Goal: Transaction & Acquisition: Purchase product/service

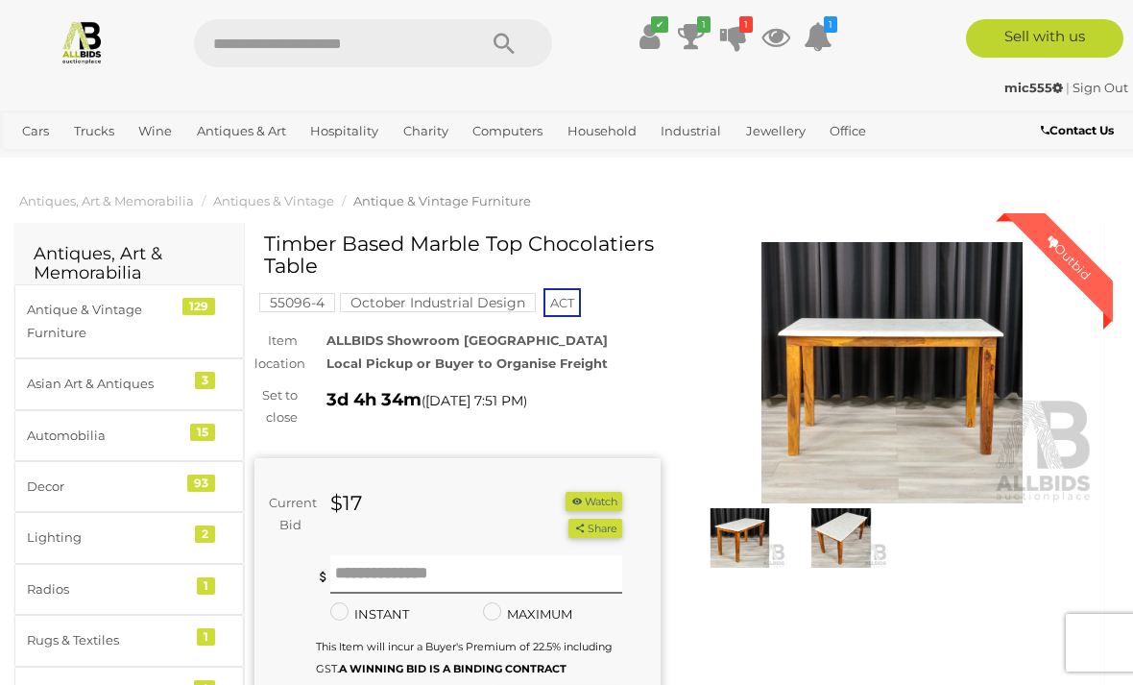
click at [872, 344] on img at bounding box center [893, 372] width 406 height 261
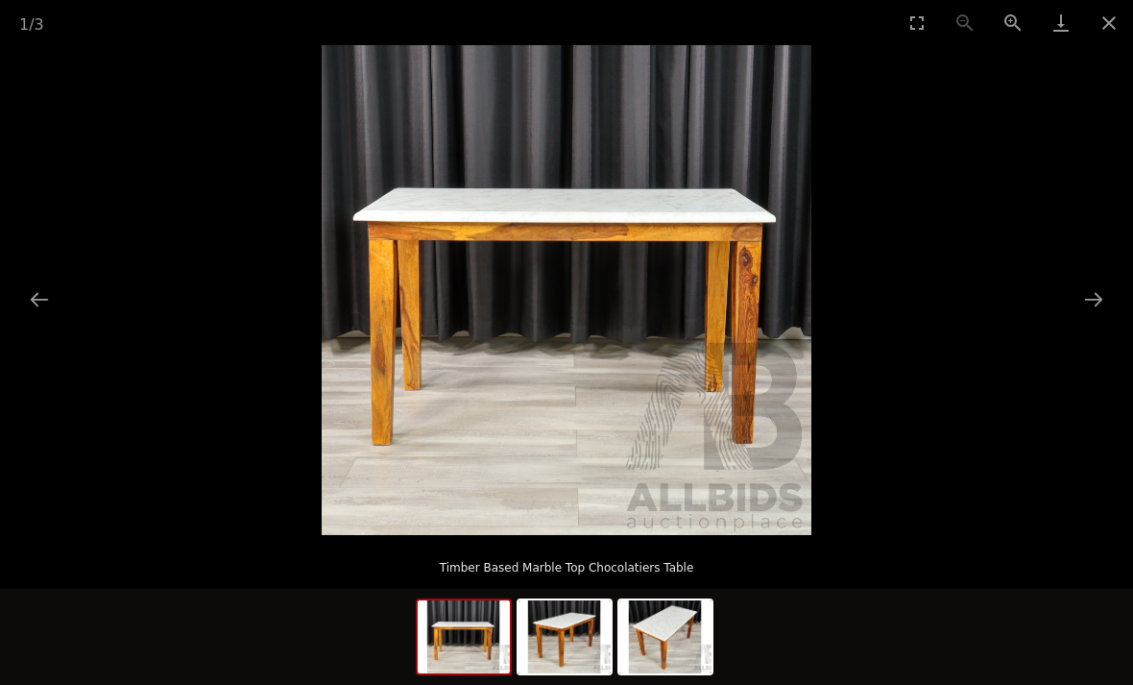
click at [1119, 18] on button "Close gallery" at bounding box center [1109, 22] width 48 height 45
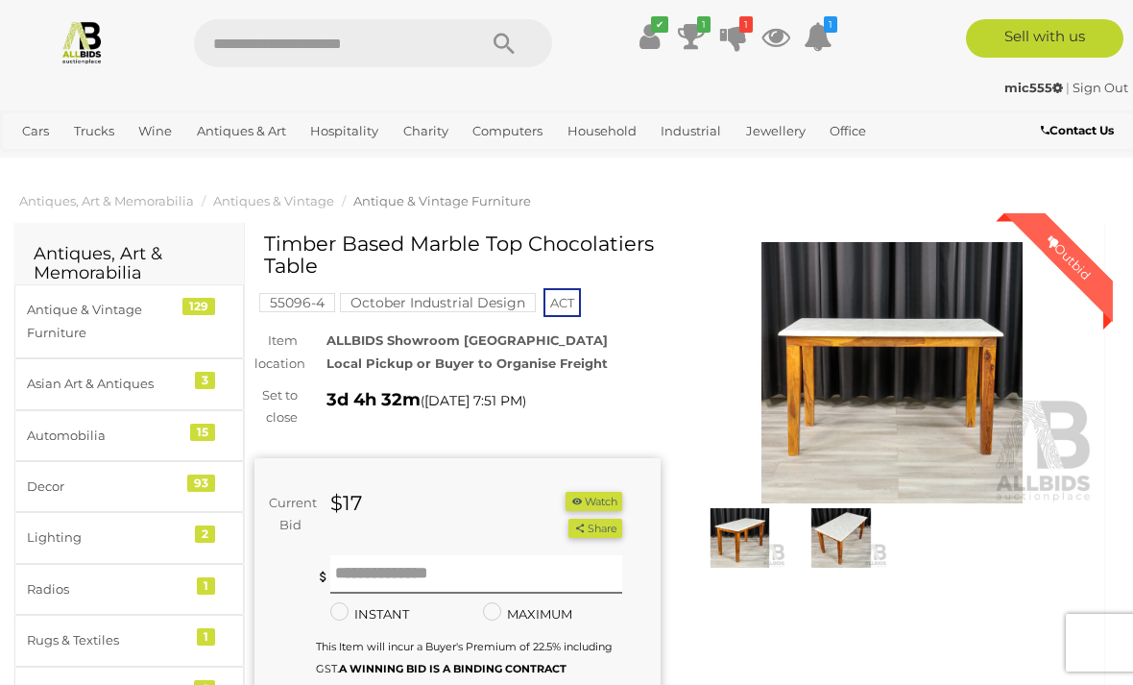
click at [0, 0] on span "Closing [DATE] and [DATE]" at bounding box center [0, 0] width 0 height 0
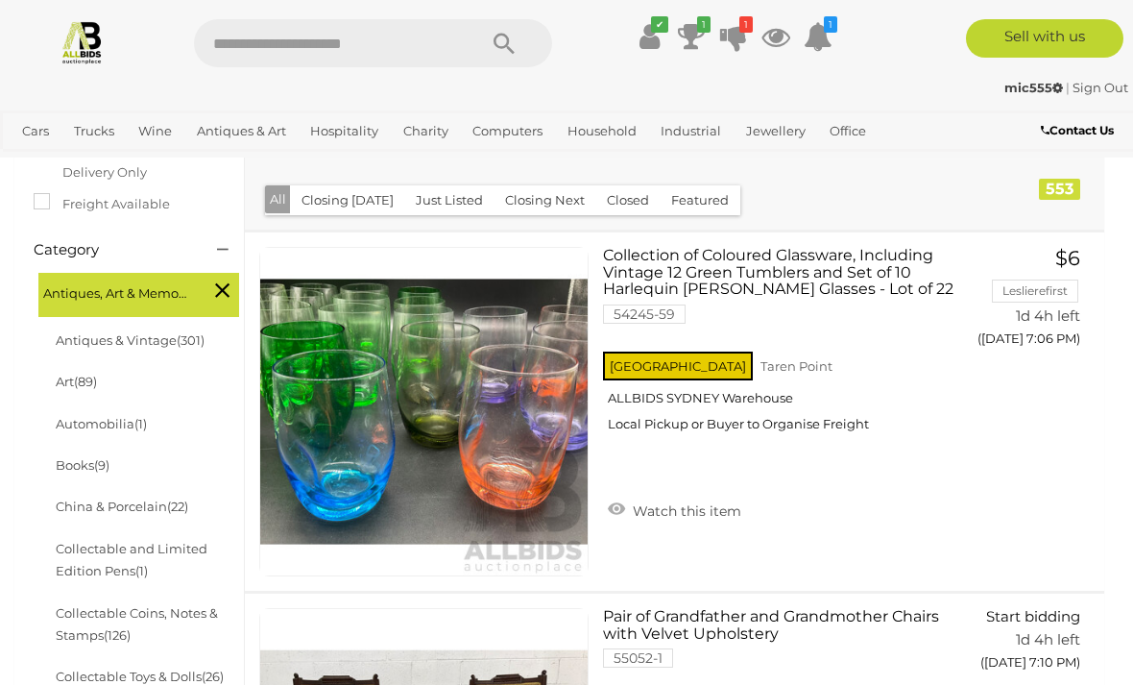
scroll to position [437, 0]
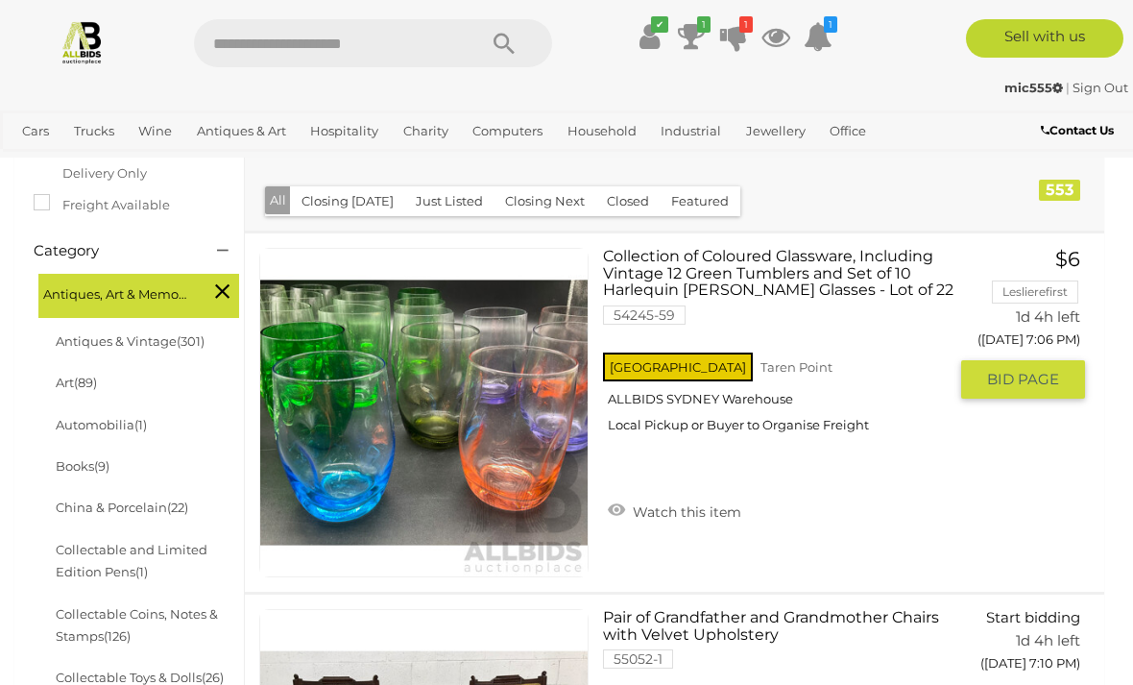
click at [396, 384] on link at bounding box center [423, 412] width 329 height 329
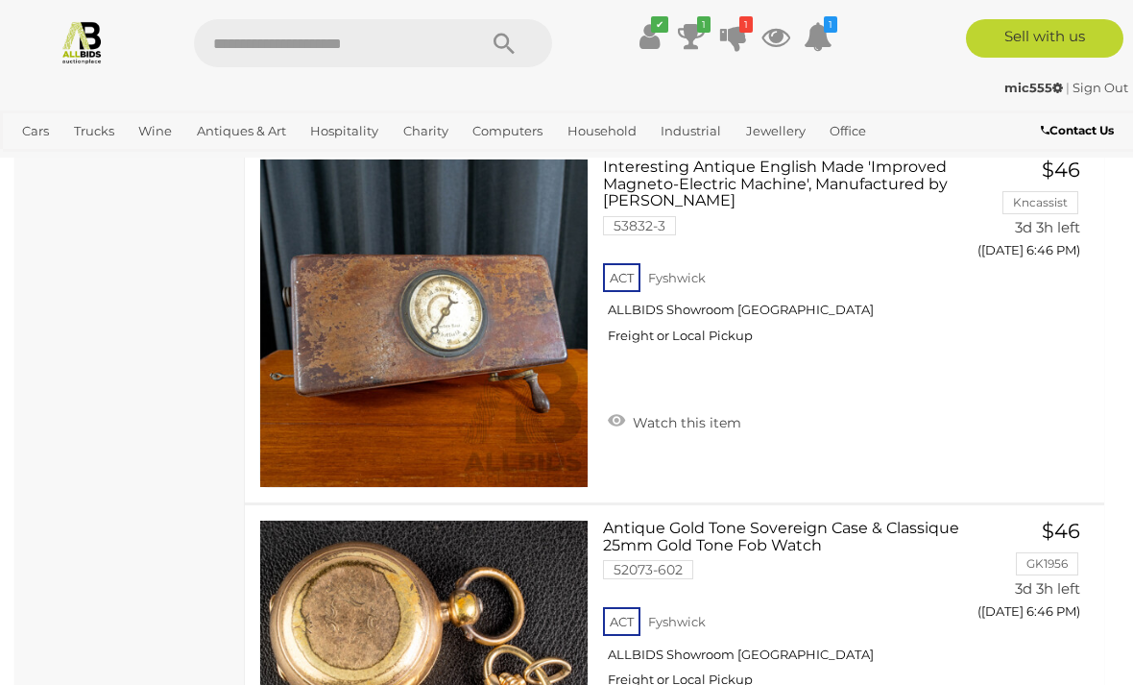
scroll to position [12066, 0]
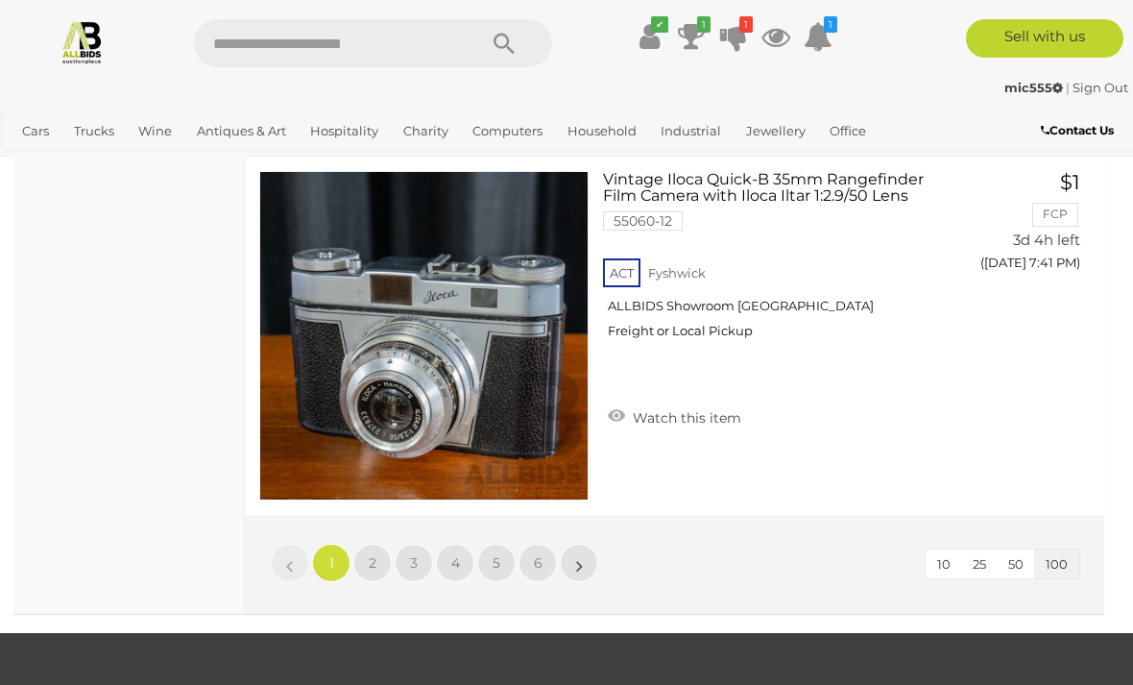
click at [378, 561] on link "2" at bounding box center [372, 563] width 38 height 38
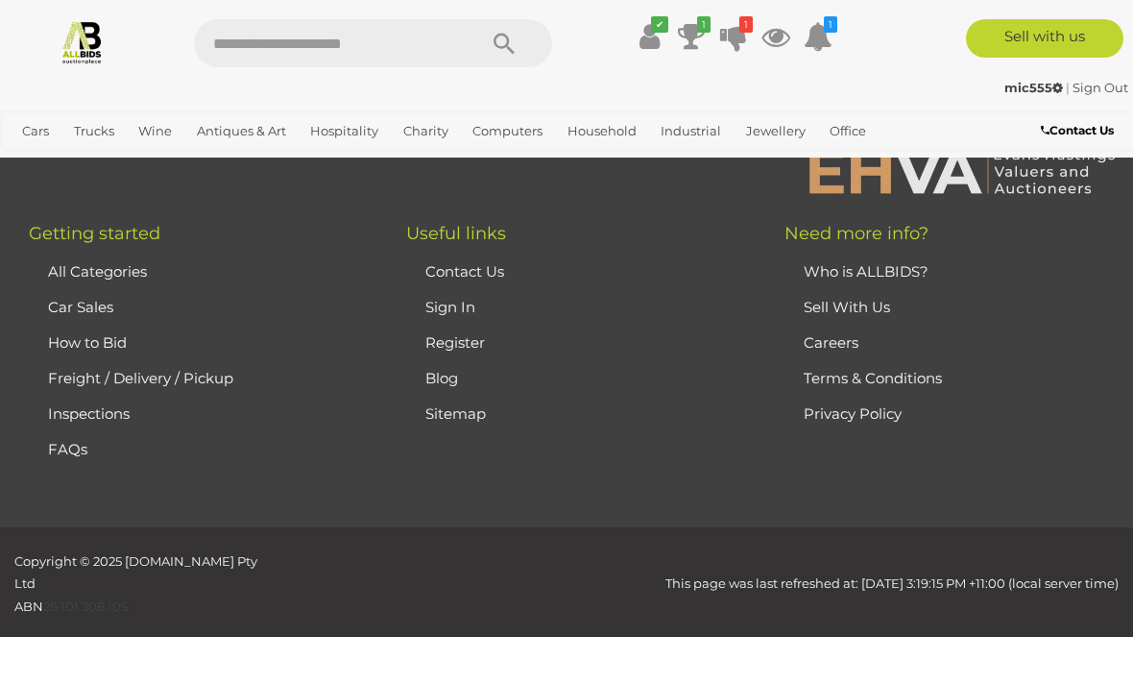
scroll to position [471, 0]
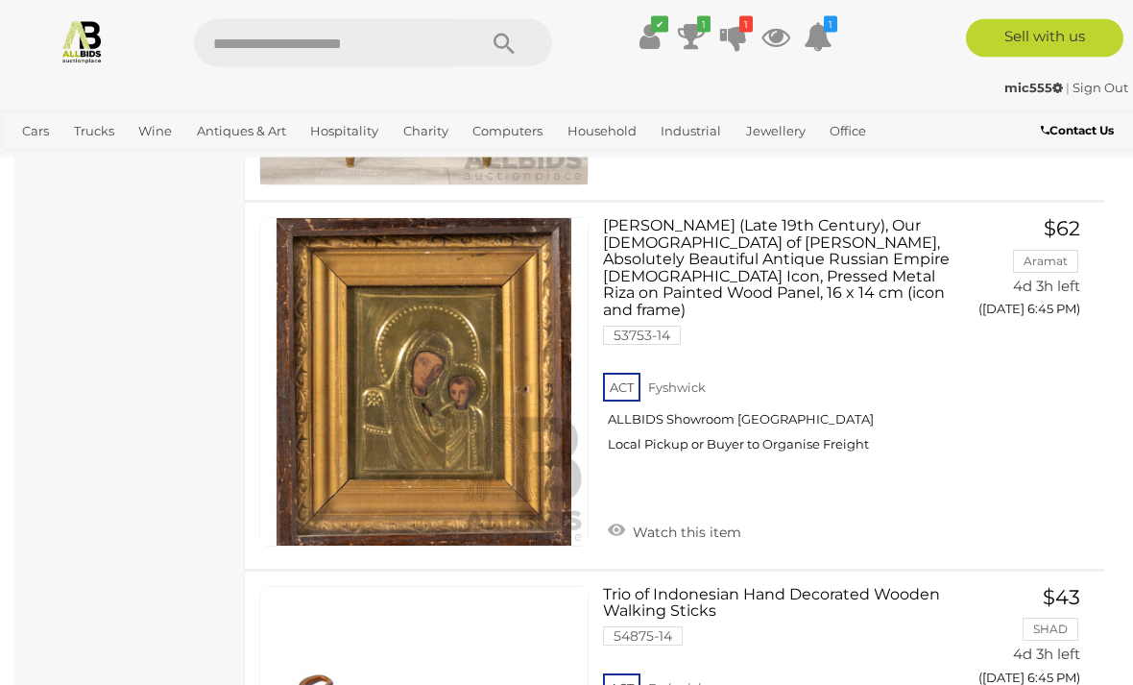
scroll to position [27545, 0]
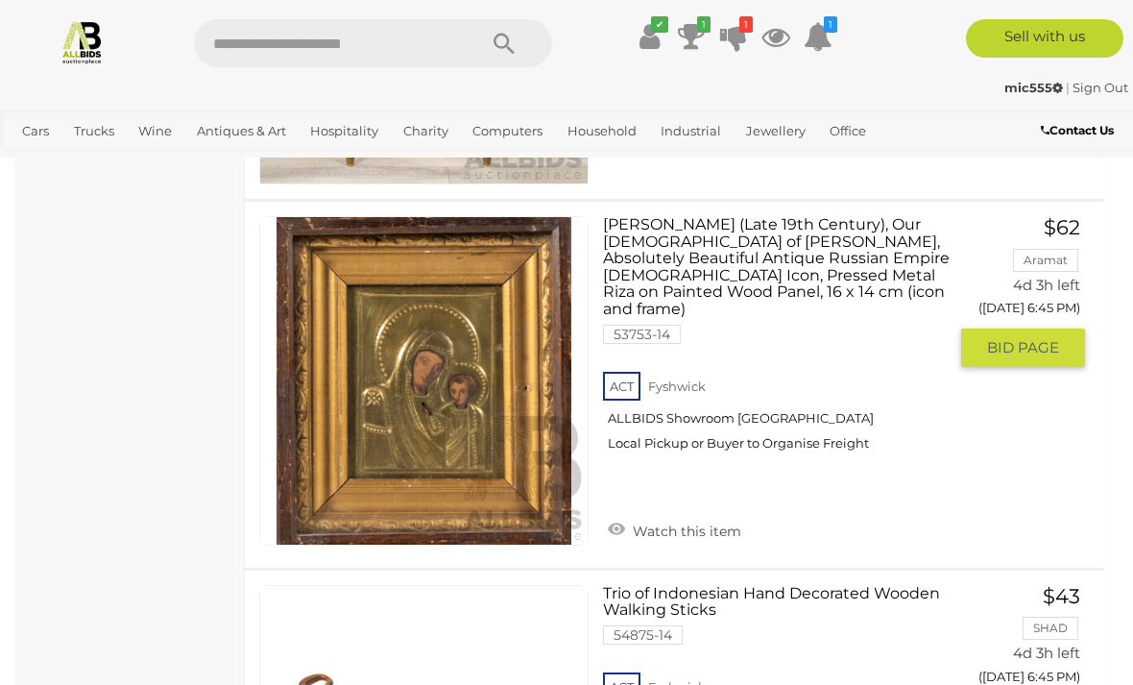
click at [363, 497] on img at bounding box center [423, 380] width 327 height 327
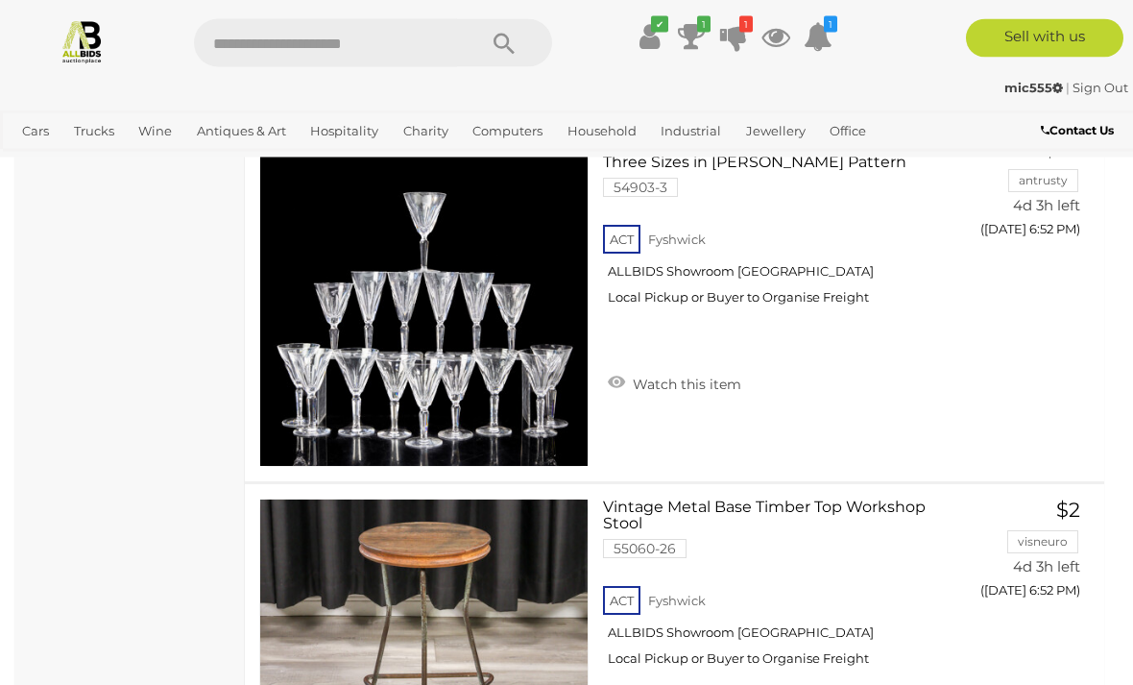
scroll to position [31965, 0]
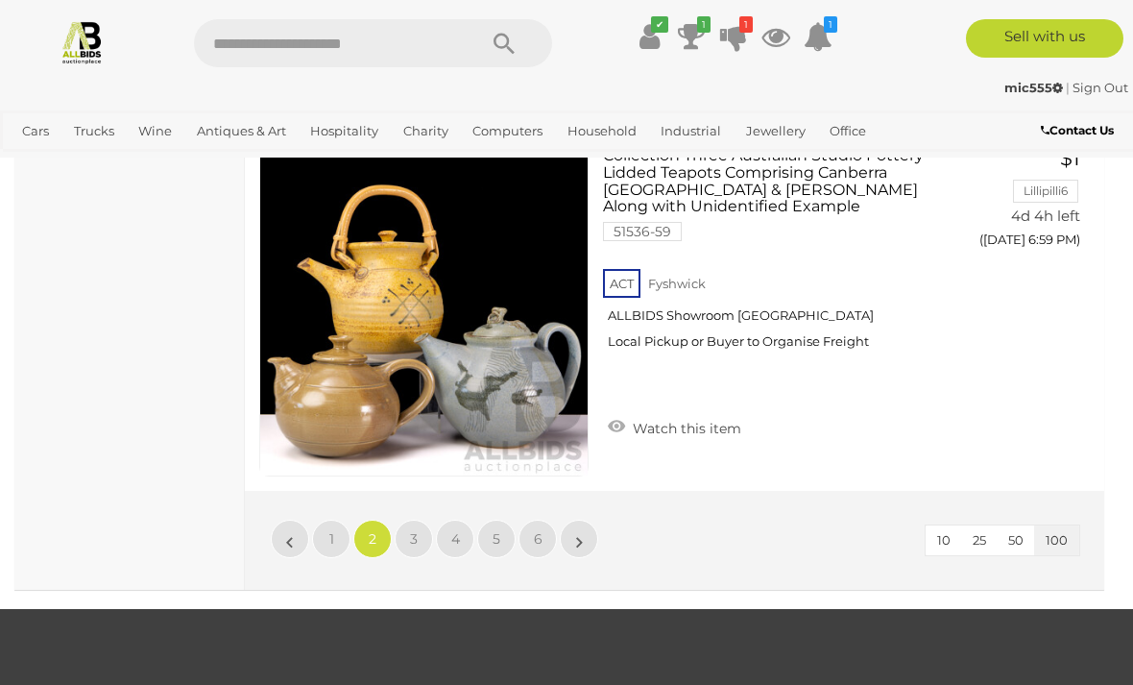
click at [418, 520] on link "3" at bounding box center [414, 539] width 38 height 38
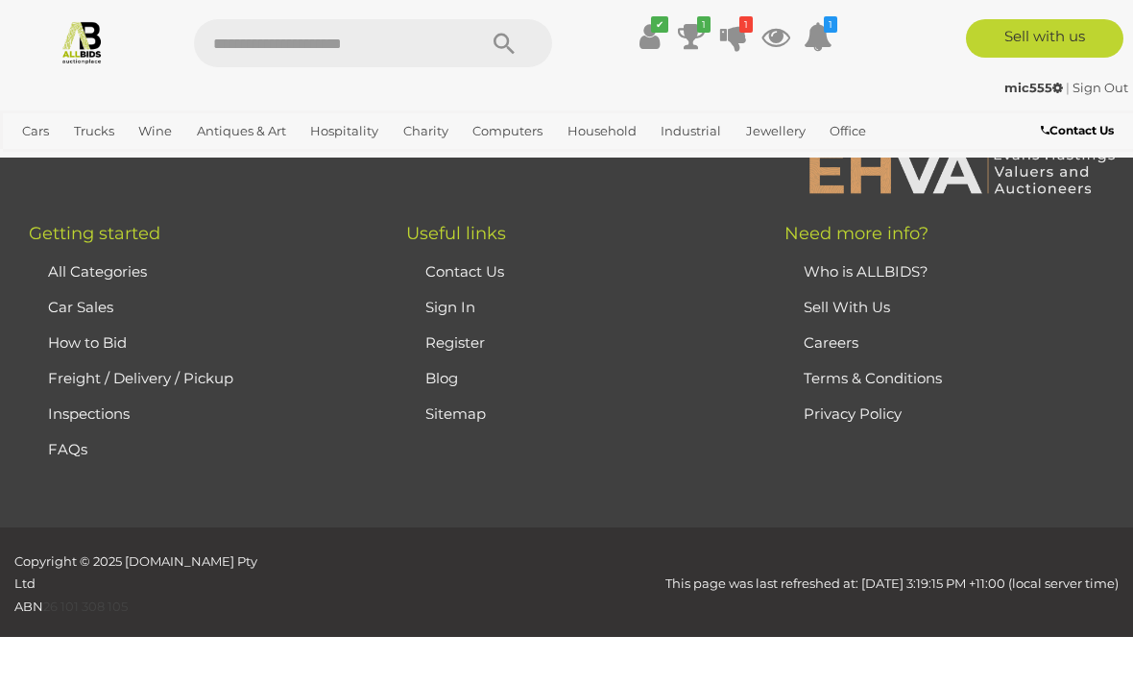
scroll to position [471, 0]
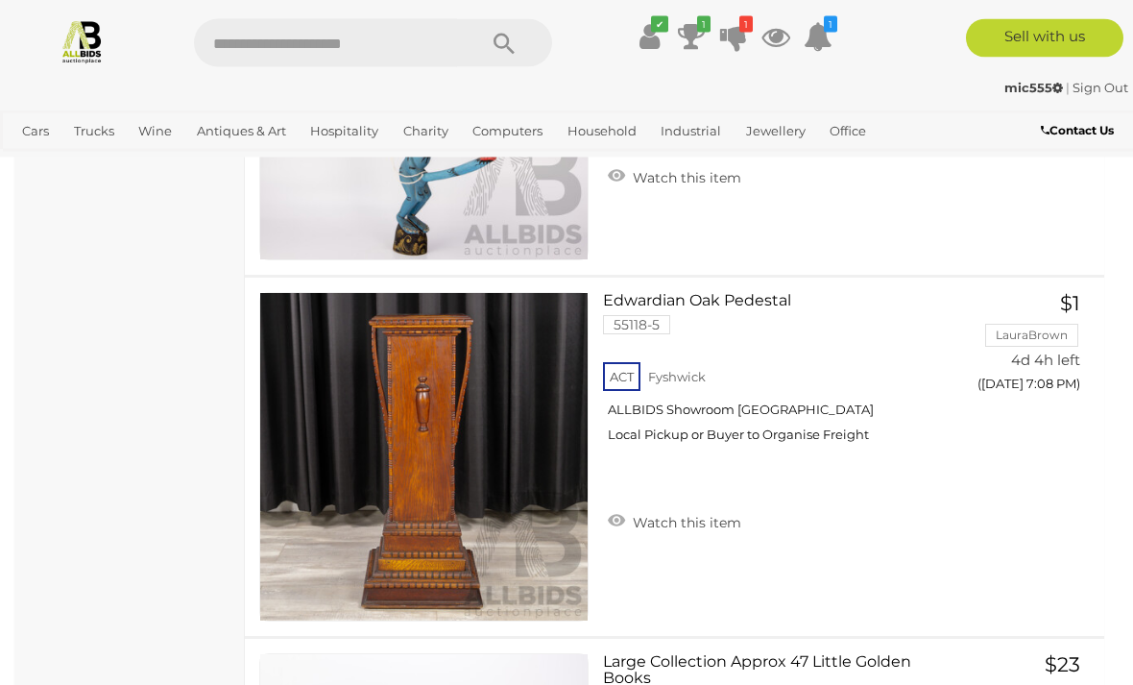
scroll to position [5449, 0]
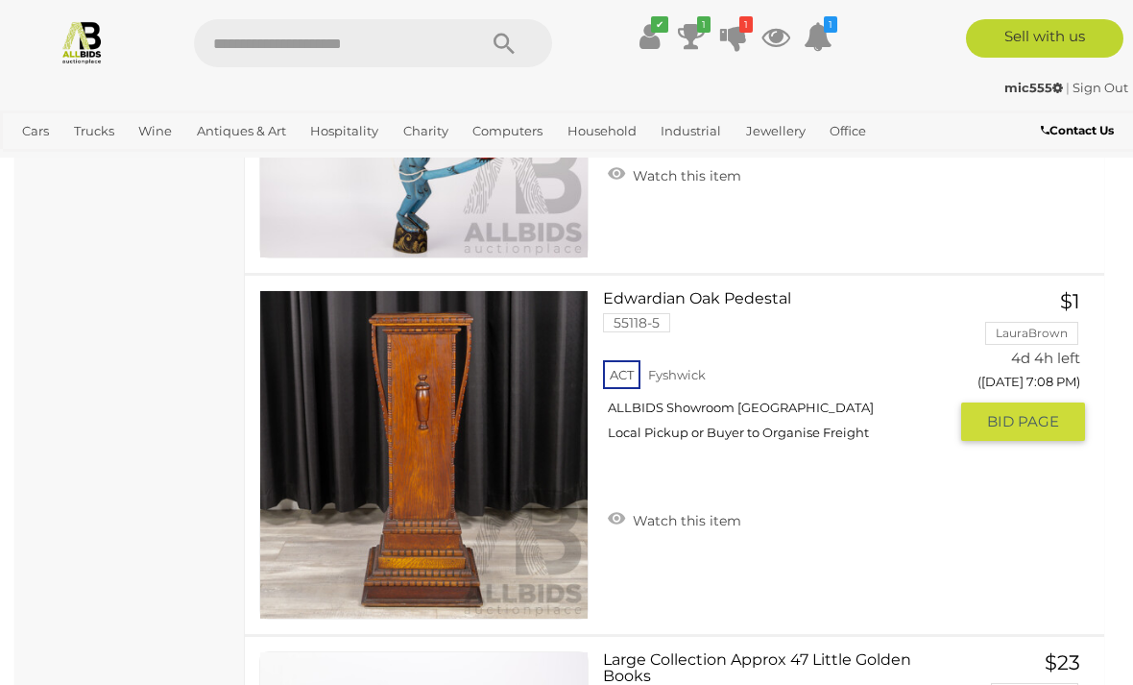
click at [352, 519] on img at bounding box center [423, 454] width 327 height 327
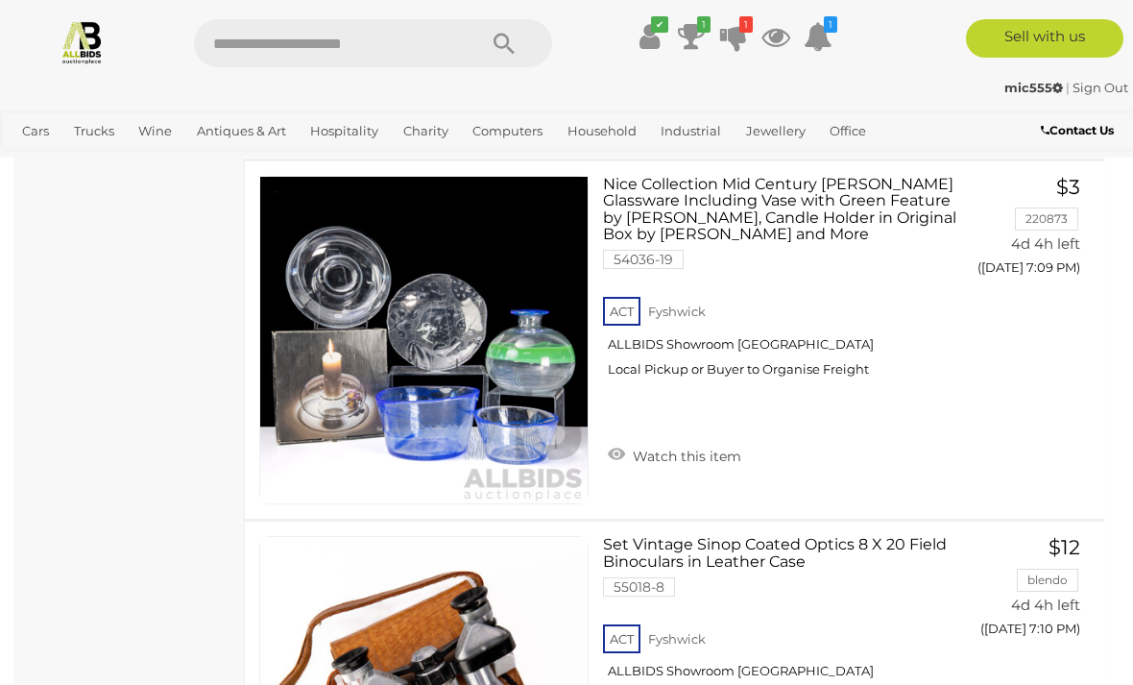
scroll to position [6285, 0]
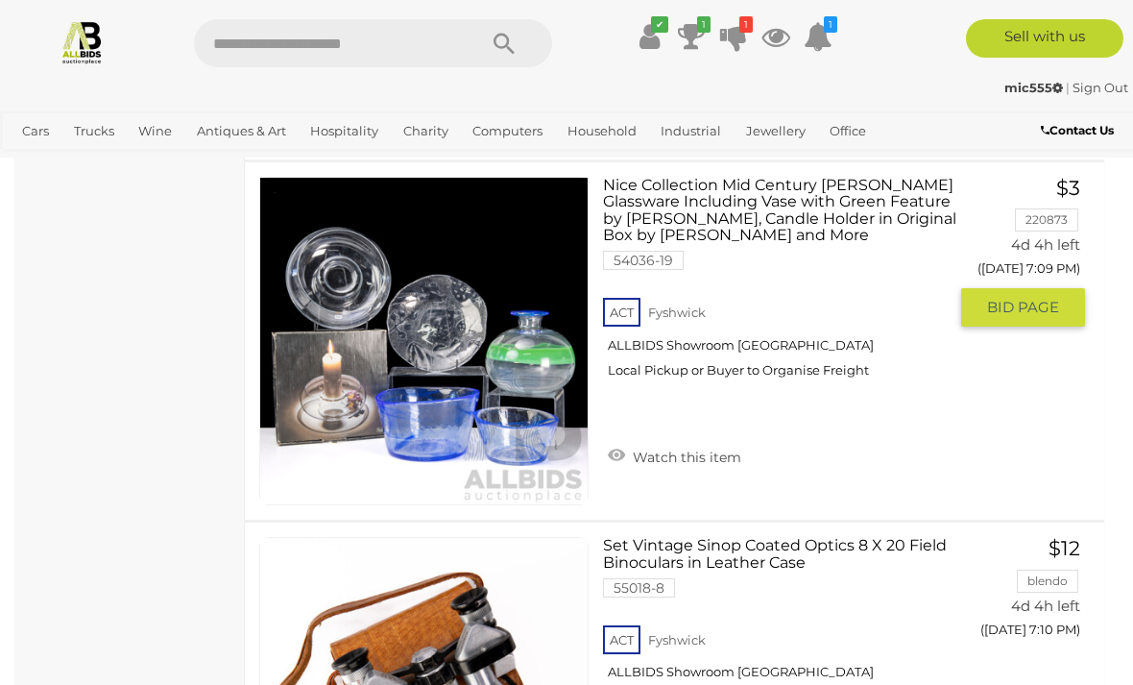
click at [429, 290] on link at bounding box center [423, 341] width 329 height 329
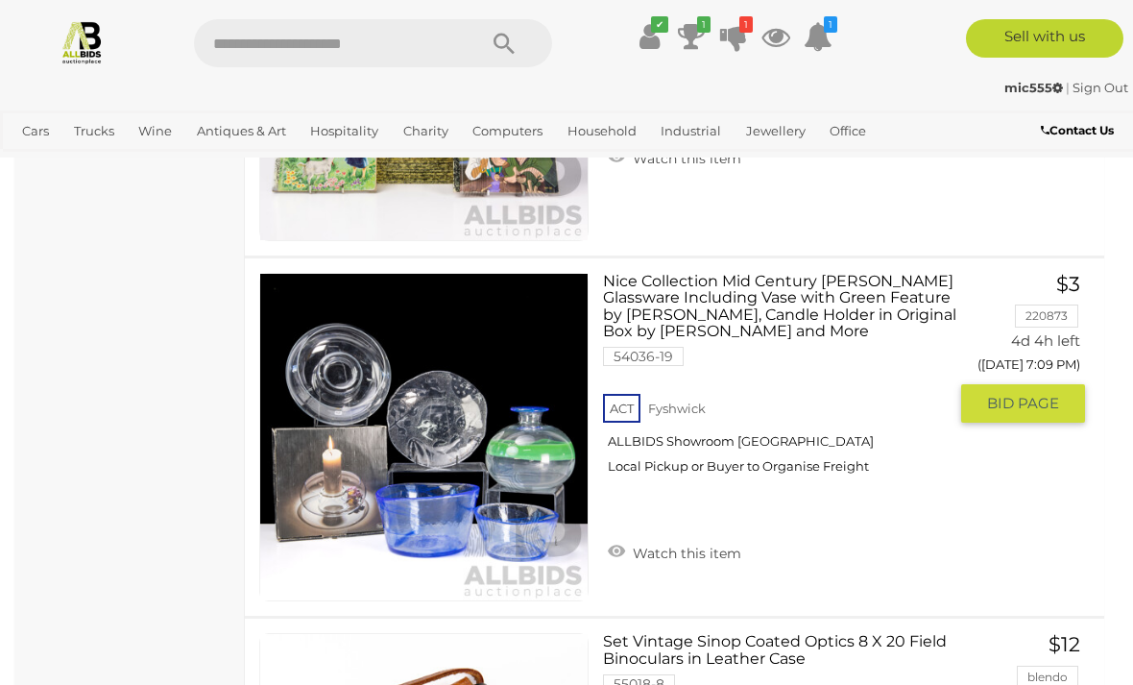
scroll to position [6153, 0]
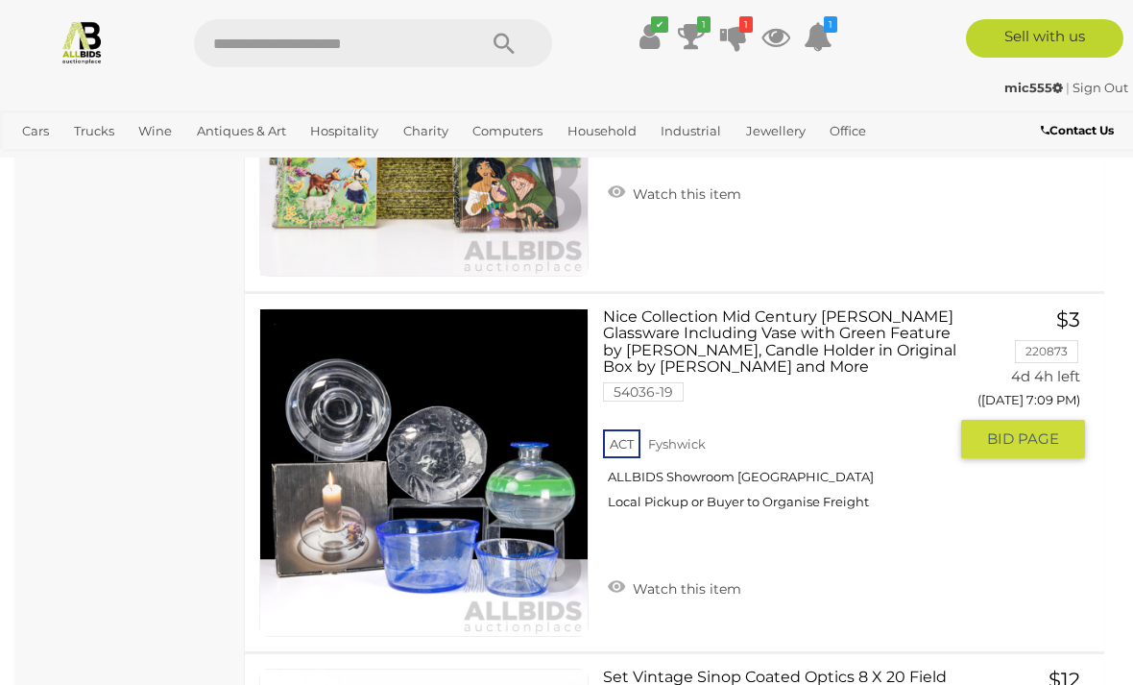
click at [473, 493] on img at bounding box center [423, 472] width 327 height 327
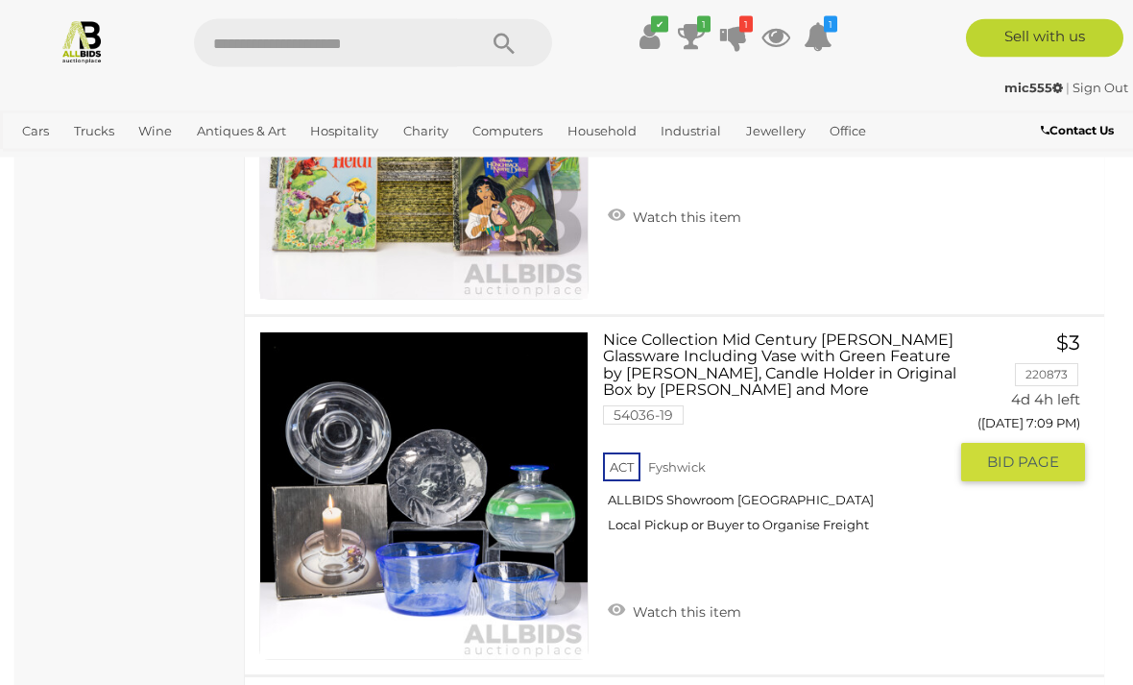
scroll to position [6130, 0]
click at [699, 24] on icon "1" at bounding box center [703, 24] width 13 height 16
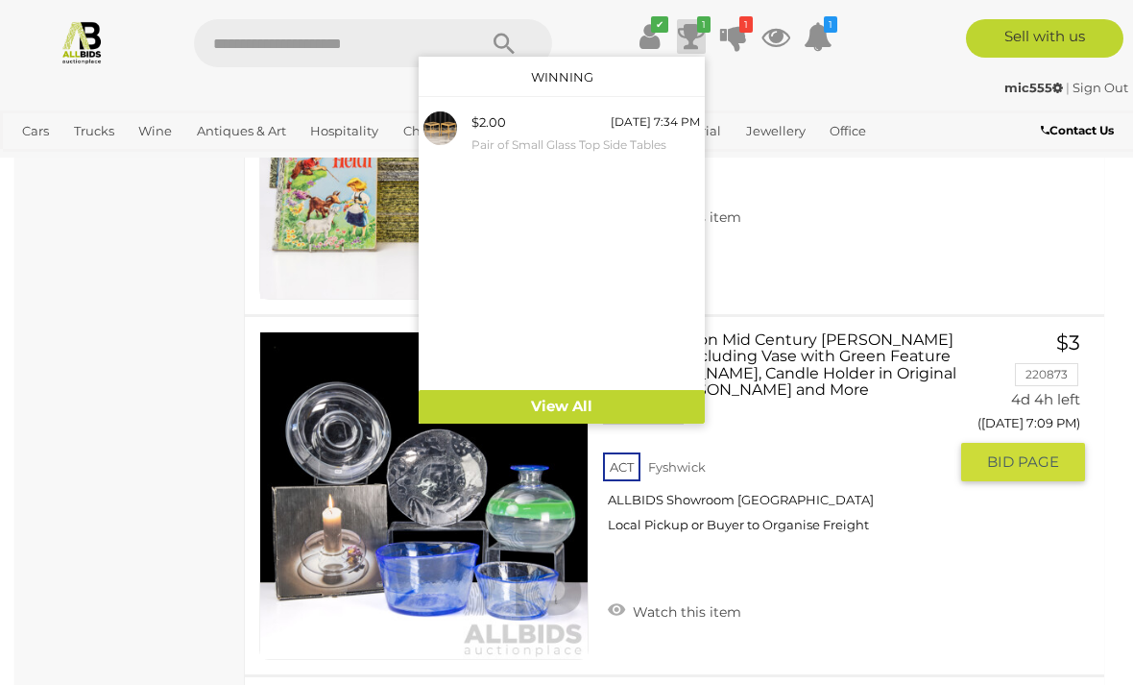
click at [741, 34] on icon at bounding box center [733, 36] width 27 height 35
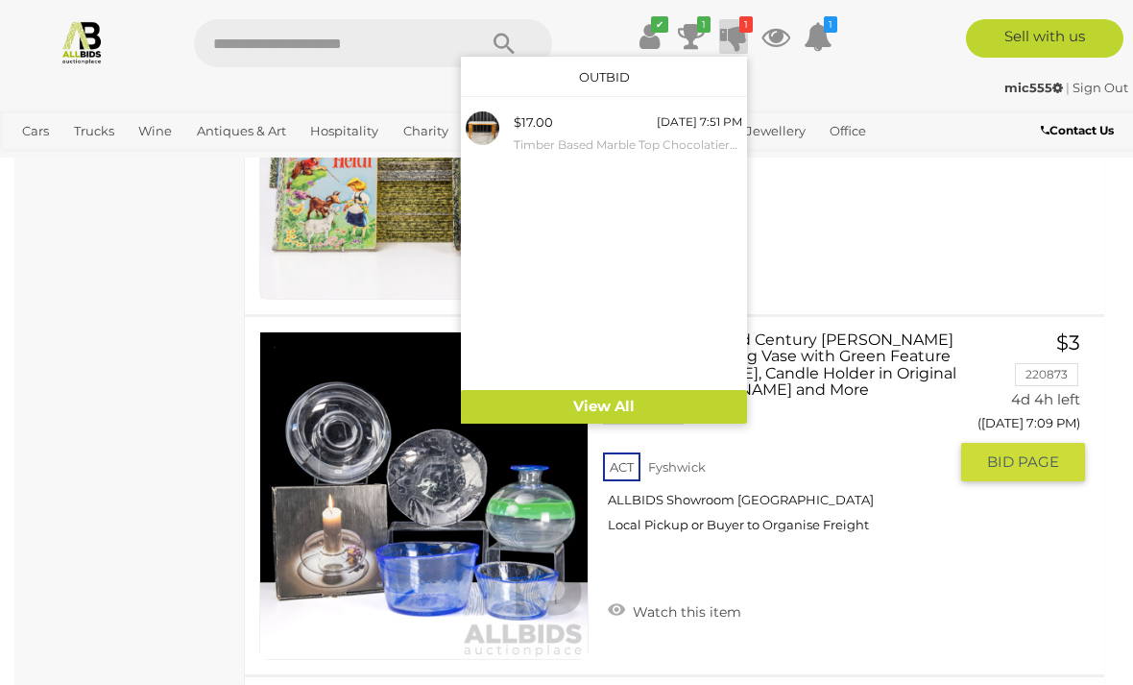
click at [328, 439] on div at bounding box center [566, 342] width 1133 height 685
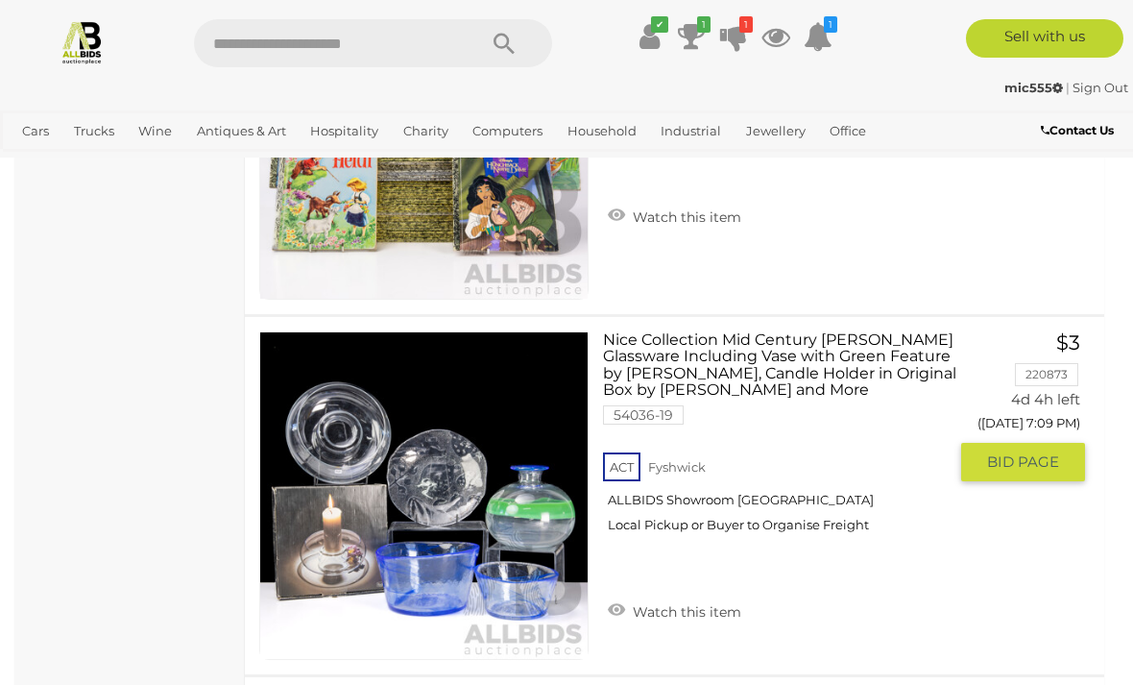
click at [449, 546] on img at bounding box center [423, 495] width 327 height 327
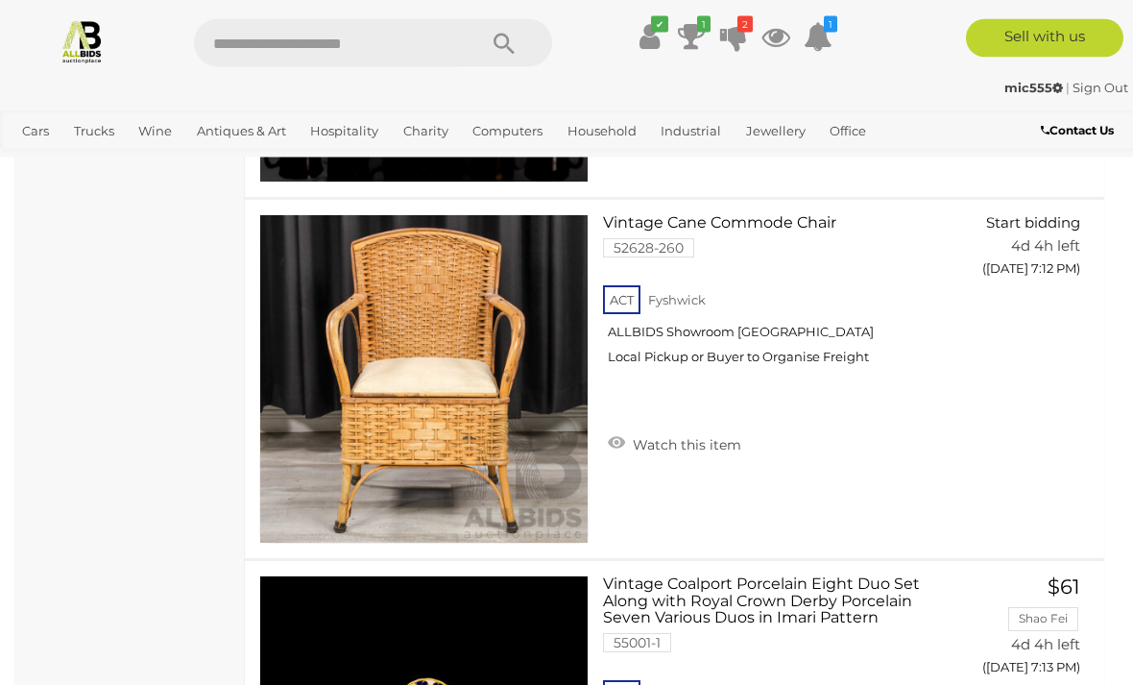
scroll to position [8412, 0]
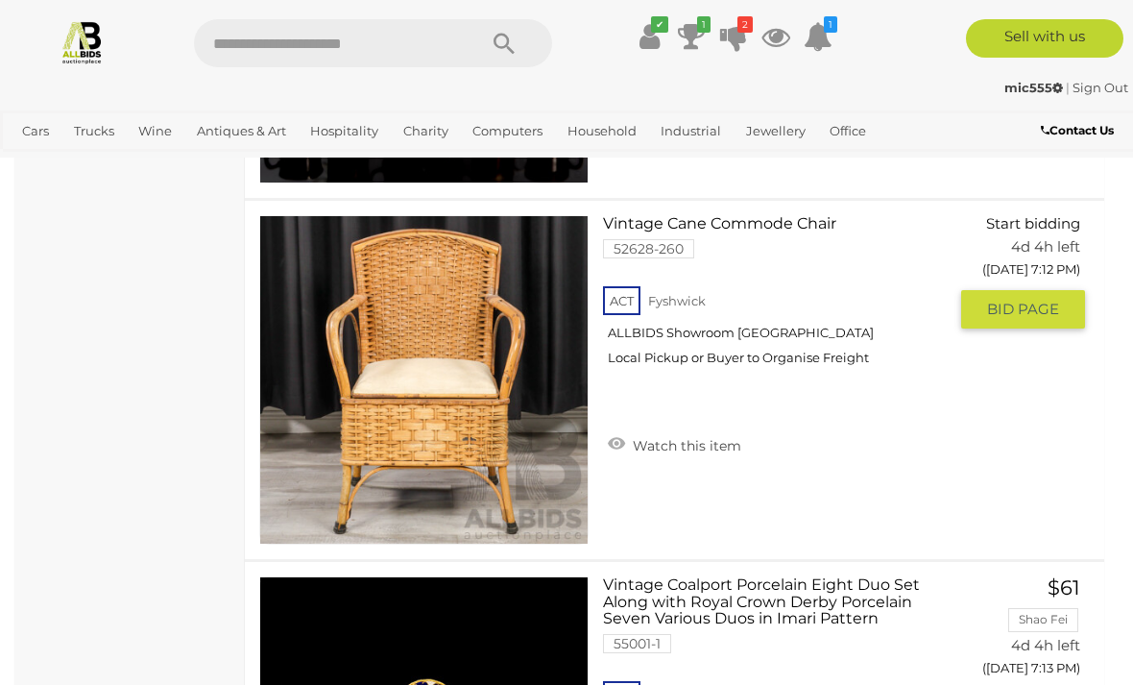
click at [410, 381] on img at bounding box center [423, 379] width 327 height 327
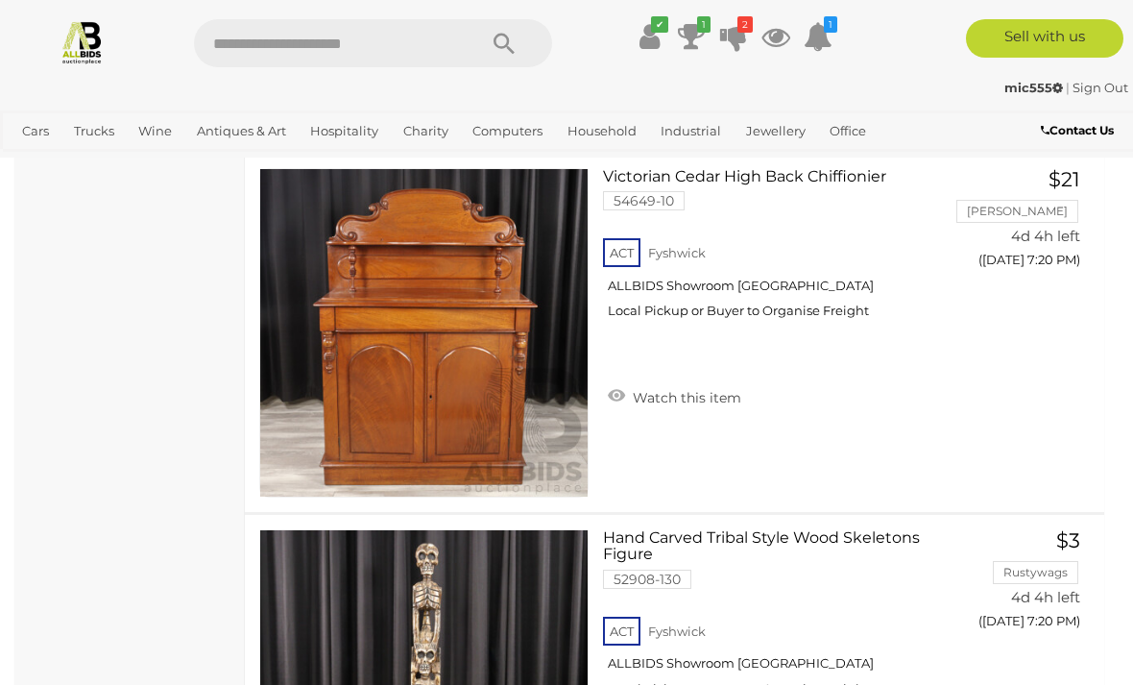
scroll to position [13882, 0]
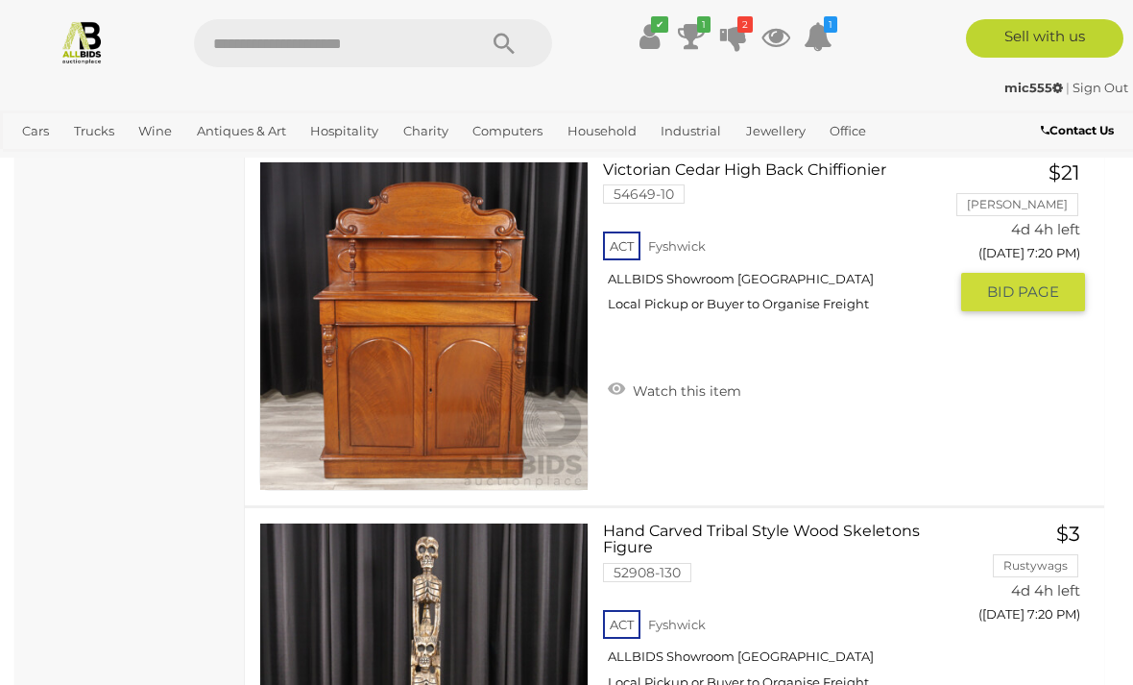
click at [397, 394] on img at bounding box center [423, 325] width 327 height 327
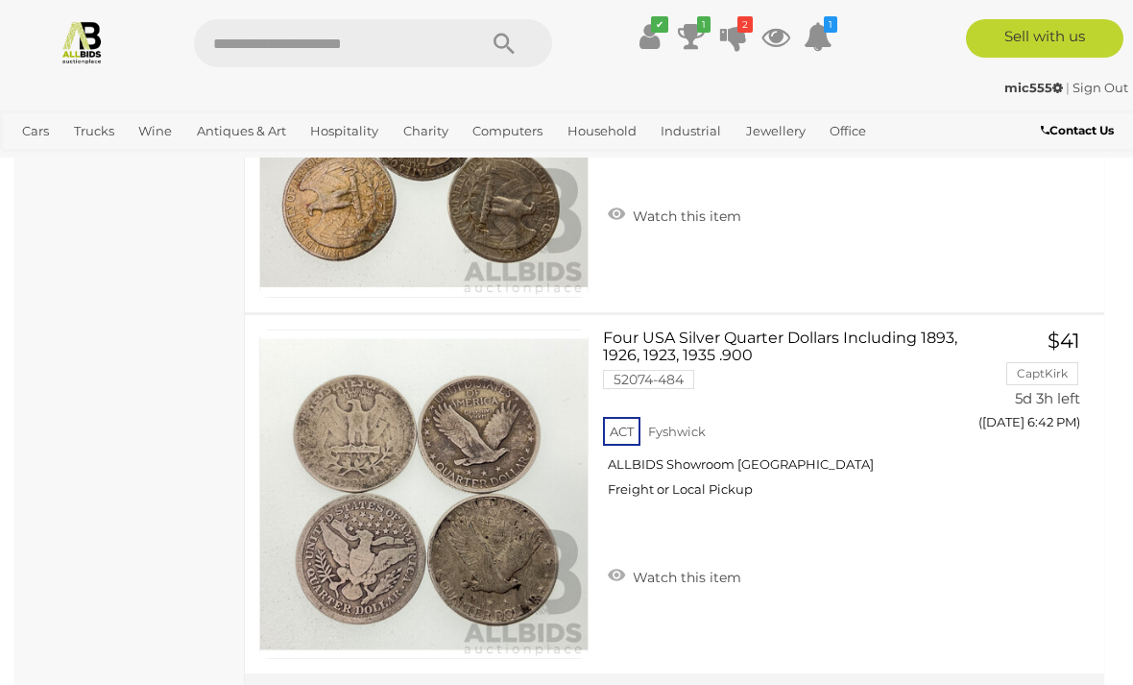
scroll to position [36104, 0]
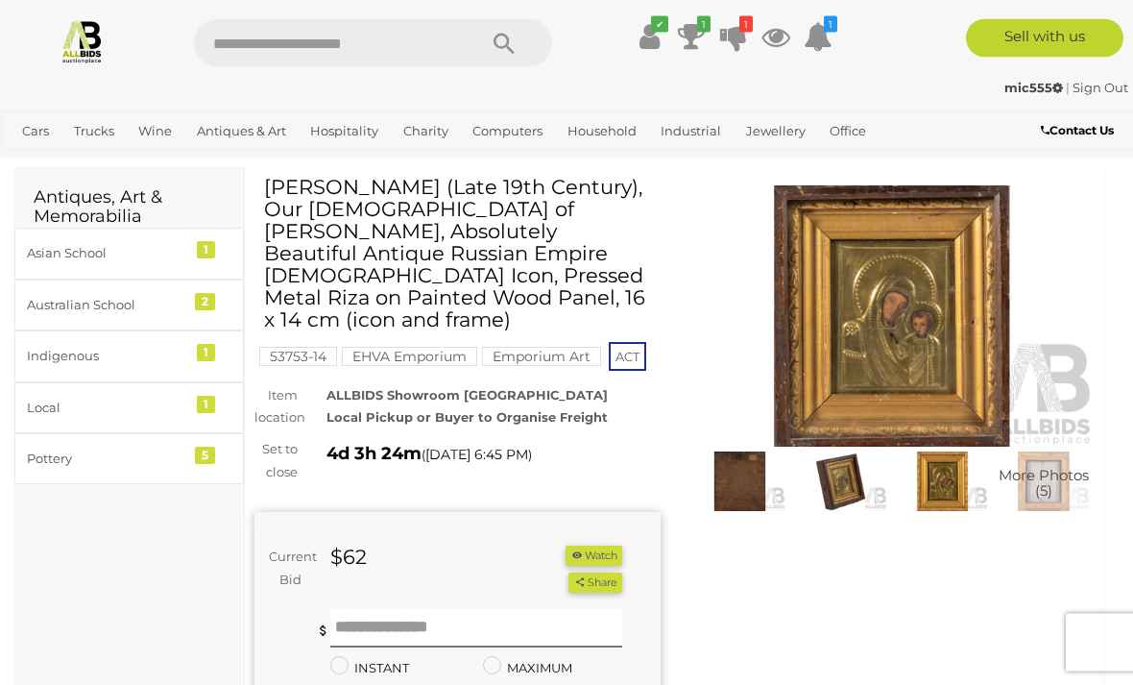
scroll to position [59, 0]
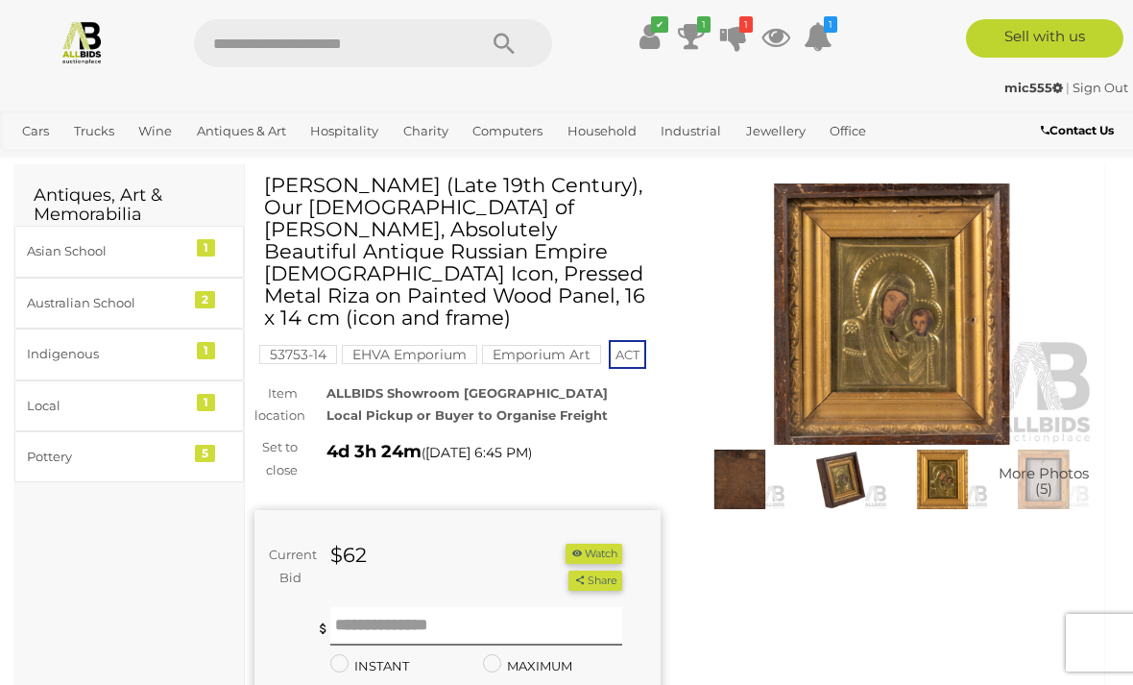
click at [833, 483] on img at bounding box center [841, 479] width 92 height 60
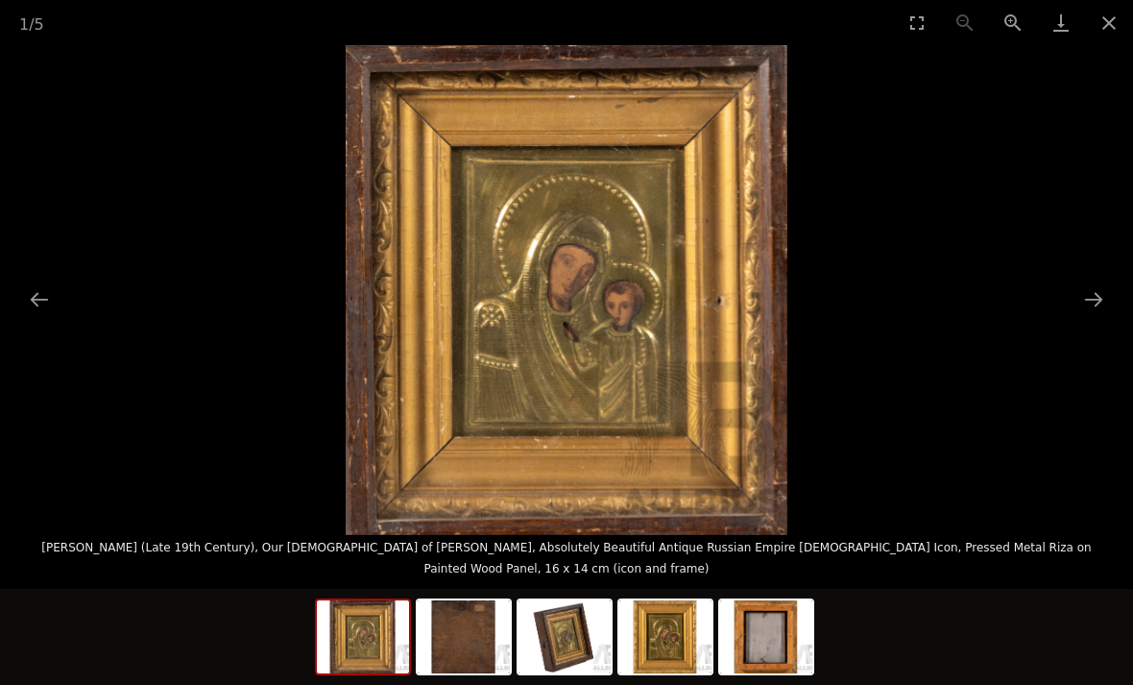
click at [1113, 18] on button "Close gallery" at bounding box center [1109, 22] width 48 height 45
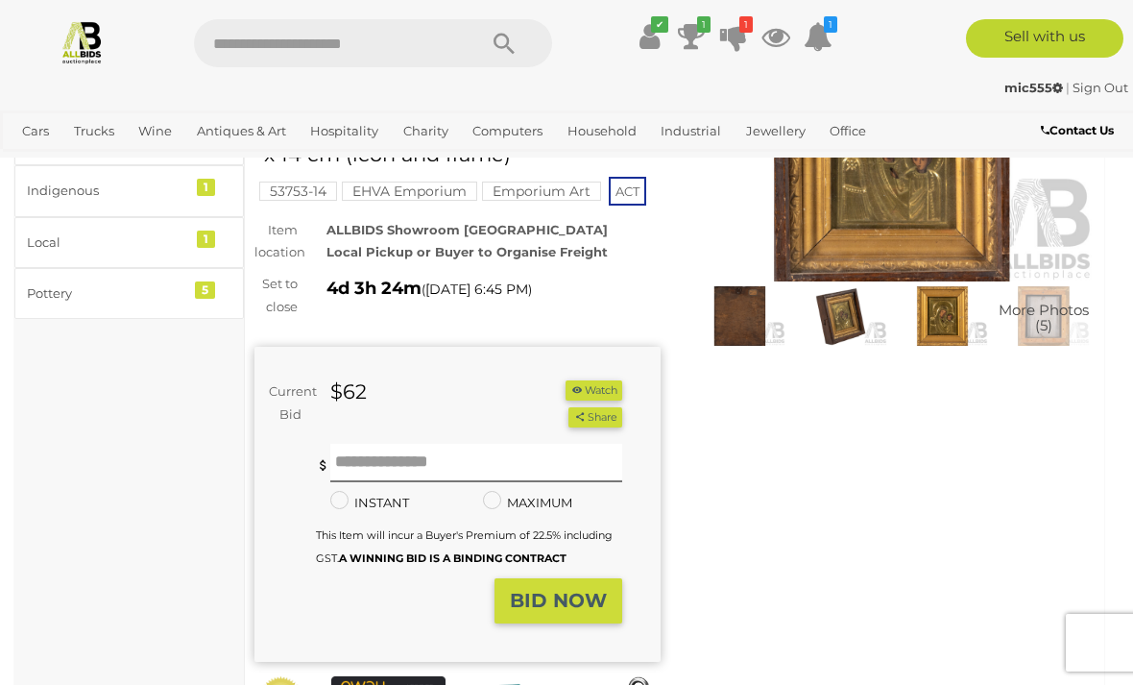
scroll to position [24, 0]
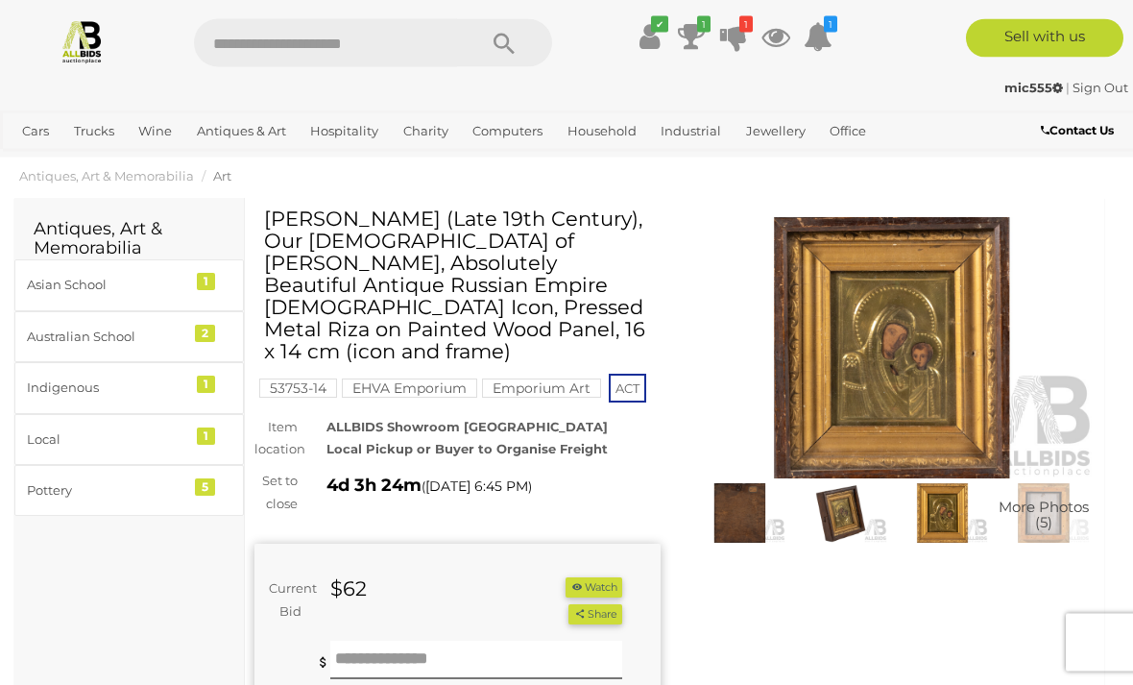
click at [850, 373] on img at bounding box center [893, 348] width 406 height 261
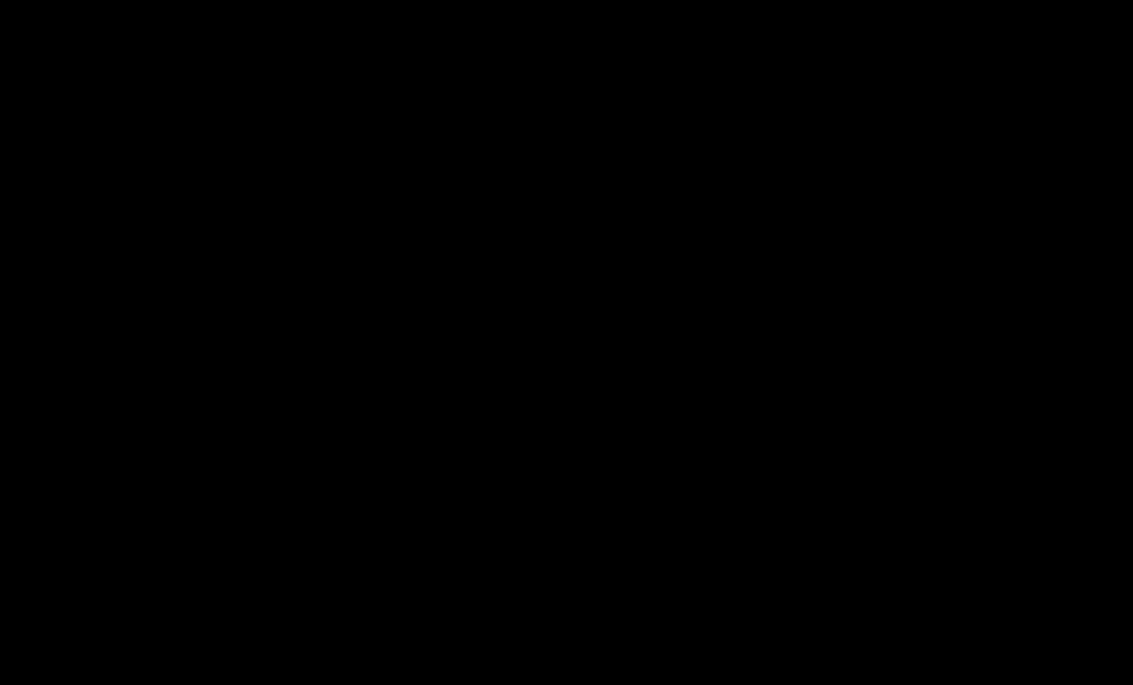
scroll to position [25, 0]
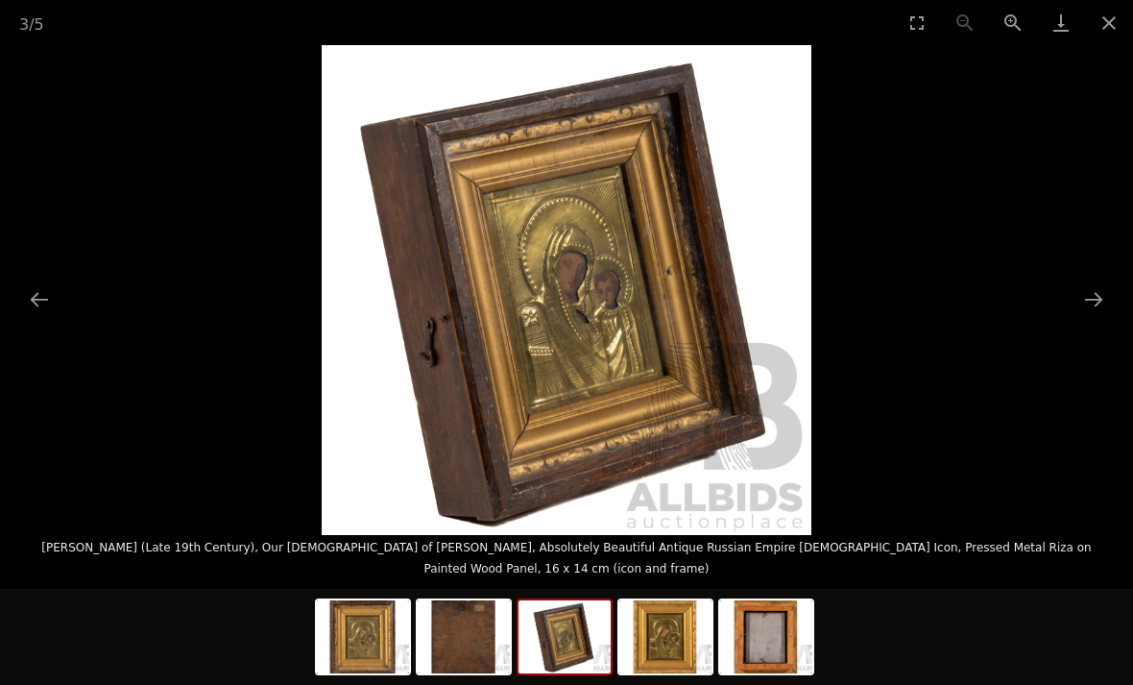
click at [1105, 29] on button "Close gallery" at bounding box center [1109, 22] width 48 height 45
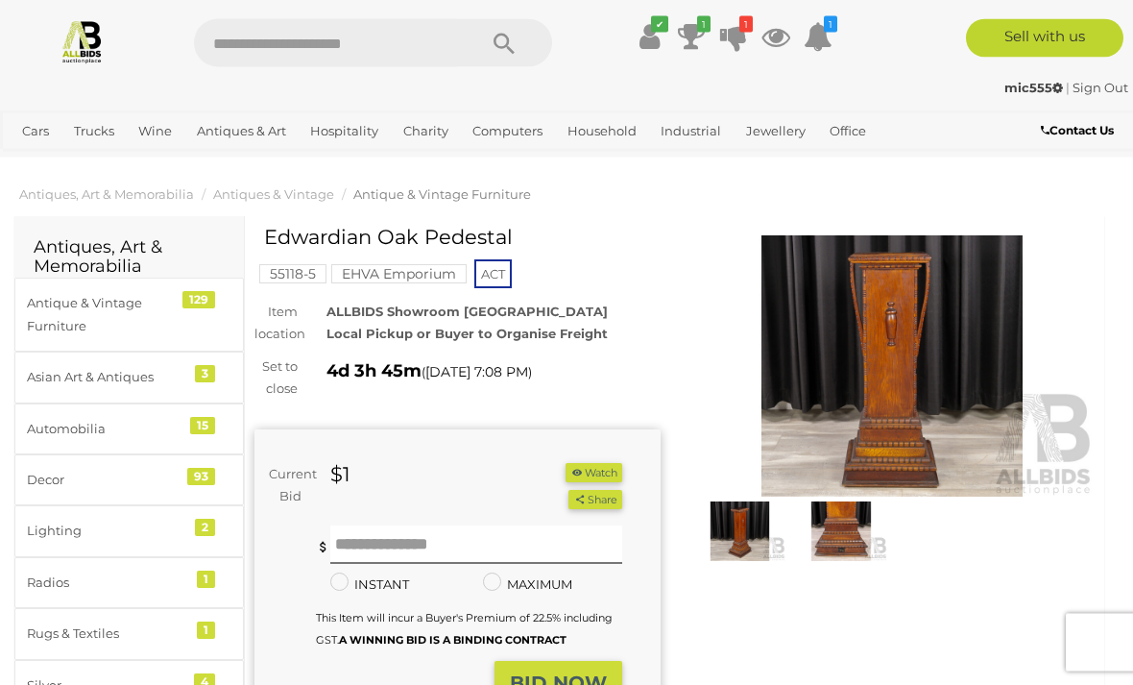
scroll to position [8, 0]
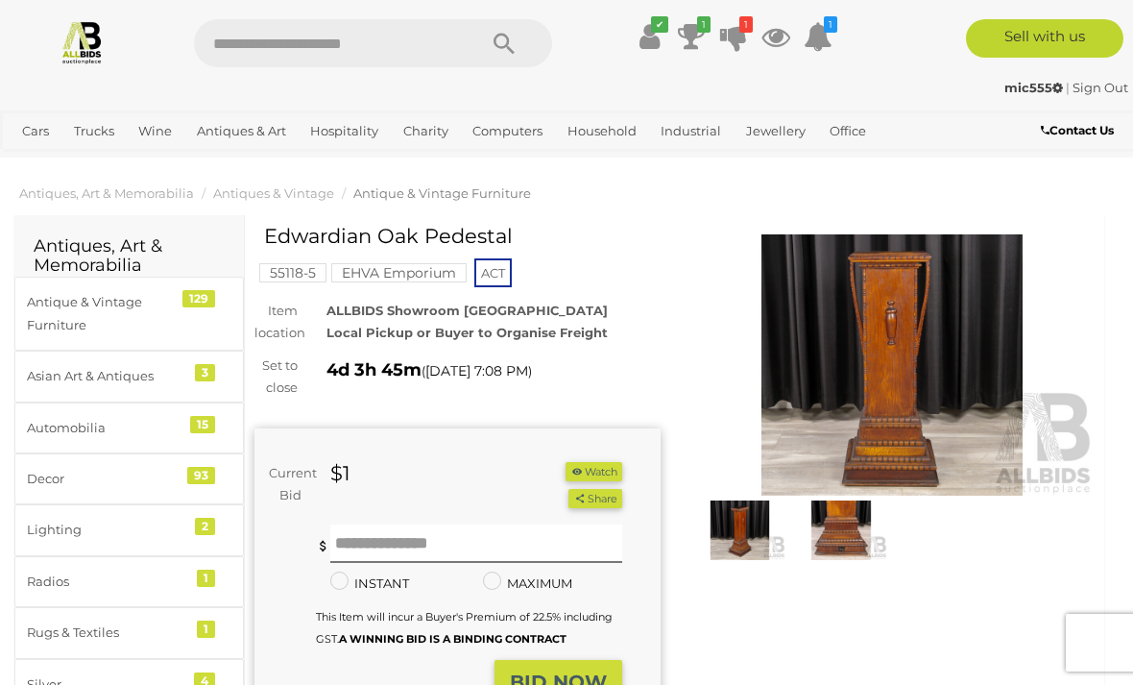
click at [825, 404] on img at bounding box center [893, 364] width 406 height 261
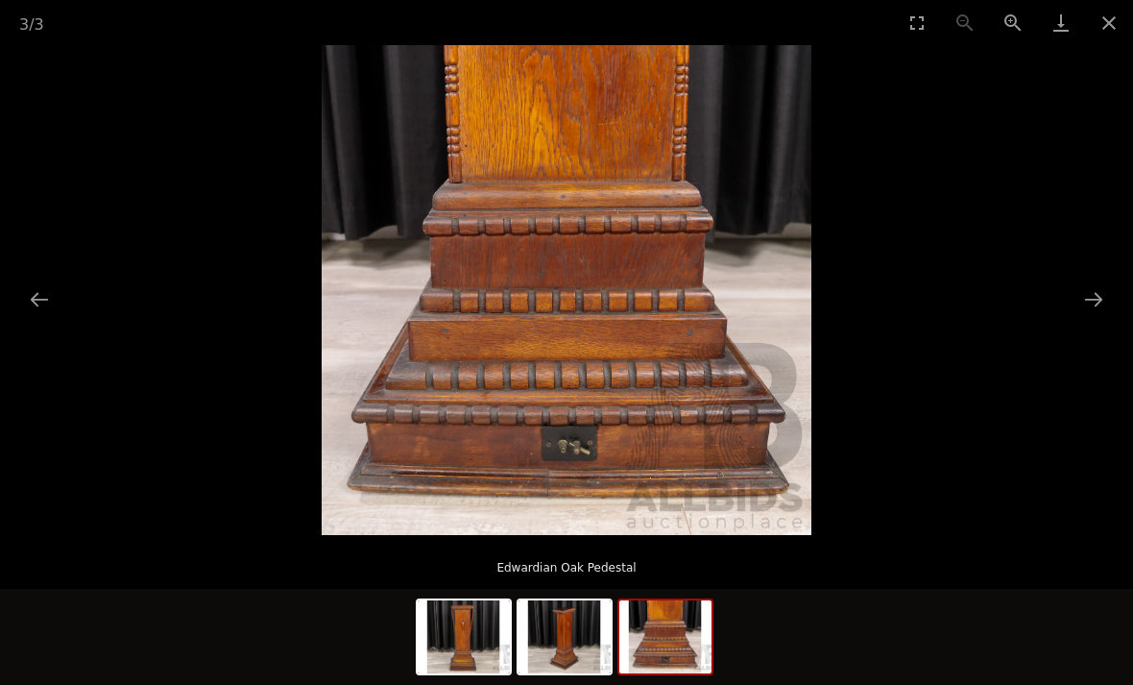
click at [1128, 28] on button "Close gallery" at bounding box center [1109, 22] width 48 height 45
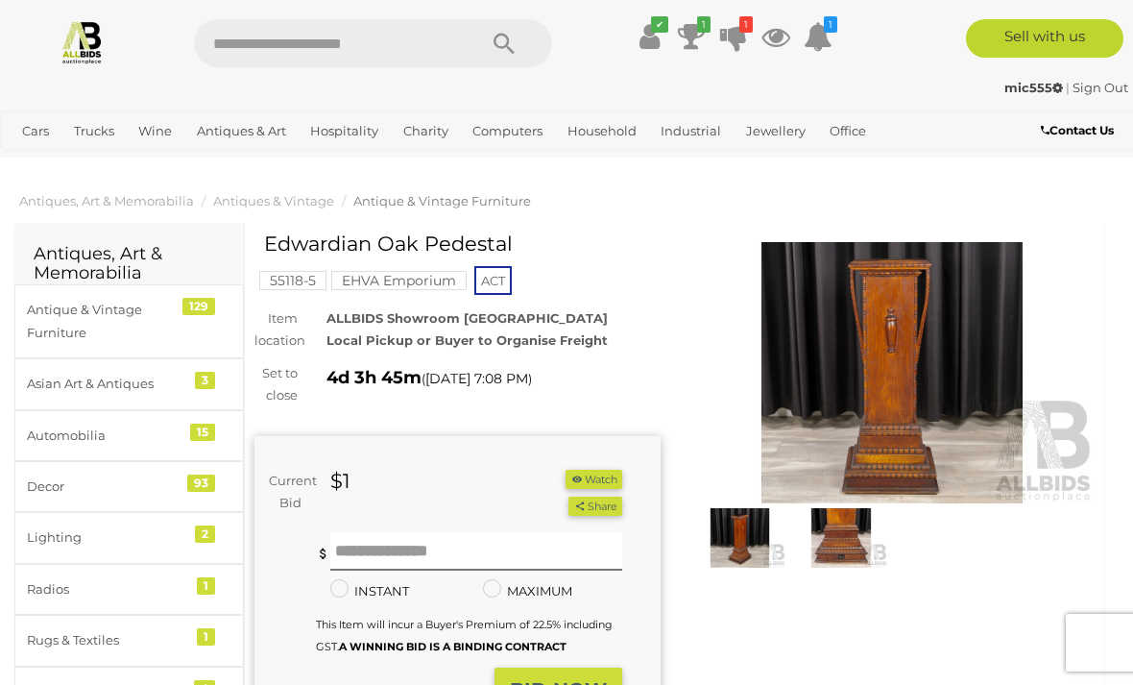
scroll to position [8, 0]
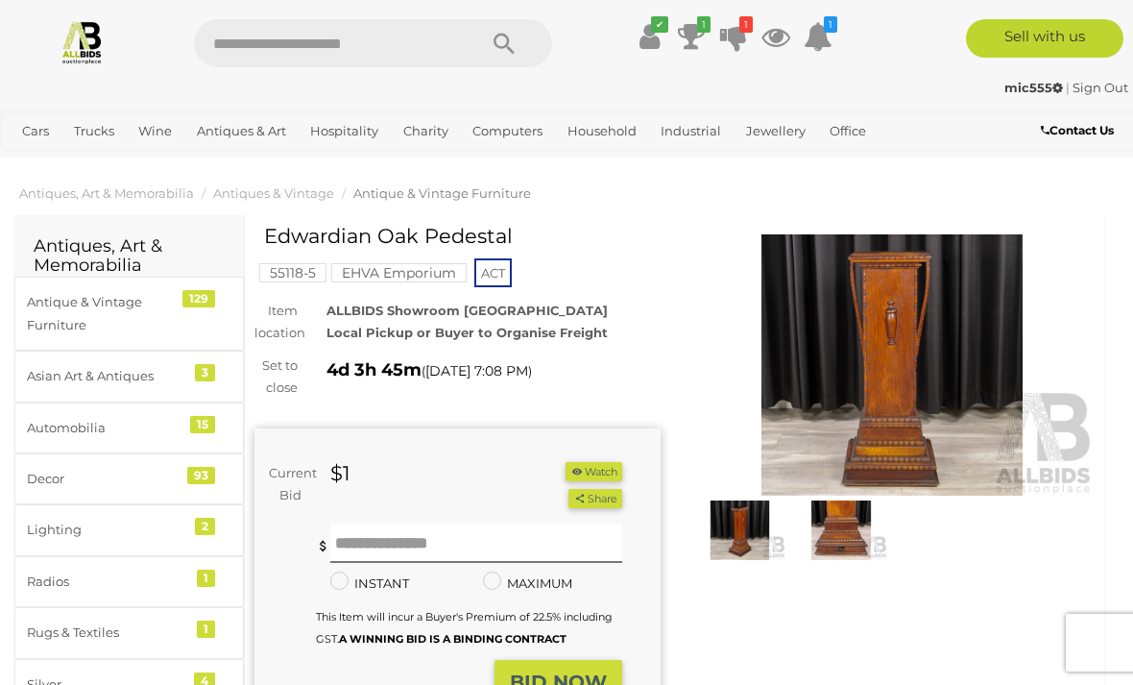
click at [752, 531] on img at bounding box center [740, 530] width 92 height 60
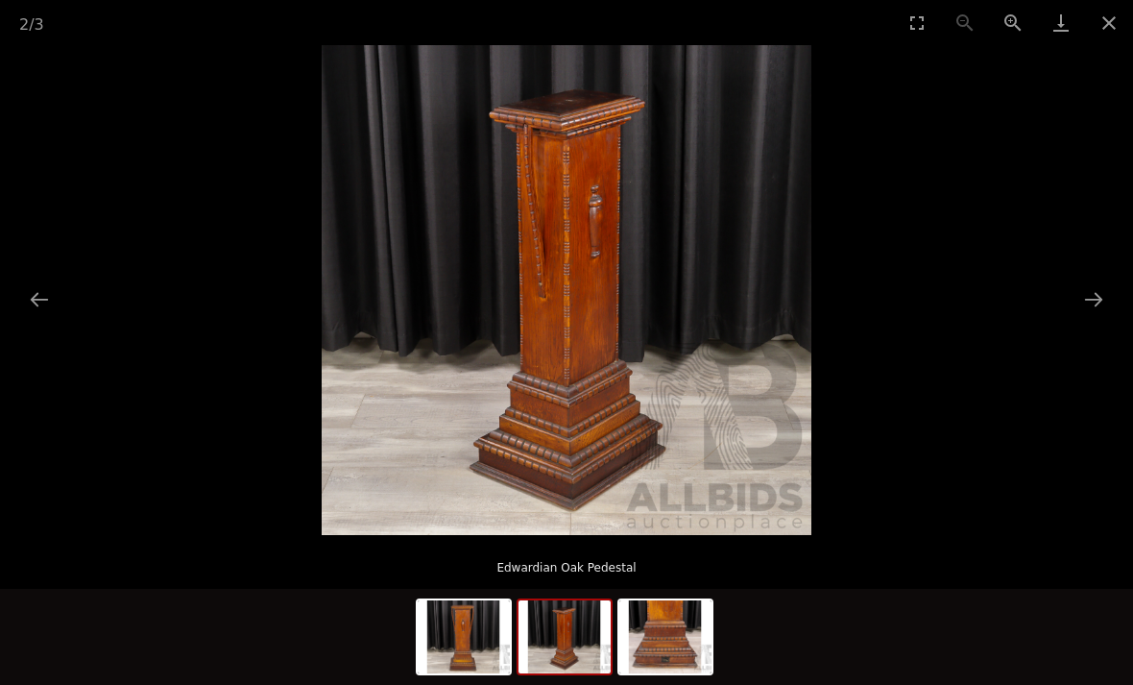
click at [1123, 21] on button "Close gallery" at bounding box center [1109, 22] width 48 height 45
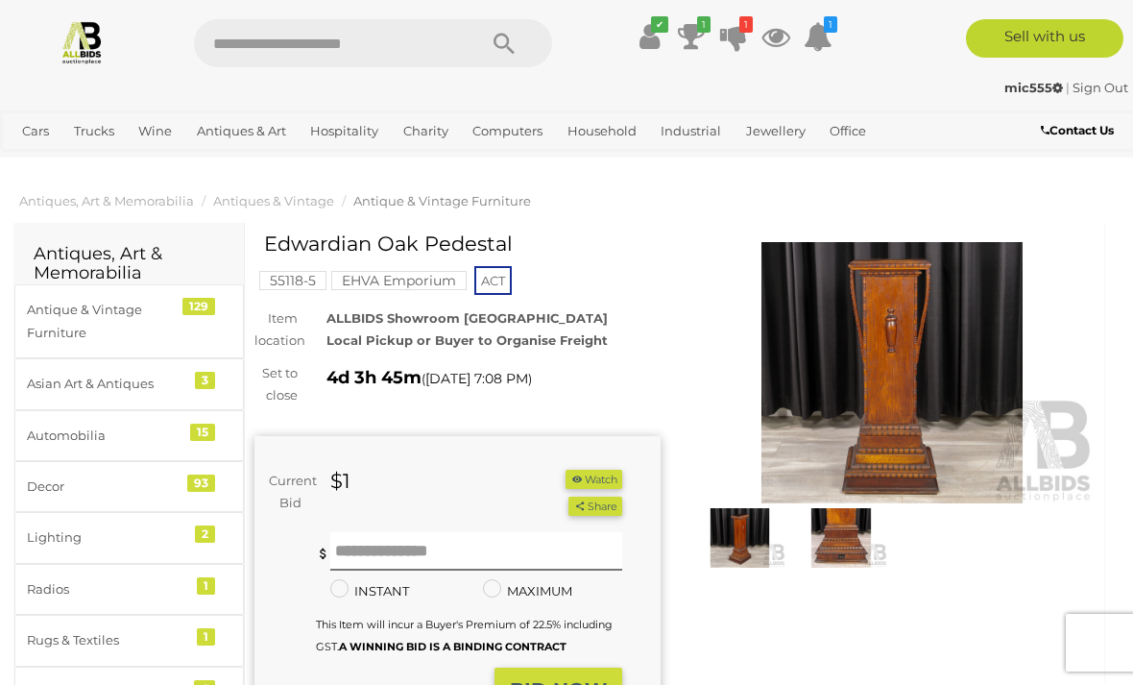
click at [878, 362] on img at bounding box center [893, 372] width 406 height 261
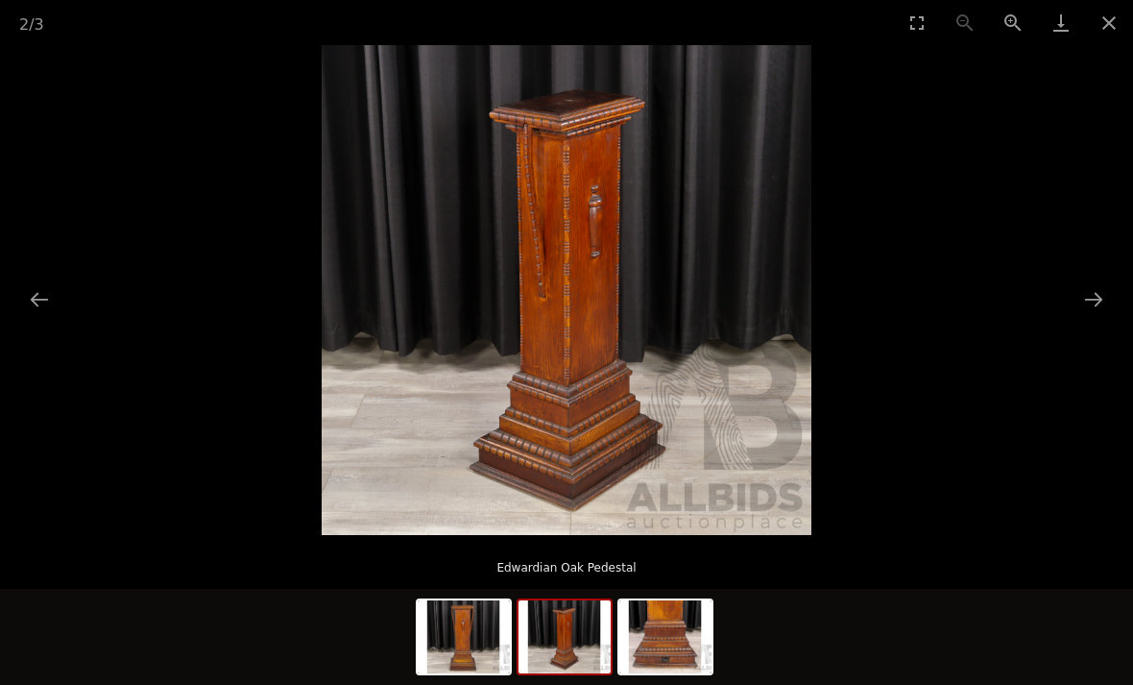
scroll to position [484, 0]
click at [1108, 318] on button "Next slide" at bounding box center [1094, 298] width 40 height 37
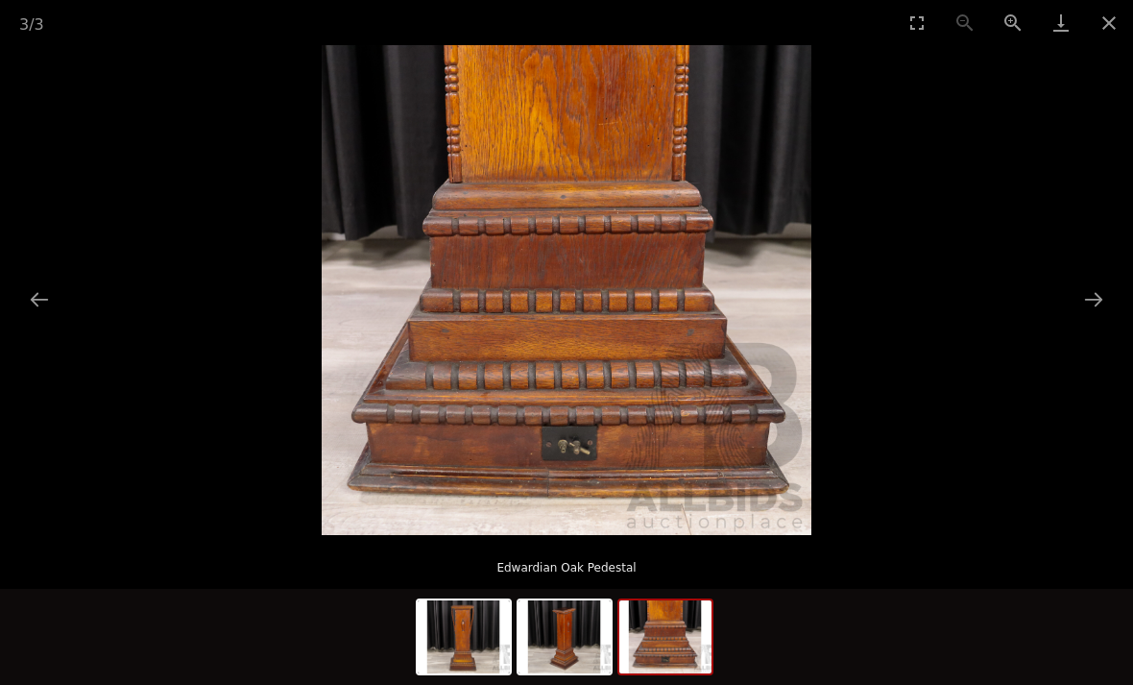
click at [1101, 318] on button "Next slide" at bounding box center [1094, 298] width 40 height 37
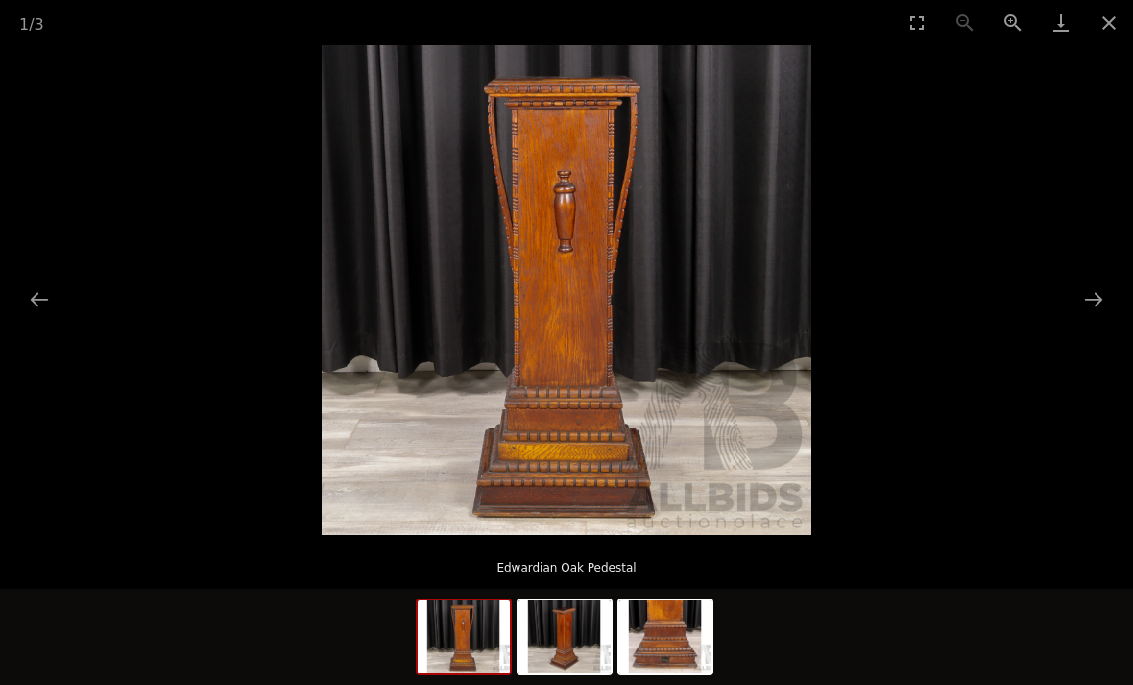
click at [1102, 535] on picture at bounding box center [566, 290] width 1133 height 490
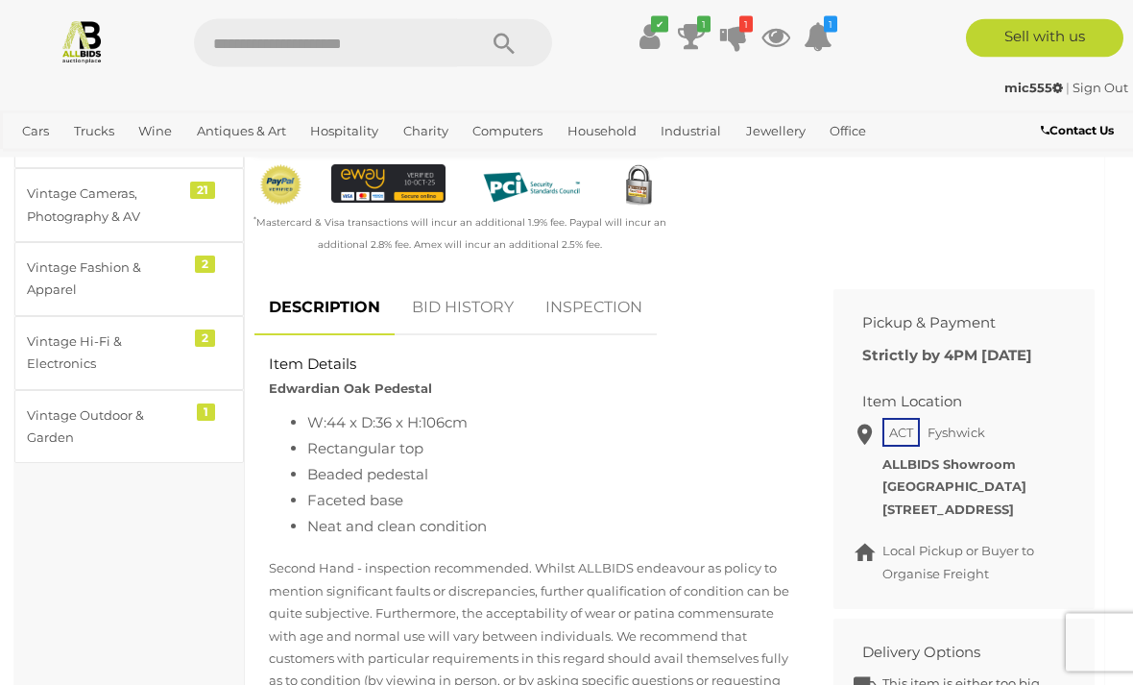
click at [452, 303] on link "BID HISTORY" at bounding box center [463, 308] width 131 height 57
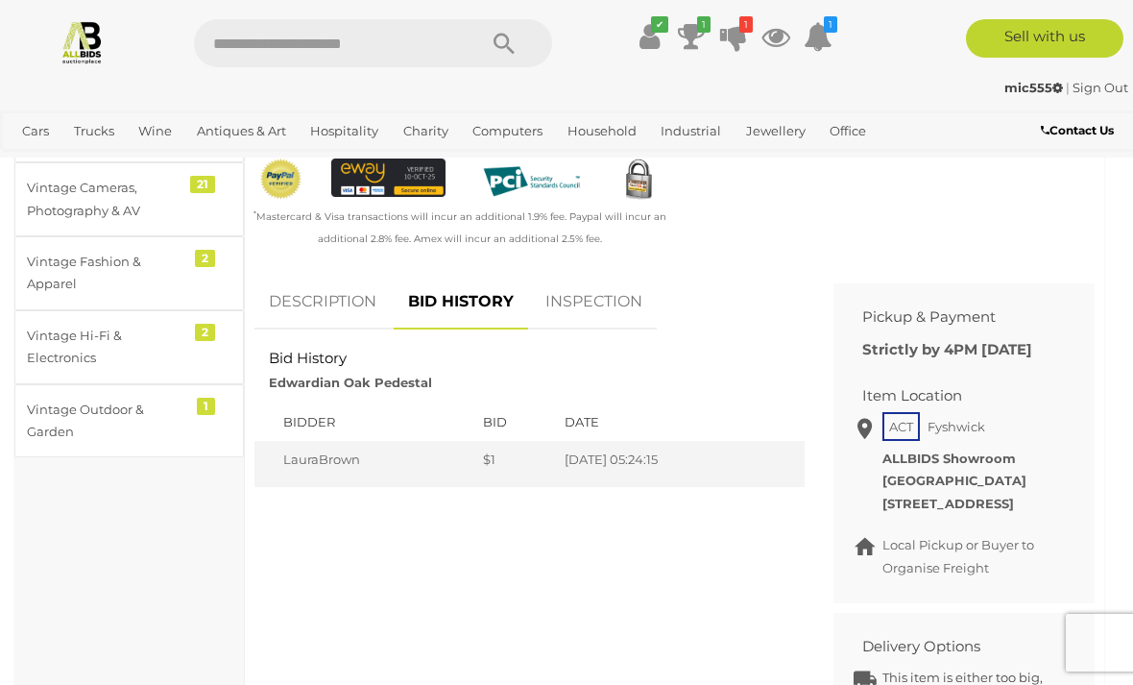
scroll to position [607, 0]
click at [295, 302] on link "DESCRIPTION" at bounding box center [323, 301] width 136 height 57
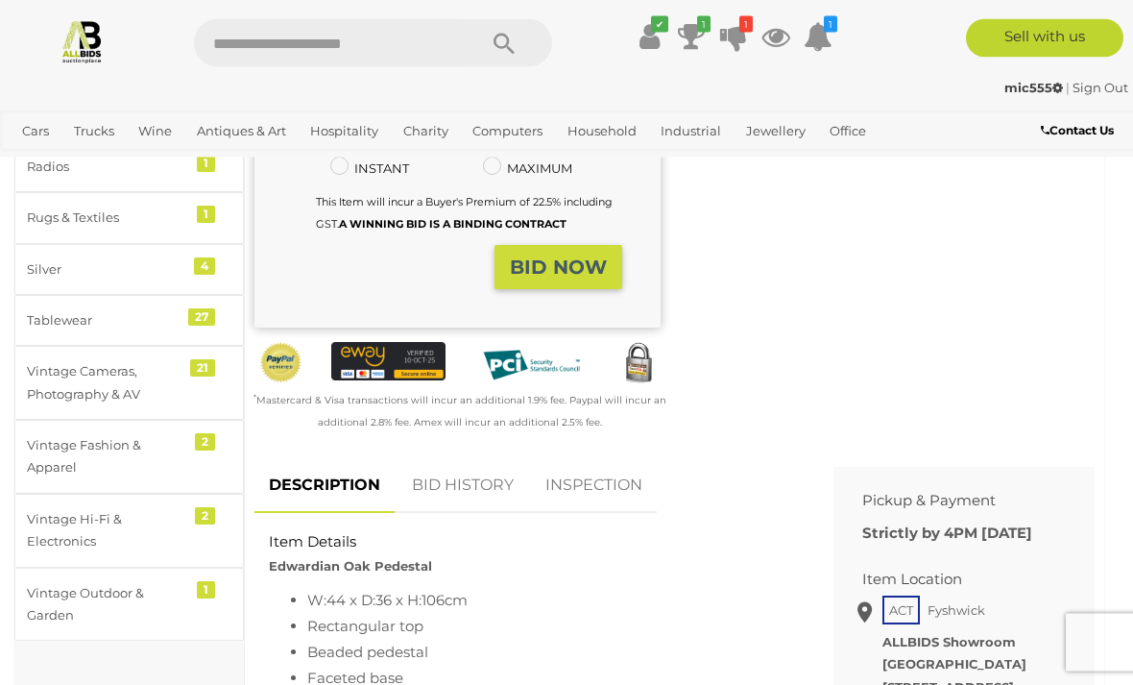
scroll to position [0, 0]
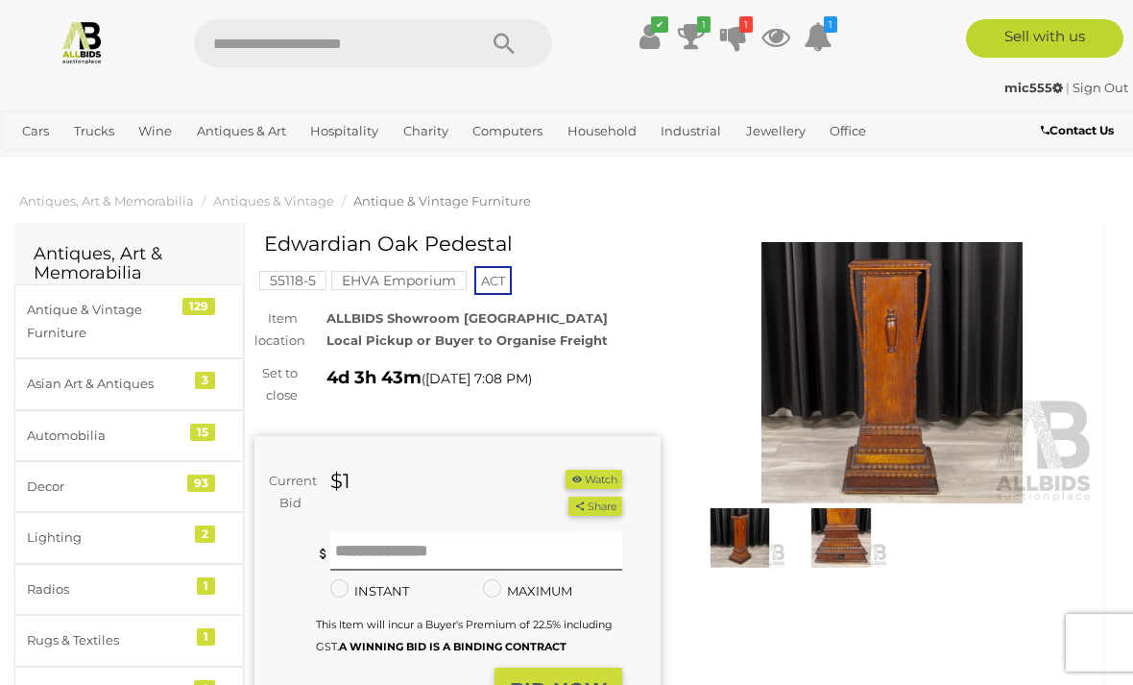
click at [849, 360] on img at bounding box center [893, 372] width 406 height 261
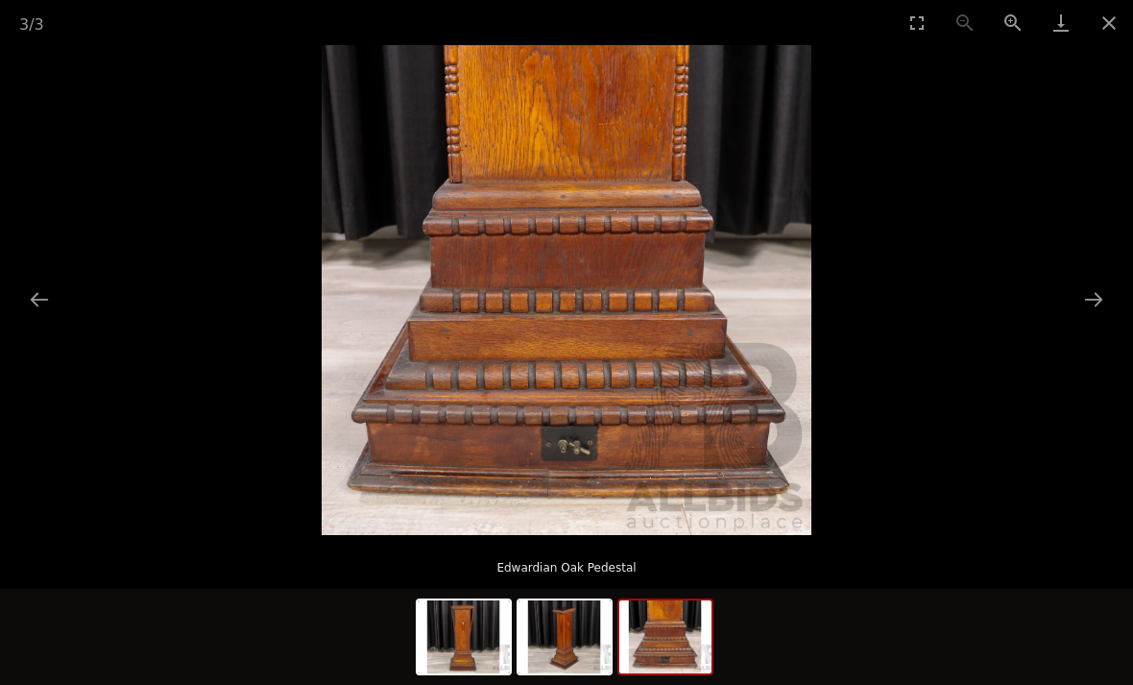
scroll to position [1, 0]
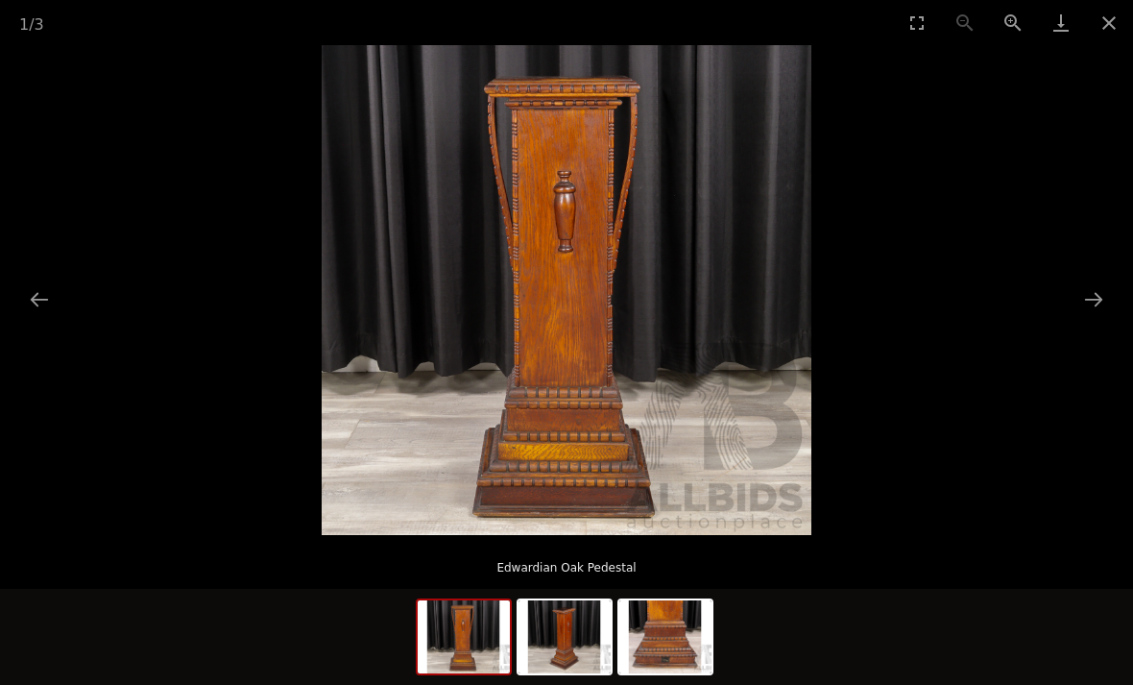
click at [1111, 15] on button "Close gallery" at bounding box center [1109, 22] width 48 height 45
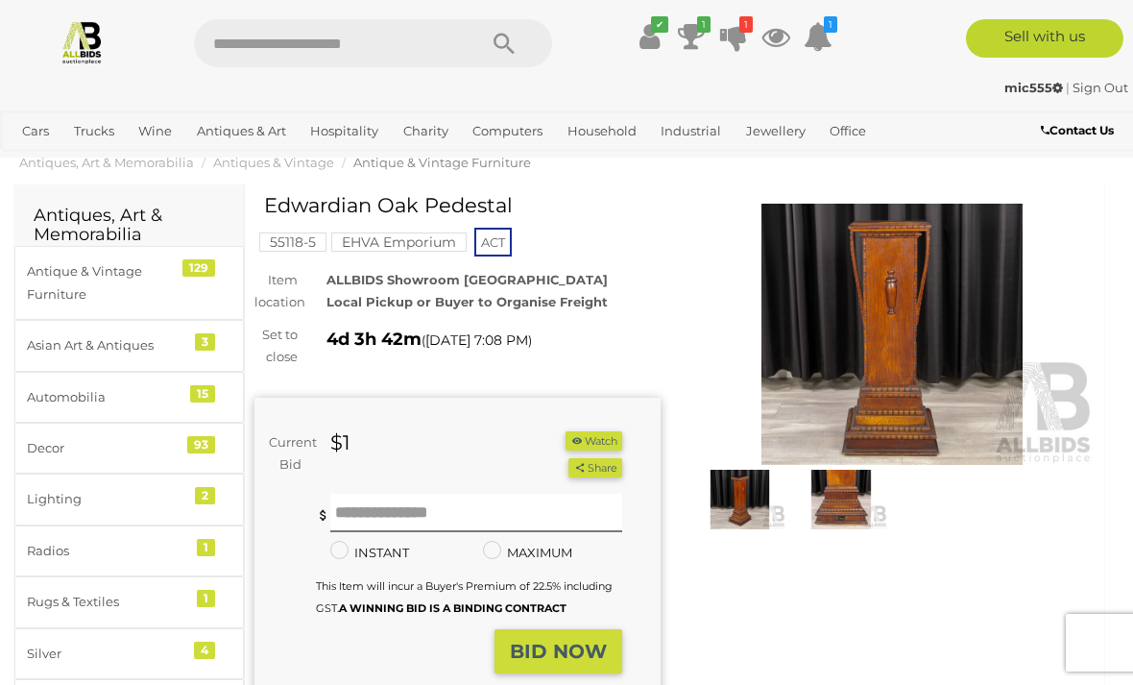
scroll to position [39, 0]
click at [879, 327] on img at bounding box center [893, 333] width 406 height 261
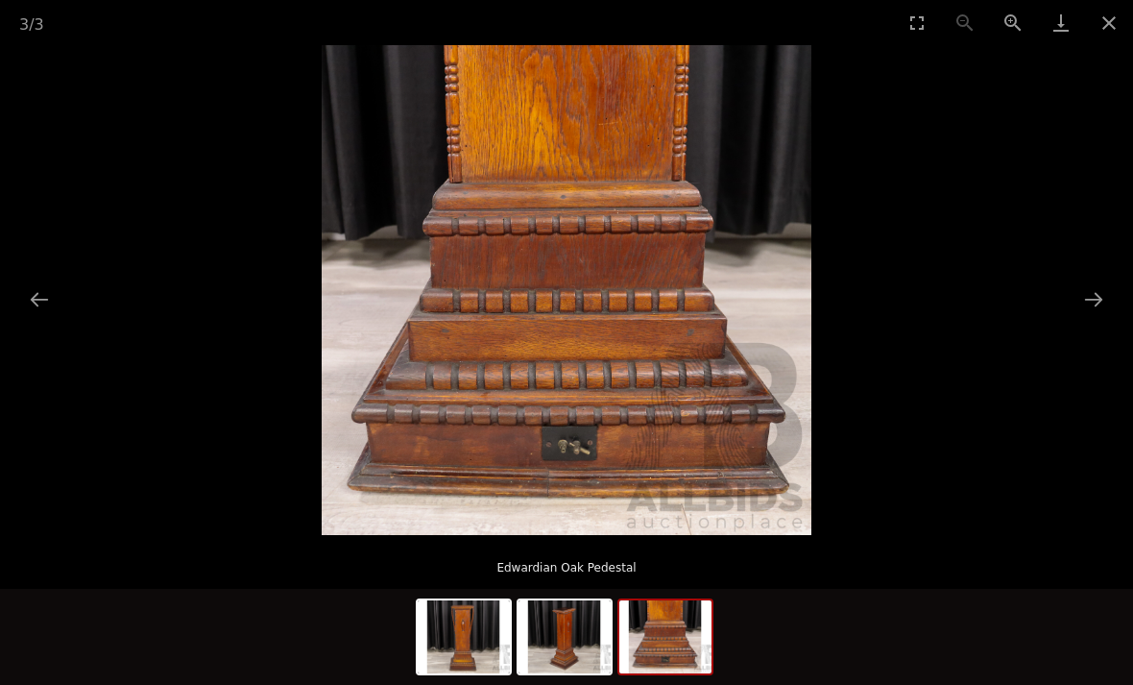
click at [1106, 28] on button "Close gallery" at bounding box center [1109, 22] width 48 height 45
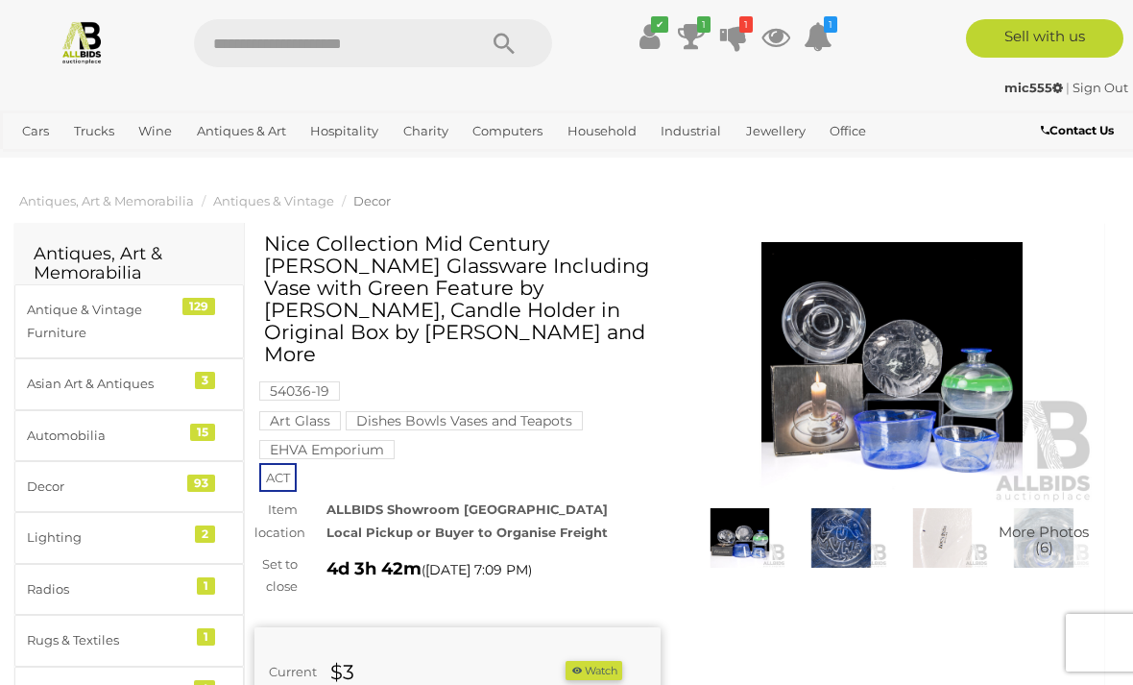
click at [920, 369] on img at bounding box center [893, 372] width 406 height 261
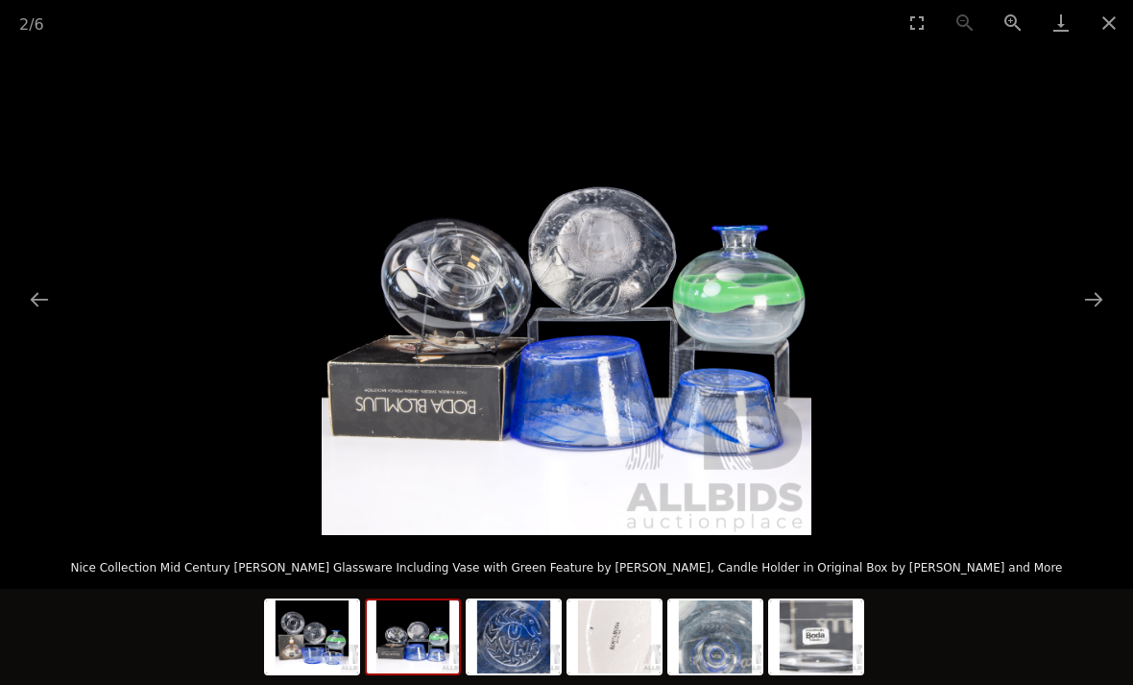
click at [1115, 16] on button "Close gallery" at bounding box center [1109, 22] width 48 height 45
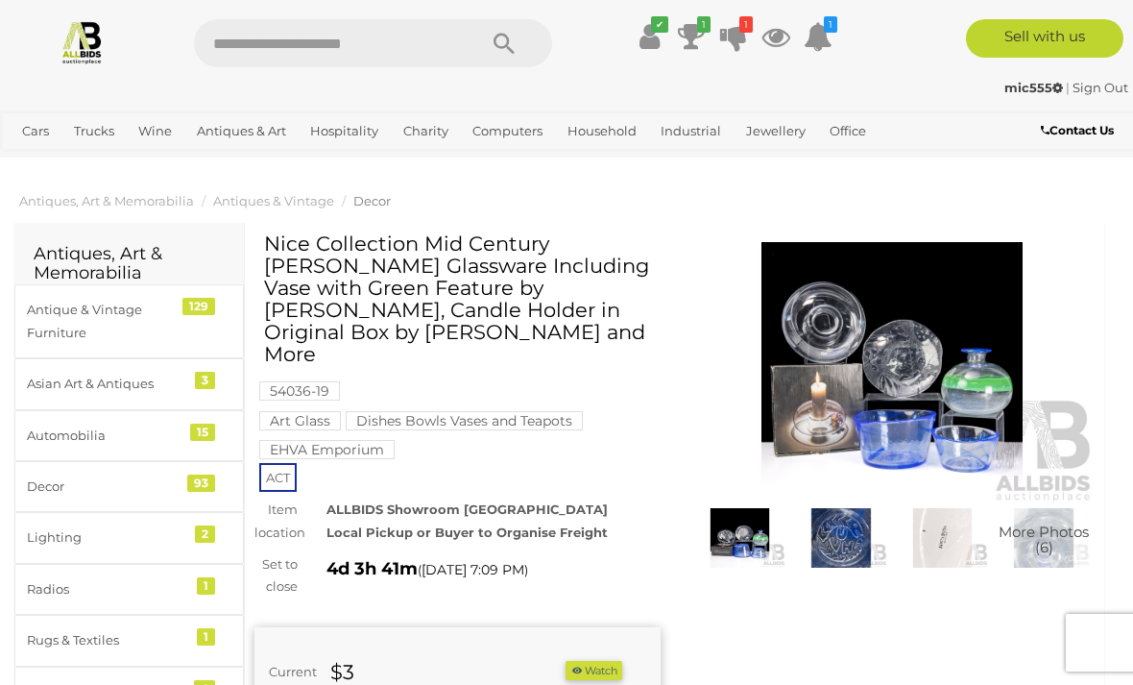
click at [881, 431] on img at bounding box center [893, 372] width 406 height 261
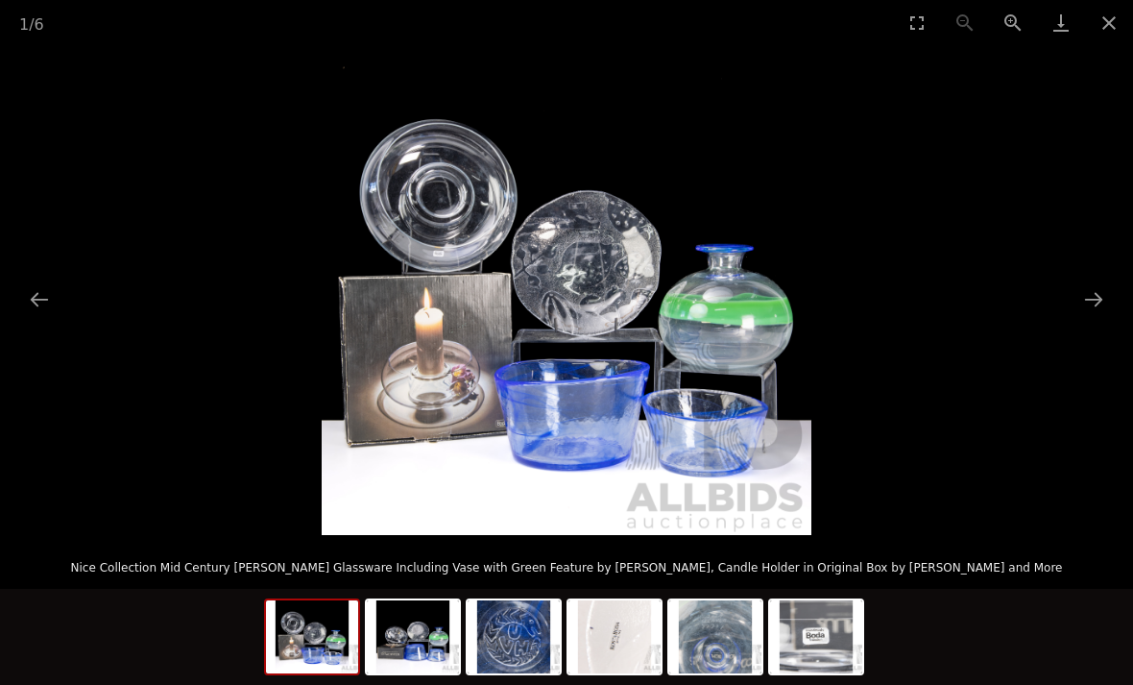
click at [593, 430] on img at bounding box center [567, 290] width 490 height 490
click at [1106, 23] on button "Close gallery" at bounding box center [1109, 22] width 48 height 45
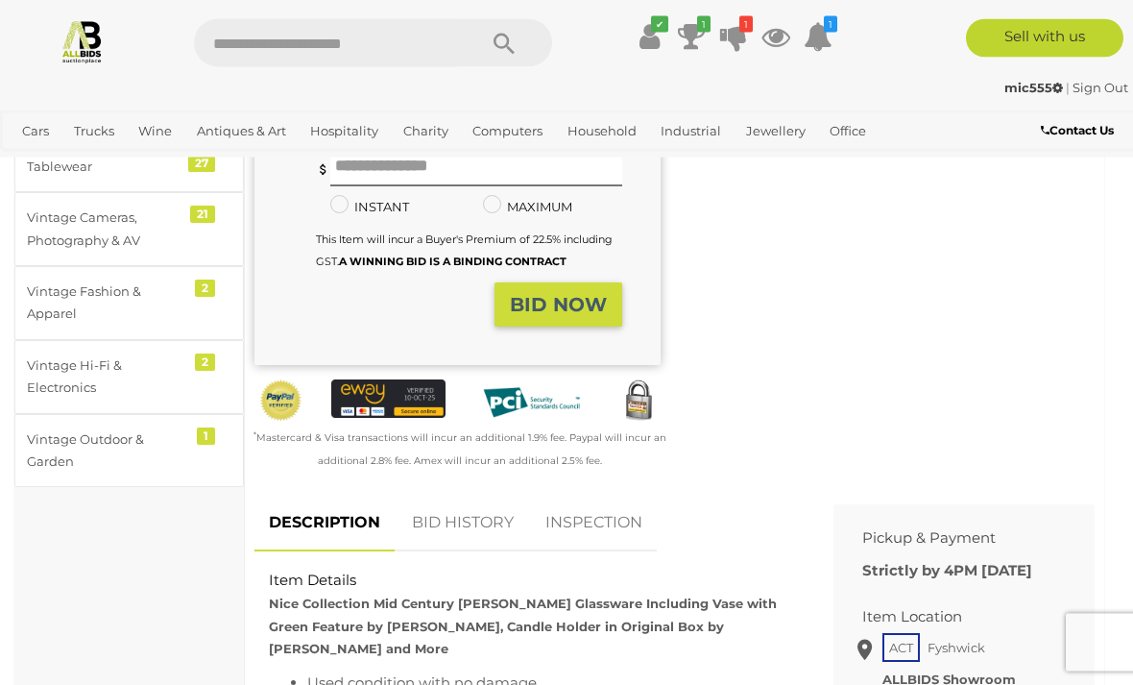
click at [418, 496] on link "BID HISTORY" at bounding box center [463, 524] width 131 height 57
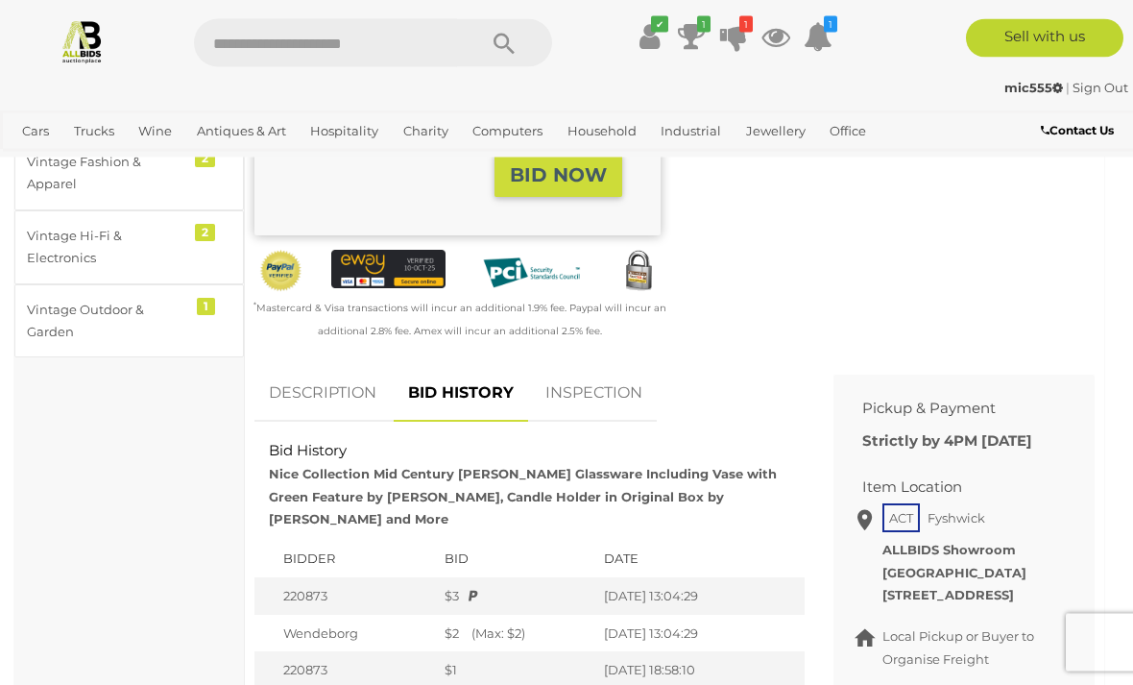
scroll to position [706, 0]
click at [315, 365] on link "DESCRIPTION" at bounding box center [323, 393] width 136 height 57
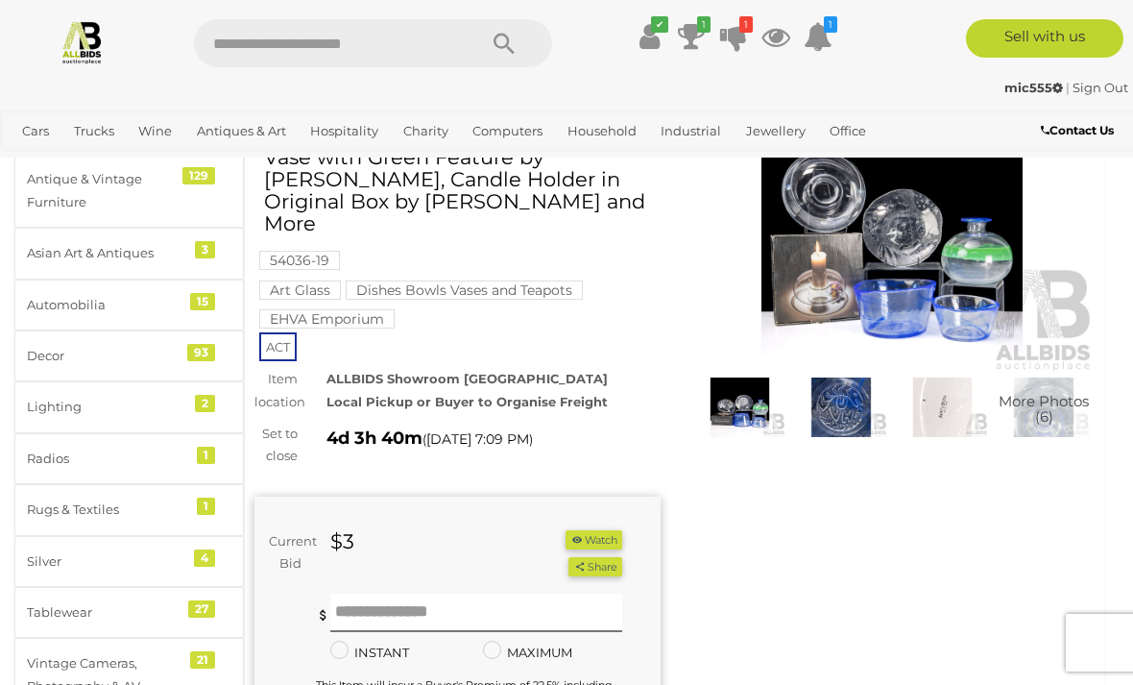
scroll to position [0, 0]
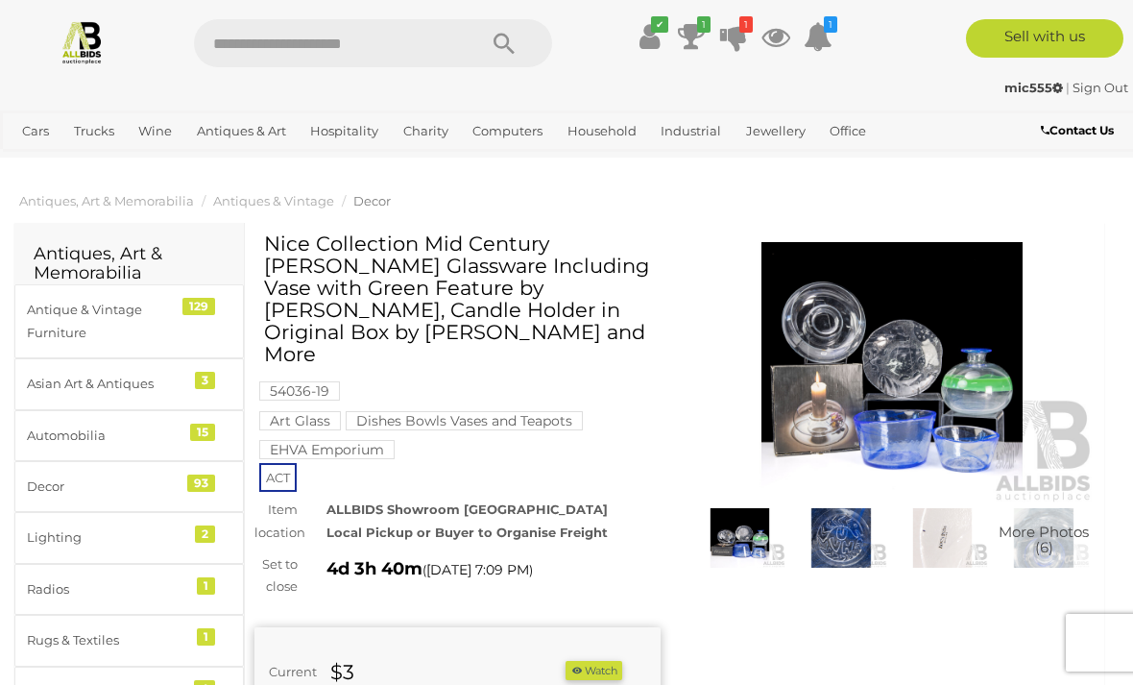
click at [921, 385] on img at bounding box center [893, 372] width 406 height 261
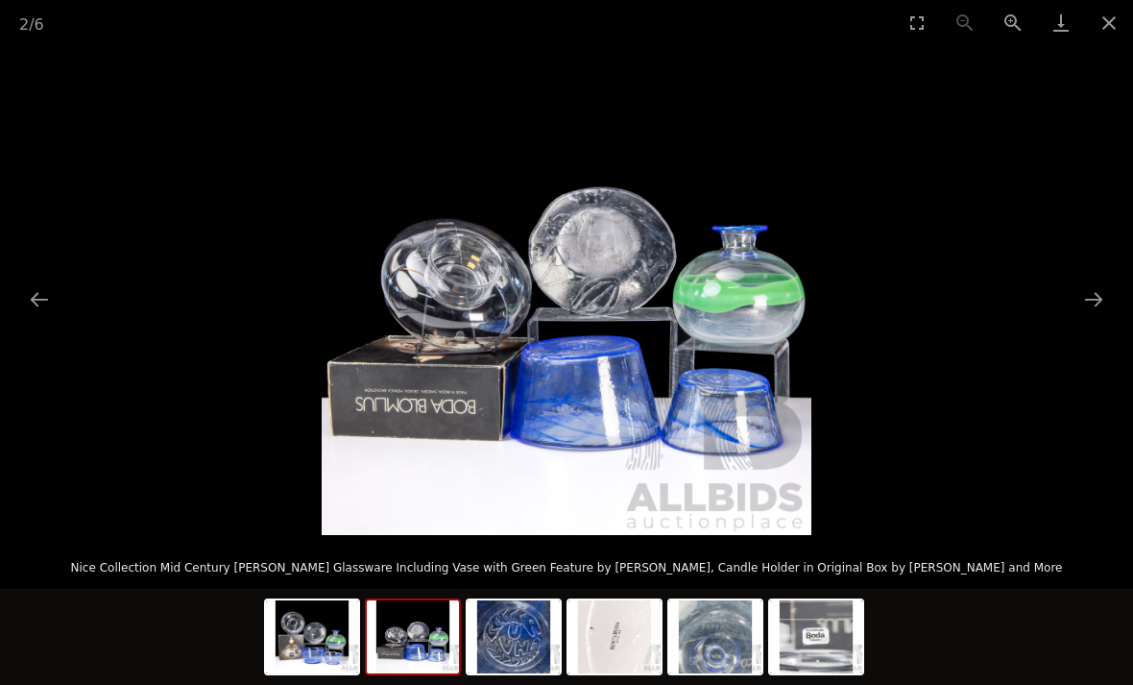
click at [1100, 24] on button "Close gallery" at bounding box center [1109, 22] width 48 height 45
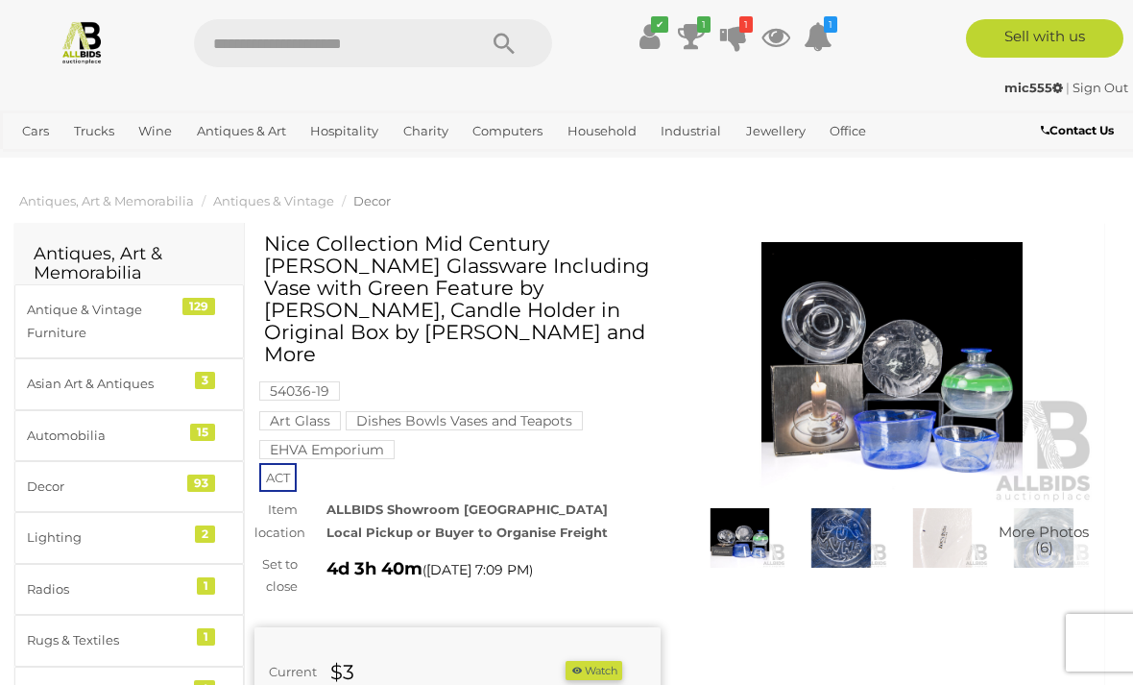
click at [823, 310] on img at bounding box center [893, 372] width 406 height 261
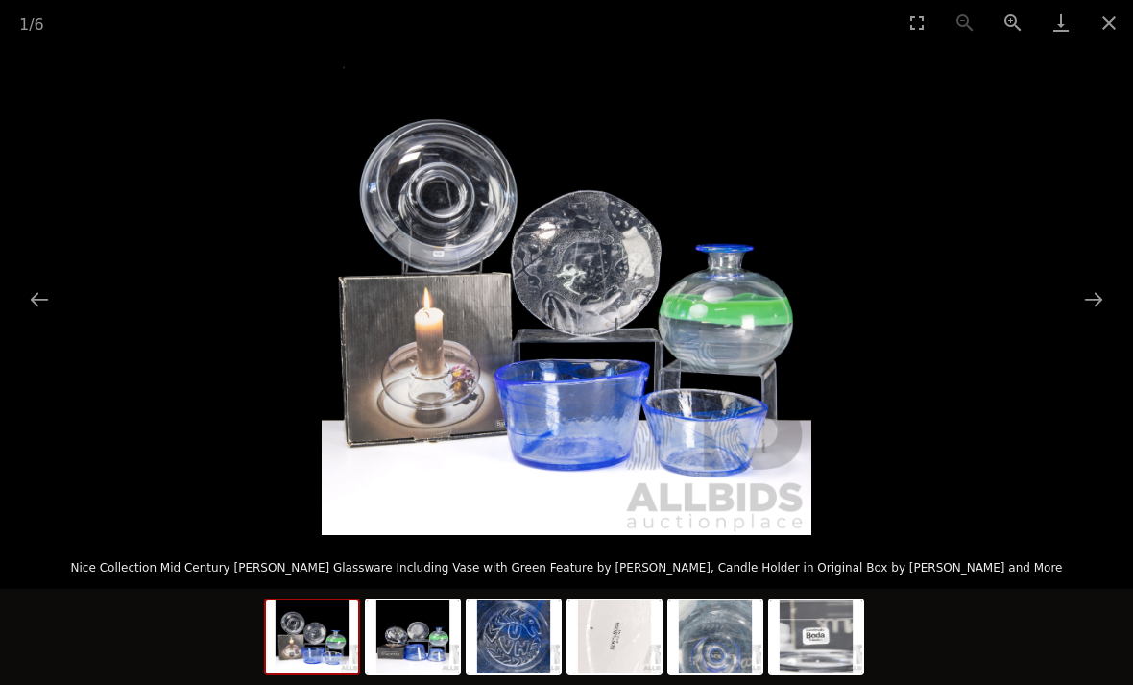
click at [1104, 30] on button "Close gallery" at bounding box center [1109, 22] width 48 height 45
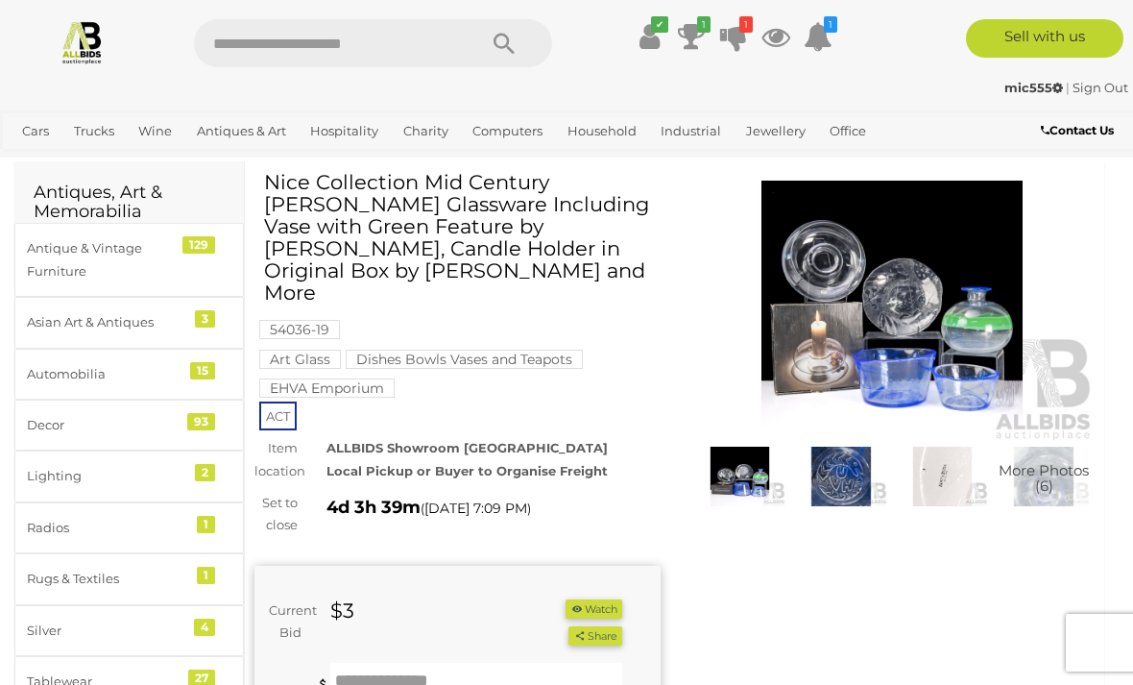
scroll to position [61, 0]
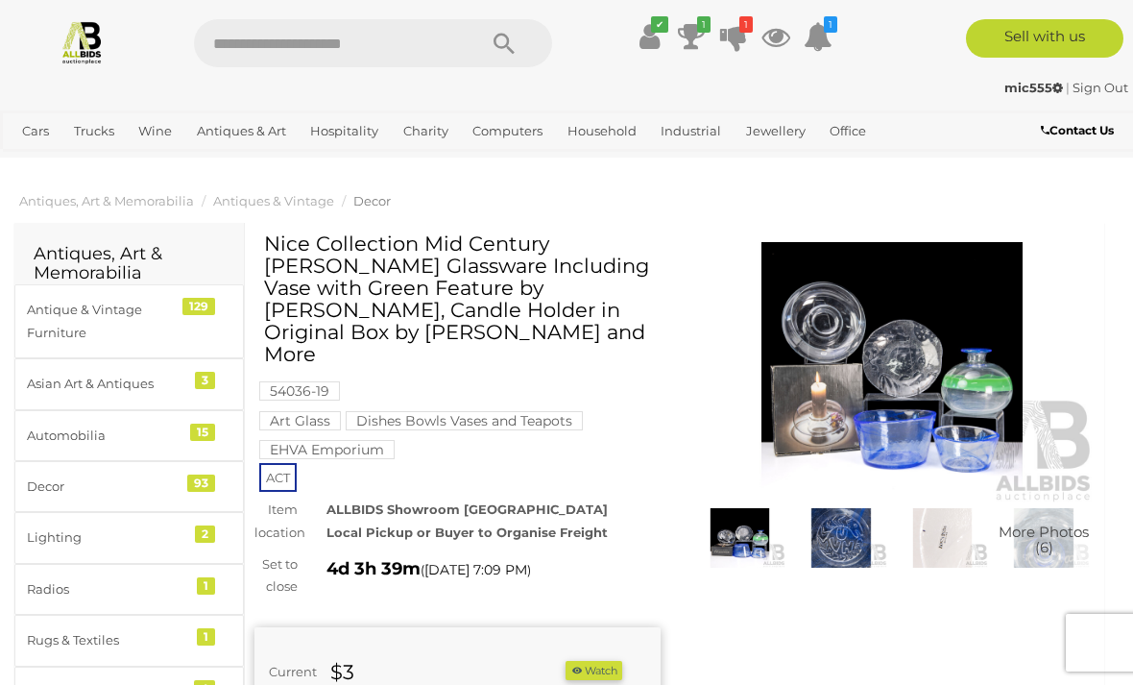
click at [907, 433] on img at bounding box center [893, 372] width 406 height 261
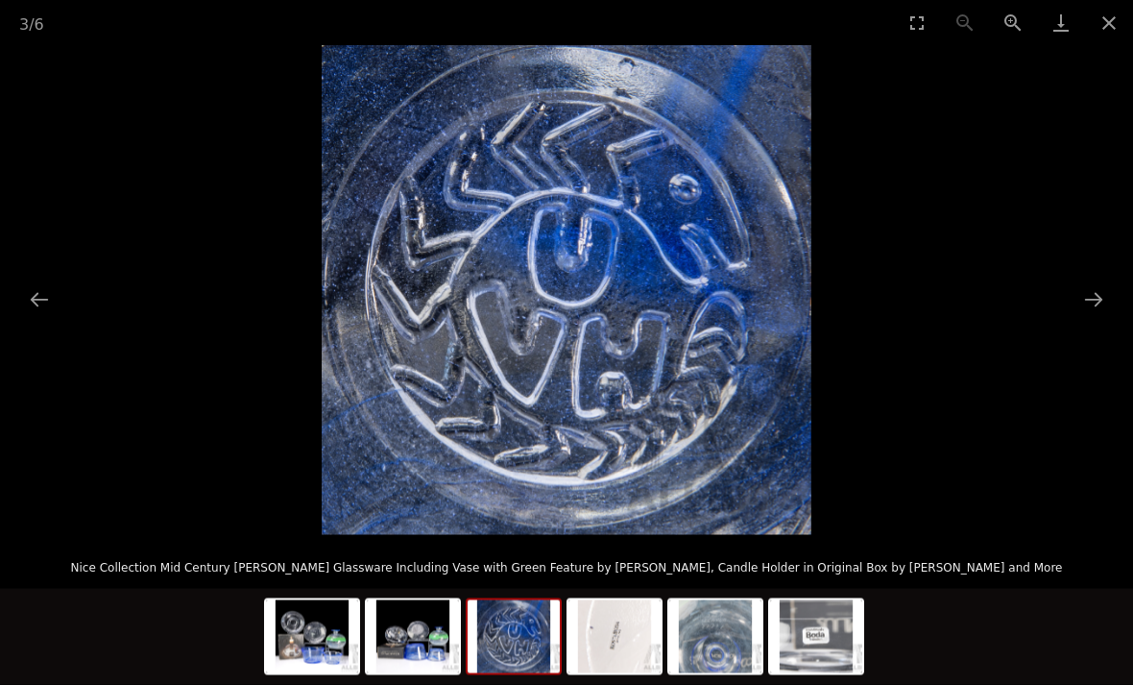
scroll to position [933, 0]
click at [1113, 31] on button "Close gallery" at bounding box center [1109, 22] width 48 height 45
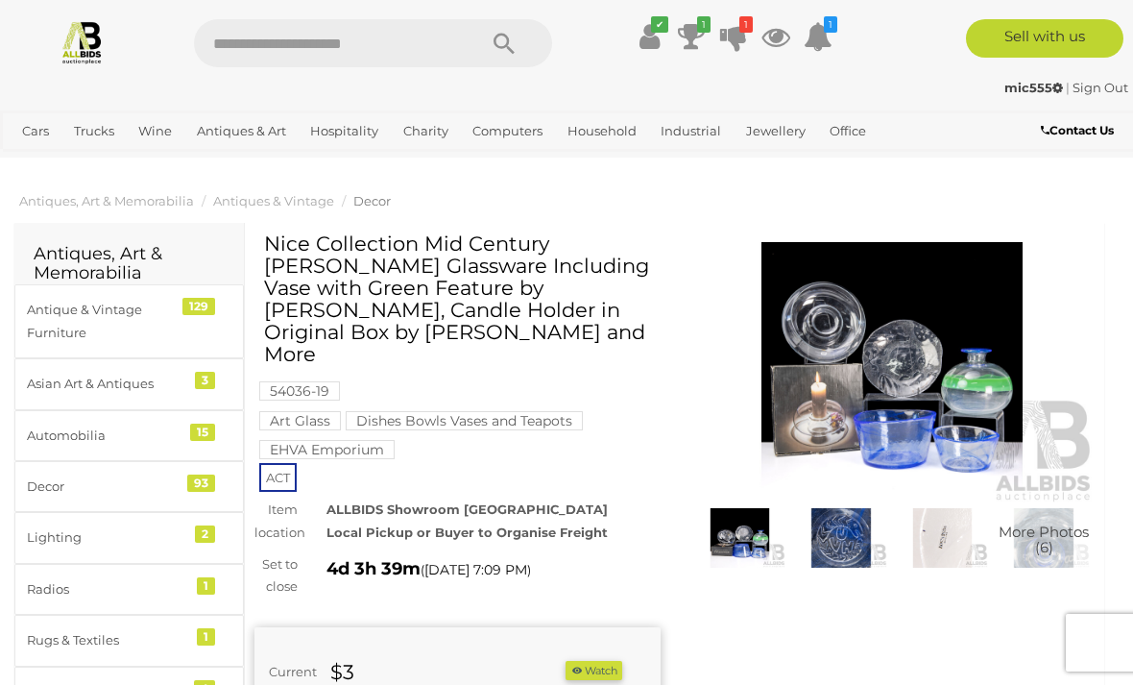
click at [837, 488] on img at bounding box center [893, 372] width 406 height 261
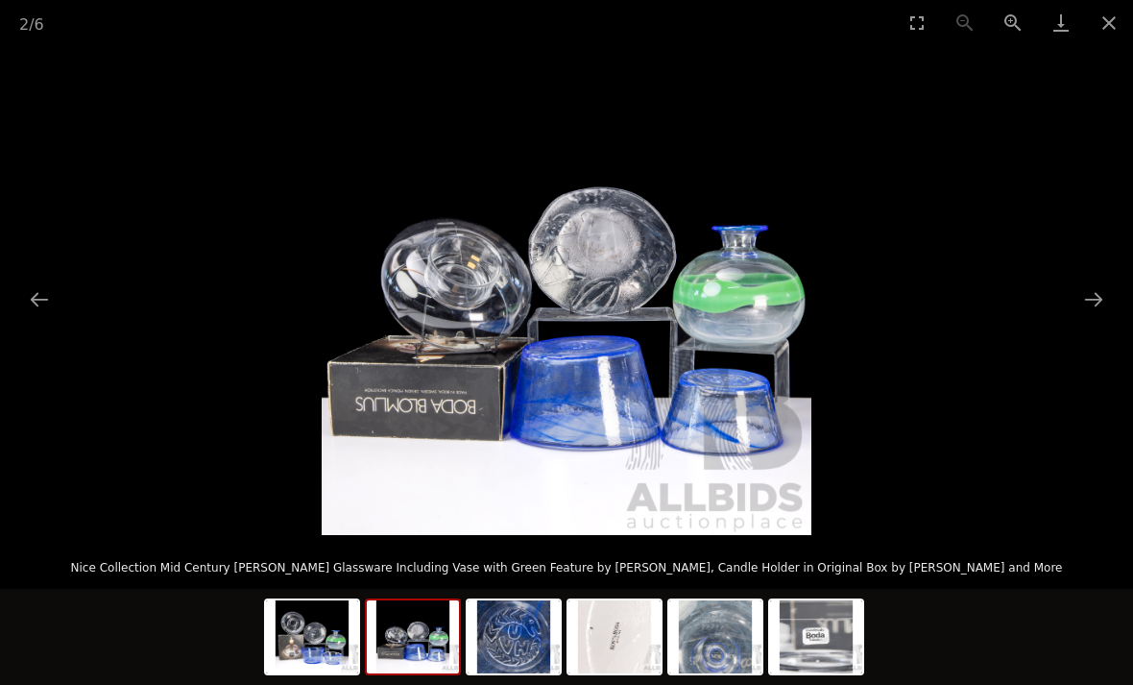
click at [1107, 18] on button "Close gallery" at bounding box center [1109, 22] width 48 height 45
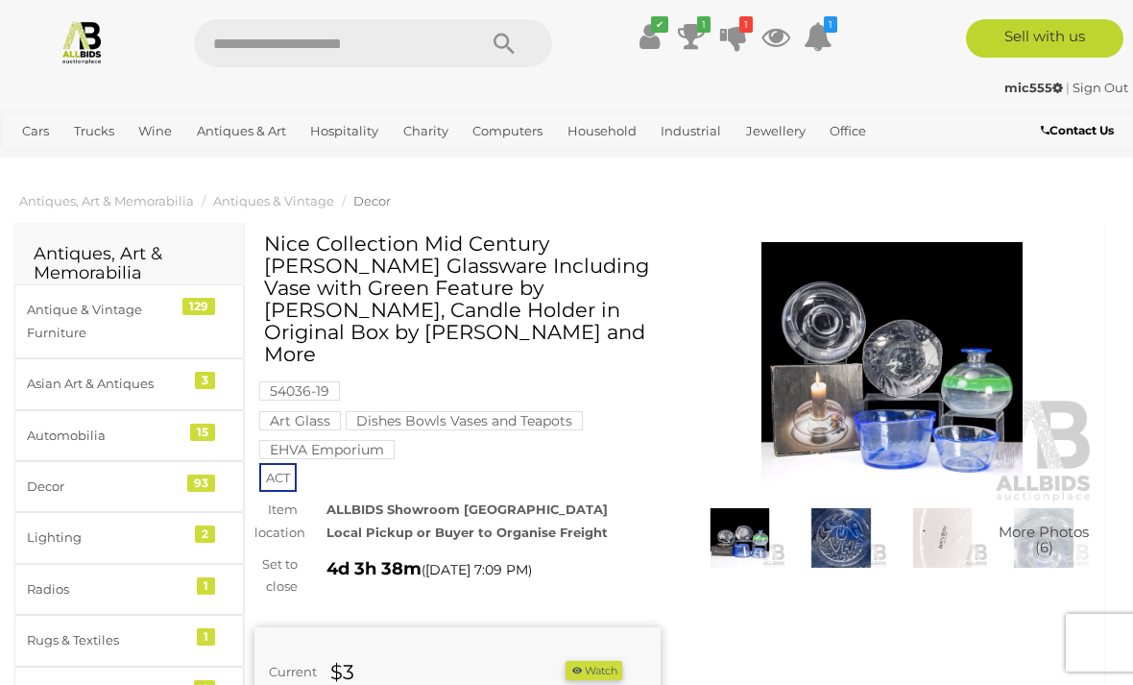
click at [897, 438] on img at bounding box center [893, 372] width 406 height 261
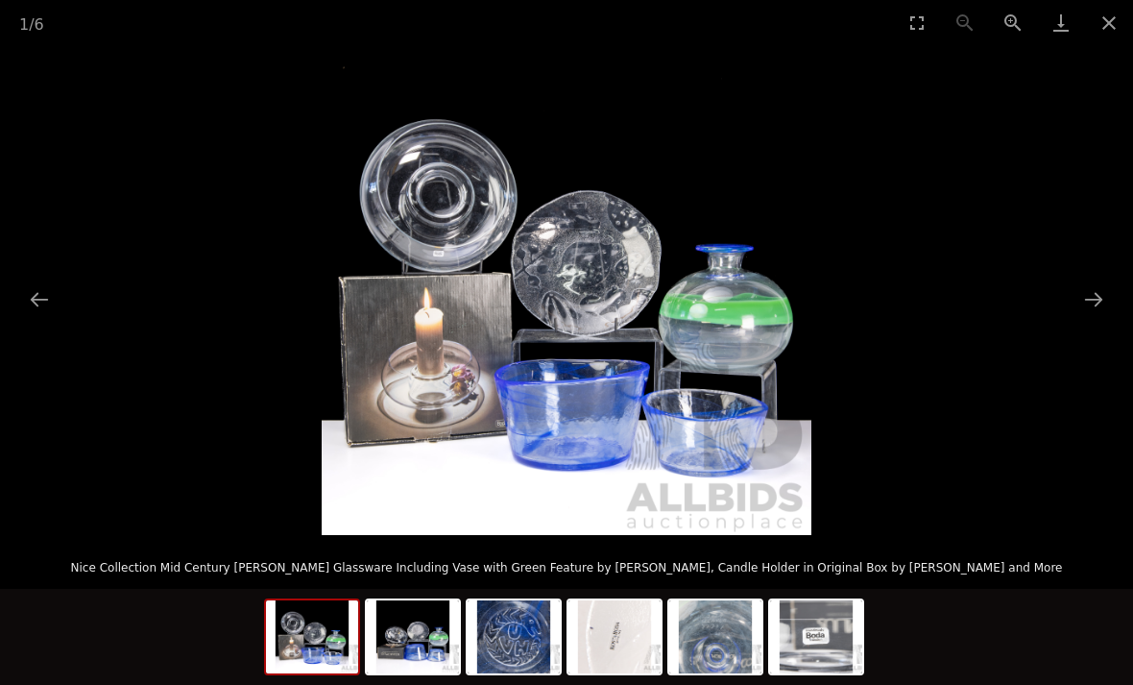
click at [1110, 15] on button "Close gallery" at bounding box center [1109, 22] width 48 height 45
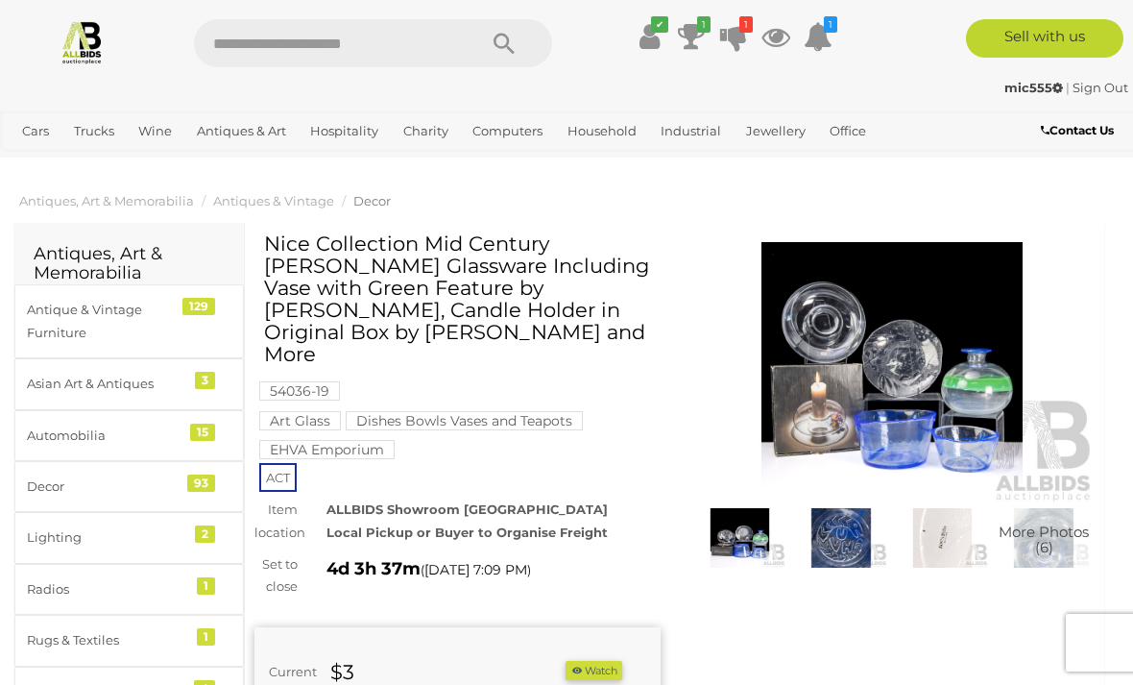
click at [895, 424] on img at bounding box center [893, 372] width 406 height 261
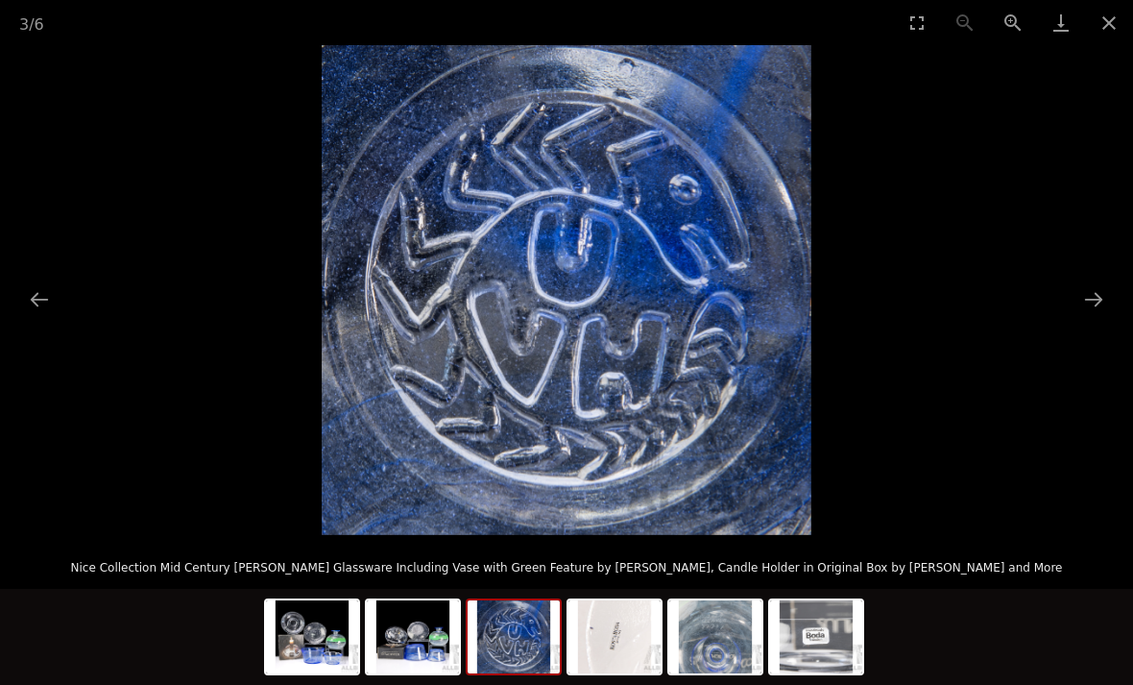
scroll to position [6, 0]
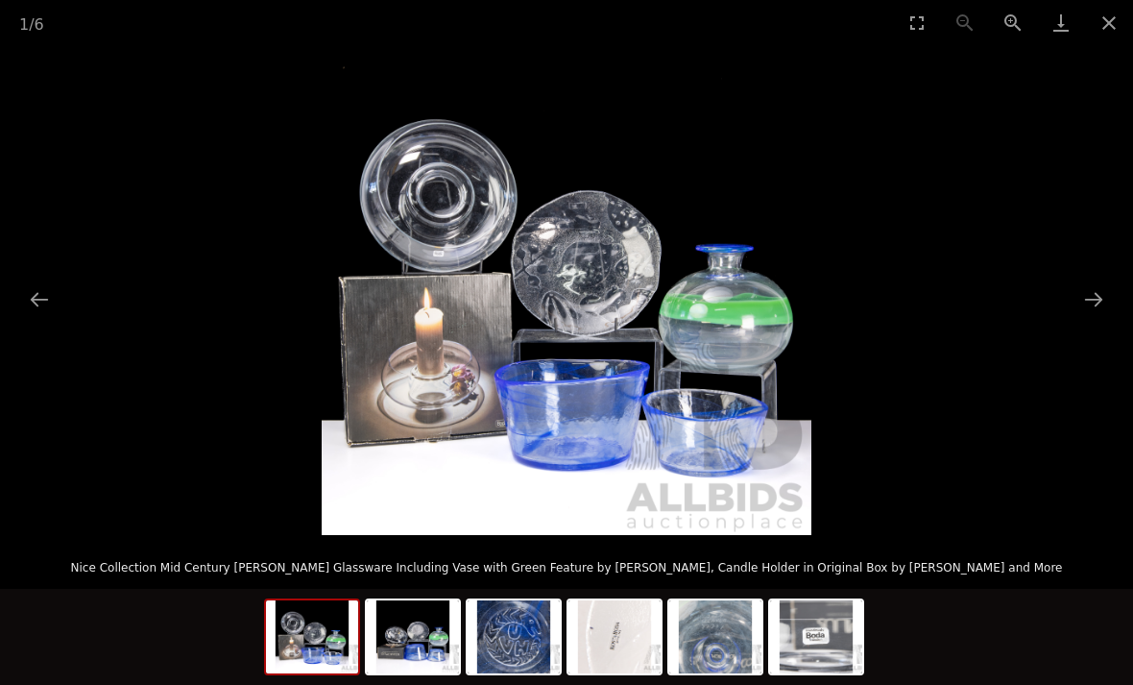
click at [1108, 15] on button "Close gallery" at bounding box center [1109, 22] width 48 height 45
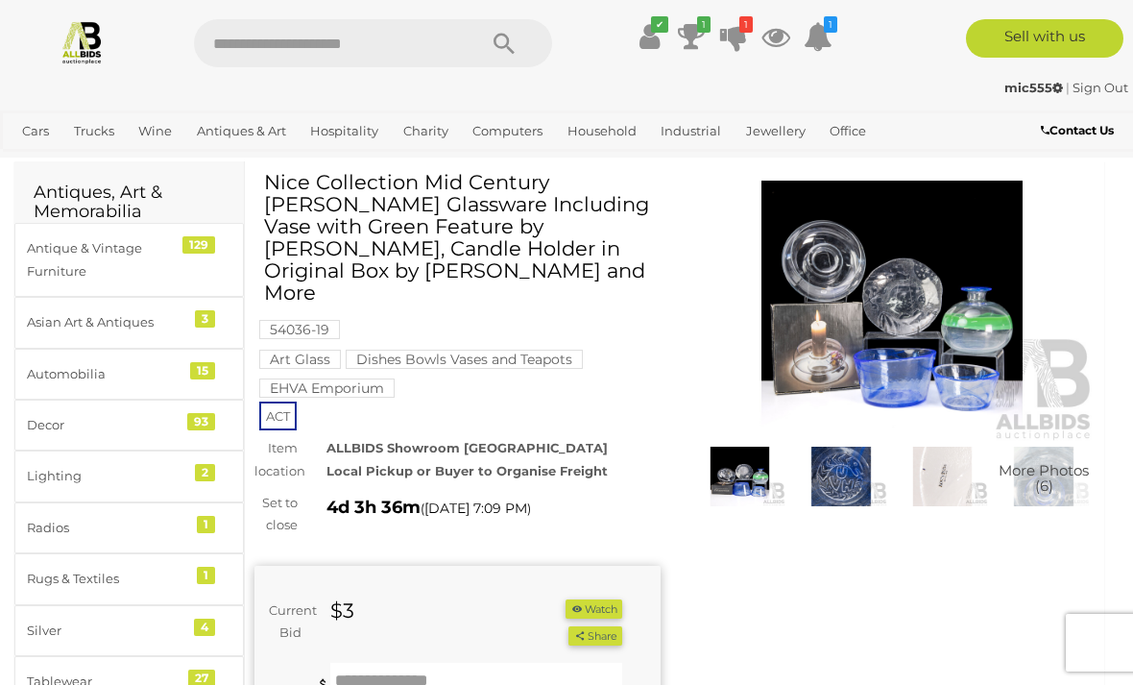
click at [386, 663] on input "text" at bounding box center [476, 682] width 292 height 38
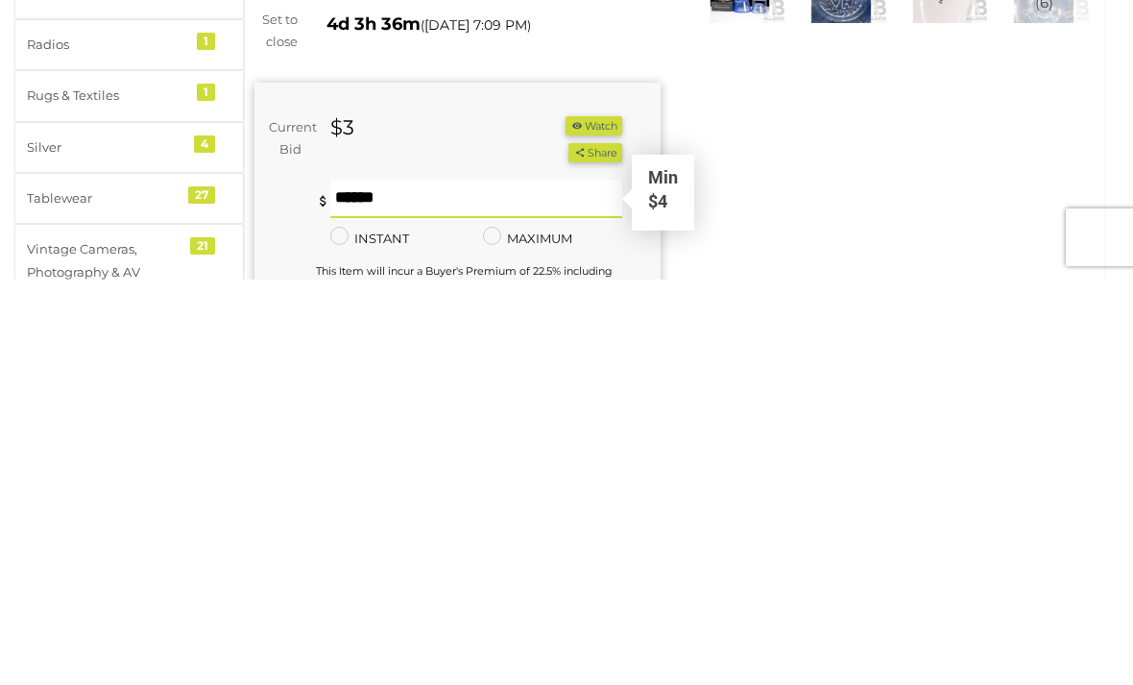
type input "*"
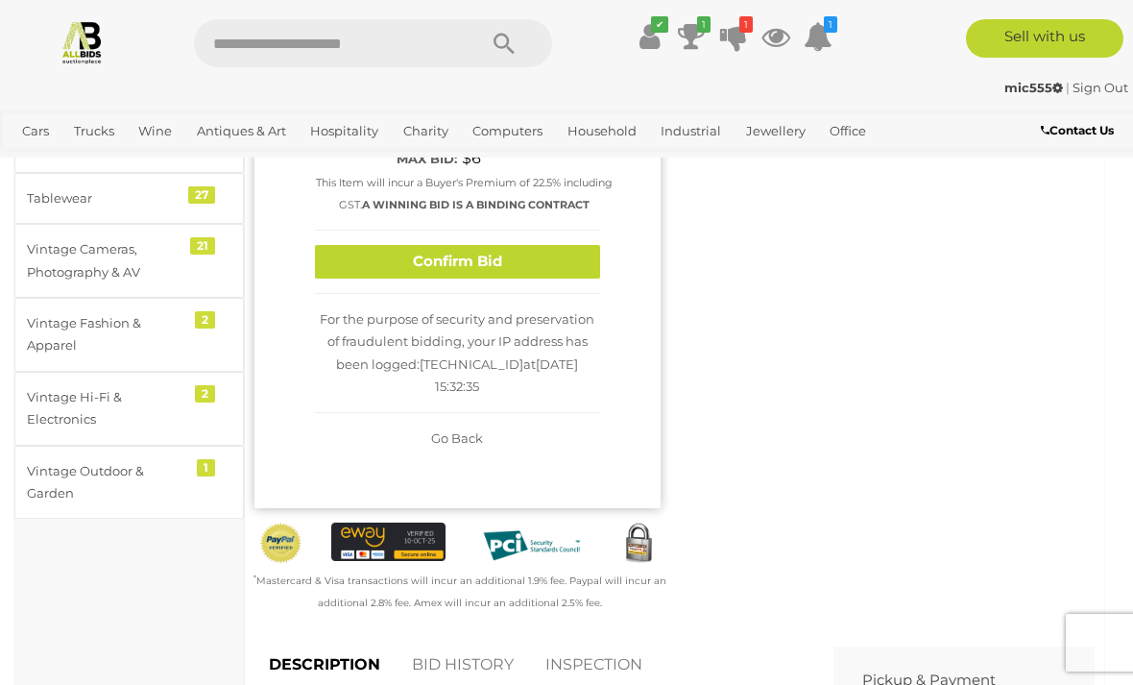
click at [475, 248] on button "Confirm Bid" at bounding box center [457, 262] width 285 height 34
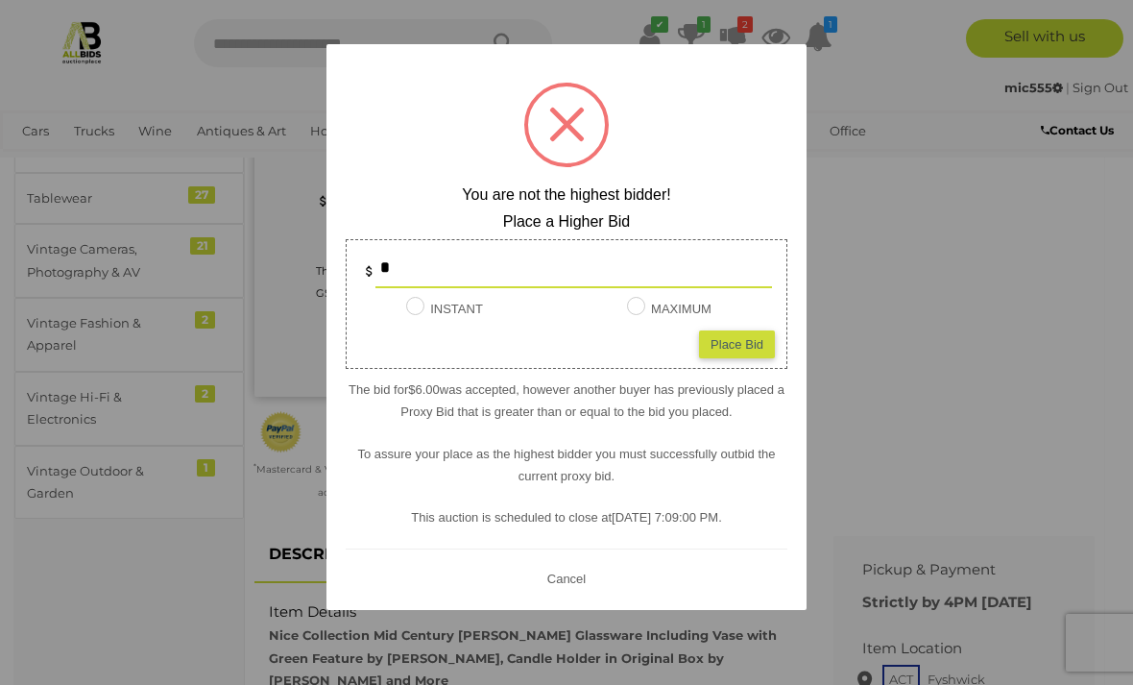
click at [550, 590] on button "Cancel" at bounding box center [567, 578] width 50 height 24
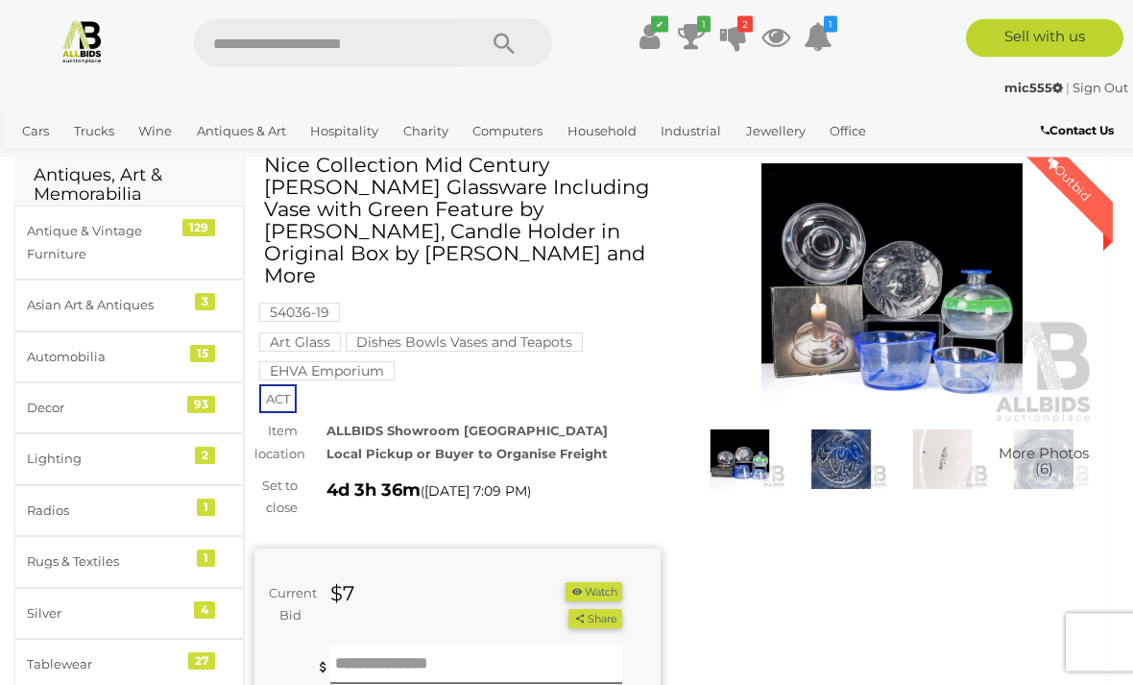
scroll to position [0, 0]
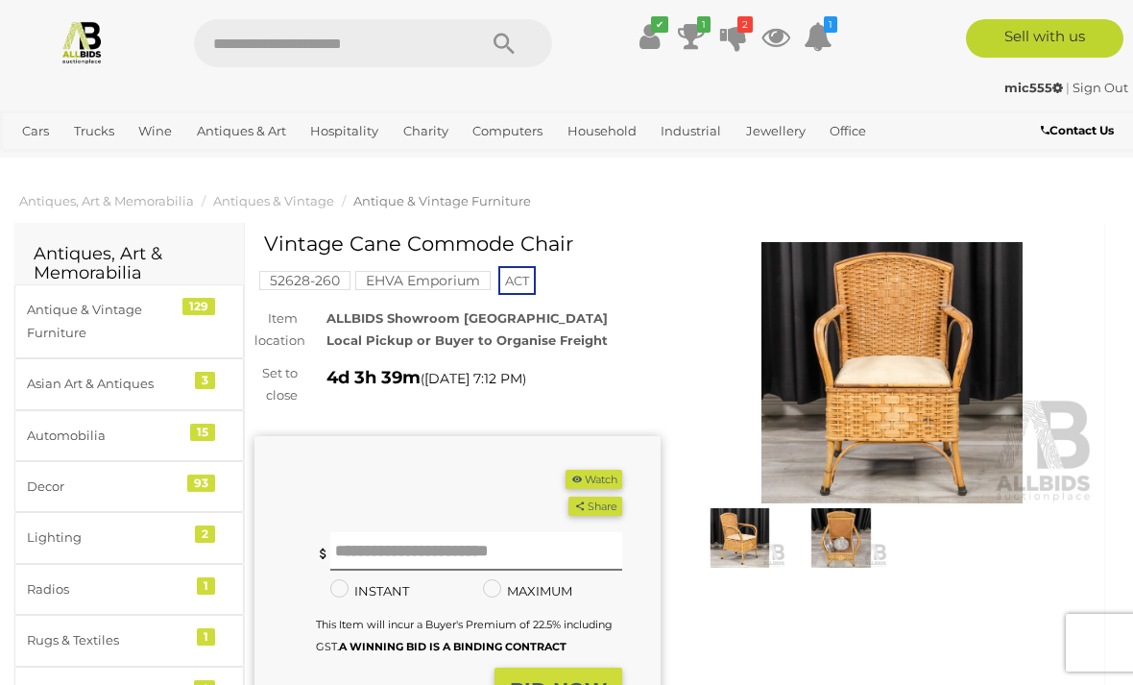
click at [806, 399] on img at bounding box center [893, 372] width 406 height 261
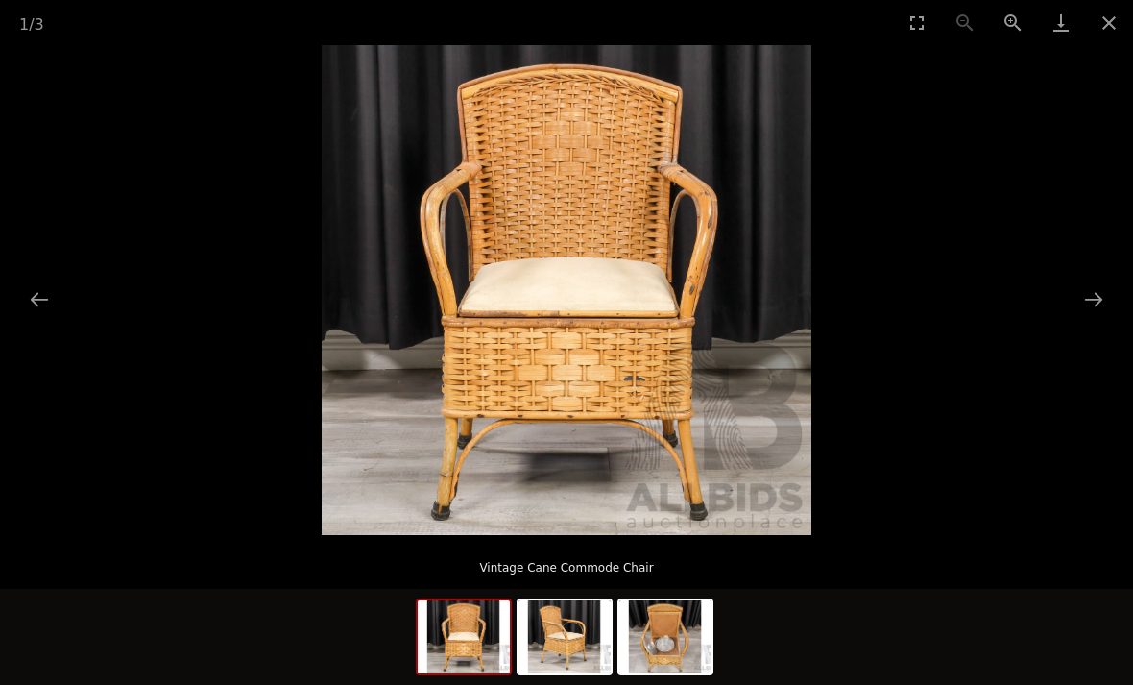
click at [1102, 32] on button "Close gallery" at bounding box center [1109, 22] width 48 height 45
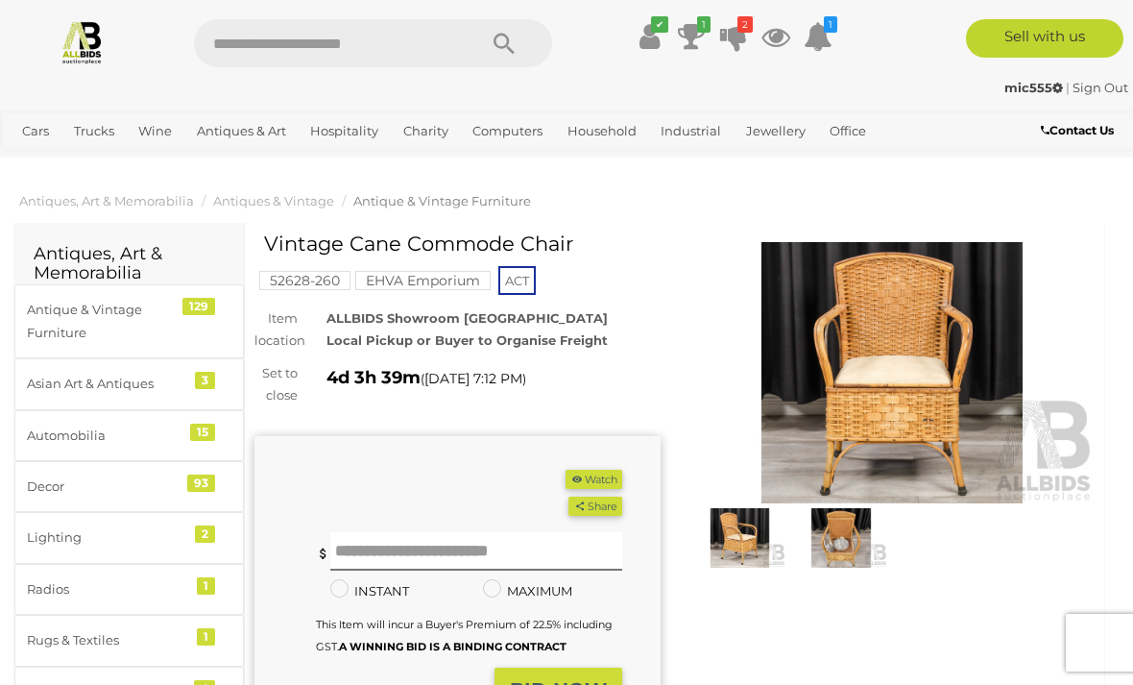
click at [758, 520] on img at bounding box center [740, 538] width 92 height 60
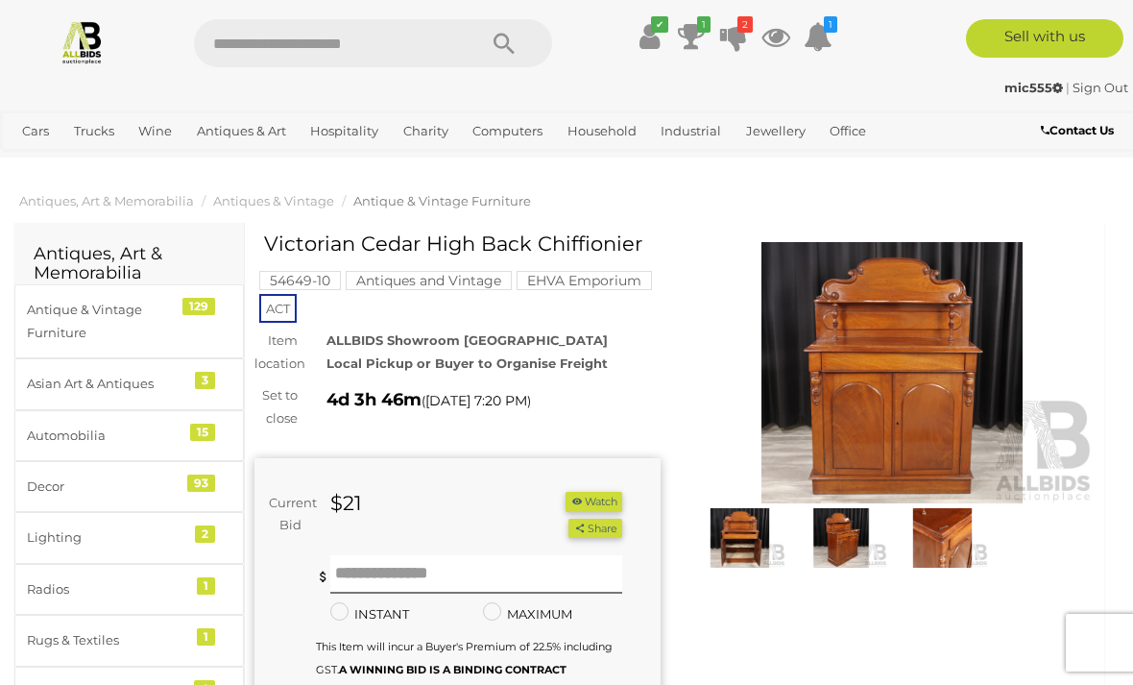
click at [796, 393] on img at bounding box center [893, 372] width 406 height 261
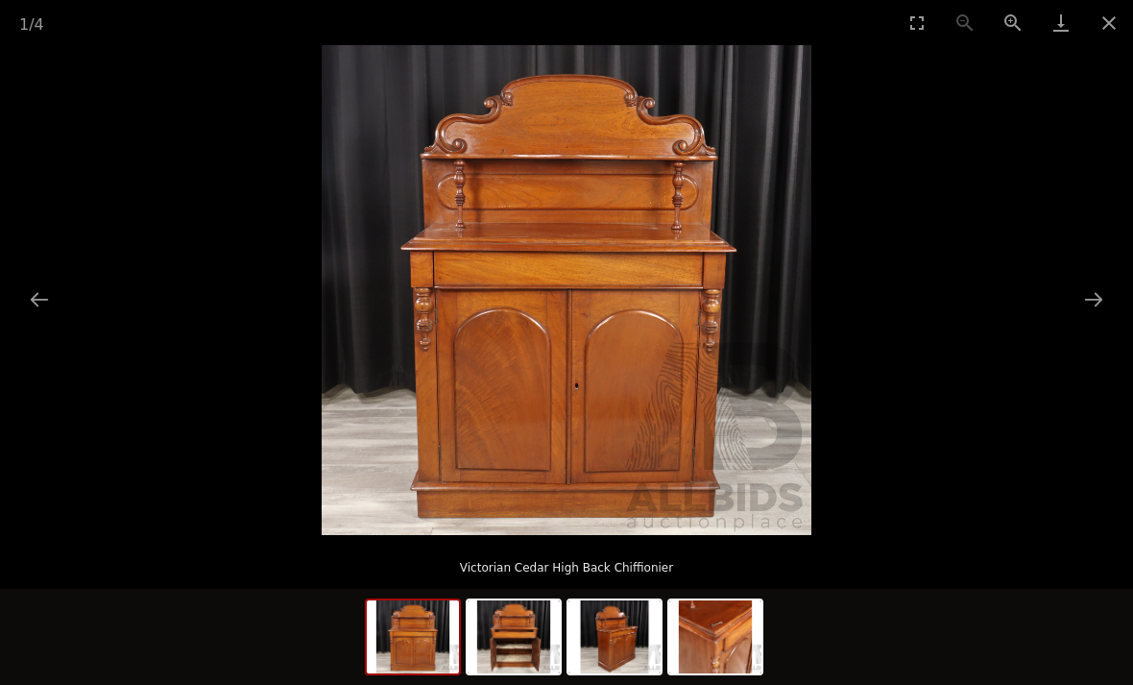
click at [1122, 21] on button "Close gallery" at bounding box center [1109, 22] width 48 height 45
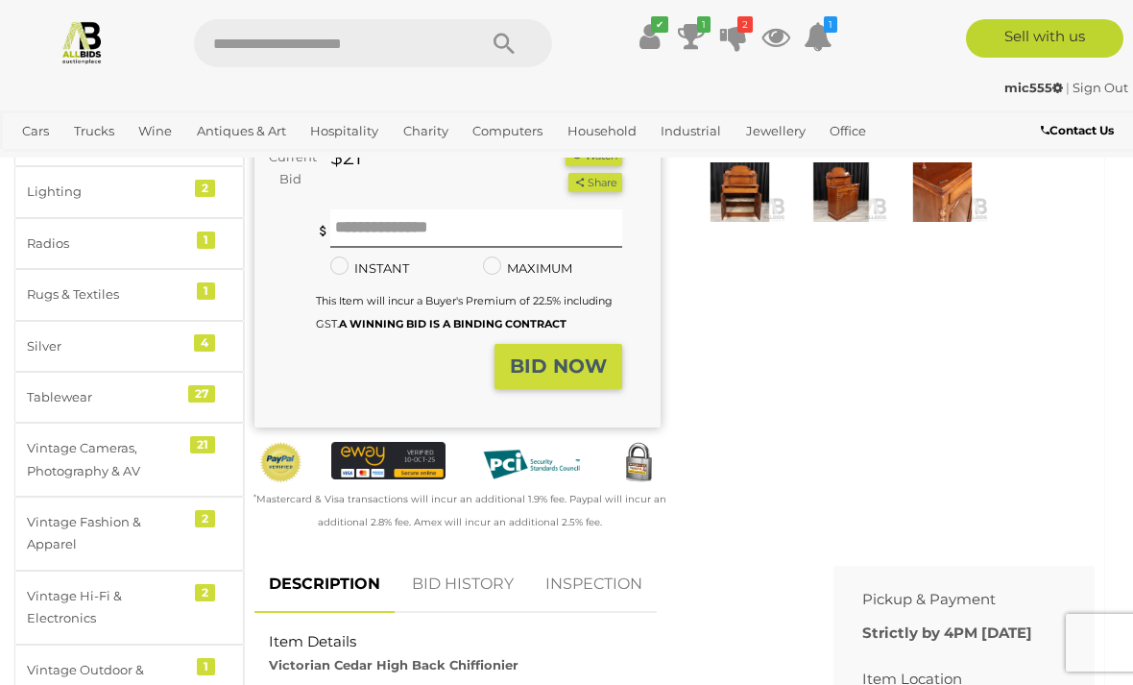
scroll to position [355, 0]
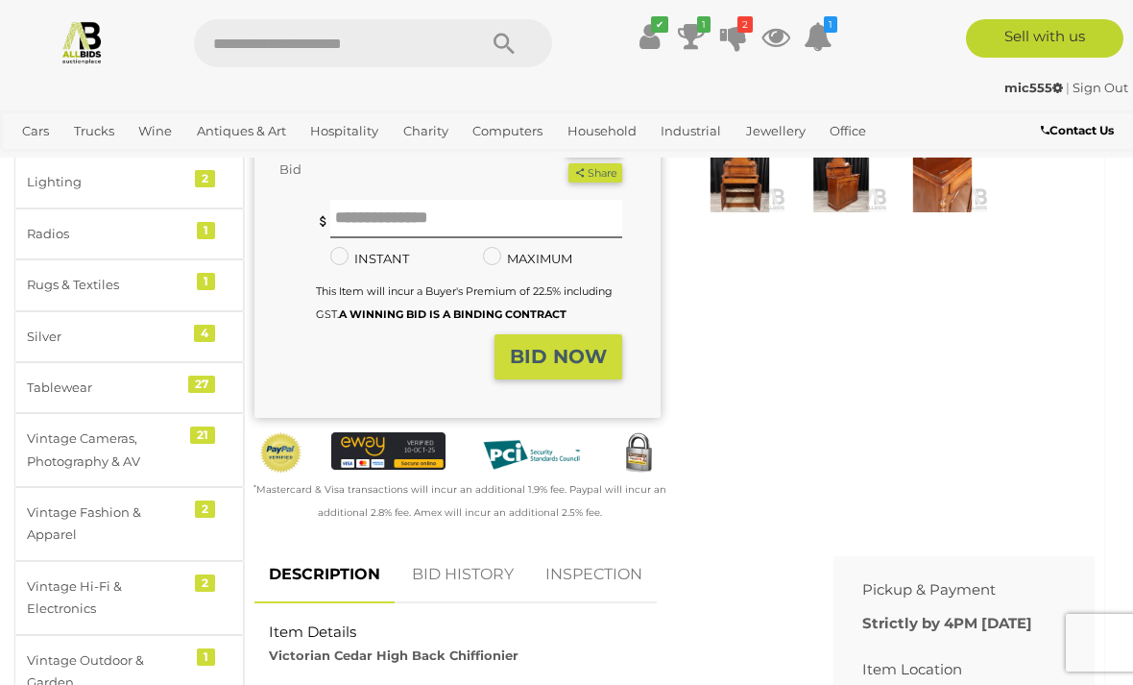
click at [526, 632] on div "Item Details Victorian Cedar High Back Chiffionier" at bounding box center [530, 644] width 550 height 45
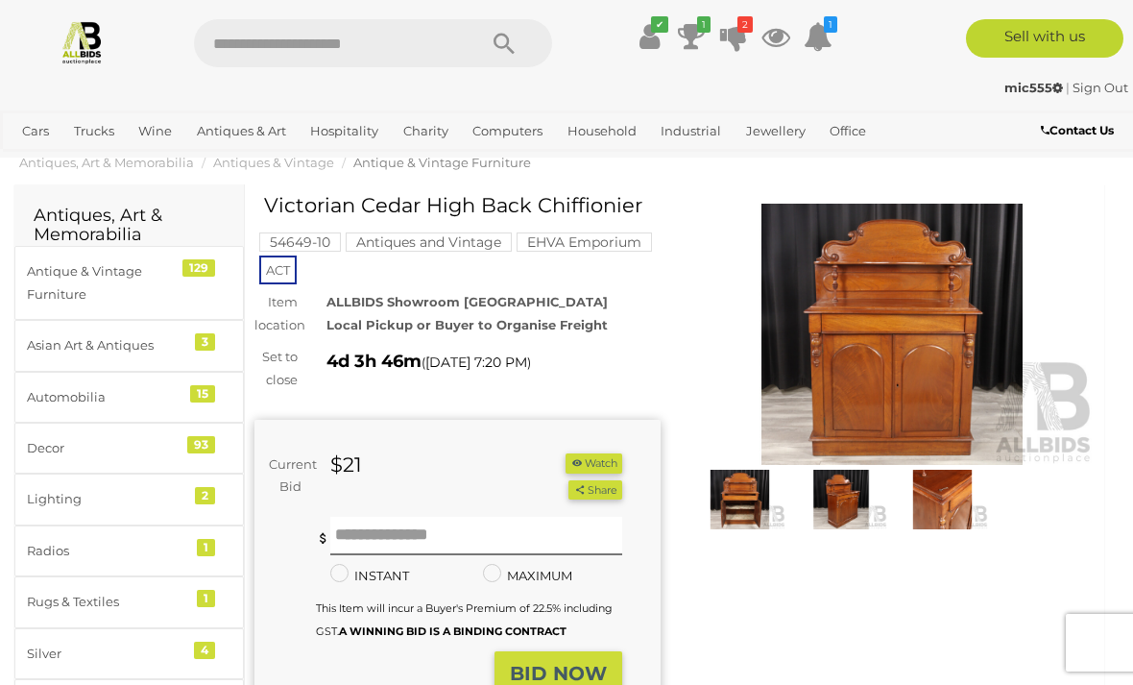
scroll to position [0, 0]
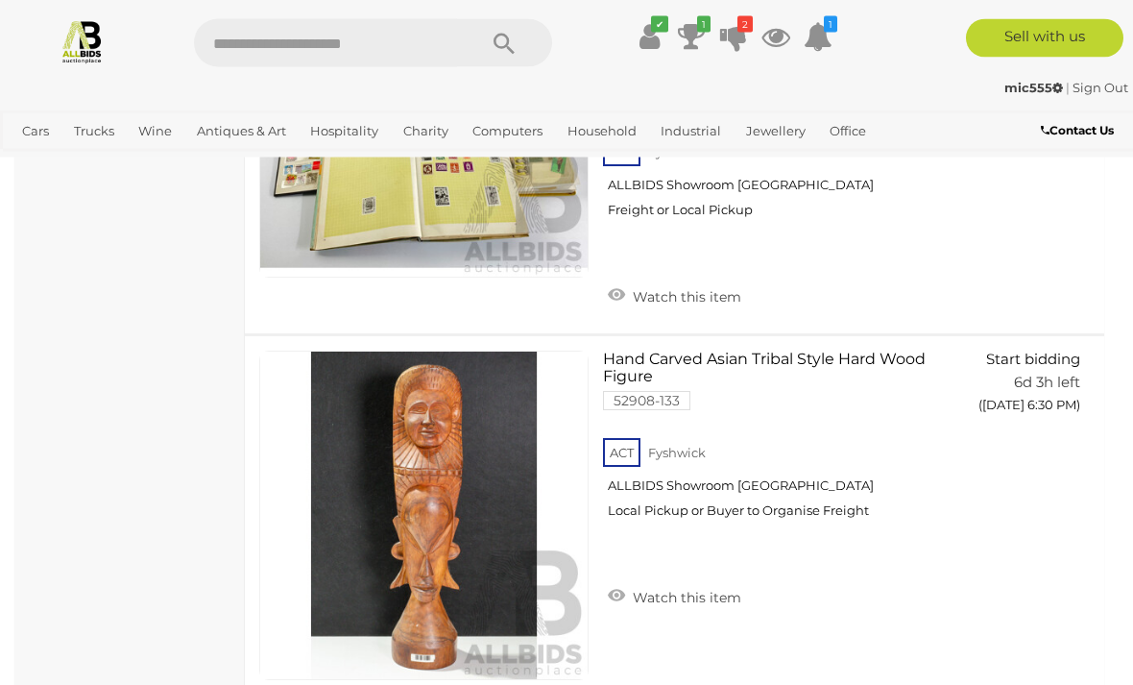
scroll to position [3986, 0]
click at [384, 522] on img at bounding box center [423, 515] width 327 height 327
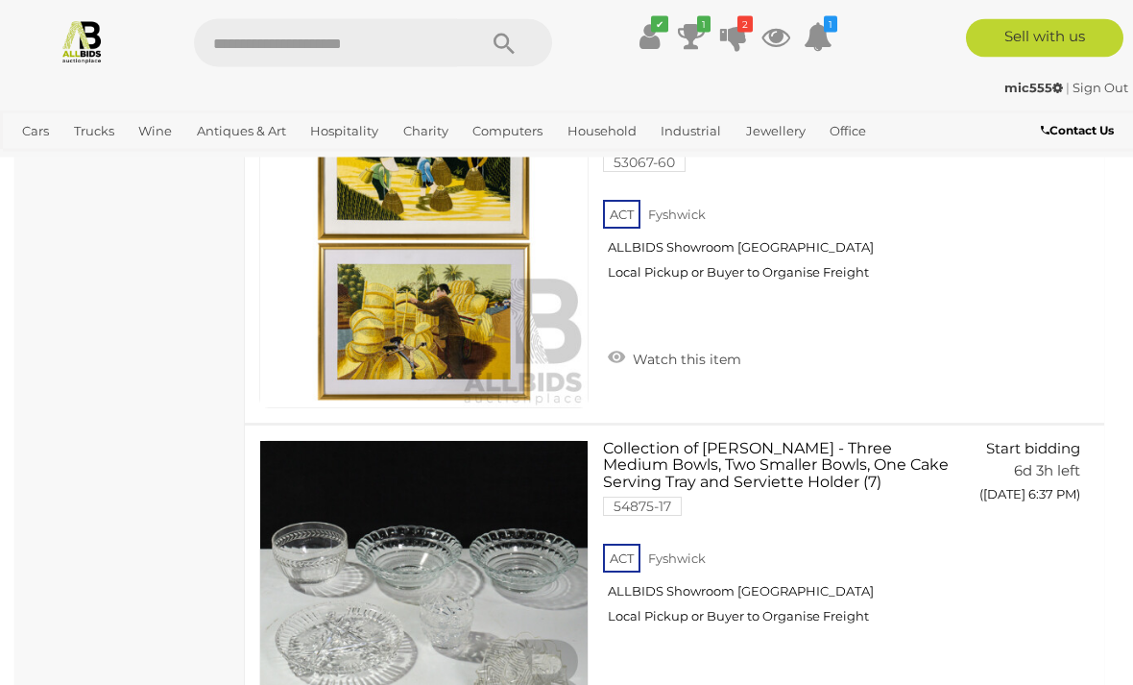
scroll to position [6063, 0]
click at [315, 498] on link at bounding box center [423, 604] width 329 height 329
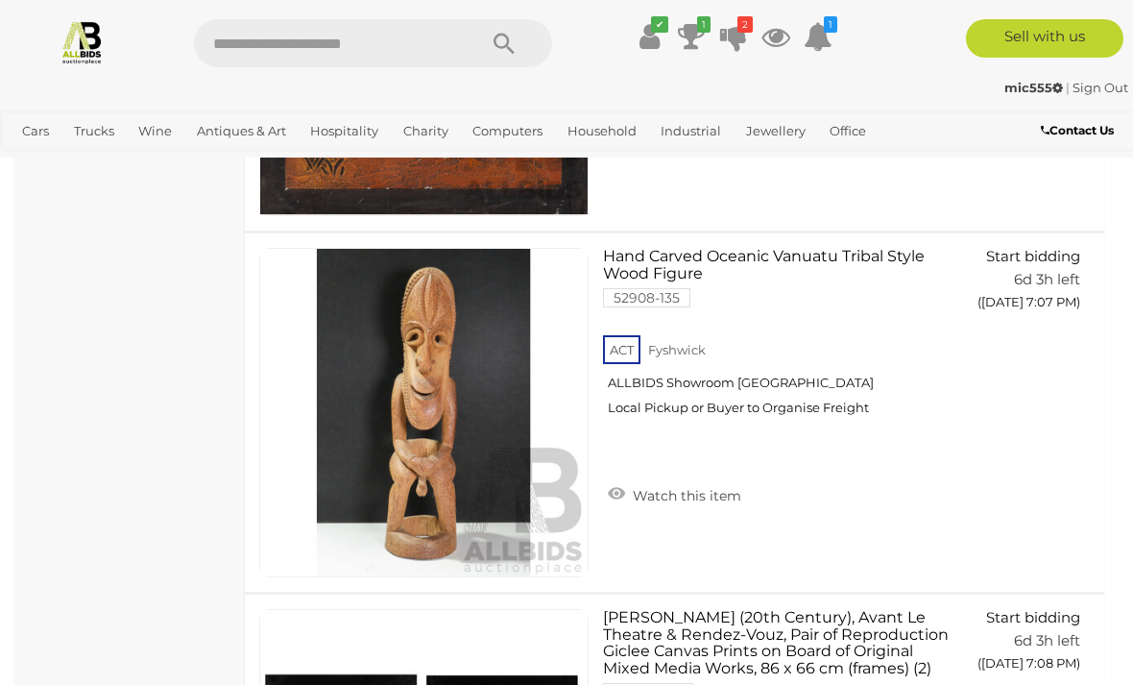
scroll to position [17086, 0]
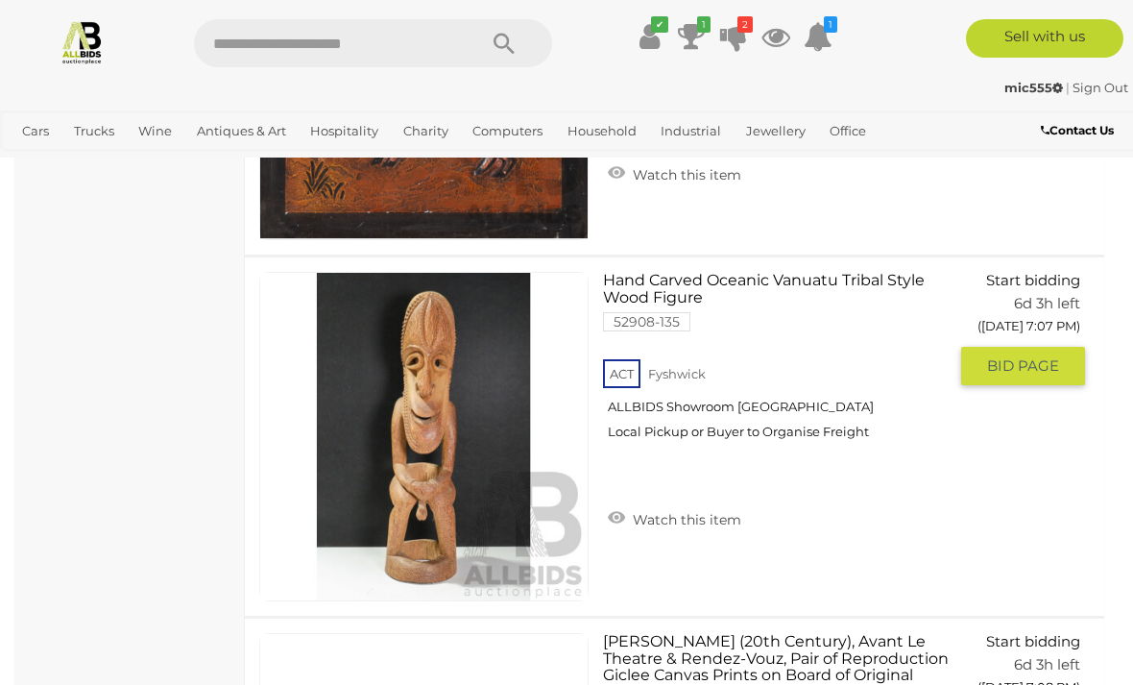
click at [399, 356] on link at bounding box center [423, 436] width 329 height 329
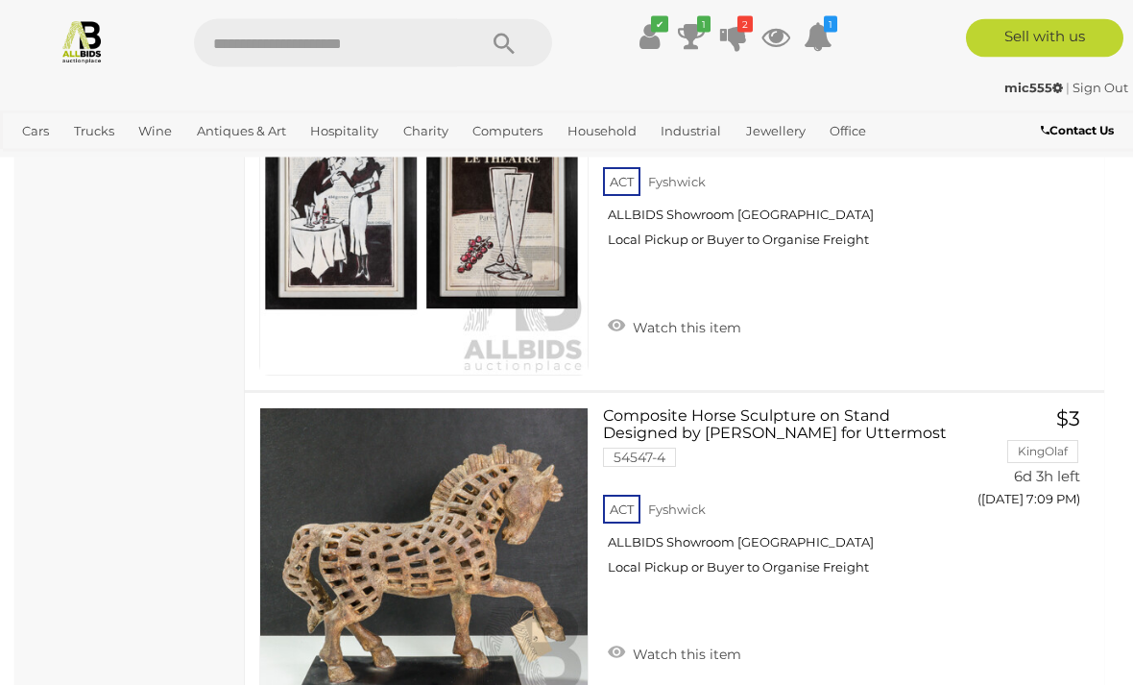
scroll to position [17673, 0]
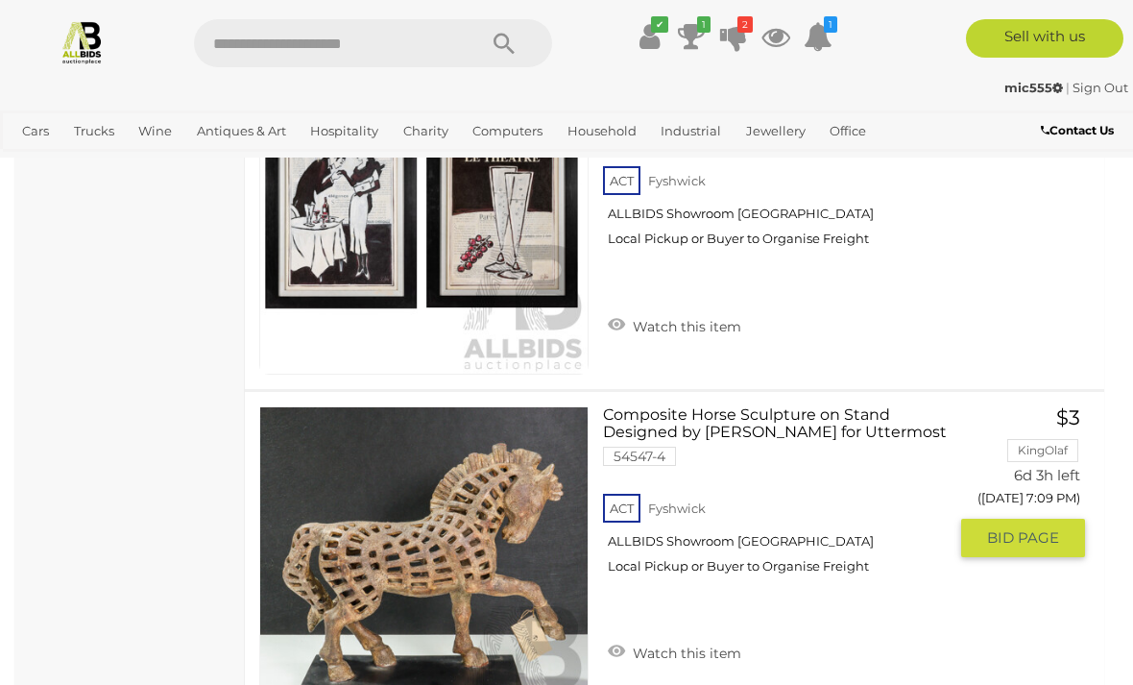
click at [352, 512] on img at bounding box center [423, 570] width 327 height 327
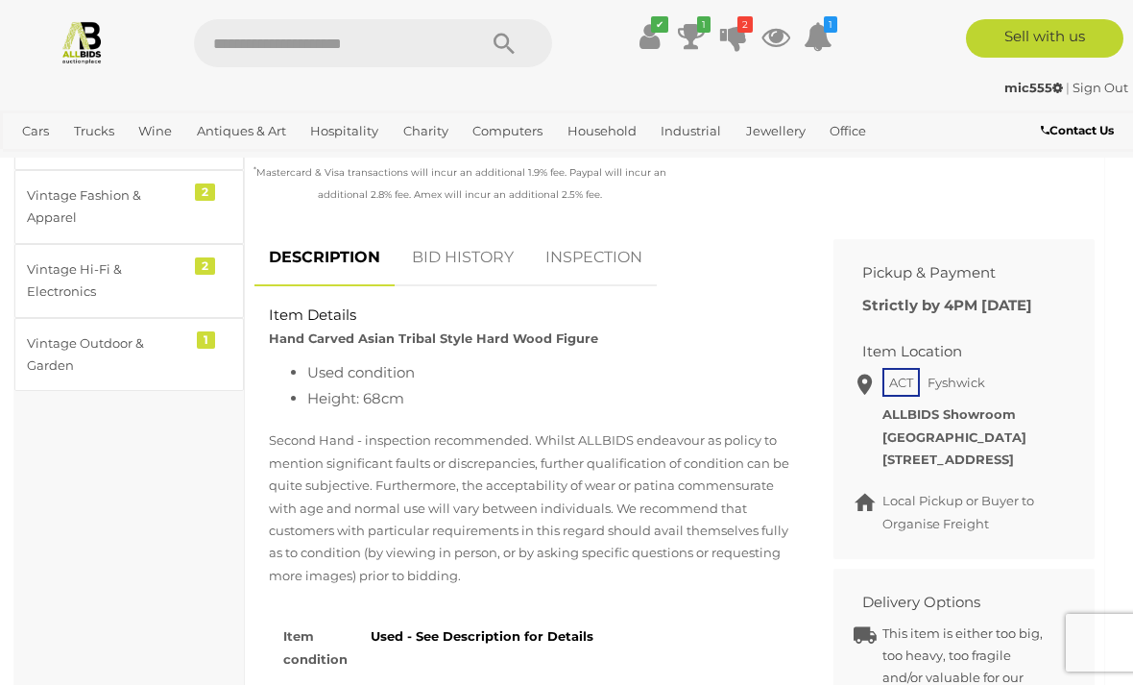
scroll to position [700, 0]
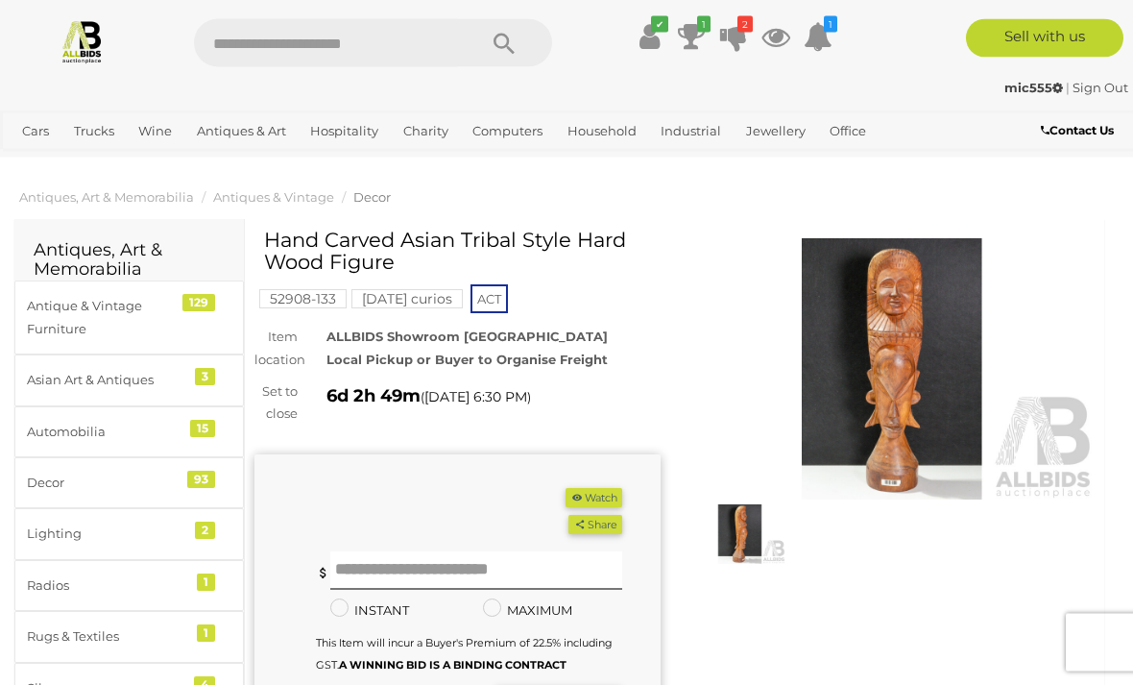
click at [880, 341] on img at bounding box center [893, 369] width 406 height 261
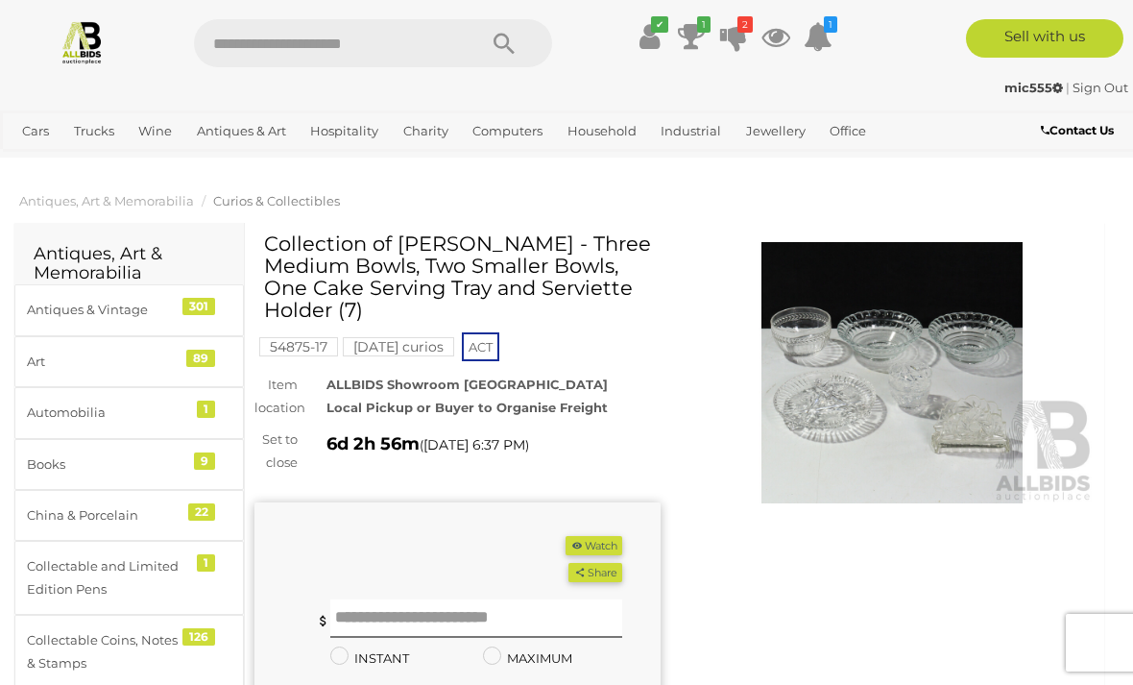
click at [858, 338] on img at bounding box center [893, 372] width 406 height 261
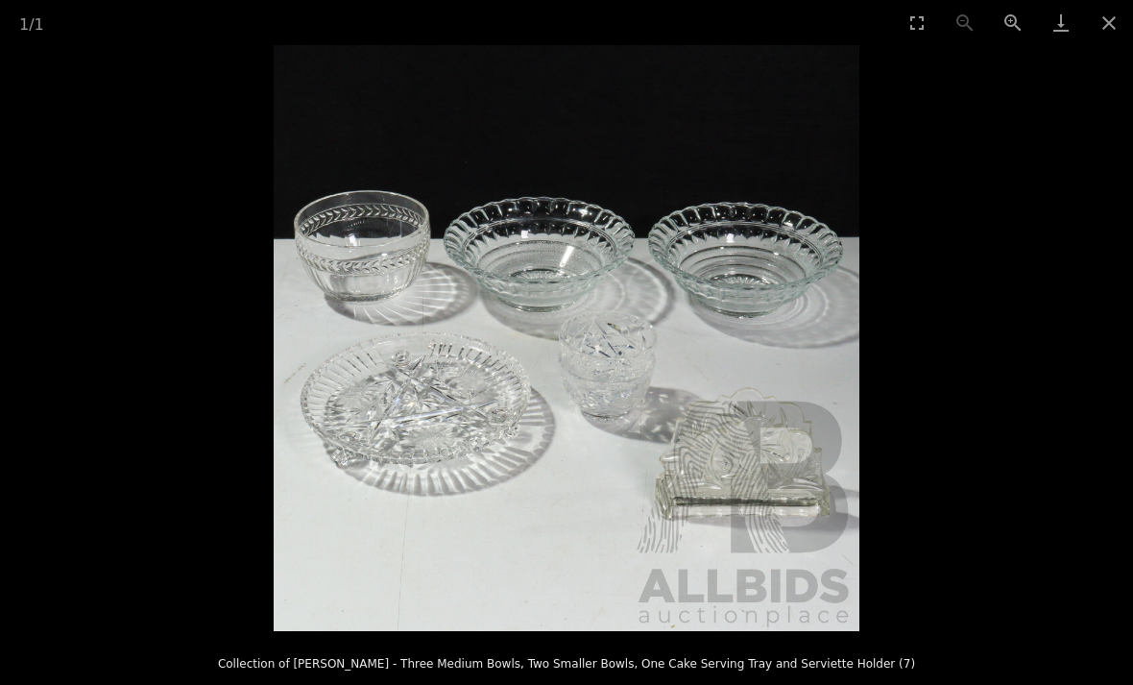
click at [1131, 18] on button "Close gallery" at bounding box center [1109, 22] width 48 height 45
click at [1130, 18] on button "Close gallery" at bounding box center [1109, 22] width 48 height 45
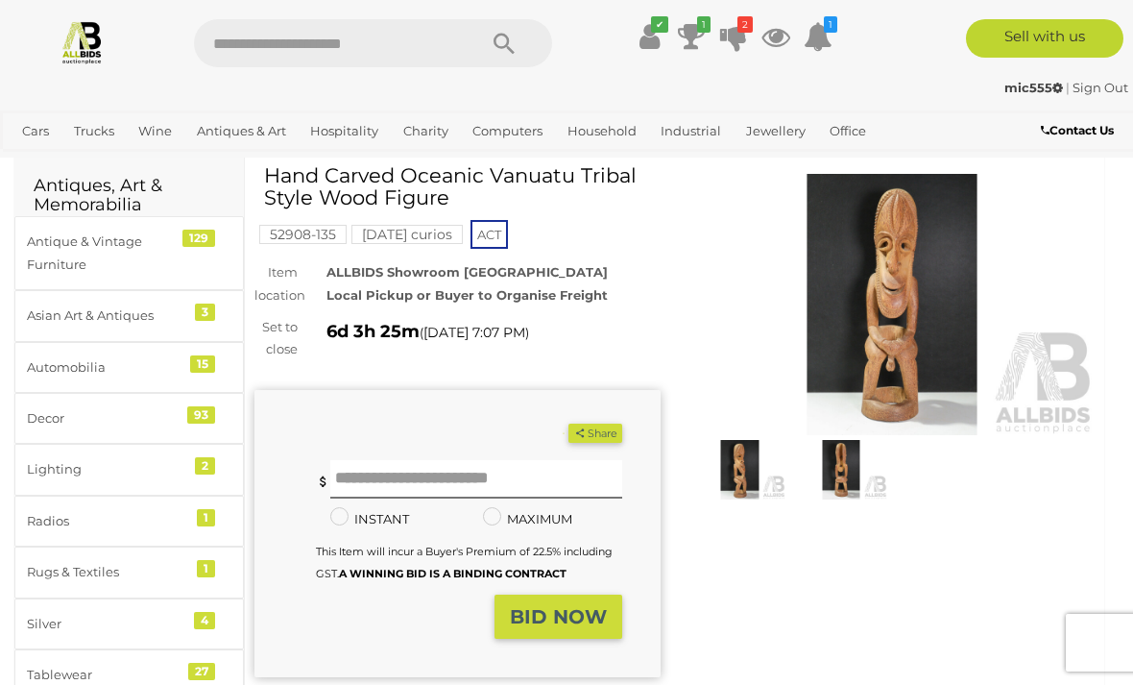
scroll to position [85, 0]
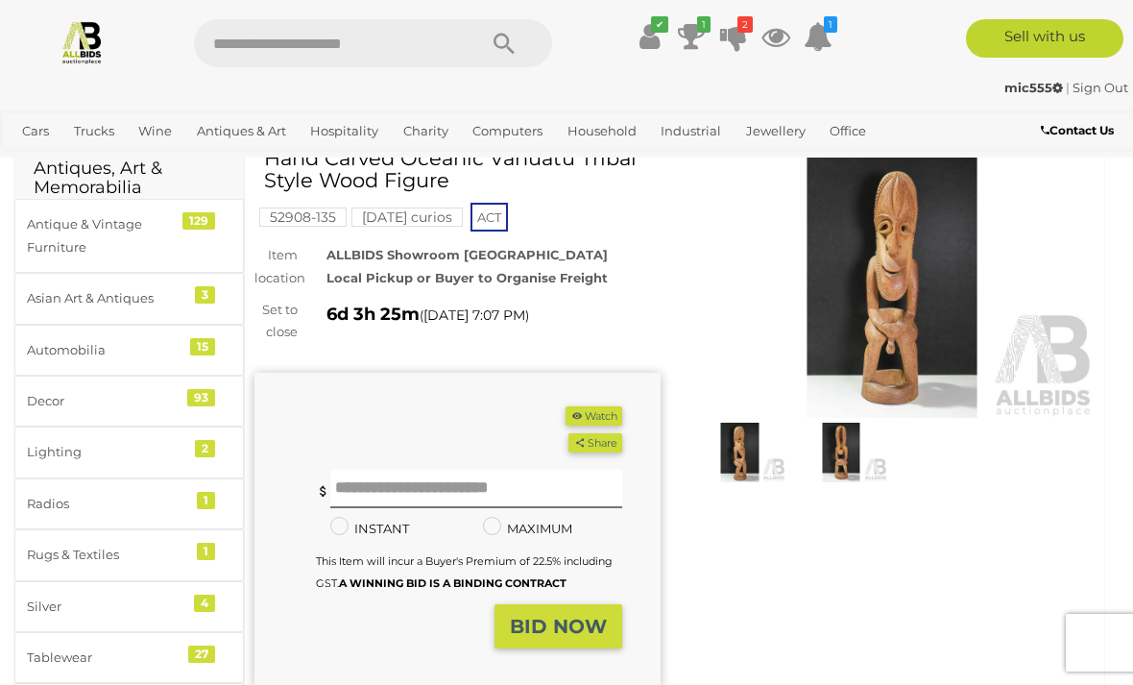
click at [889, 282] on img at bounding box center [893, 287] width 406 height 261
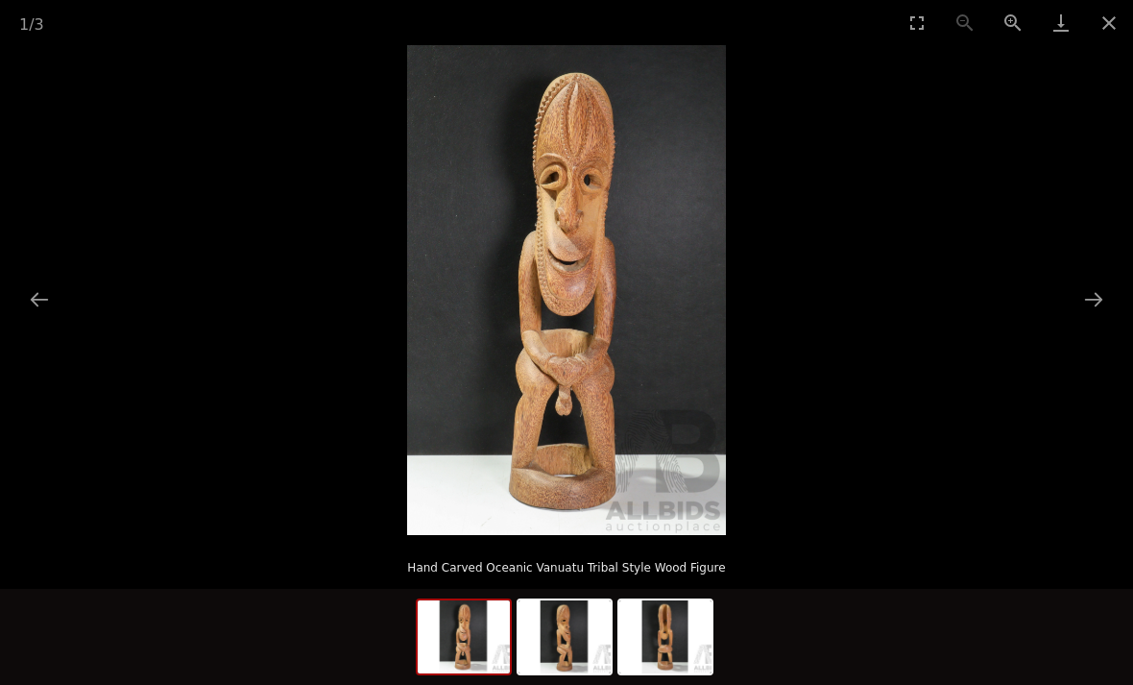
click at [1122, 32] on button "Close gallery" at bounding box center [1109, 22] width 48 height 45
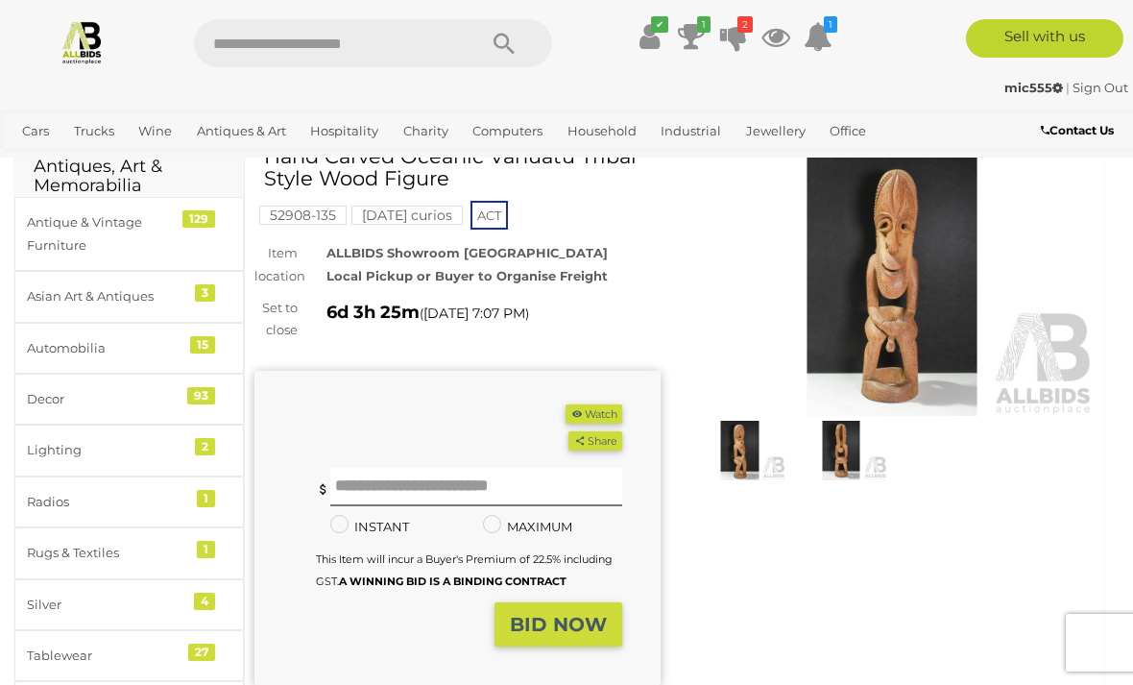
scroll to position [88, 0]
click at [885, 274] on img at bounding box center [893, 284] width 406 height 261
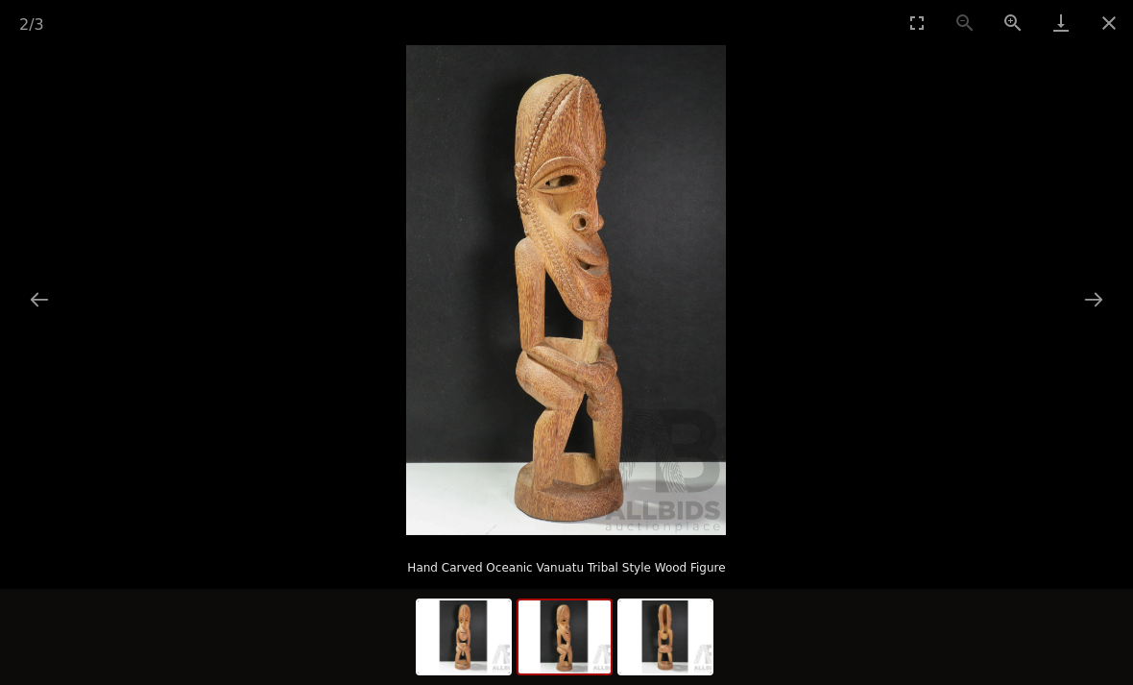
click at [1124, 31] on button "Close gallery" at bounding box center [1109, 22] width 48 height 45
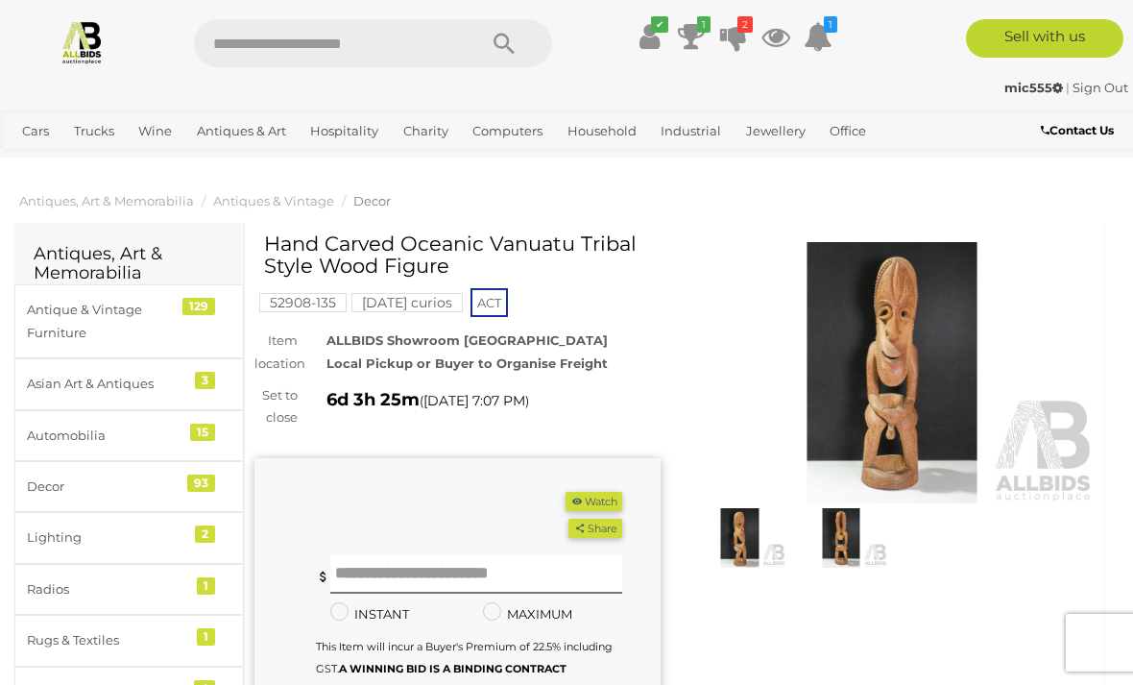
click at [840, 376] on img at bounding box center [893, 372] width 406 height 261
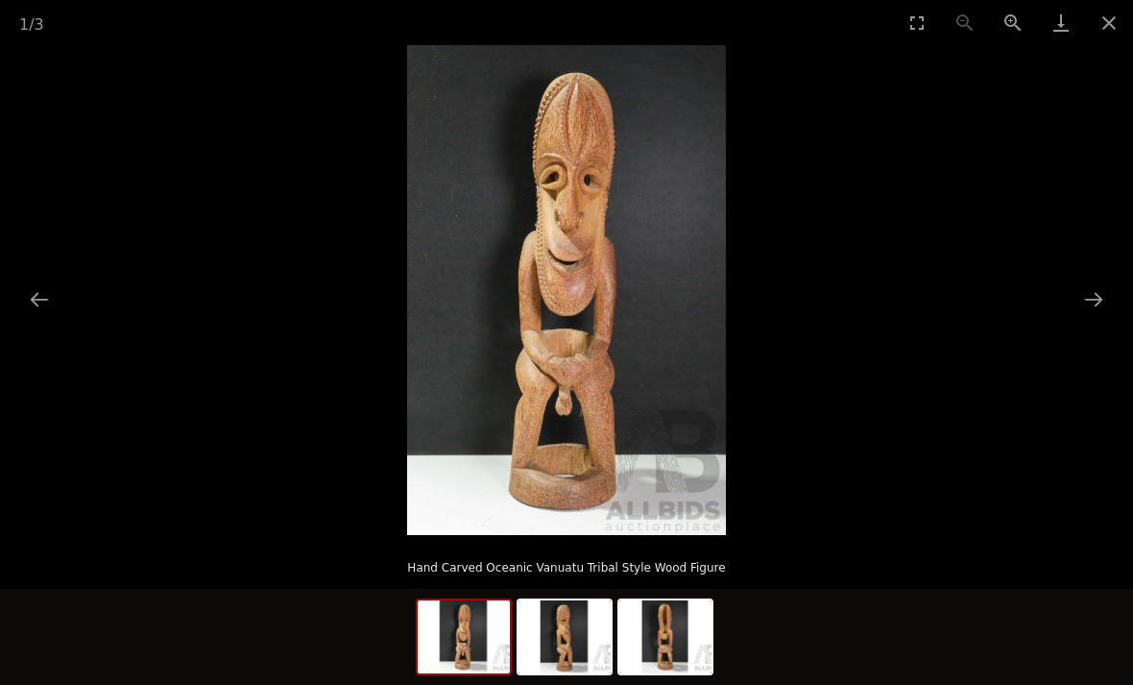
click at [1100, 23] on button "Close gallery" at bounding box center [1109, 22] width 48 height 45
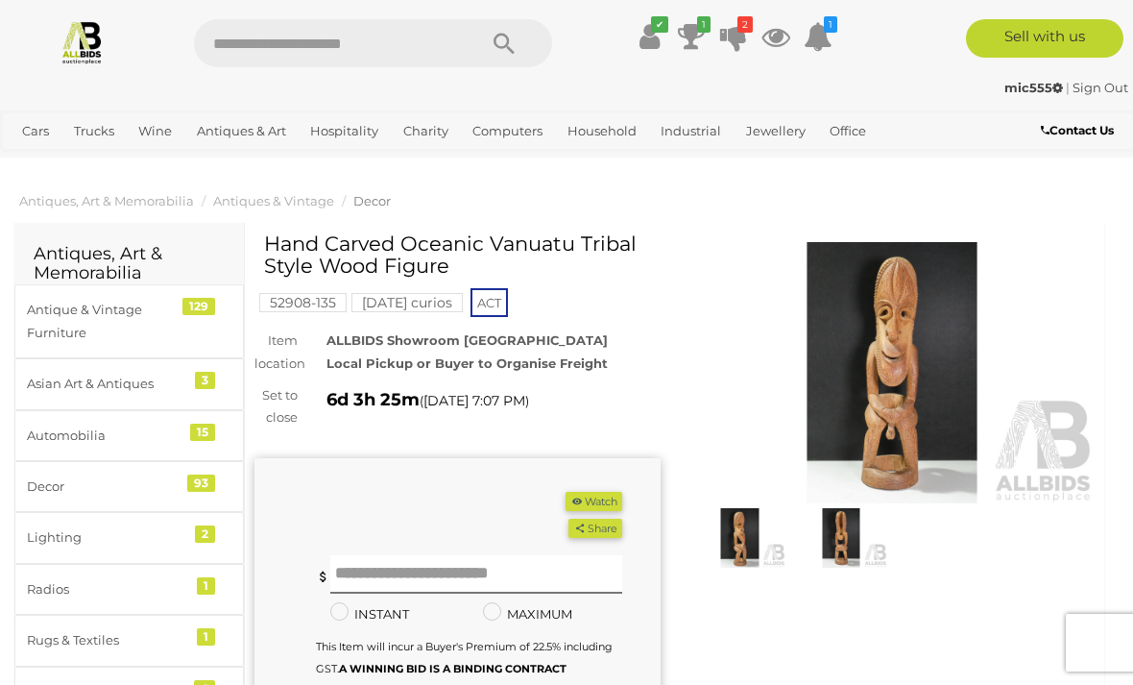
click at [840, 407] on img at bounding box center [893, 372] width 406 height 261
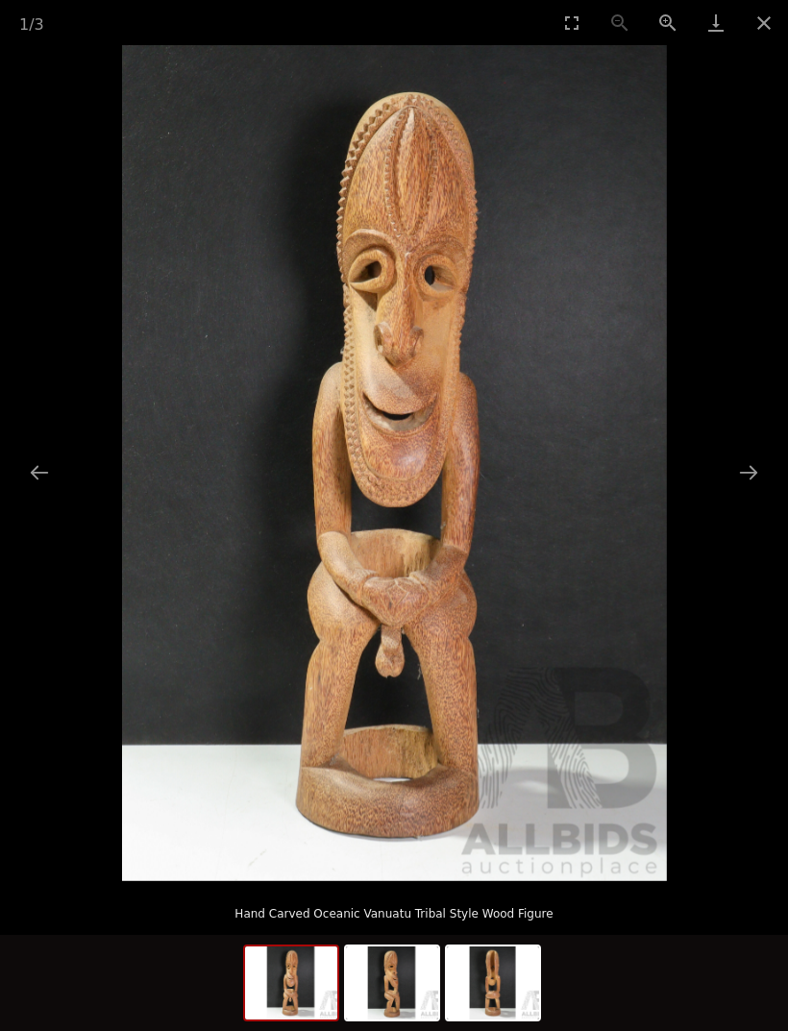
click at [752, 39] on button "Close gallery" at bounding box center [764, 22] width 48 height 45
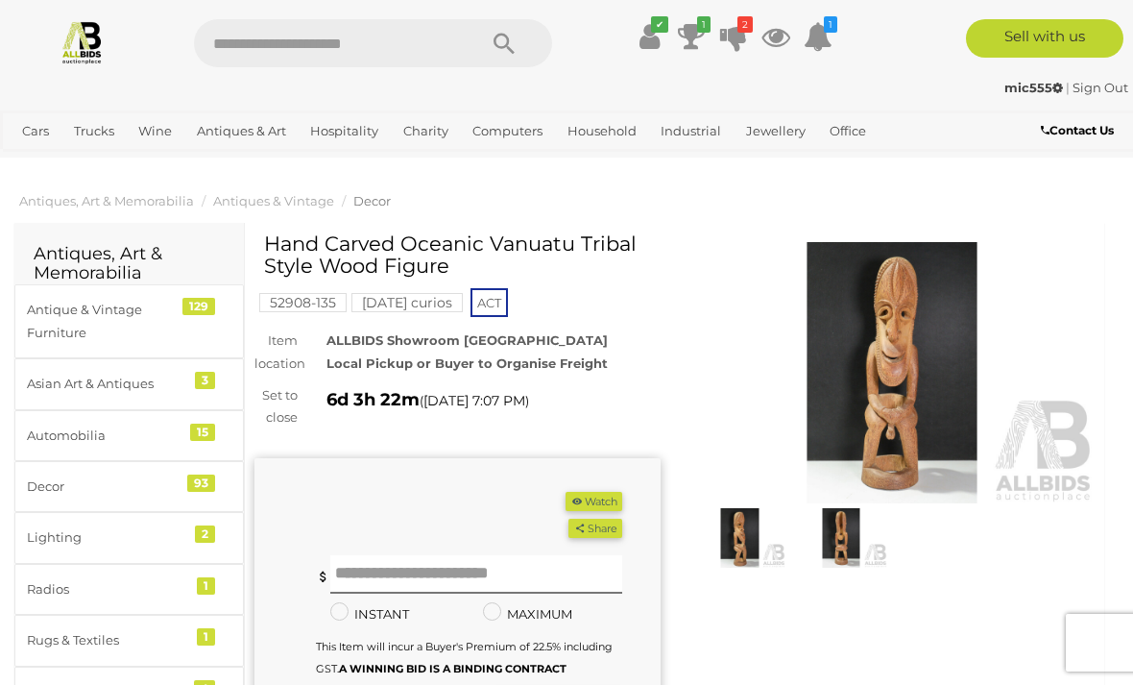
click at [850, 356] on img at bounding box center [893, 372] width 406 height 261
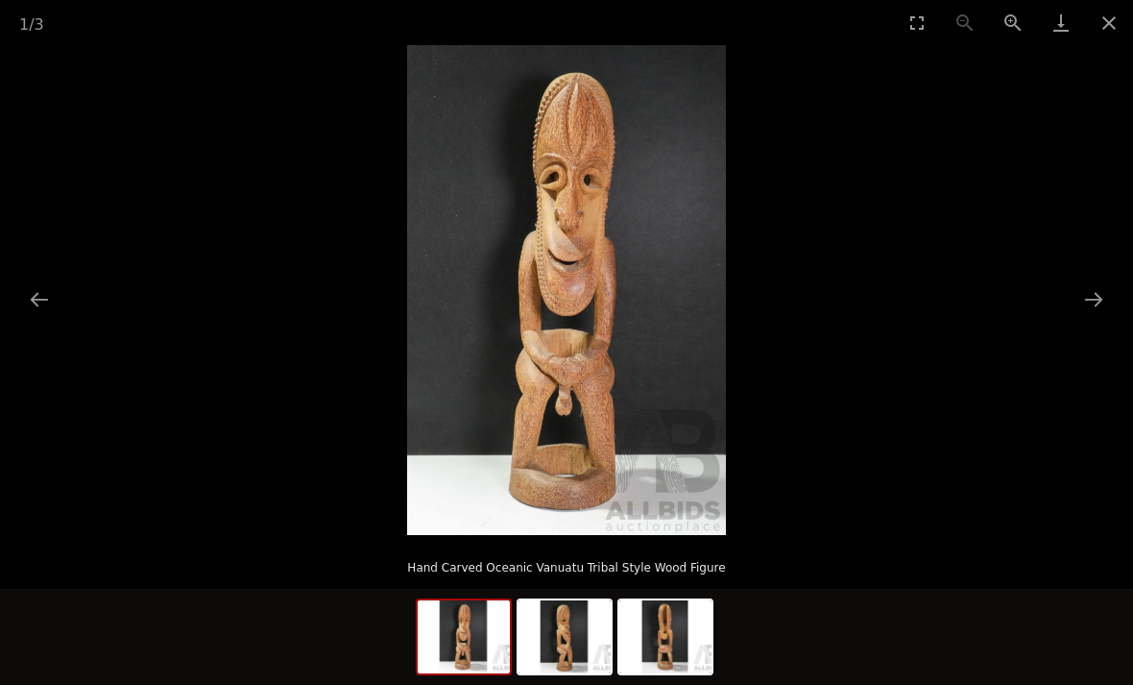
click at [1103, 19] on button "Close gallery" at bounding box center [1109, 22] width 48 height 45
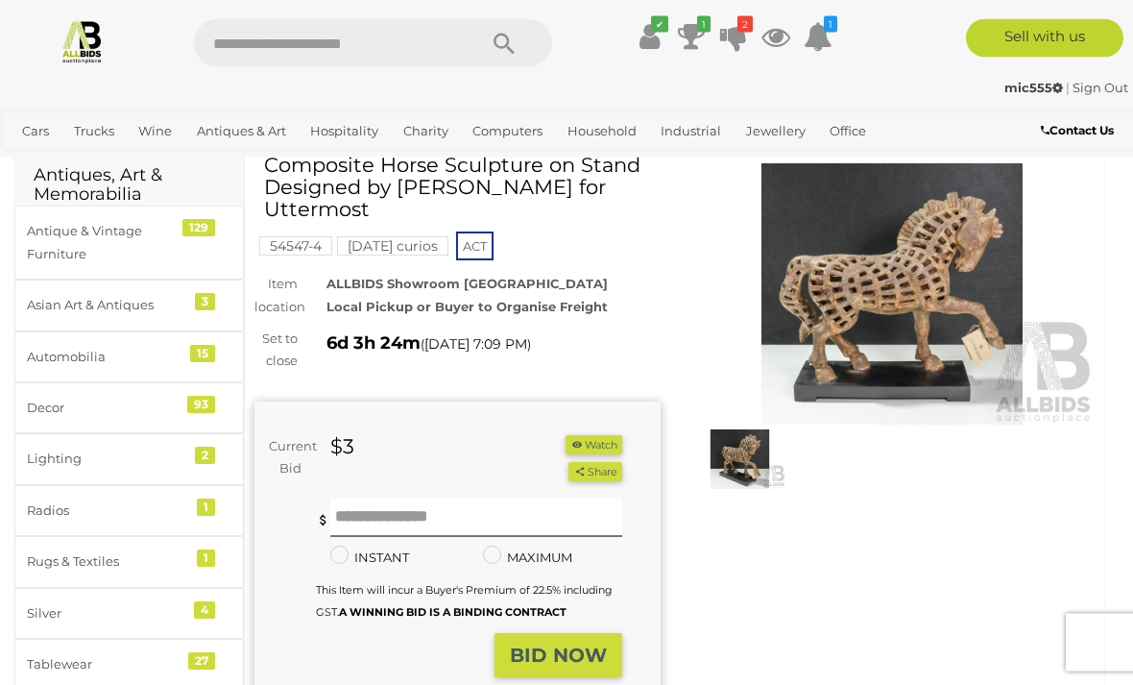
click at [837, 321] on img at bounding box center [893, 294] width 406 height 261
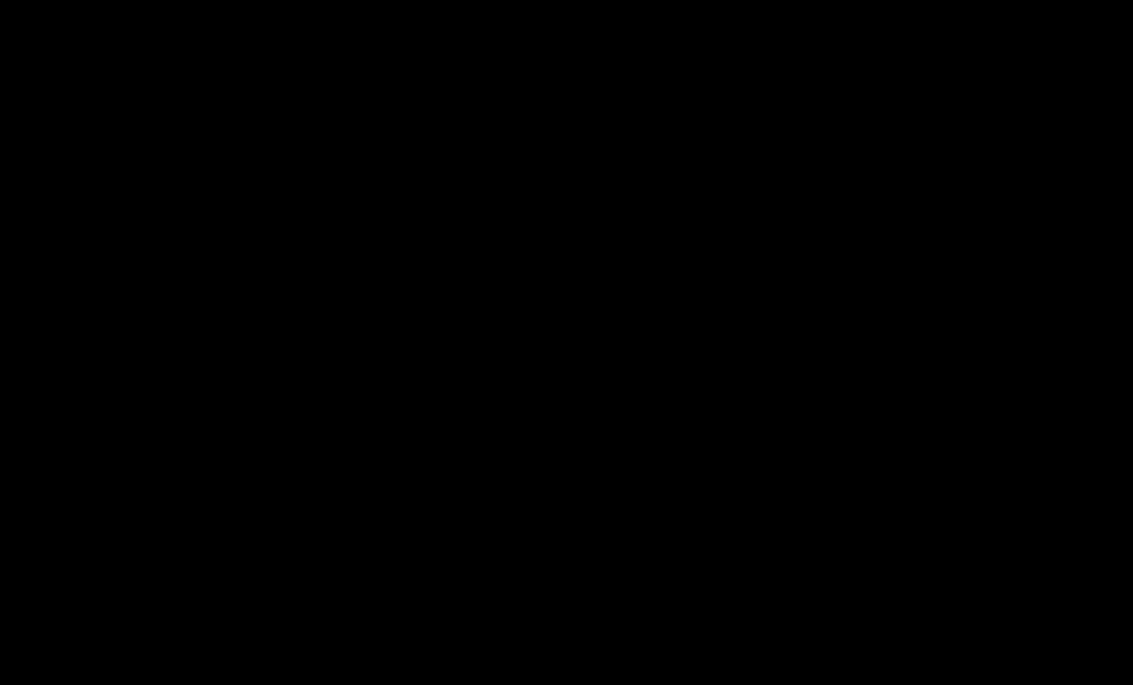
scroll to position [79, 0]
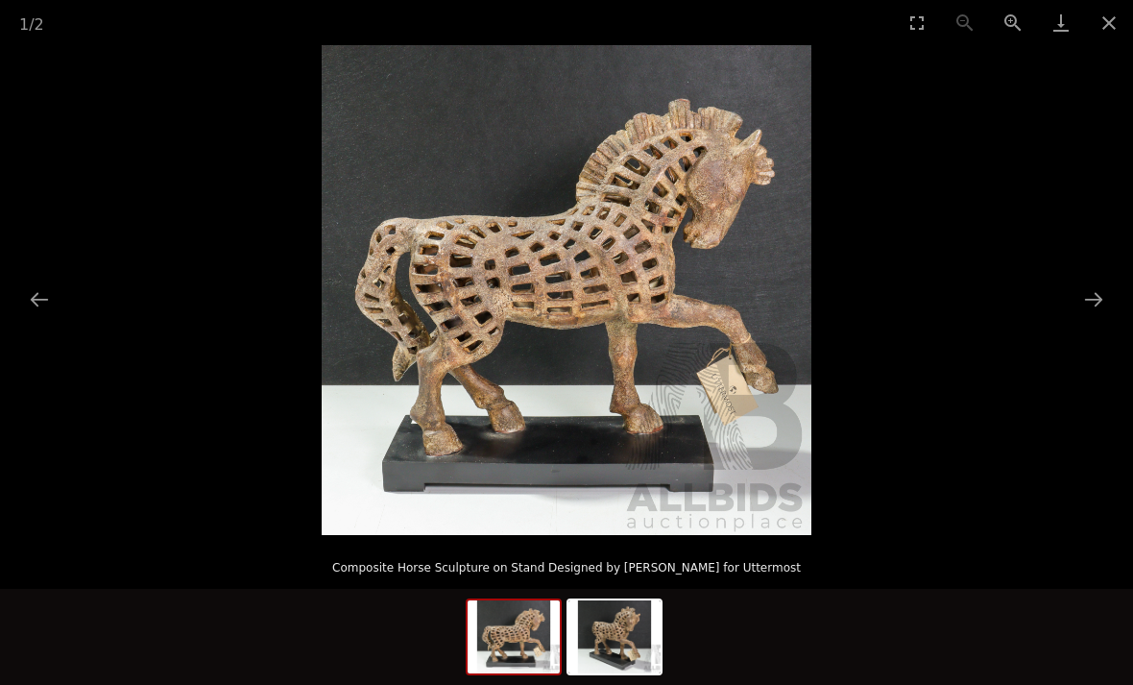
click at [1108, 18] on button "Close gallery" at bounding box center [1109, 22] width 48 height 45
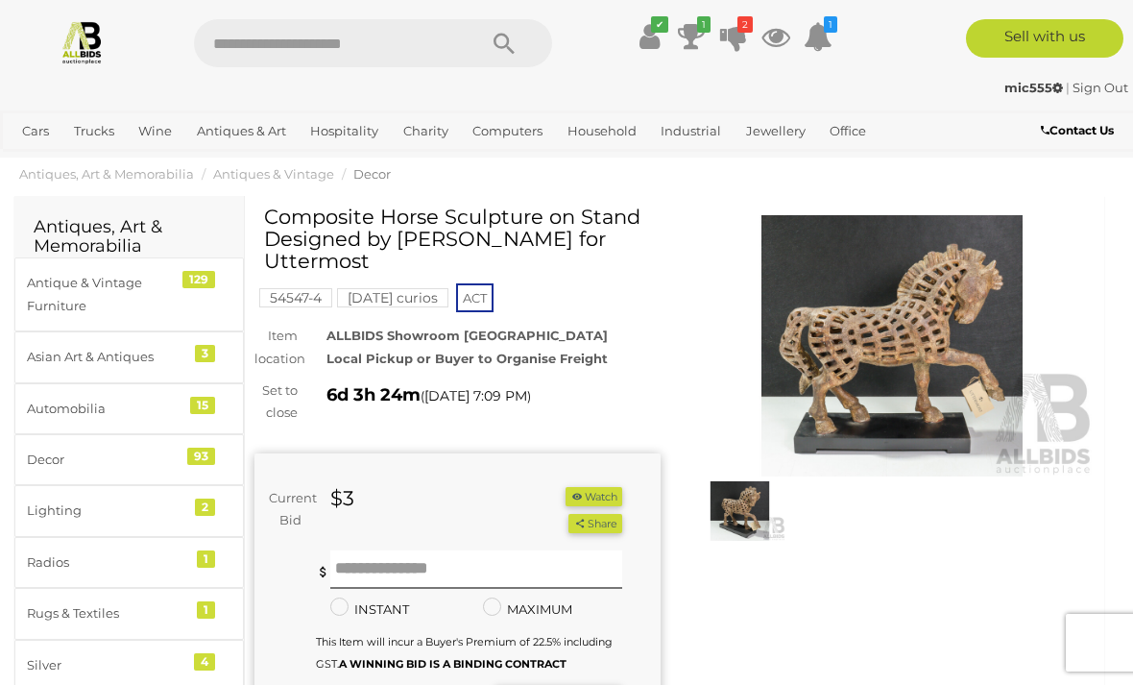
scroll to position [28, 0]
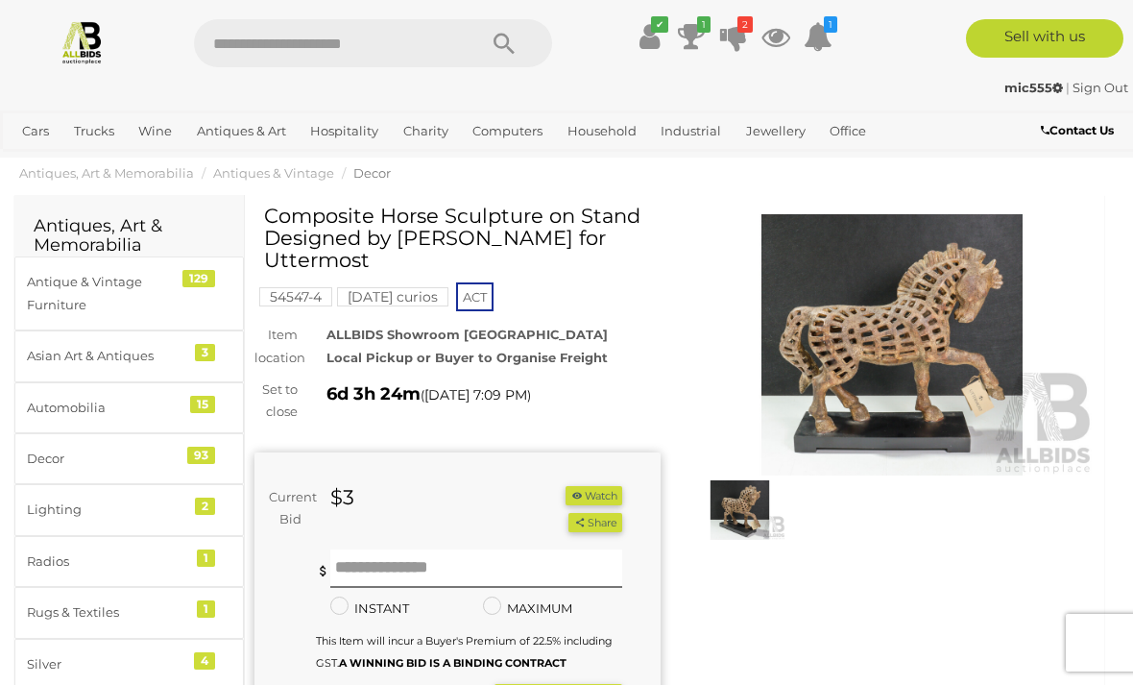
click at [837, 335] on img at bounding box center [893, 344] width 406 height 261
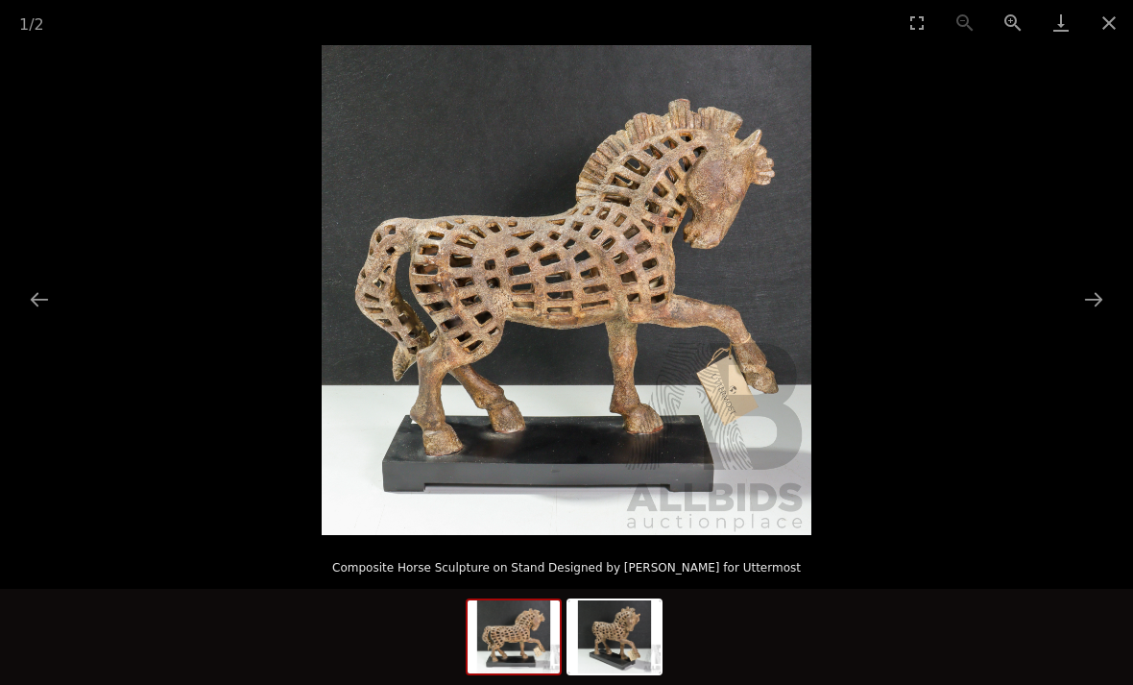
click at [1105, 11] on button "Close gallery" at bounding box center [1109, 22] width 48 height 45
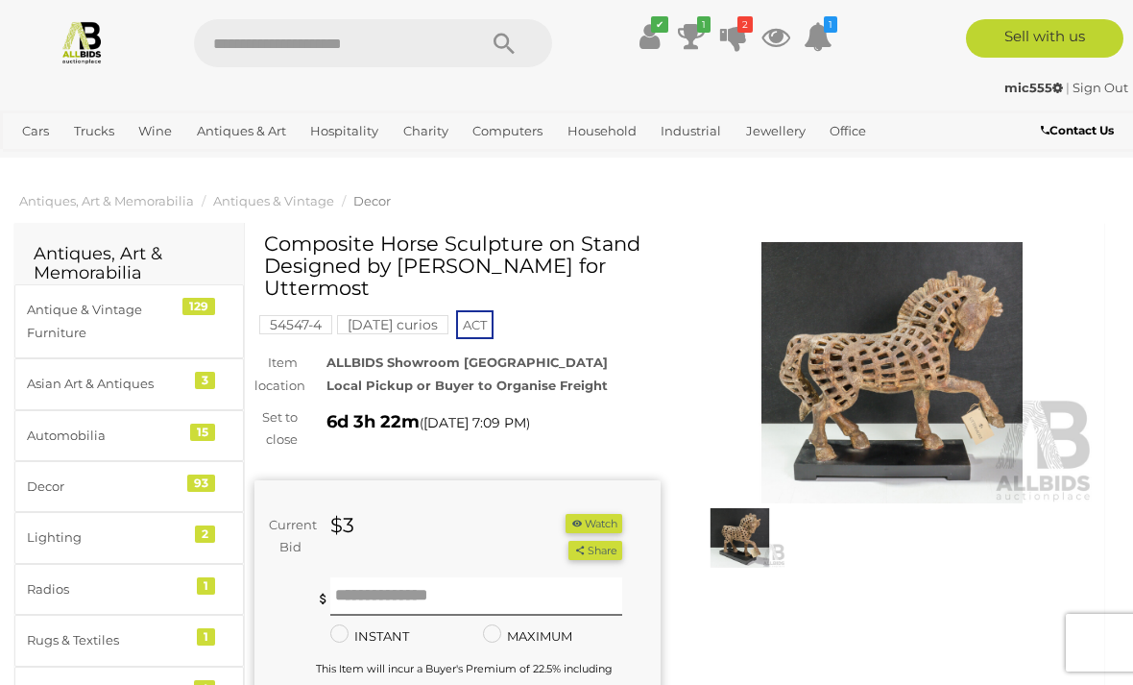
click at [820, 382] on img at bounding box center [893, 372] width 406 height 261
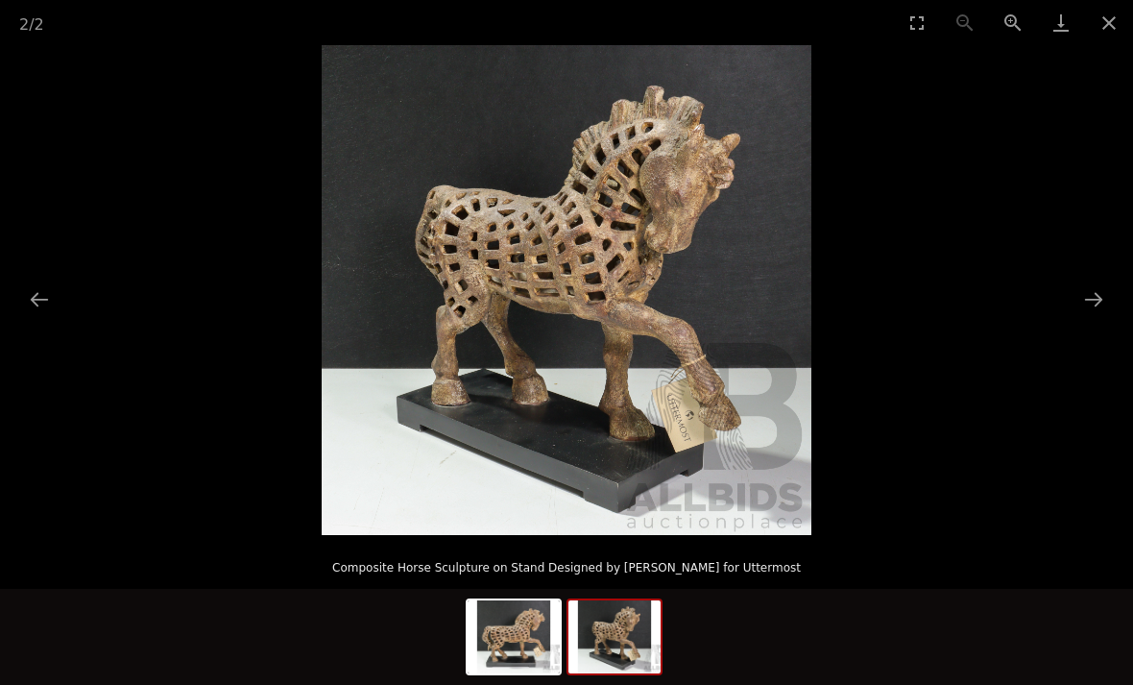
click at [1104, 32] on button "Close gallery" at bounding box center [1109, 22] width 48 height 45
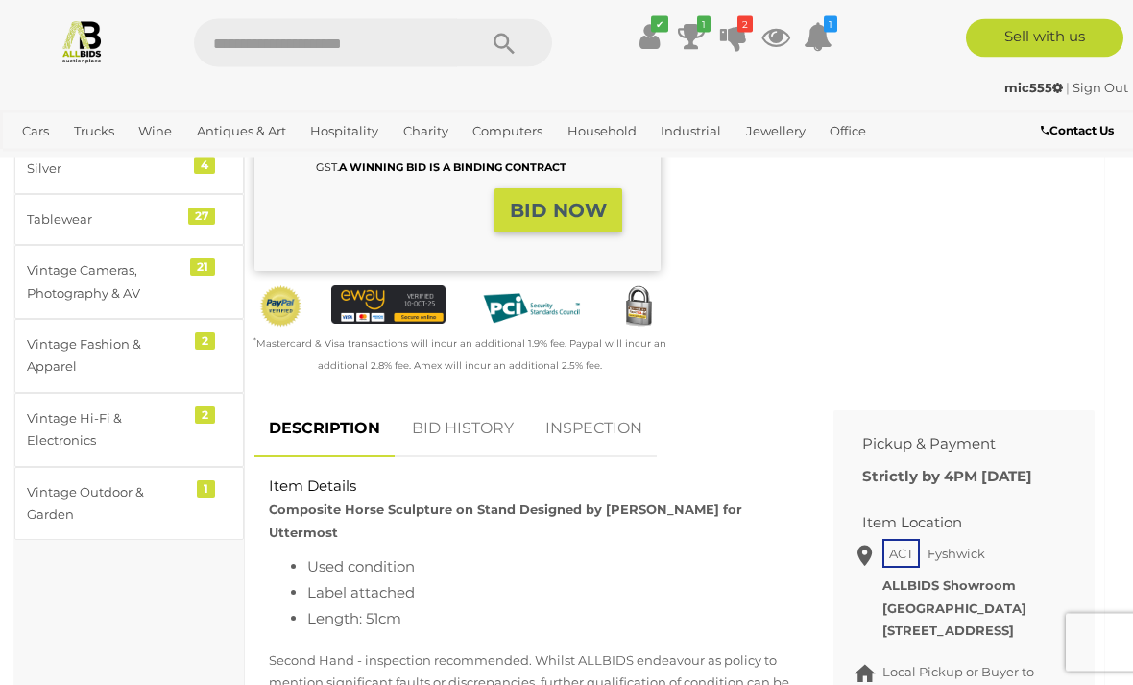
click at [444, 408] on link "BID HISTORY" at bounding box center [463, 429] width 131 height 57
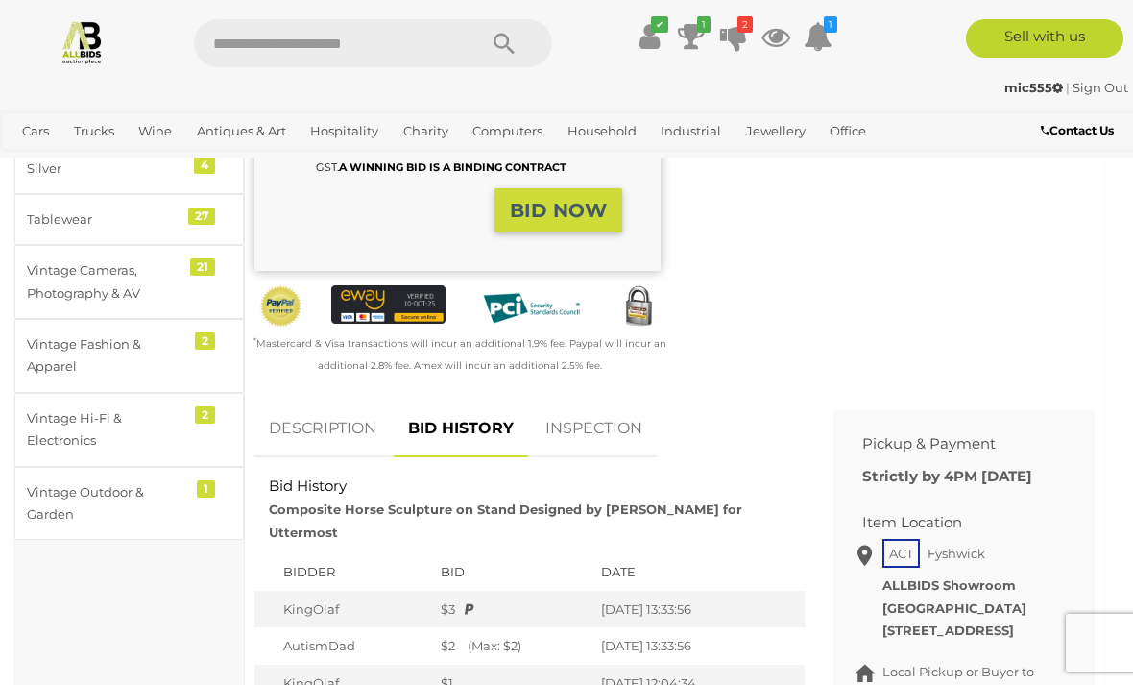
click at [310, 404] on link "DESCRIPTION" at bounding box center [323, 428] width 136 height 57
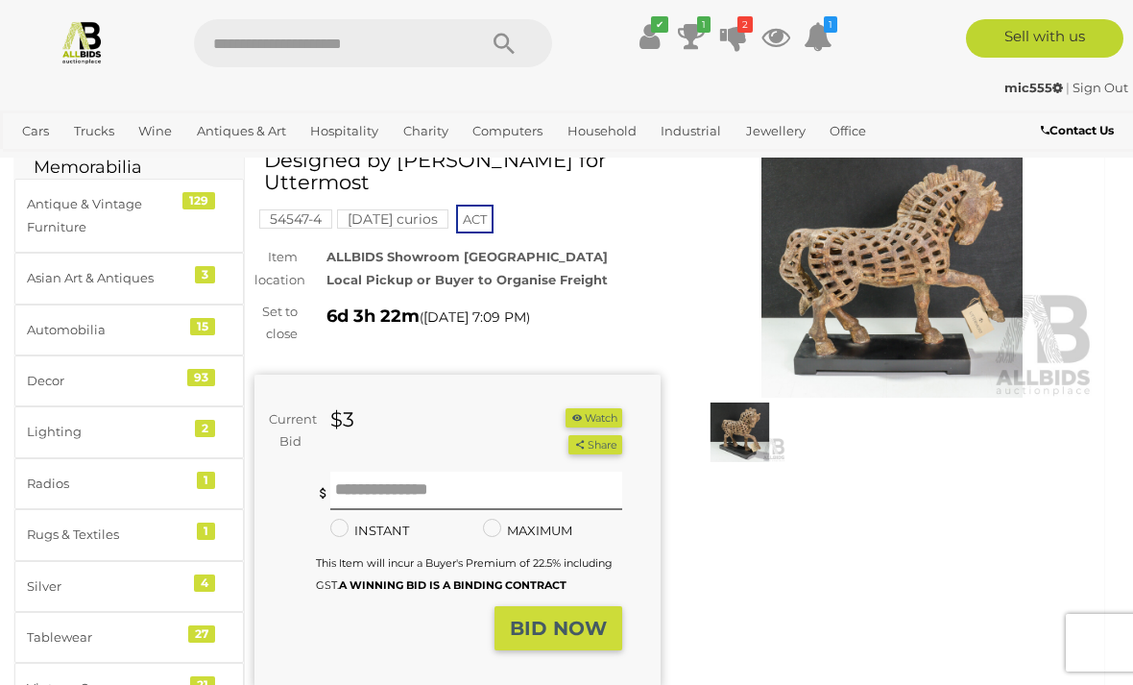
scroll to position [0, 0]
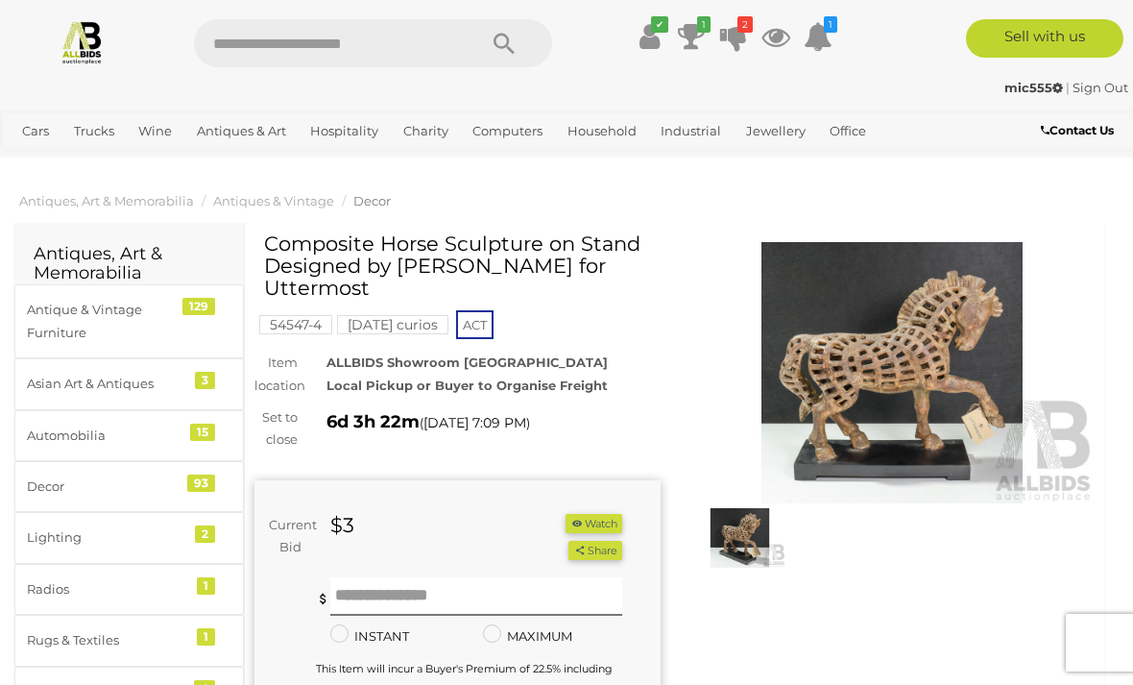
click at [885, 377] on img at bounding box center [893, 372] width 406 height 261
click at [895, 350] on img at bounding box center [893, 372] width 406 height 261
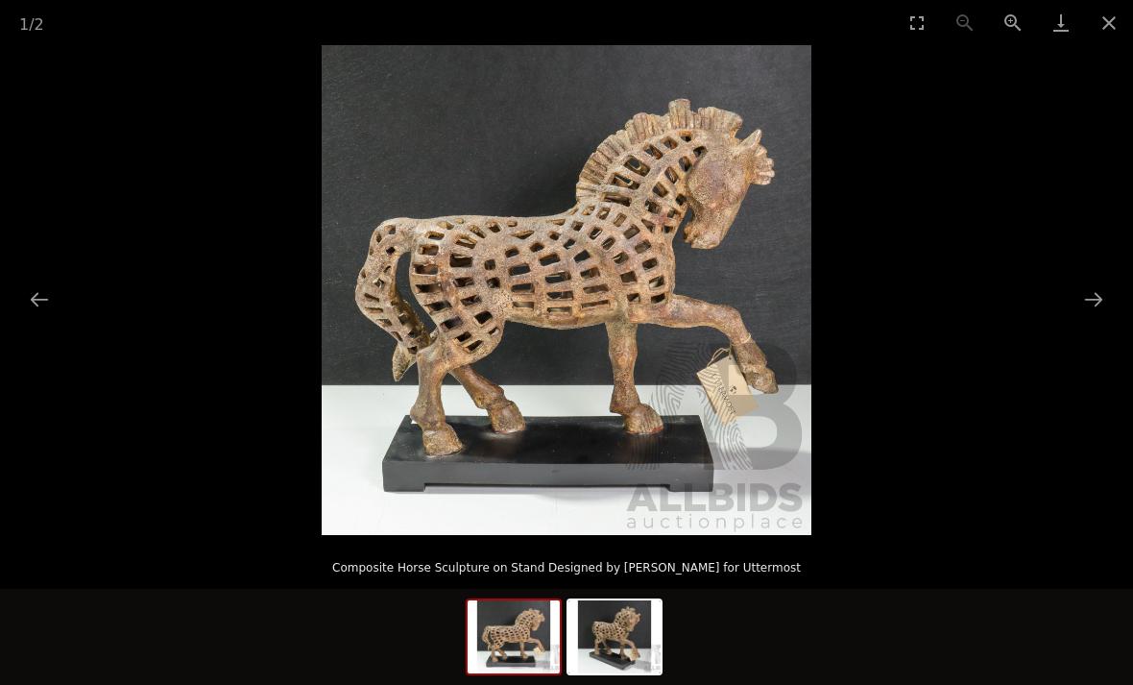
click at [1111, 22] on button "Close gallery" at bounding box center [1109, 22] width 48 height 45
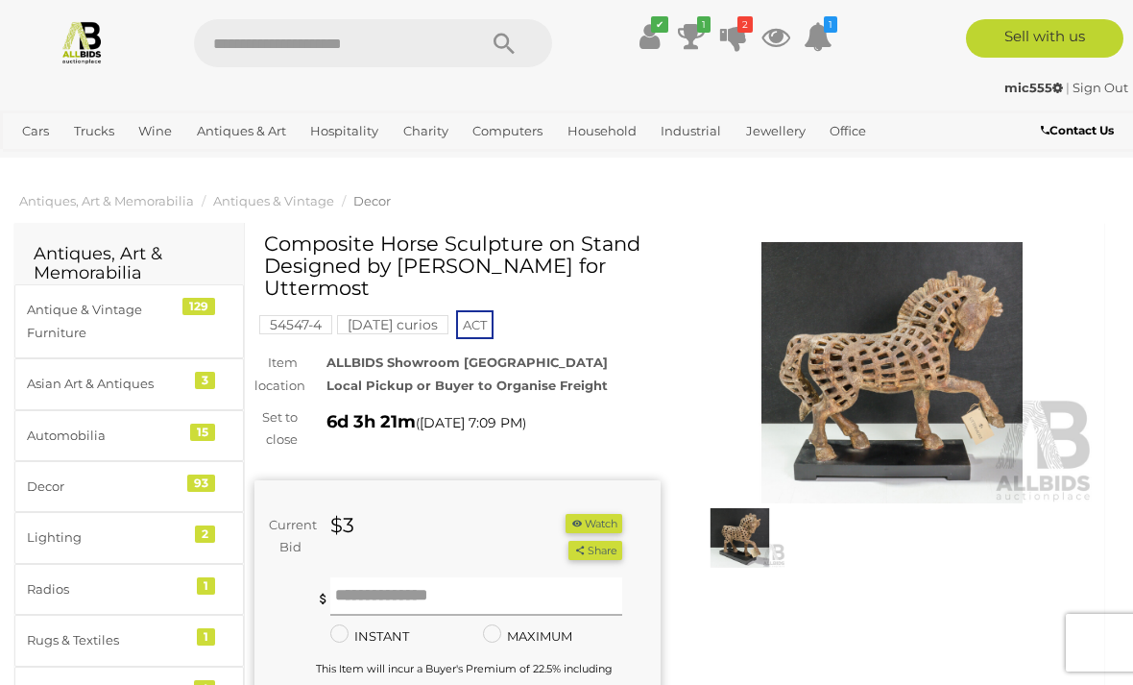
click at [425, 577] on input "text" at bounding box center [476, 596] width 292 height 38
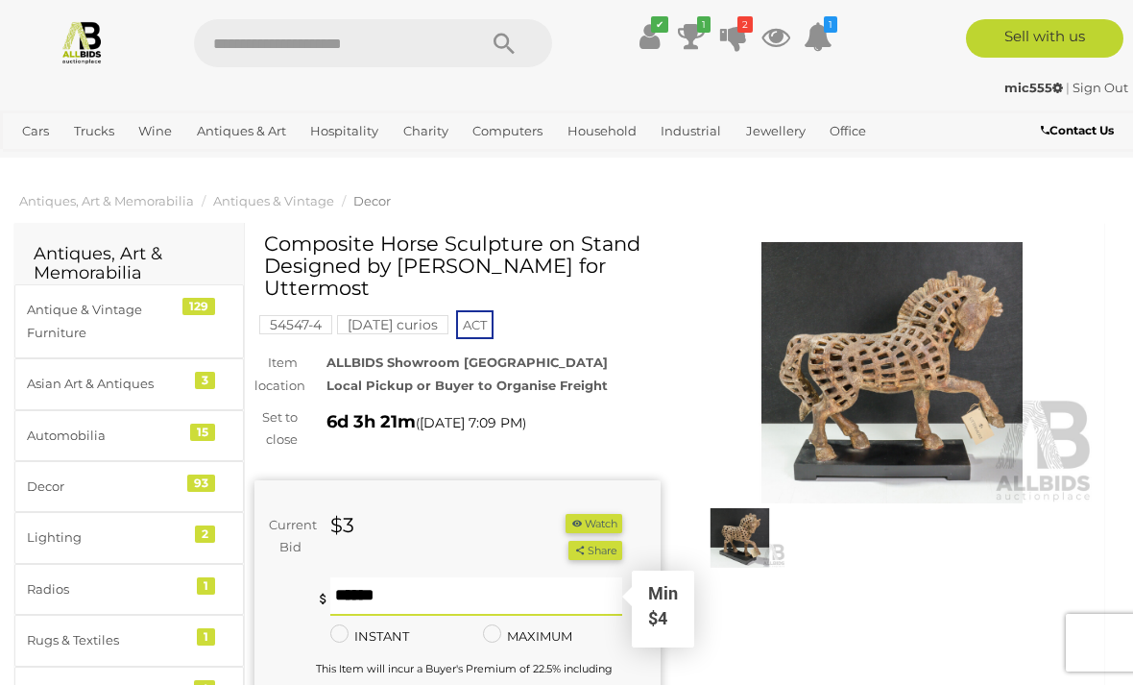
scroll to position [24, 0]
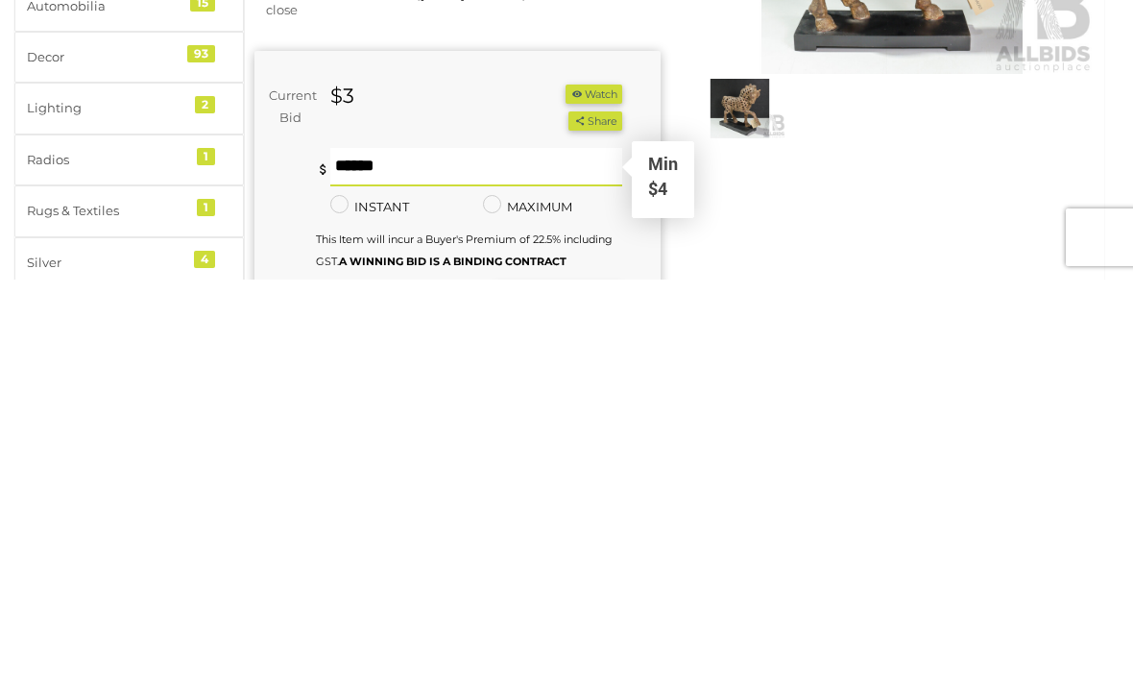
type input "*"
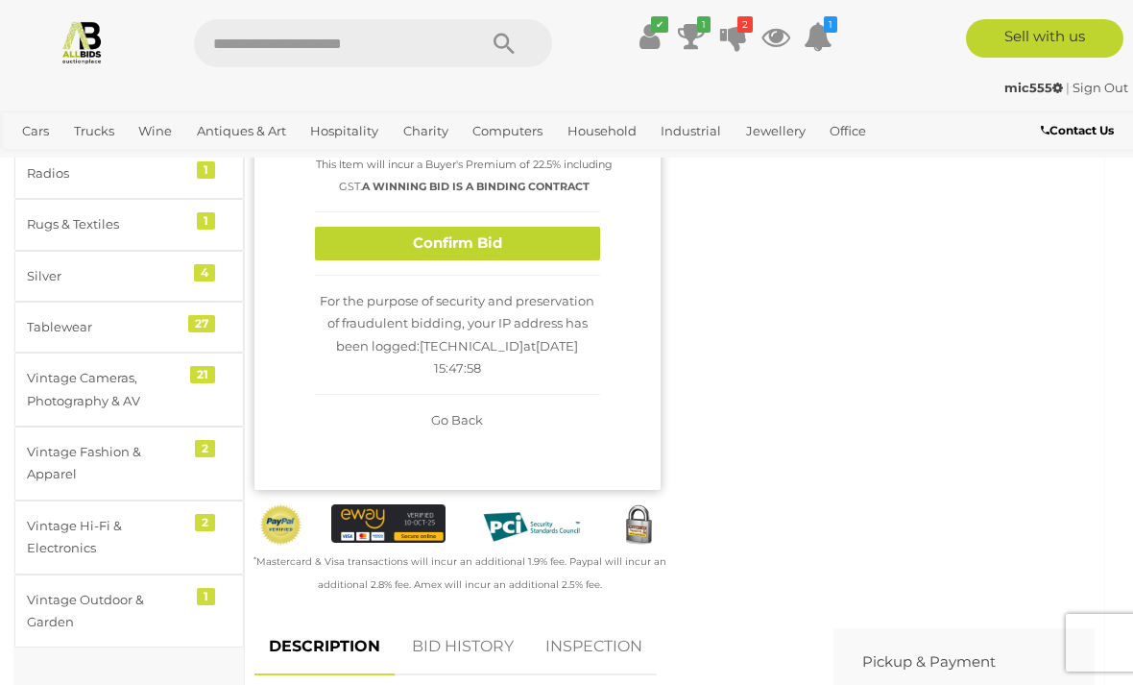
click at [476, 245] on button "Confirm Bid" at bounding box center [457, 244] width 285 height 34
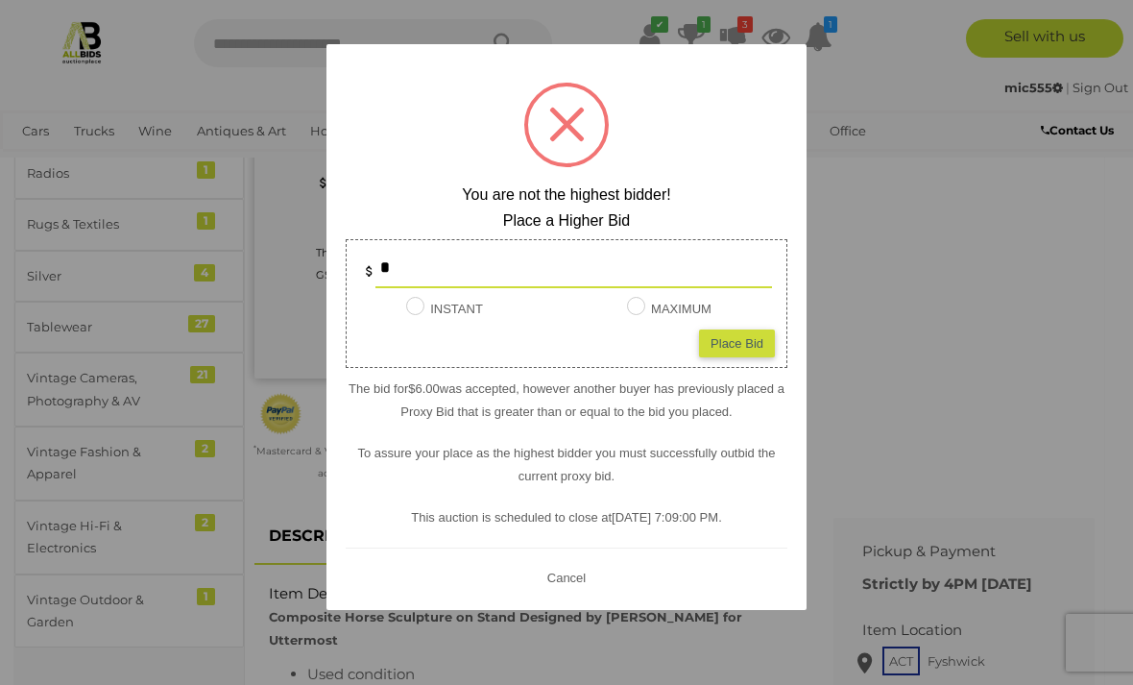
click at [555, 590] on button "Cancel" at bounding box center [567, 578] width 50 height 24
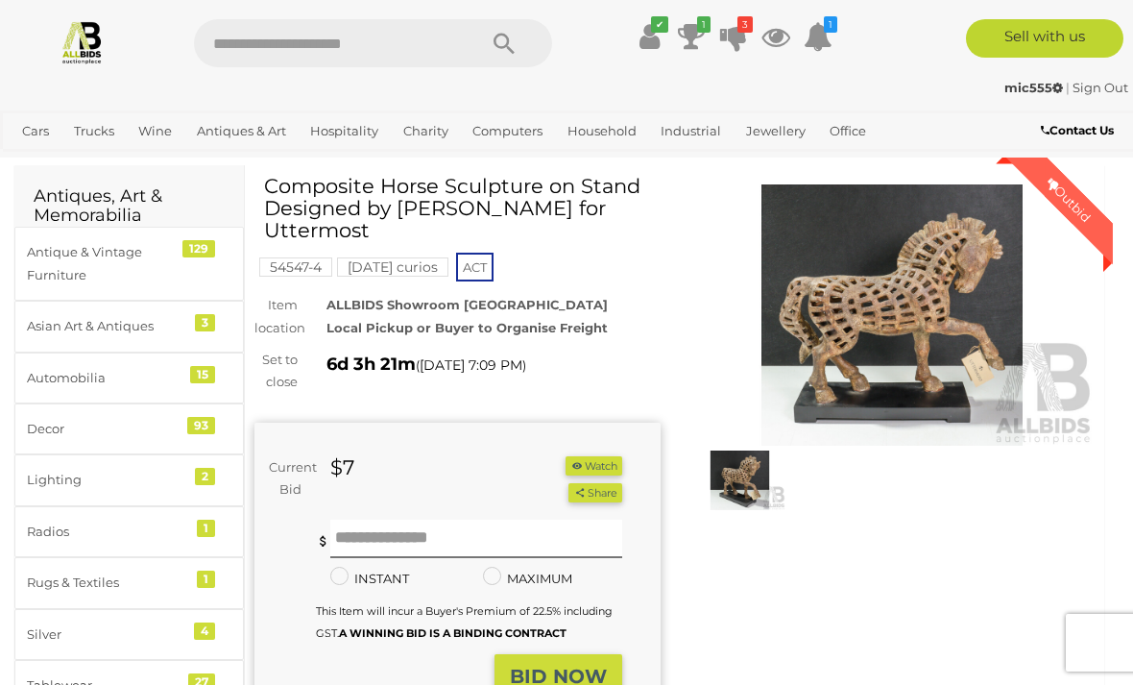
scroll to position [0, 0]
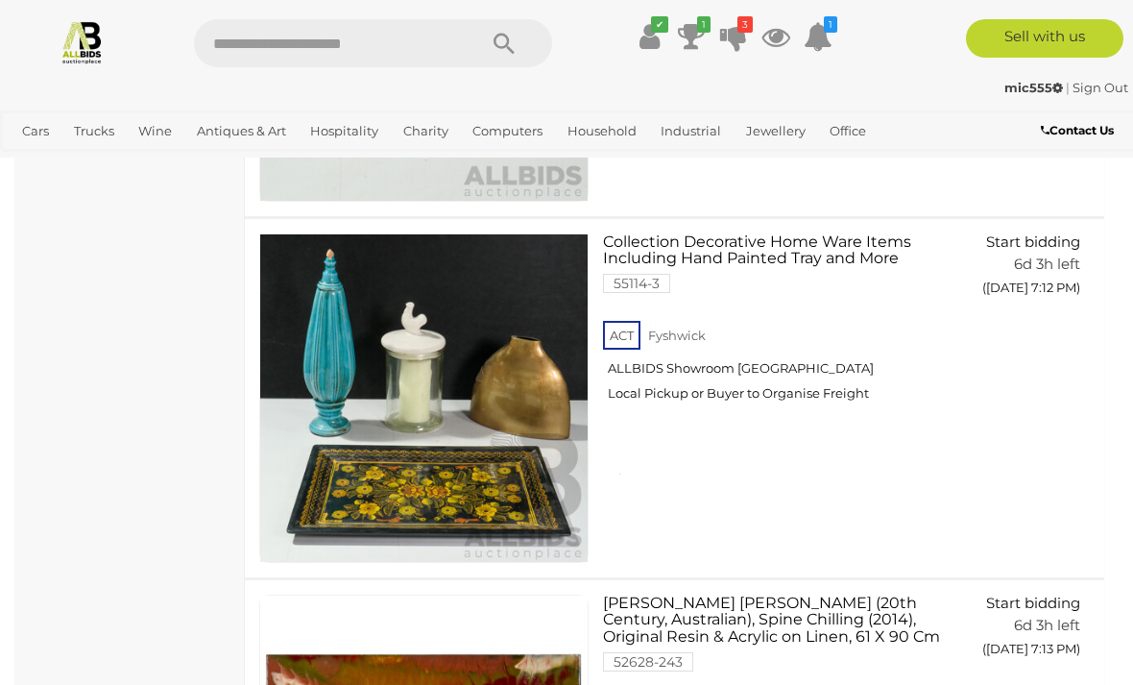
scroll to position [18917, 0]
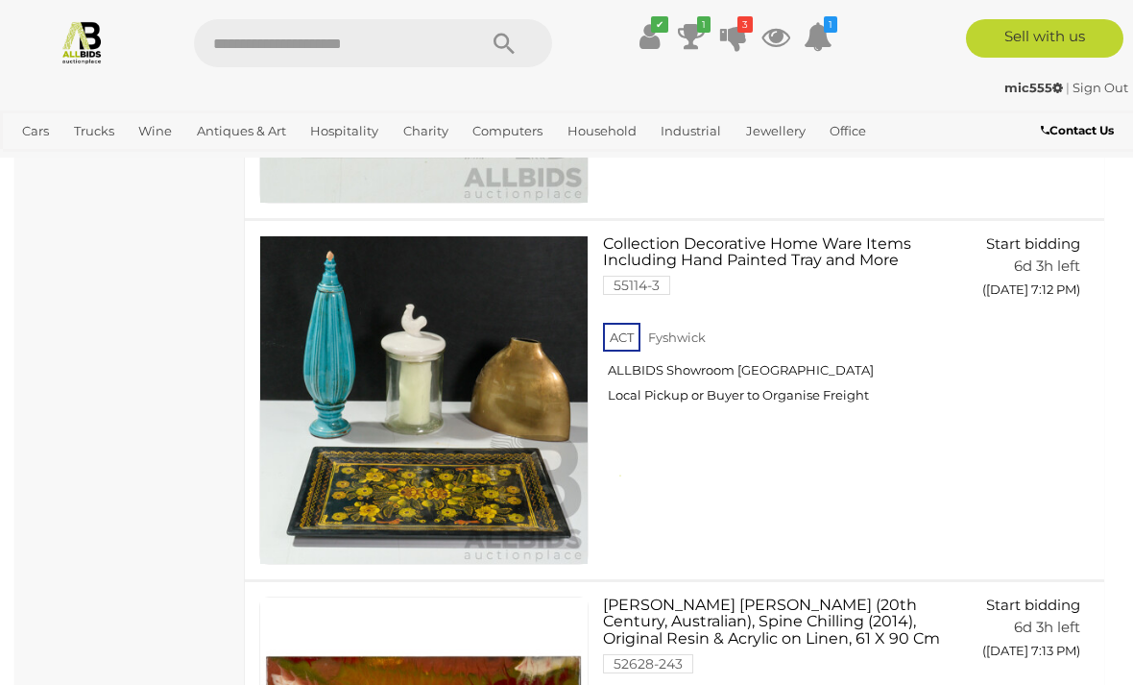
click at [747, 33] on link "3" at bounding box center [733, 36] width 29 height 35
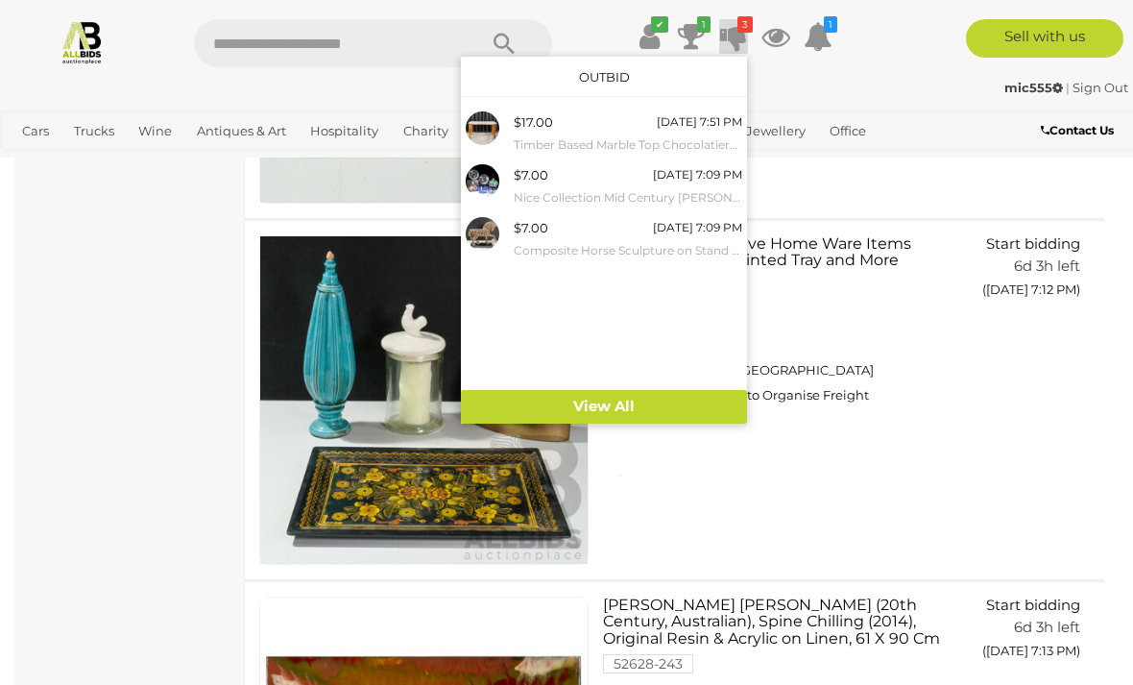
click at [169, 475] on div at bounding box center [566, 342] width 1133 height 685
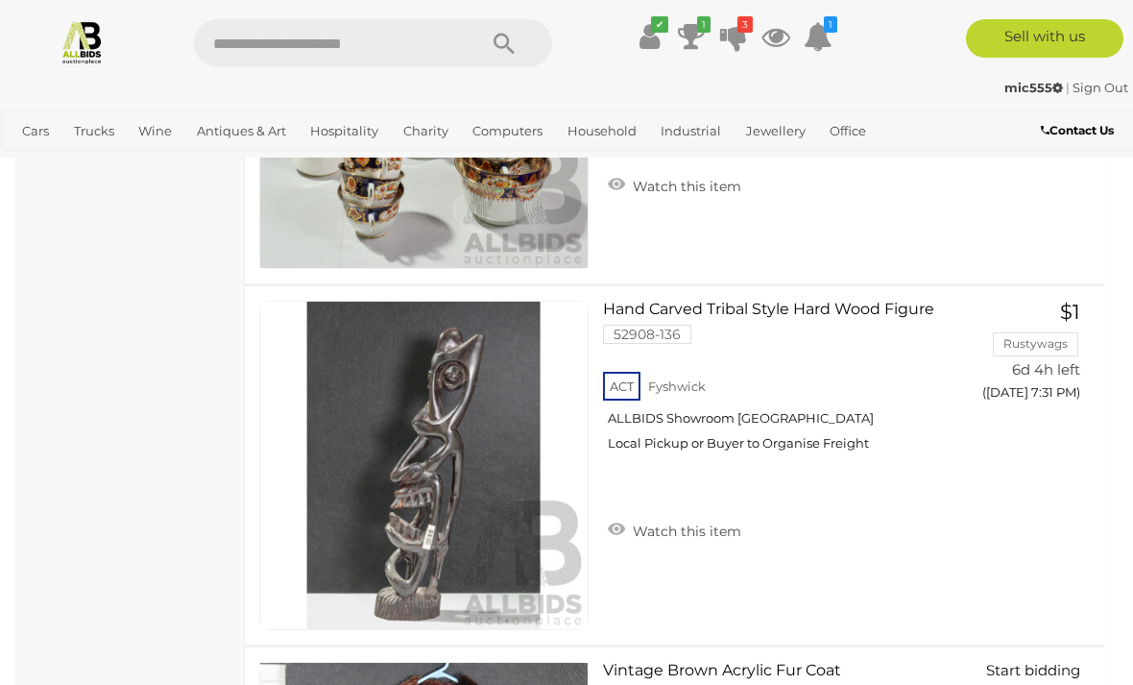
scroll to position [25720, 0]
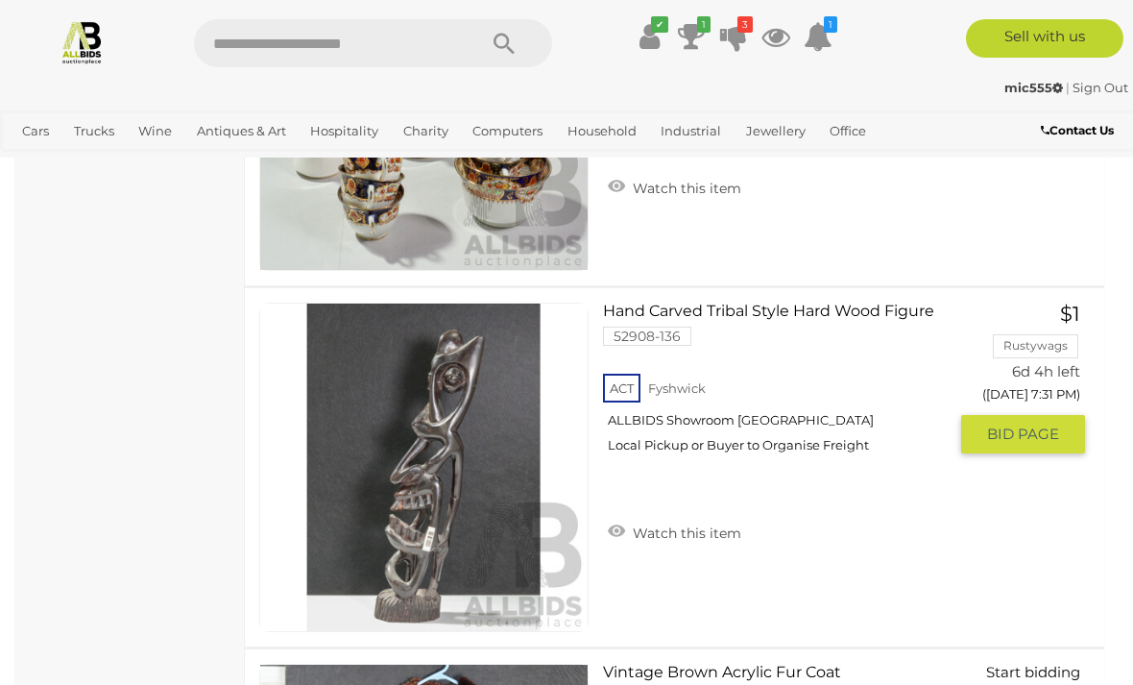
click at [376, 466] on img at bounding box center [423, 466] width 327 height 327
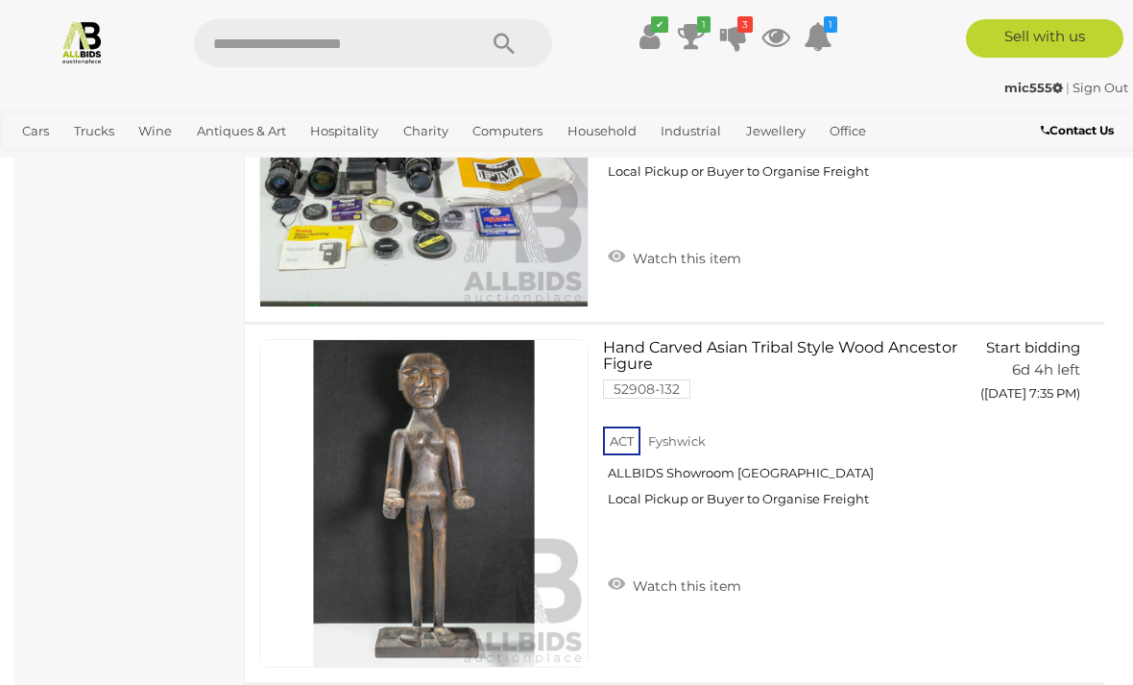
scroll to position [27150, 0]
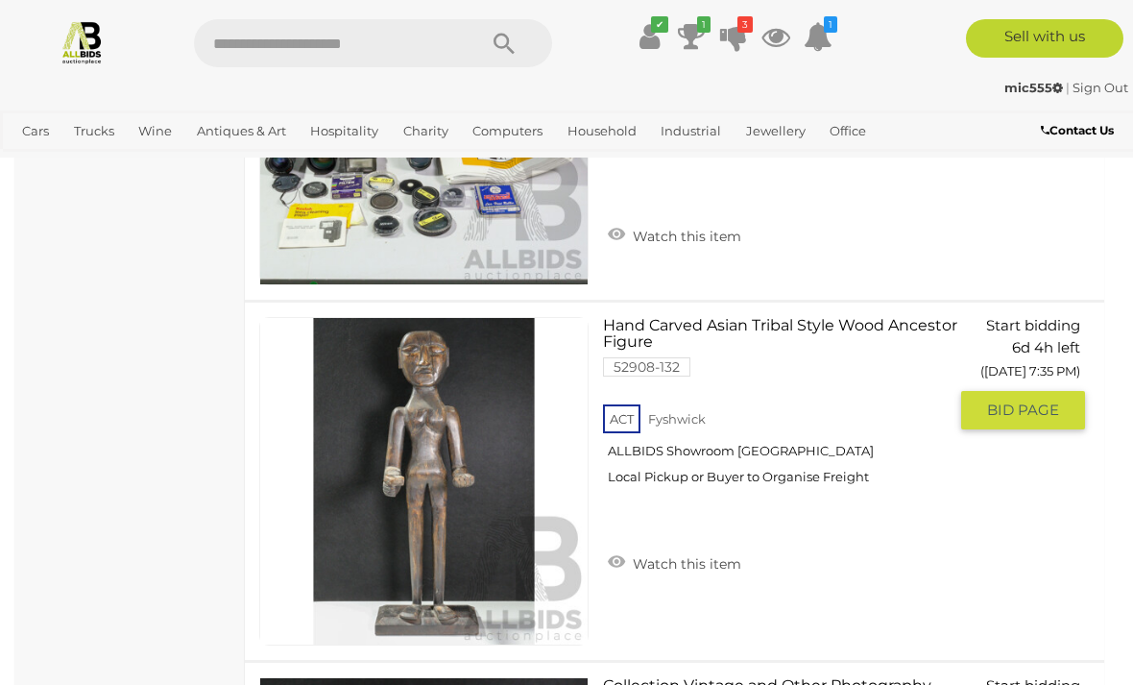
click at [373, 505] on img at bounding box center [423, 481] width 327 height 327
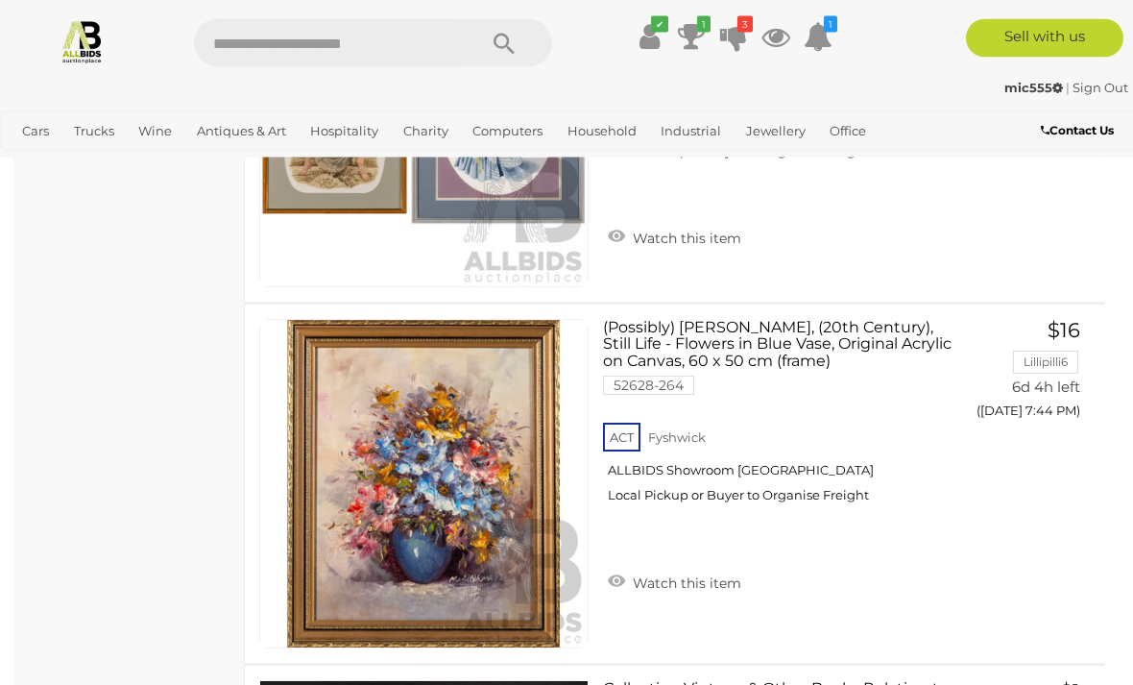
scroll to position [30397, 0]
click at [388, 478] on img at bounding box center [423, 483] width 327 height 327
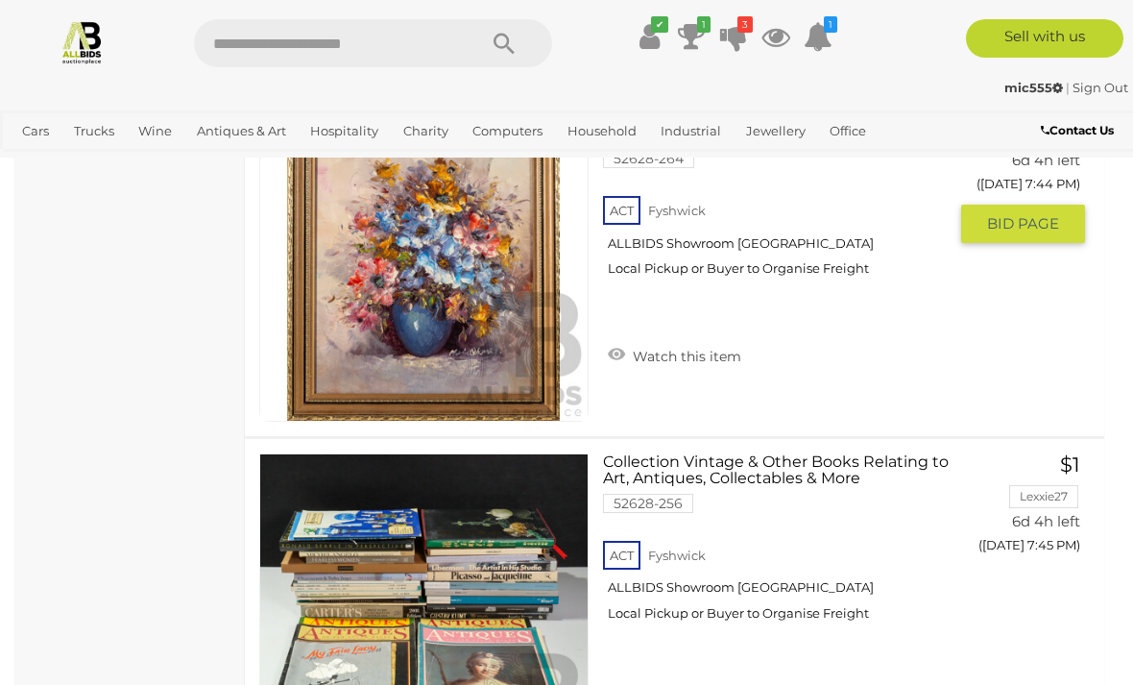
scroll to position [31047, 0]
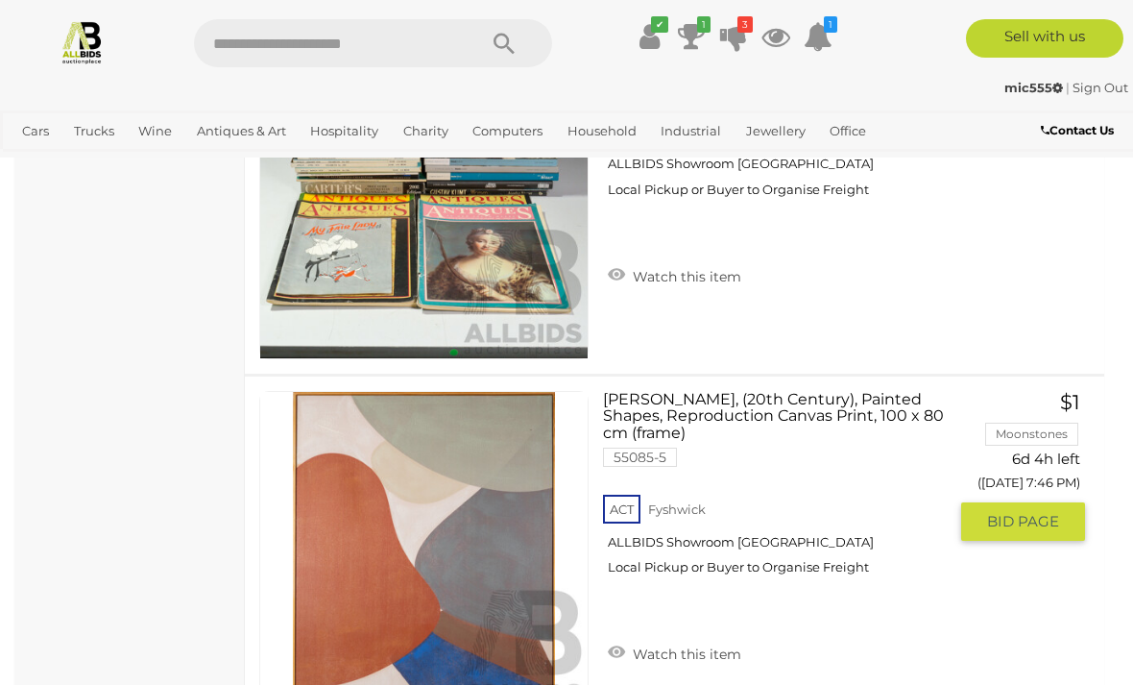
click at [362, 473] on link at bounding box center [423, 555] width 329 height 329
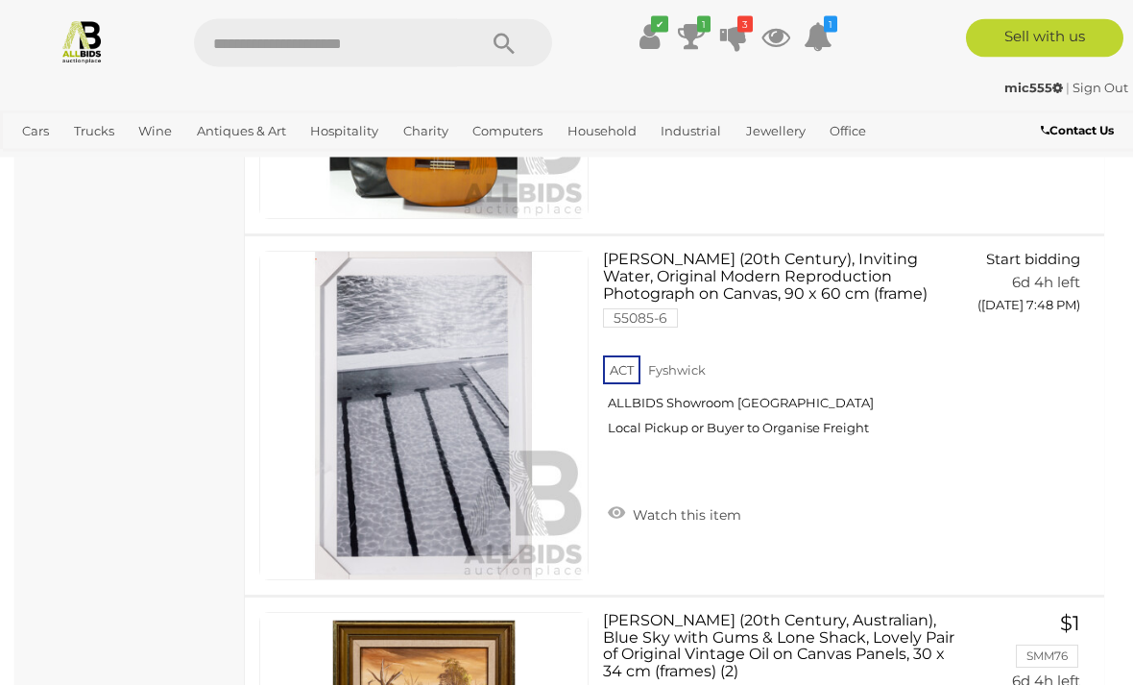
scroll to position [31868, 0]
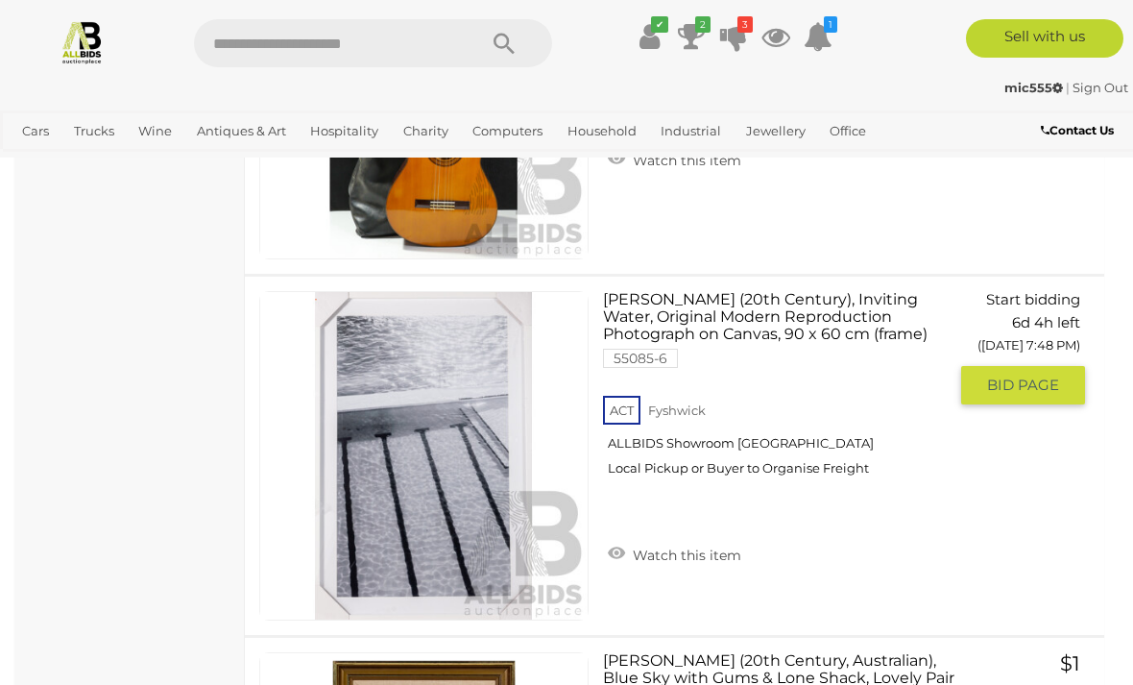
click at [426, 407] on img at bounding box center [423, 455] width 327 height 327
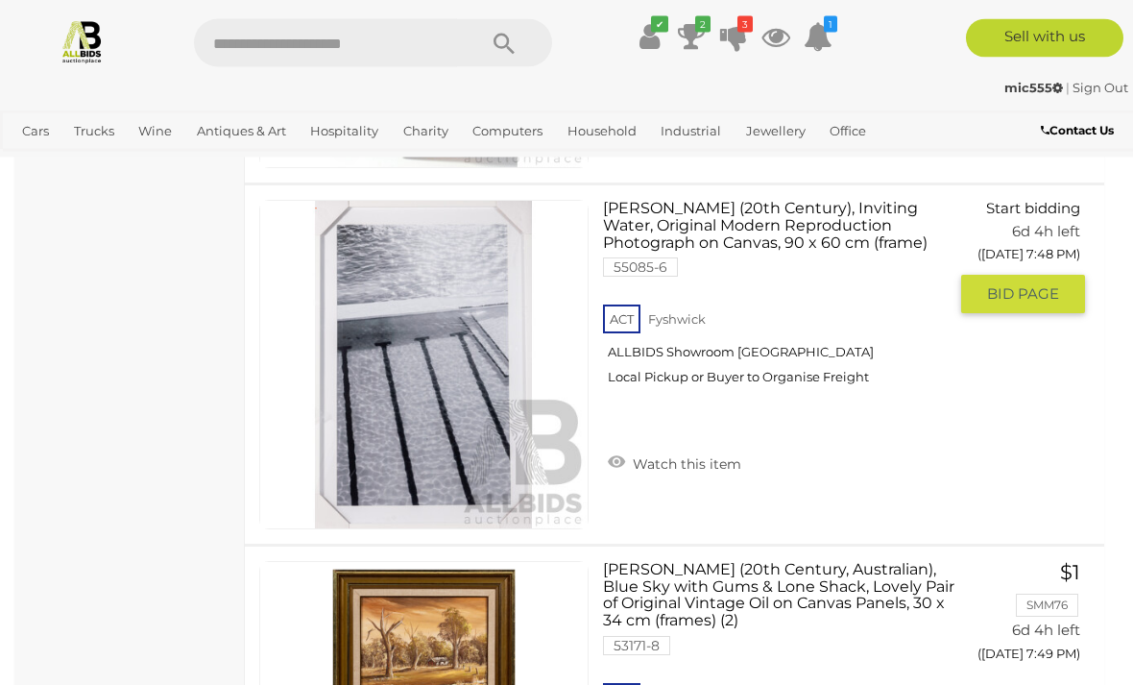
scroll to position [31960, 0]
click at [380, 377] on img at bounding box center [423, 364] width 327 height 327
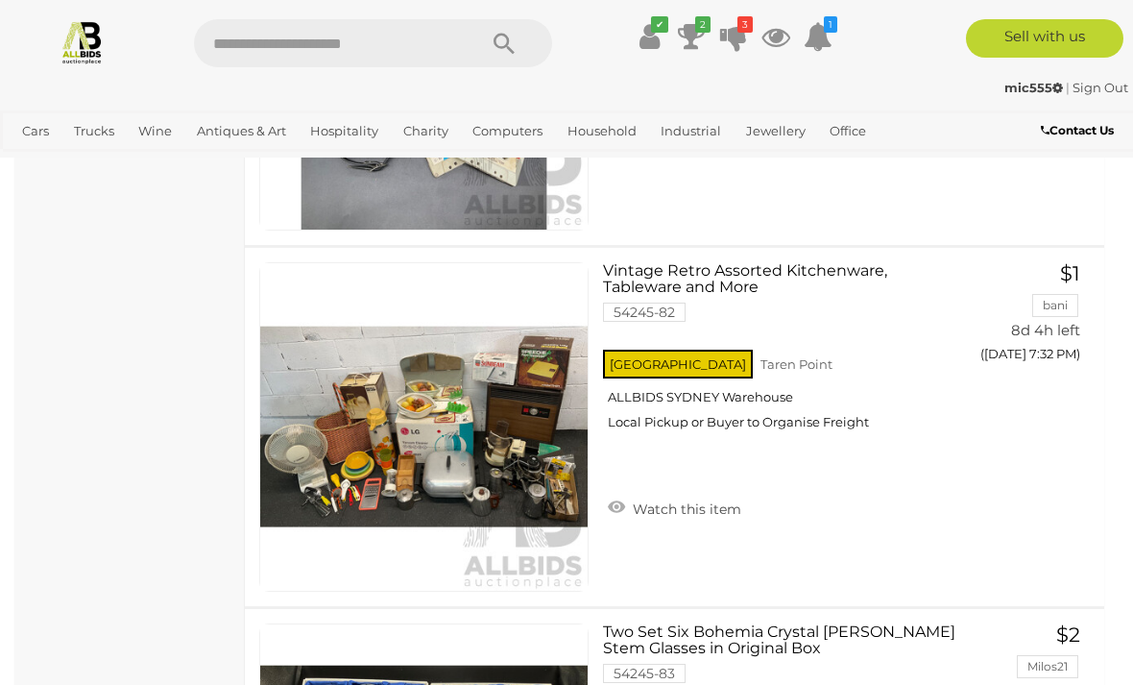
scroll to position [34065, 0]
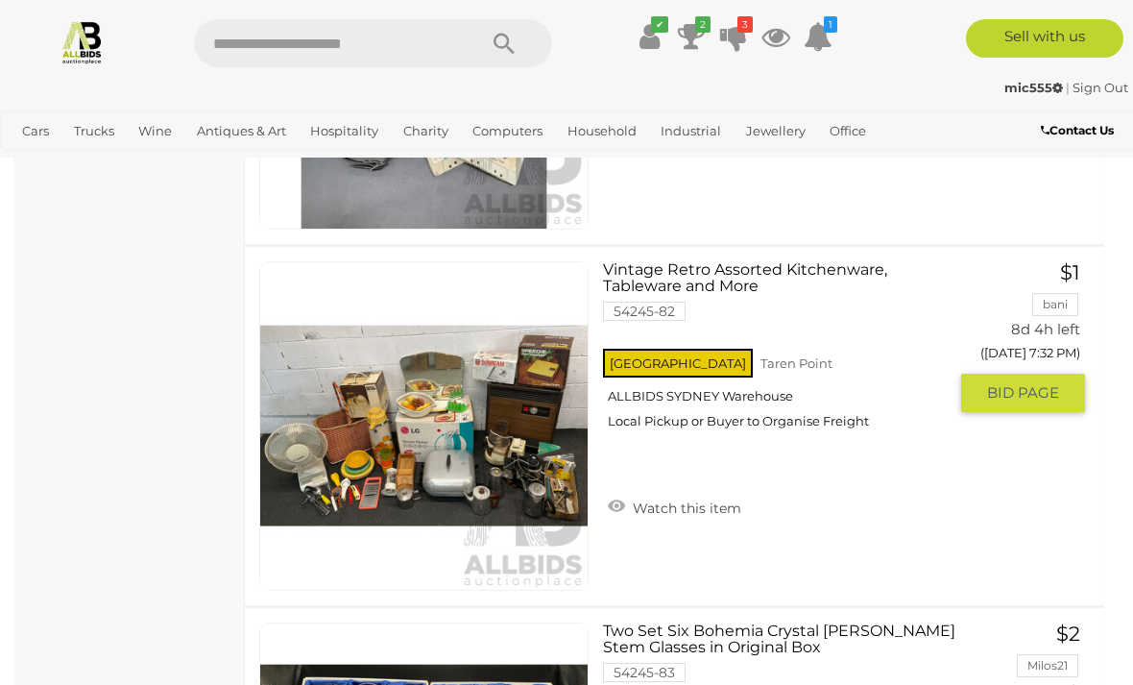
click at [429, 323] on link at bounding box center [423, 425] width 329 height 329
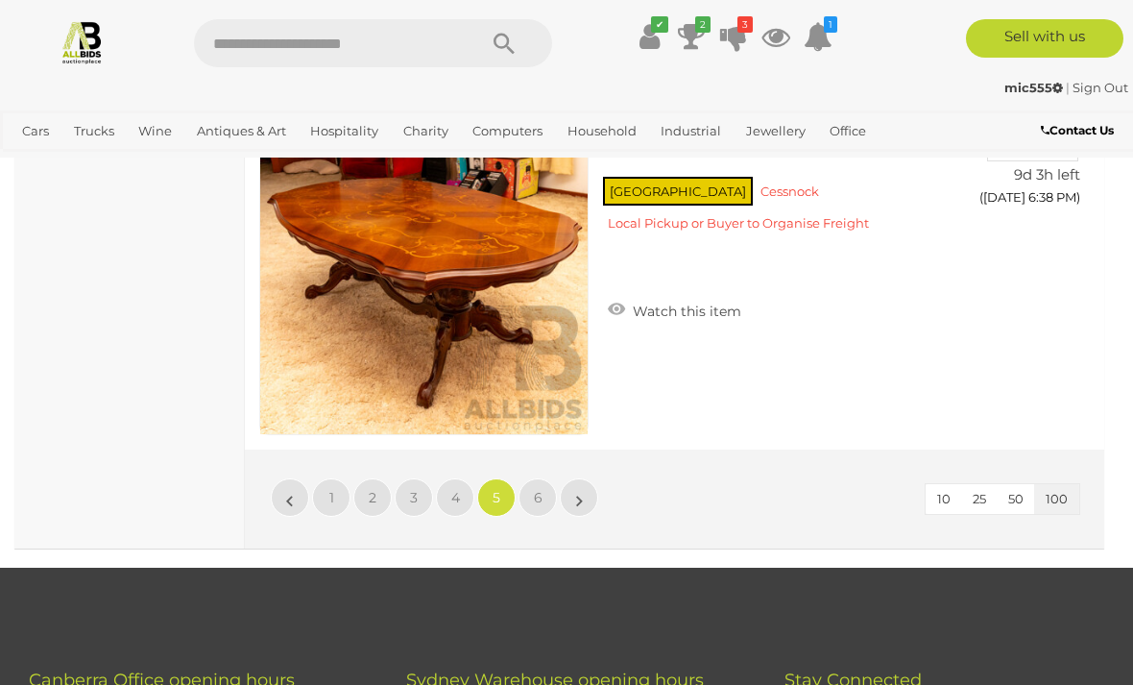
scroll to position [36242, 0]
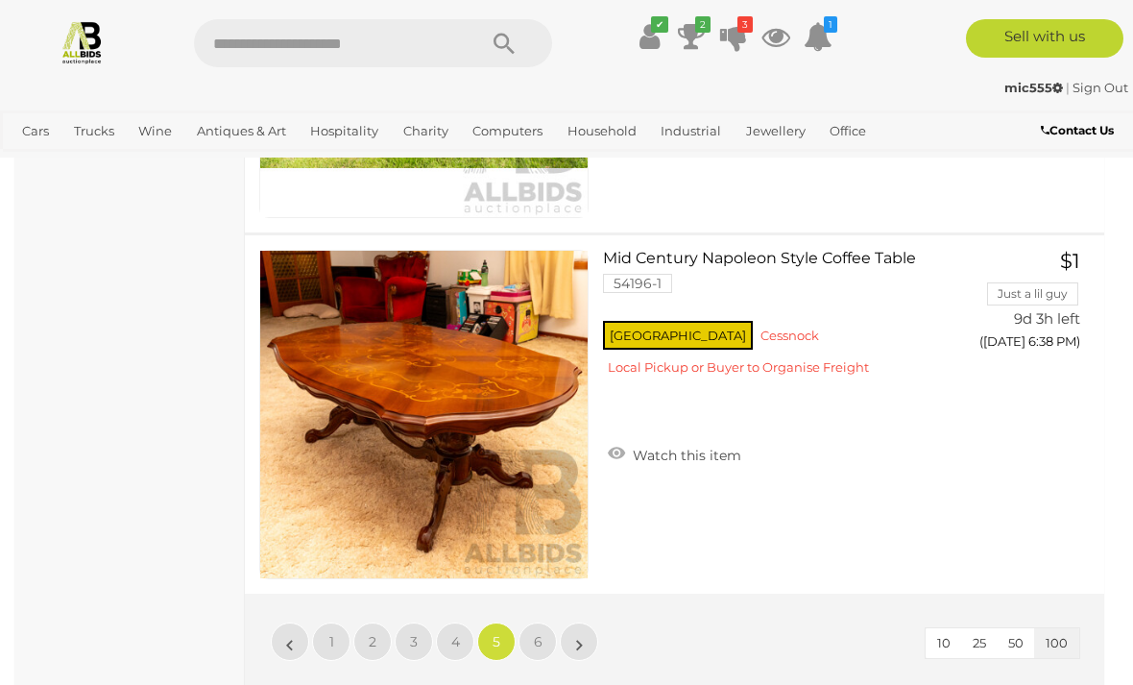
click at [544, 622] on link "6" at bounding box center [538, 641] width 38 height 38
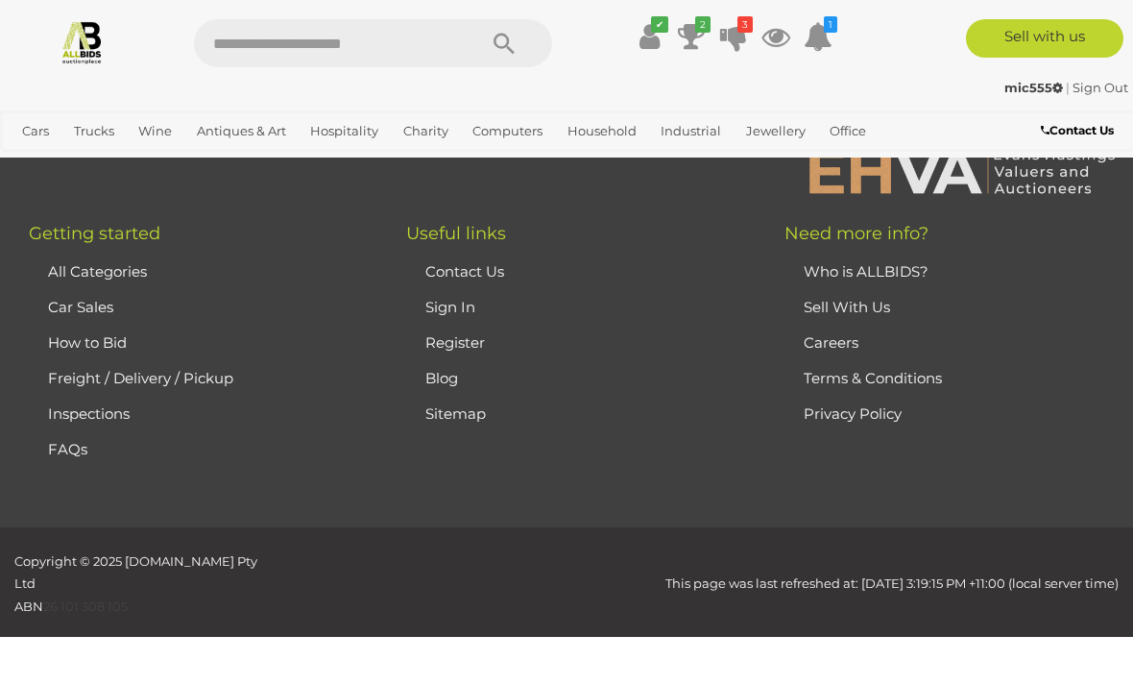
scroll to position [471, 0]
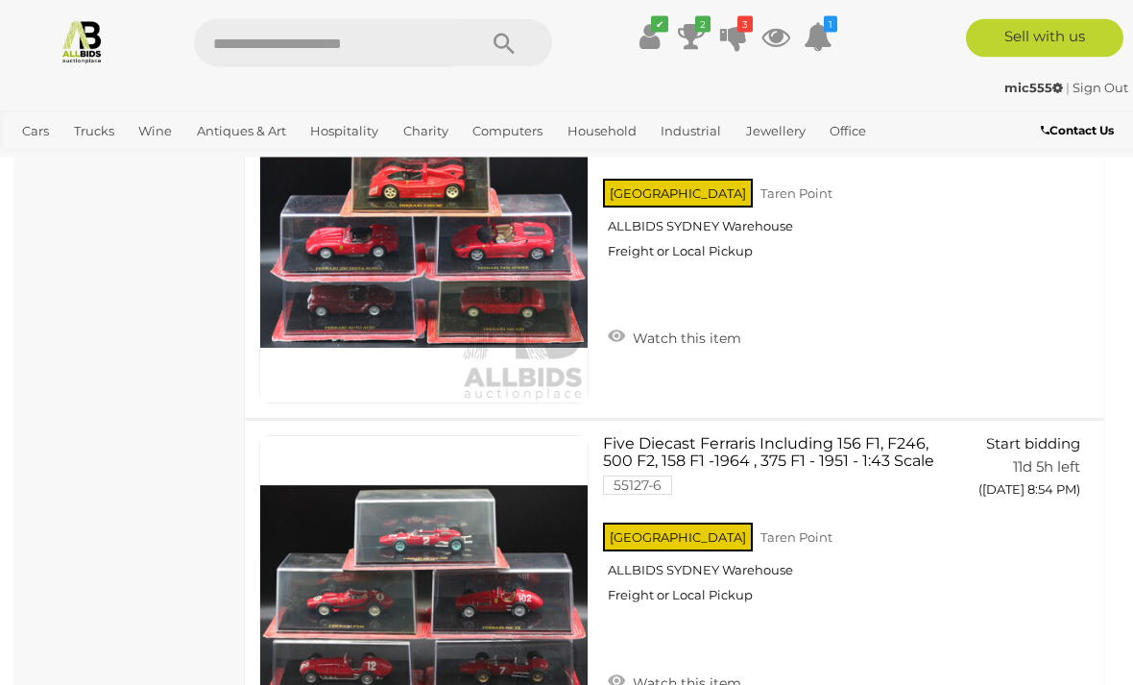
scroll to position [19023, 0]
click at [692, 28] on icon at bounding box center [691, 36] width 27 height 35
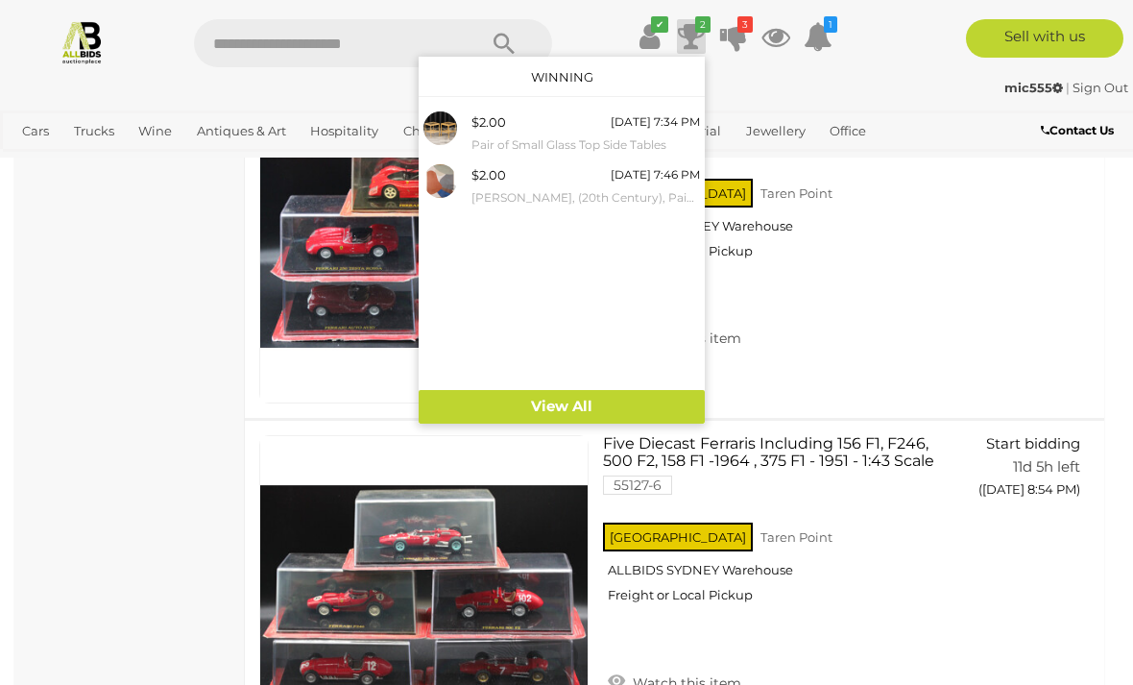
click at [741, 36] on icon at bounding box center [733, 36] width 27 height 35
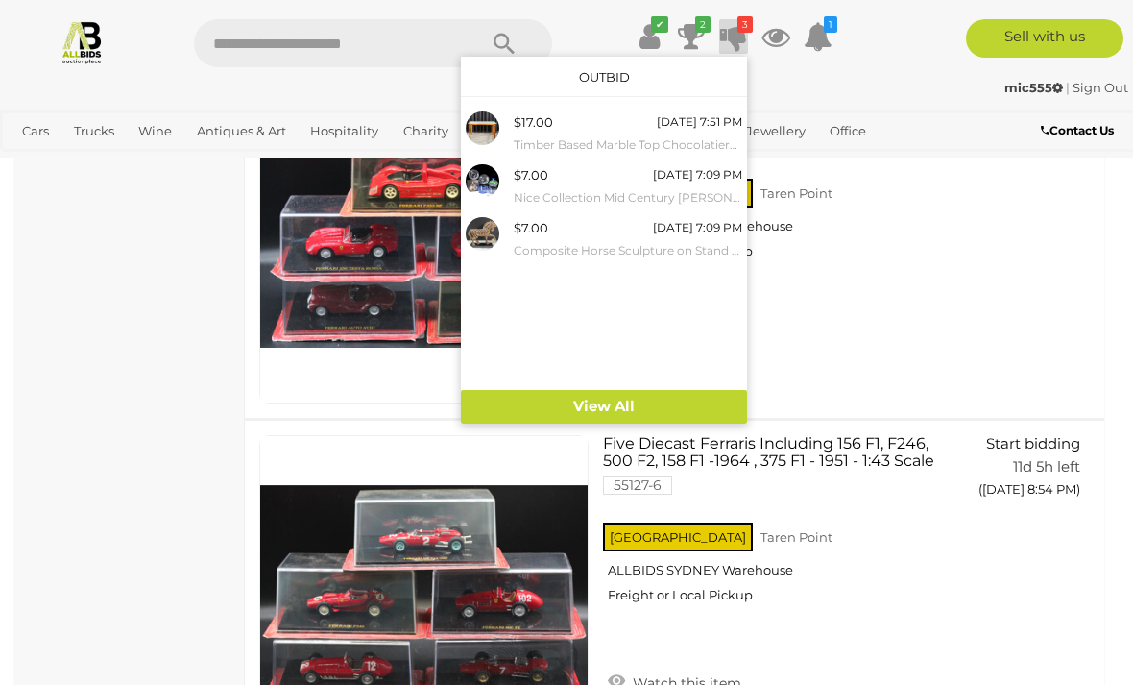
click at [529, 173] on div "$7.00" at bounding box center [531, 175] width 35 height 22
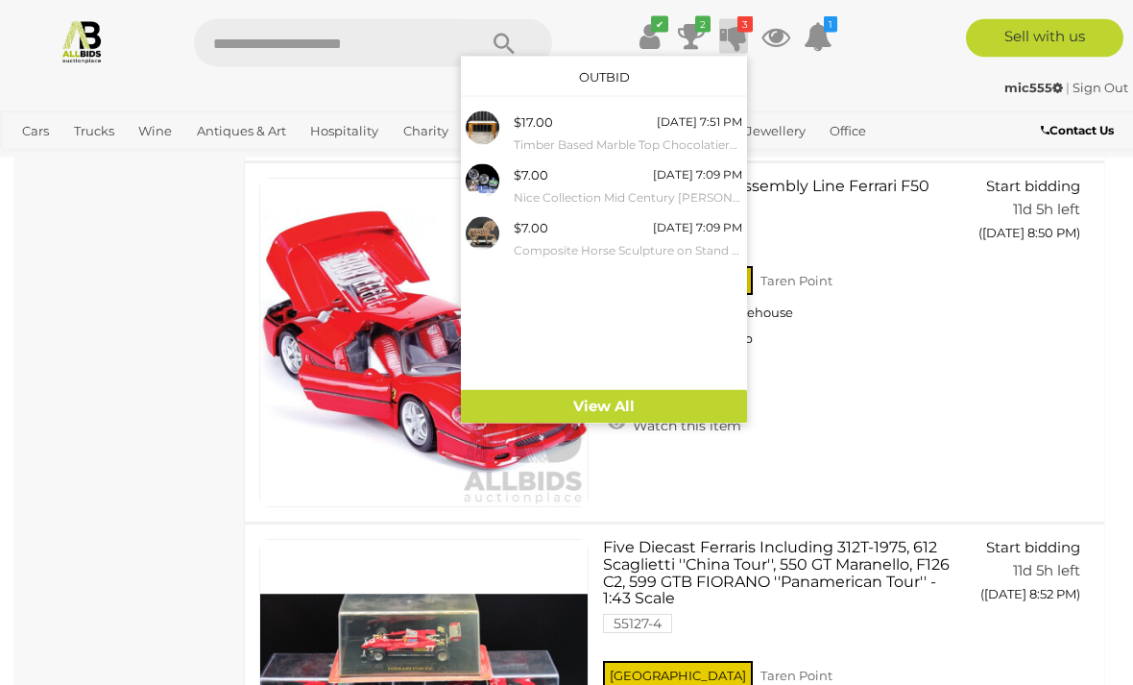
scroll to position [18197, 0]
click at [226, 126] on link "Antiques & Art" at bounding box center [241, 131] width 105 height 32
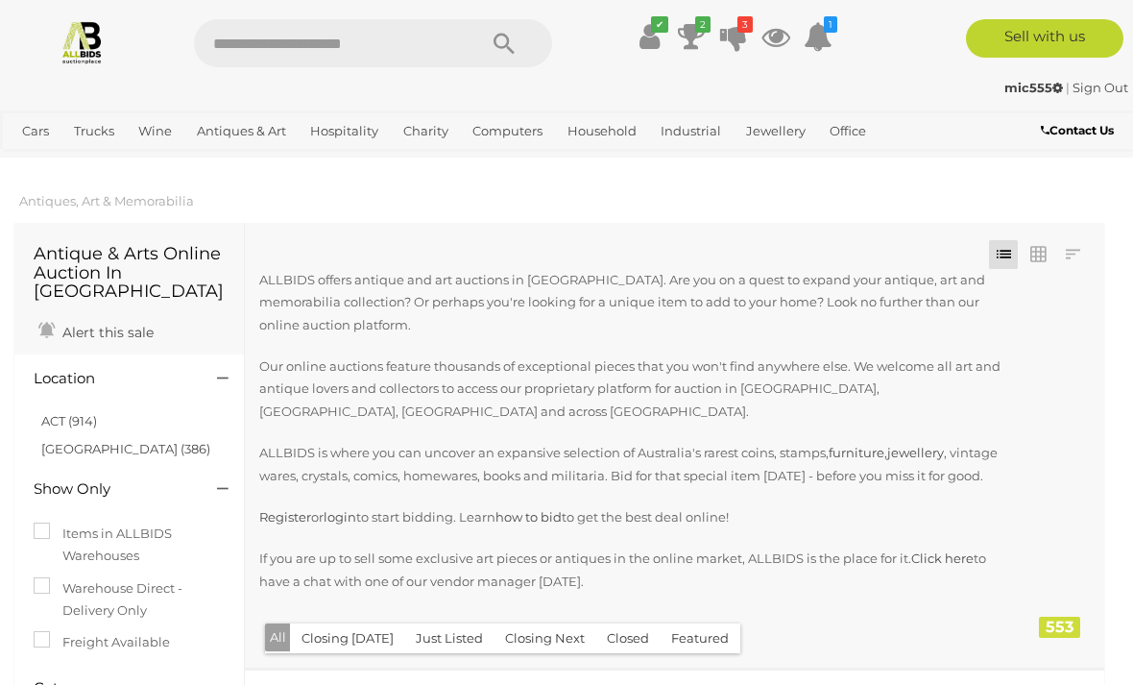
click at [252, 139] on link "Antiques & Art" at bounding box center [241, 131] width 105 height 32
click at [245, 126] on link "Antiques & Art" at bounding box center [241, 131] width 105 height 32
click at [0, 0] on link "Closing [DATE] and [DATE]" at bounding box center [0, 0] width 0 height 0
click at [0, 0] on span "Closing Everyday" at bounding box center [0, 0] width 0 height 0
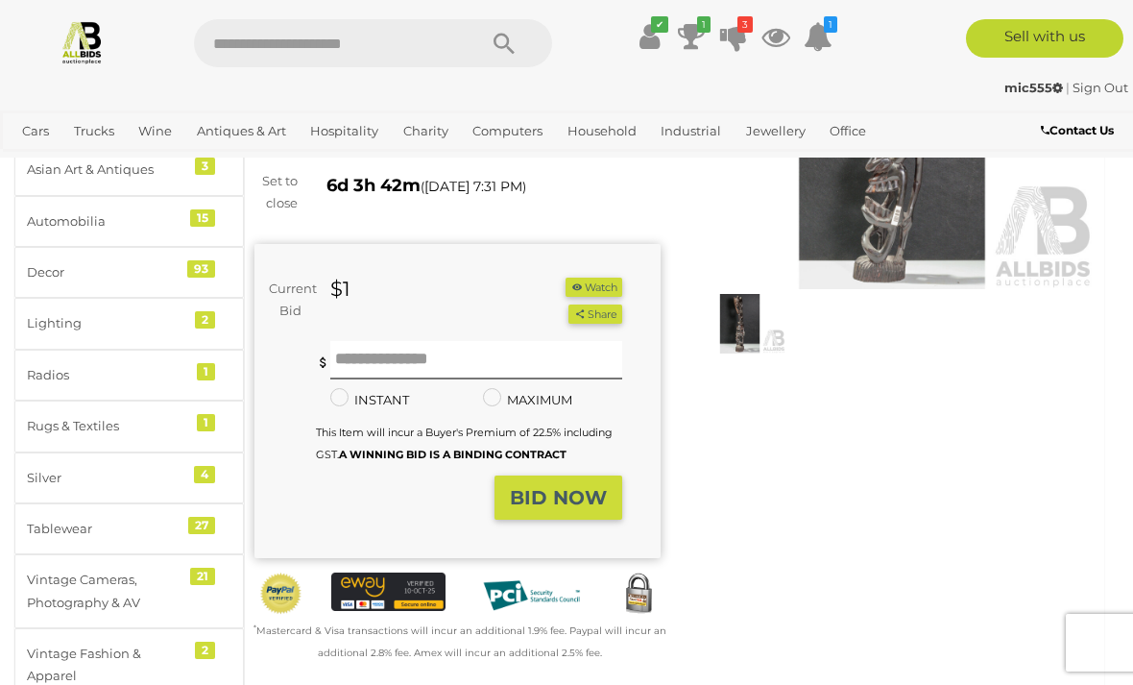
scroll to position [118, 0]
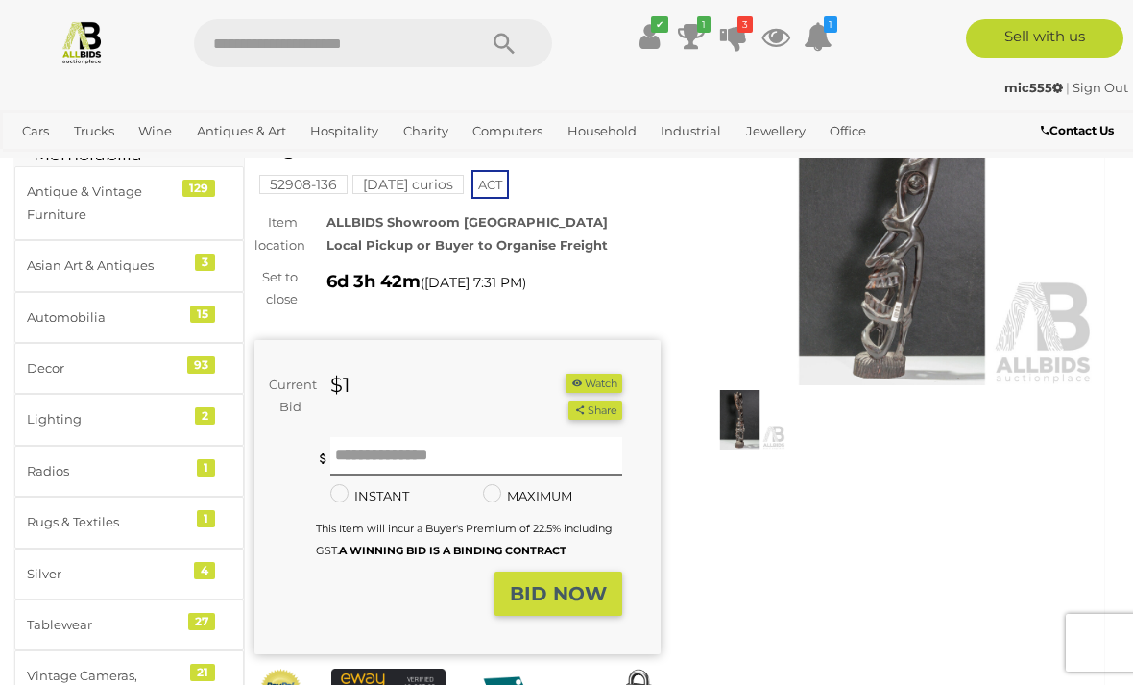
click at [871, 331] on img at bounding box center [893, 254] width 406 height 261
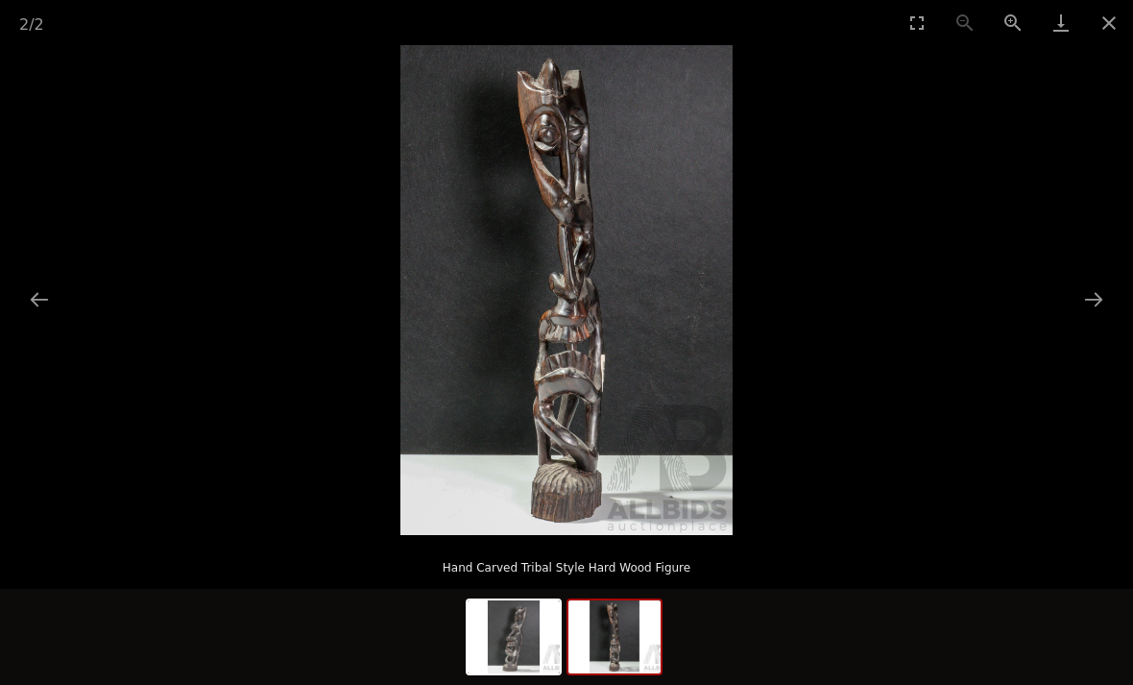
scroll to position [13, 0]
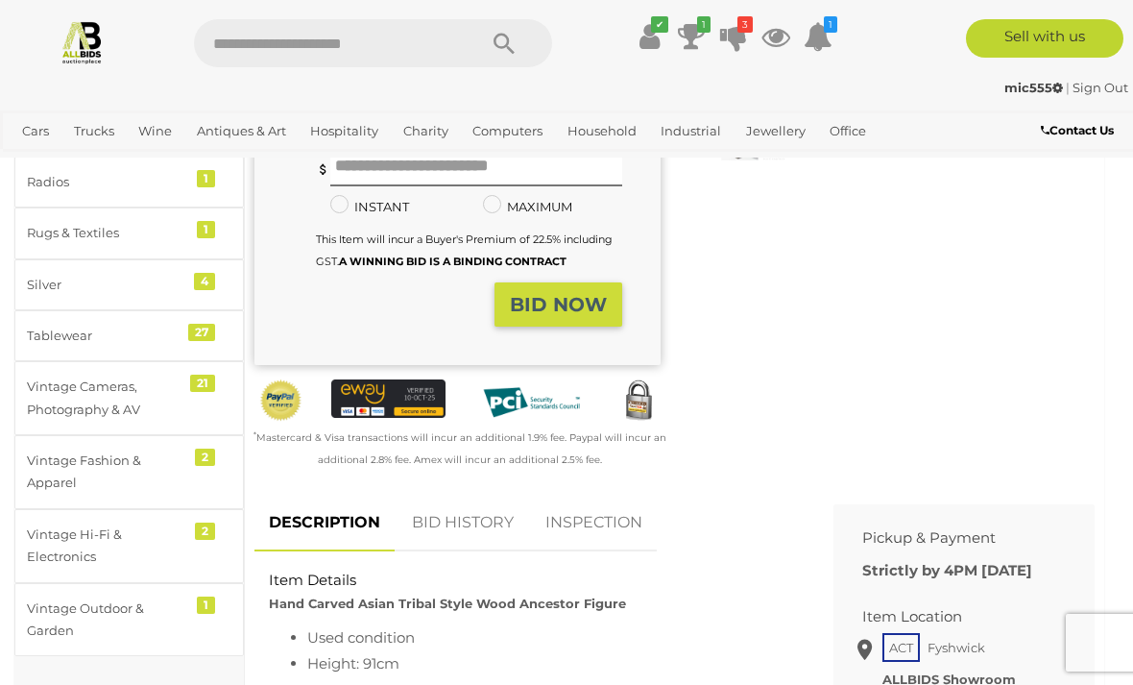
scroll to position [76, 0]
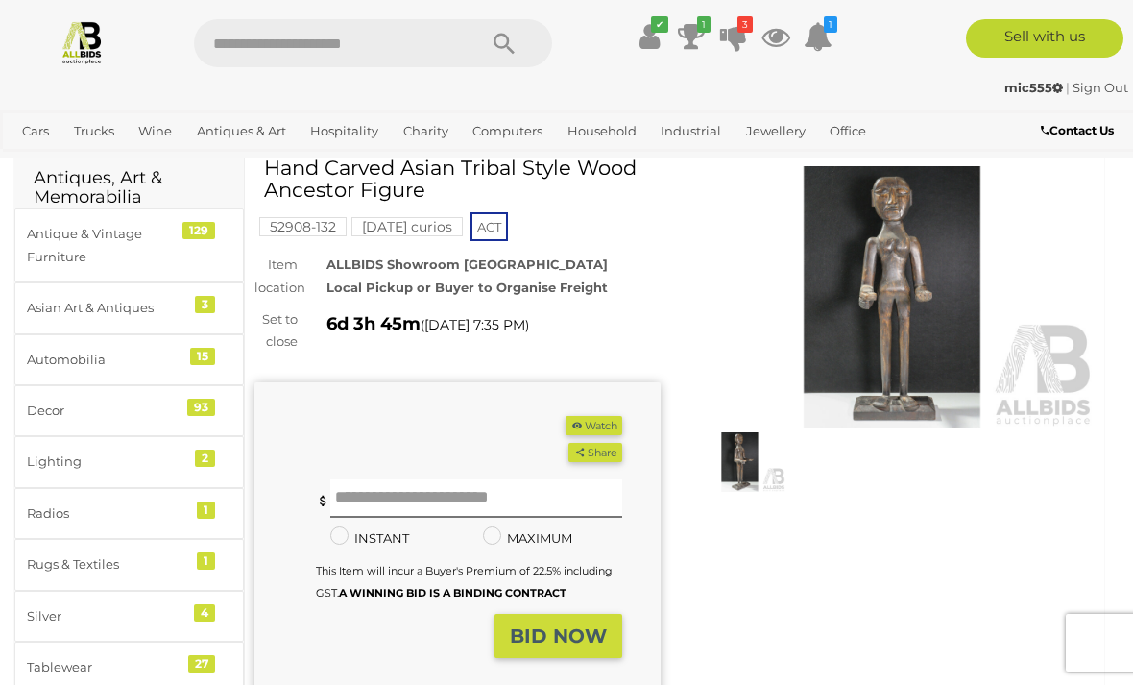
click at [837, 325] on img at bounding box center [893, 296] width 406 height 261
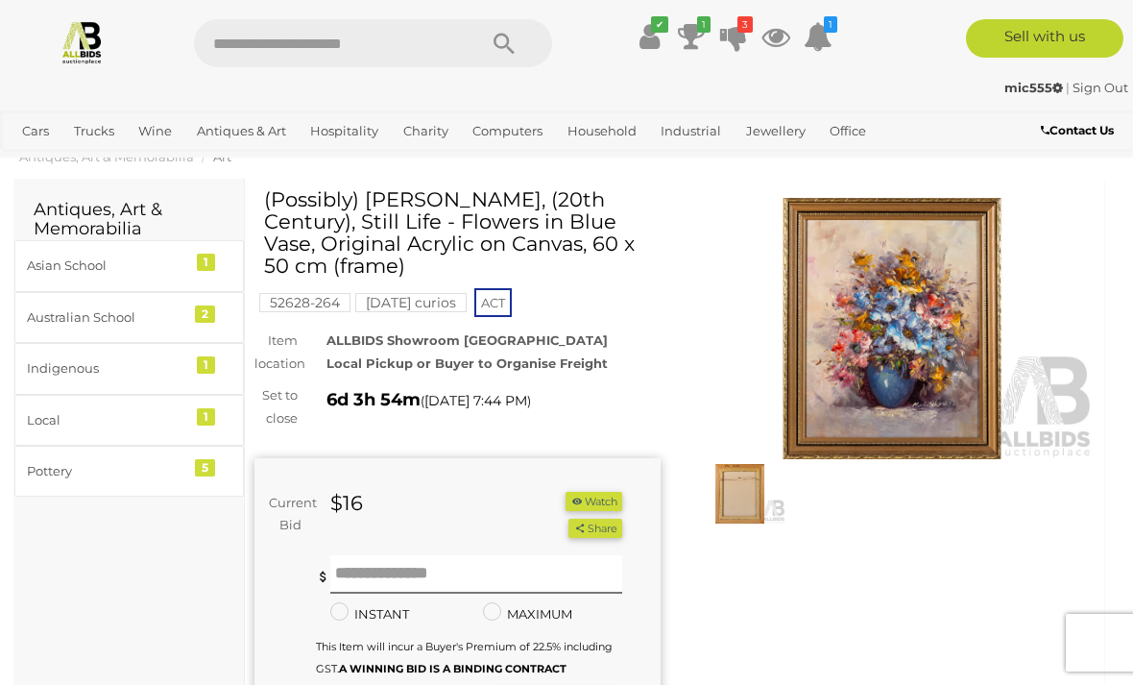
scroll to position [45, 0]
click at [824, 339] on img at bounding box center [893, 327] width 406 height 261
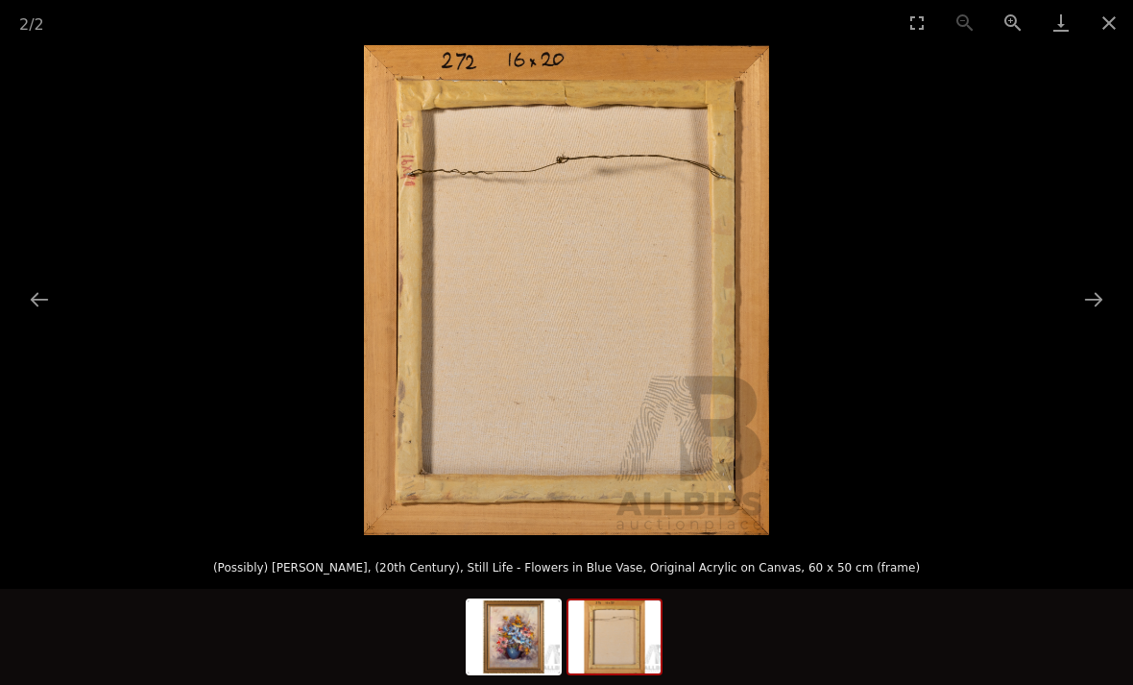
click at [1102, 25] on button "Close gallery" at bounding box center [1109, 22] width 48 height 45
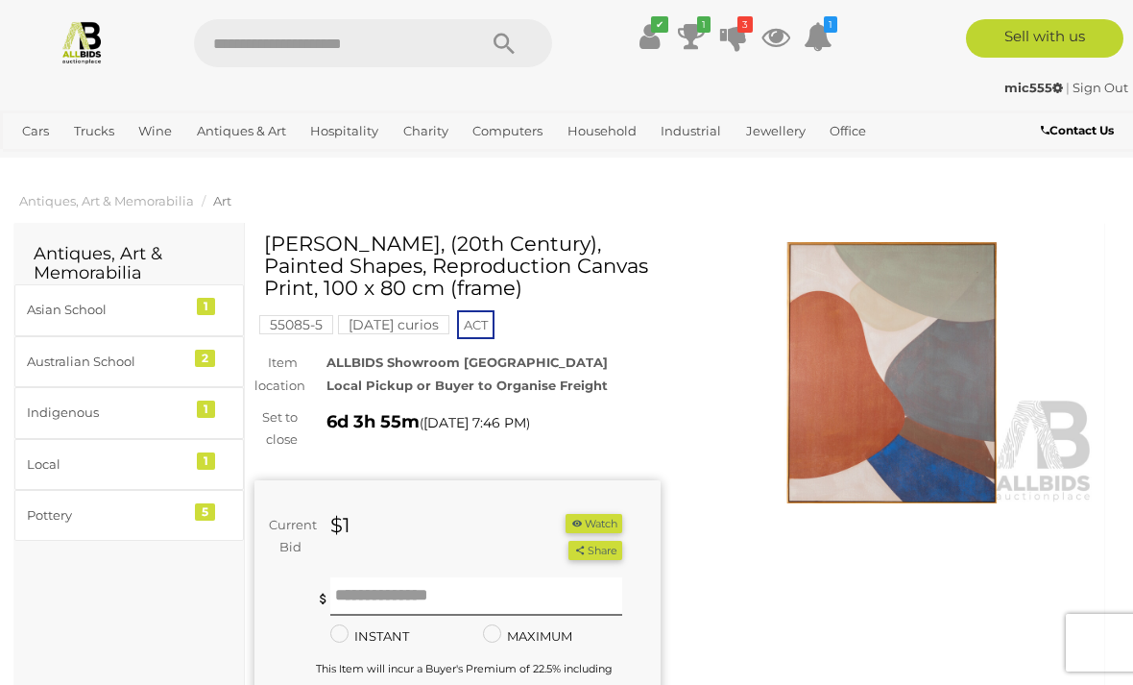
click at [234, 383] on link "Australian School 2" at bounding box center [129, 361] width 230 height 51
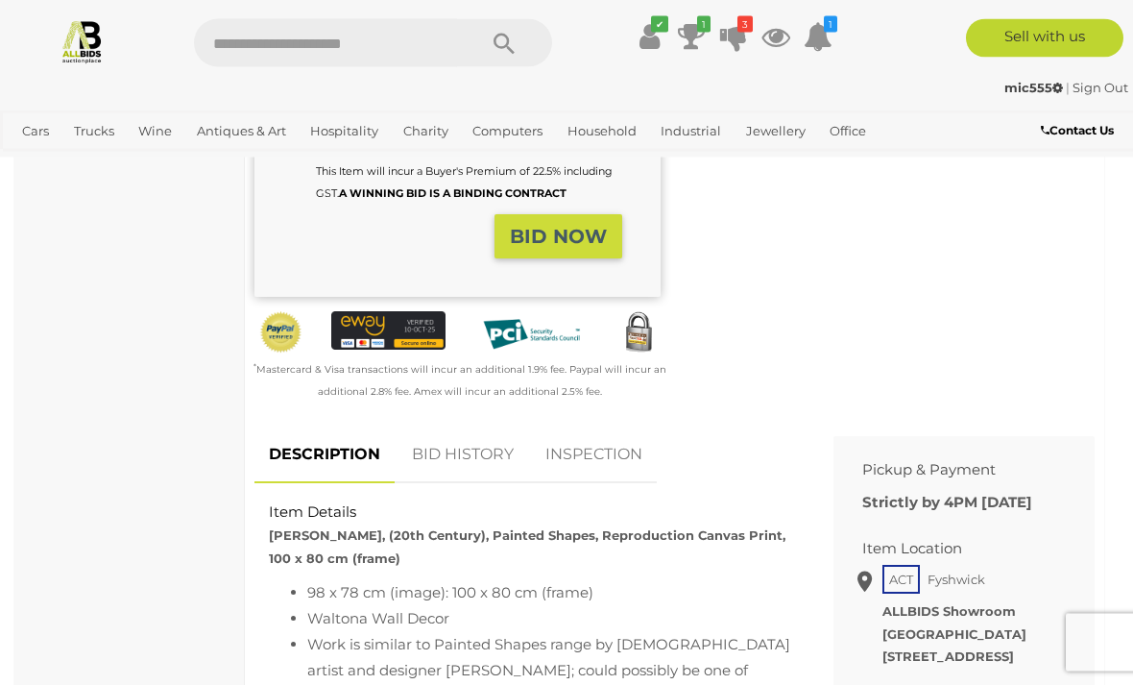
scroll to position [497, 0]
click at [443, 449] on link "BID HISTORY" at bounding box center [463, 454] width 131 height 57
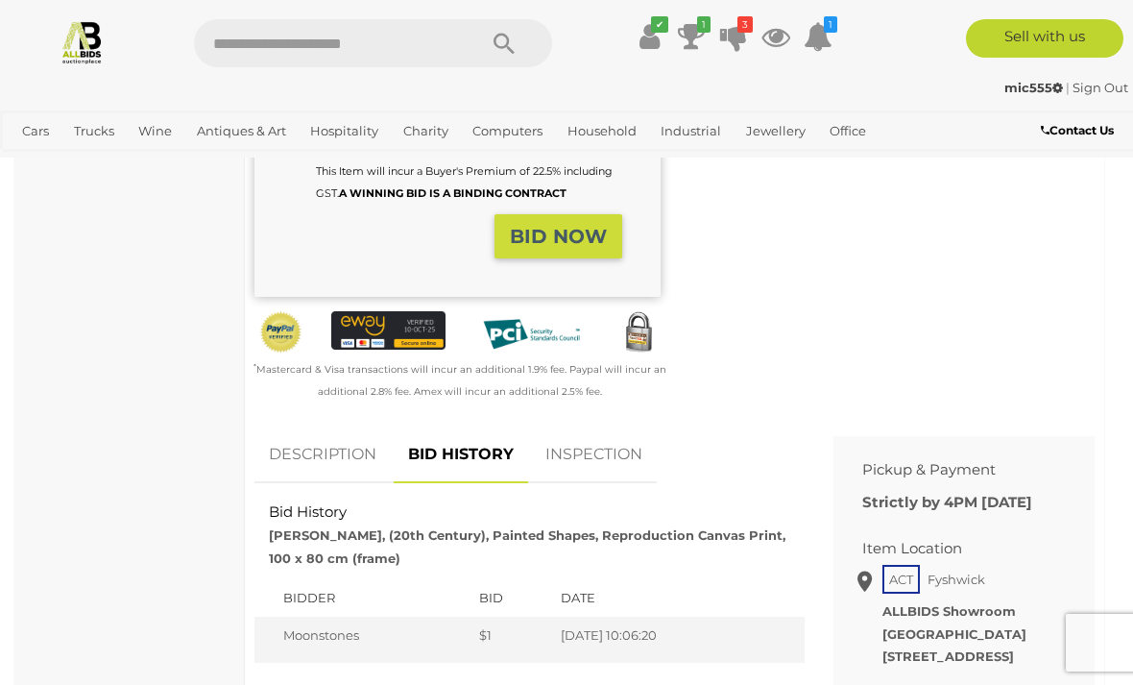
click at [310, 449] on link "DESCRIPTION" at bounding box center [323, 454] width 136 height 57
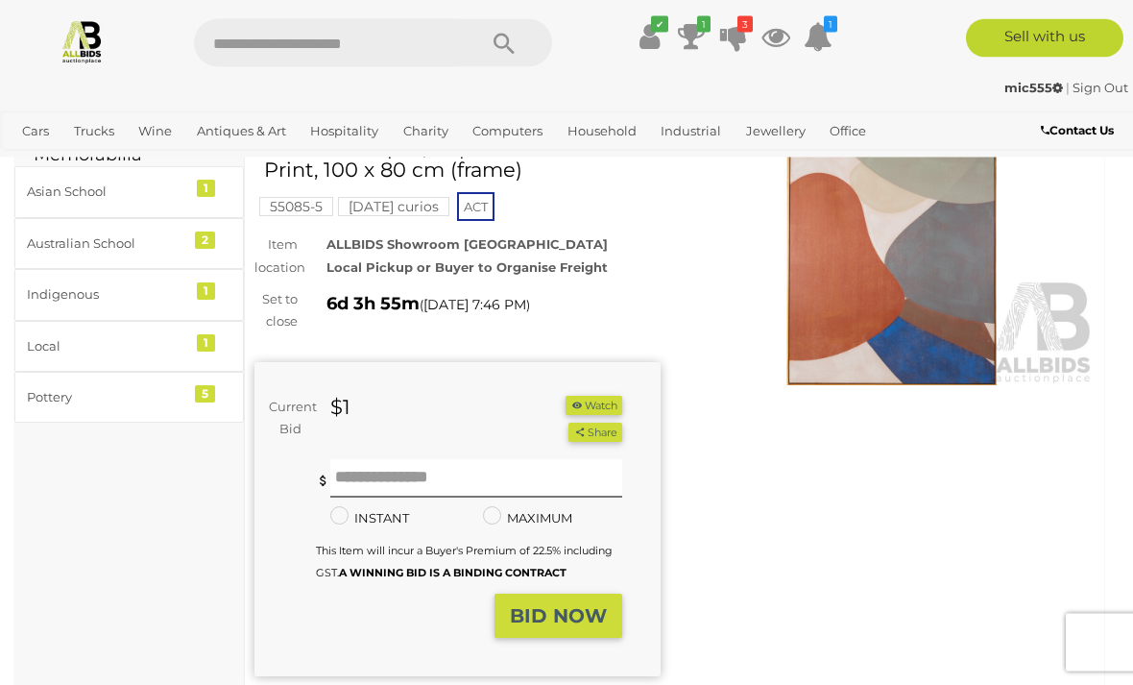
scroll to position [0, 0]
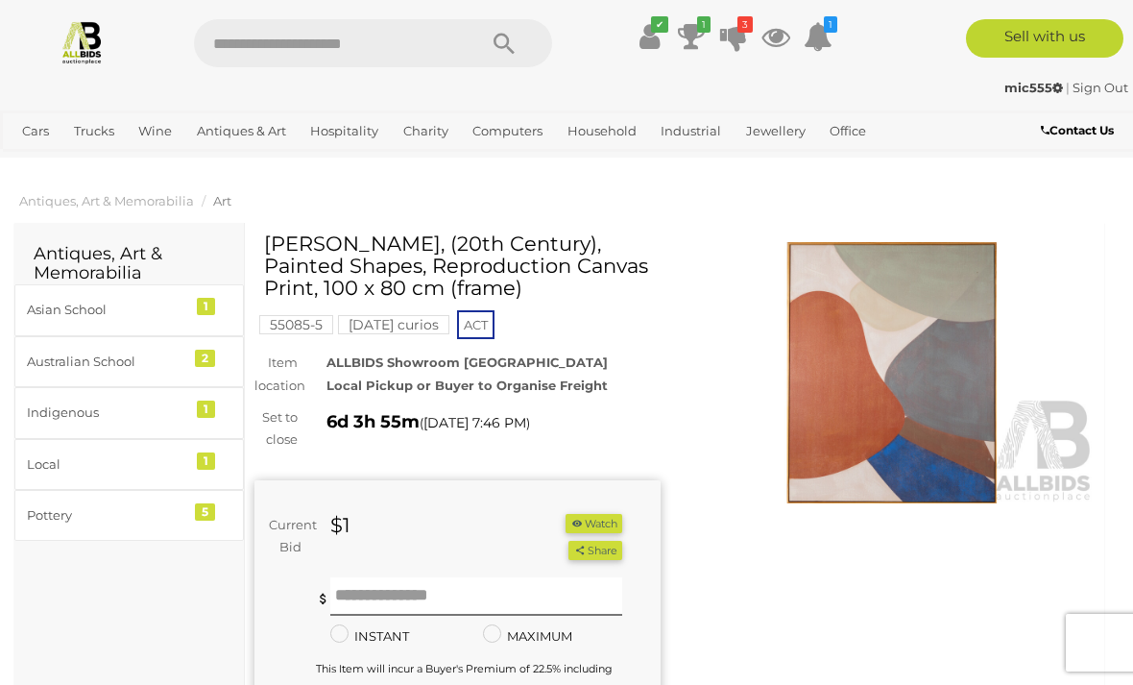
click at [825, 405] on img at bounding box center [893, 372] width 406 height 261
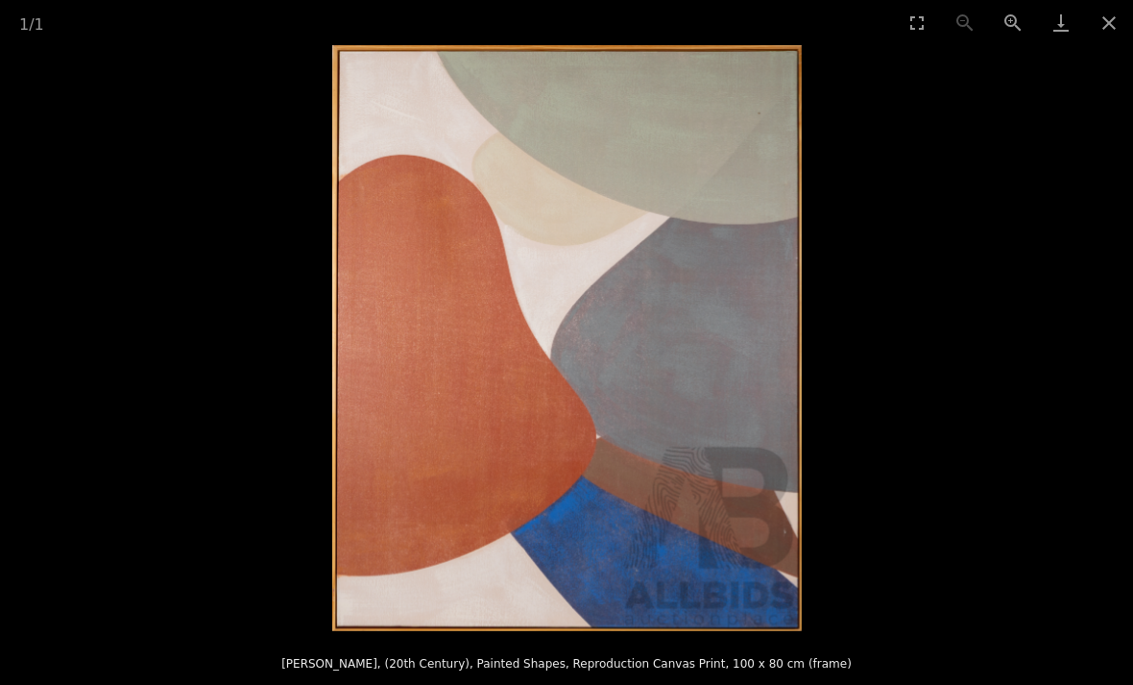
click at [1102, 32] on button "Close gallery" at bounding box center [1109, 22] width 48 height 45
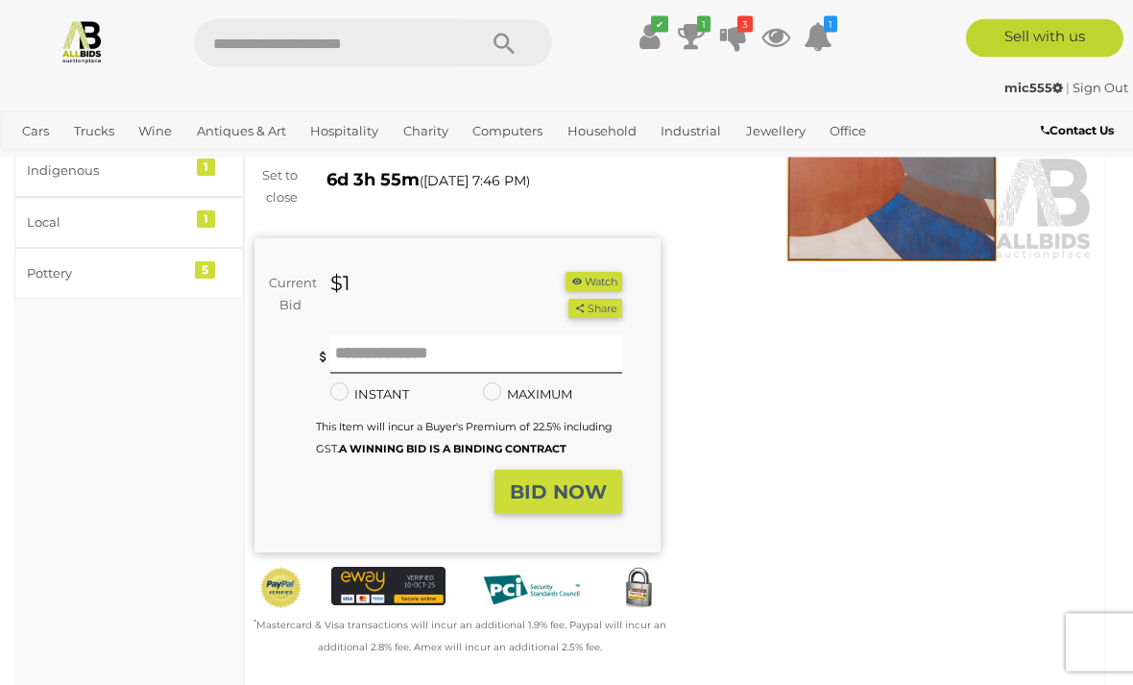
scroll to position [230, 0]
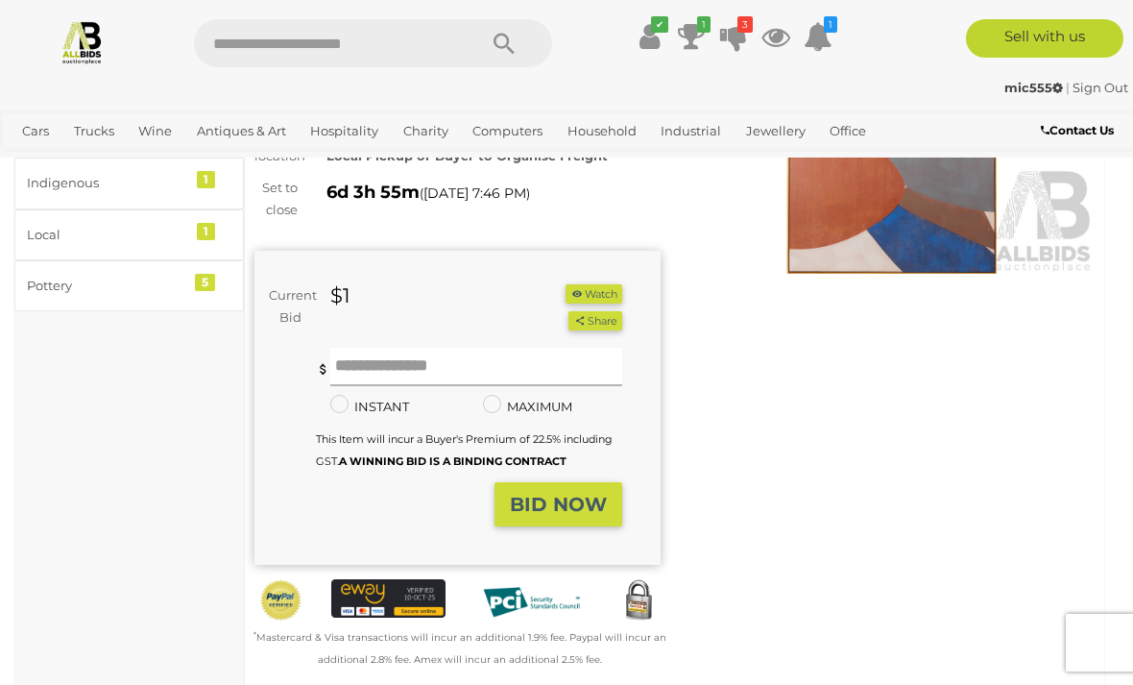
click at [370, 361] on input "text" at bounding box center [476, 367] width 292 height 38
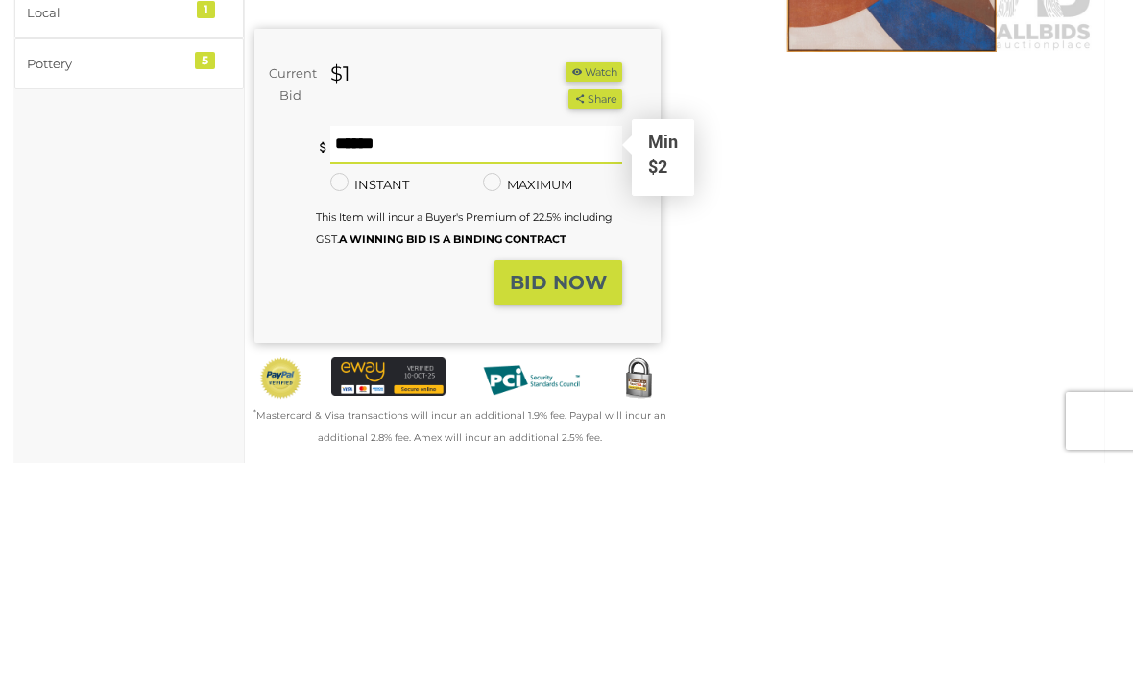
type input "*"
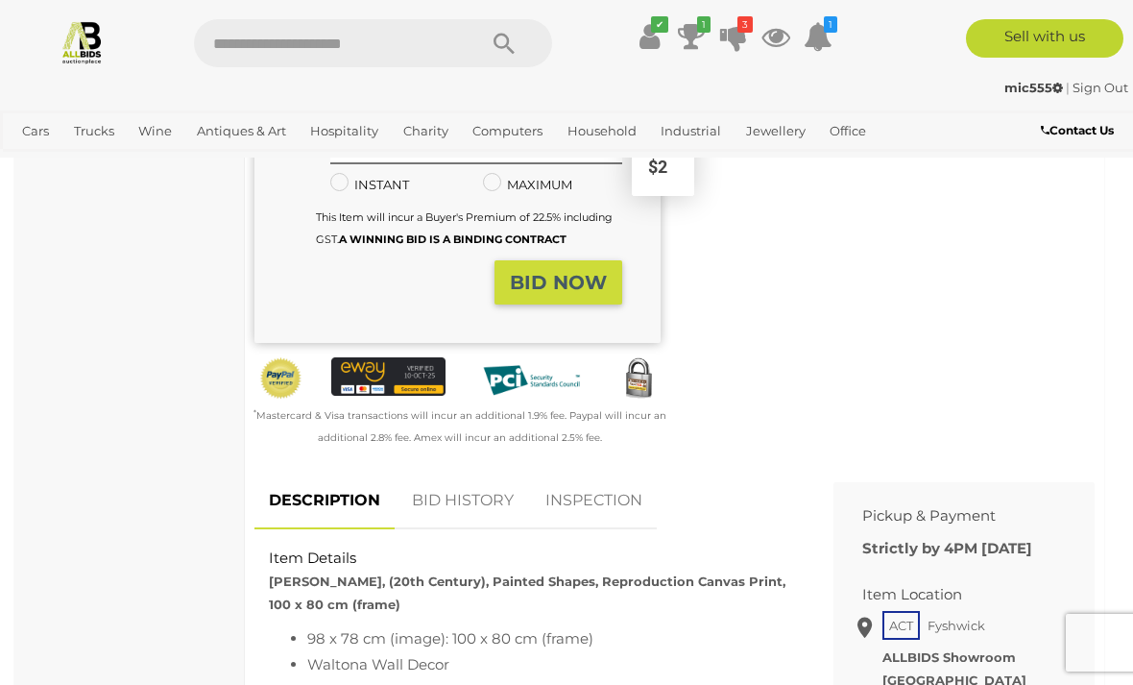
click at [534, 281] on strong "BID NOW" at bounding box center [558, 282] width 97 height 23
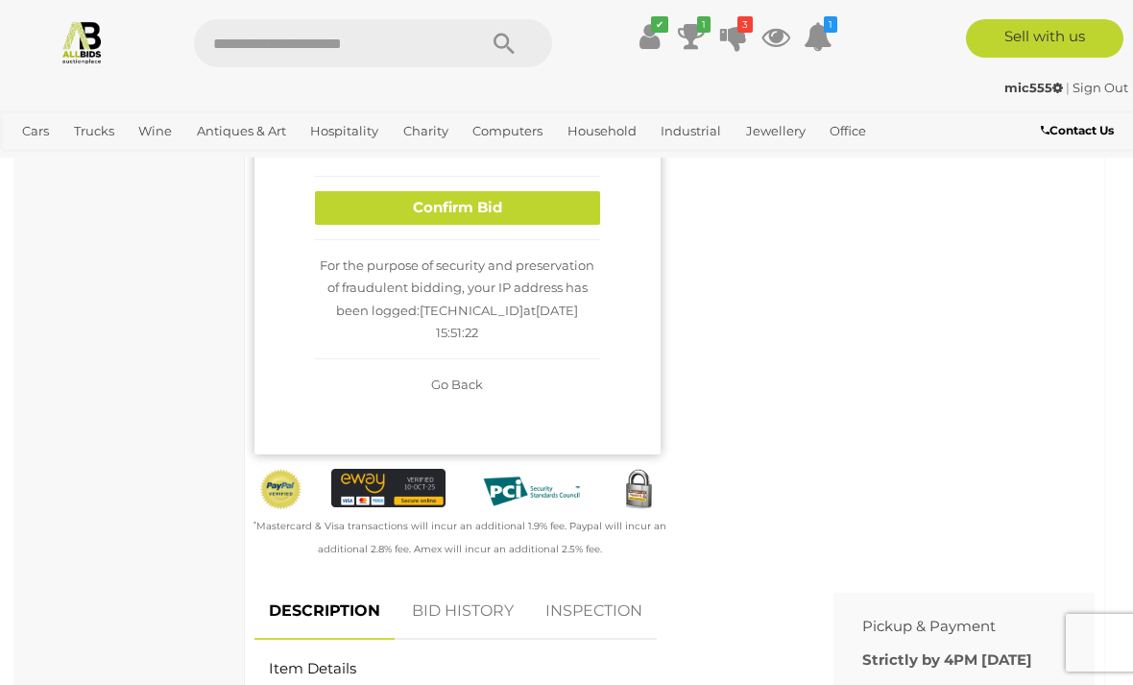
click at [450, 225] on button "Confirm Bid" at bounding box center [457, 208] width 285 height 34
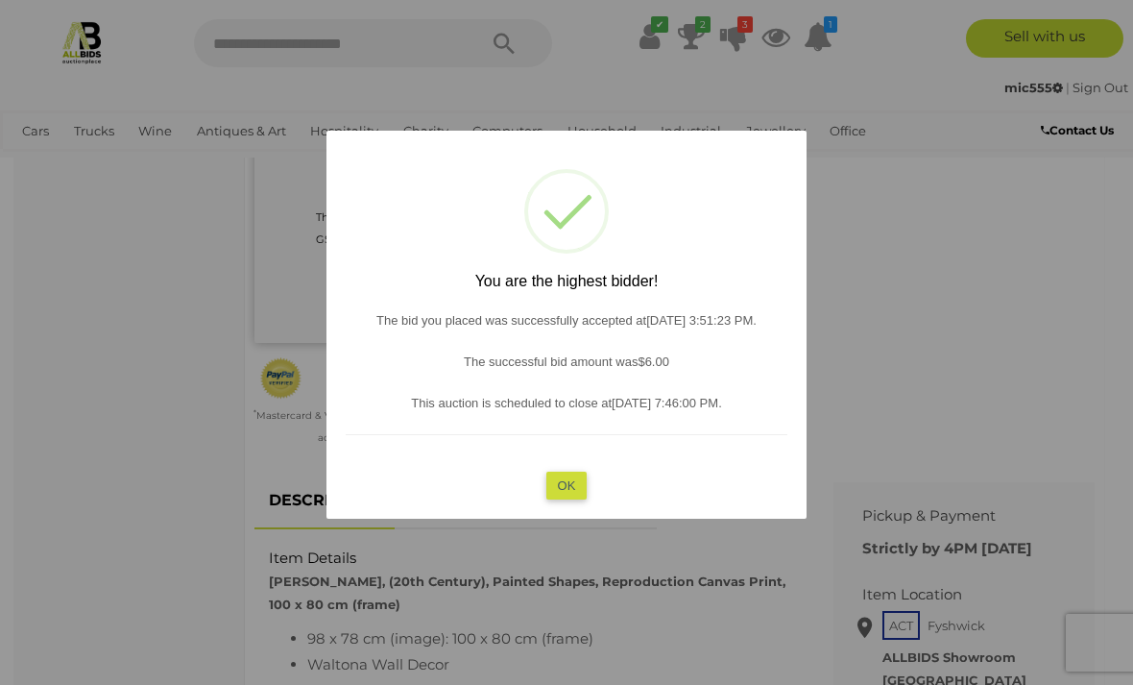
click at [546, 487] on button "OK" at bounding box center [566, 485] width 41 height 28
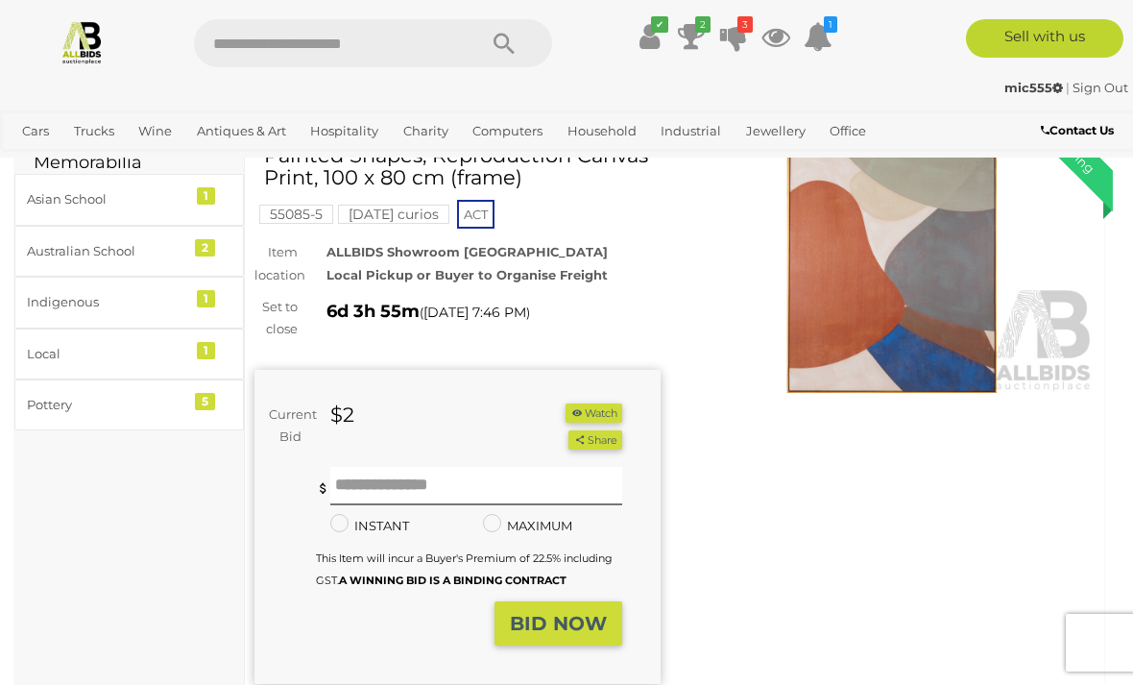
scroll to position [0, 0]
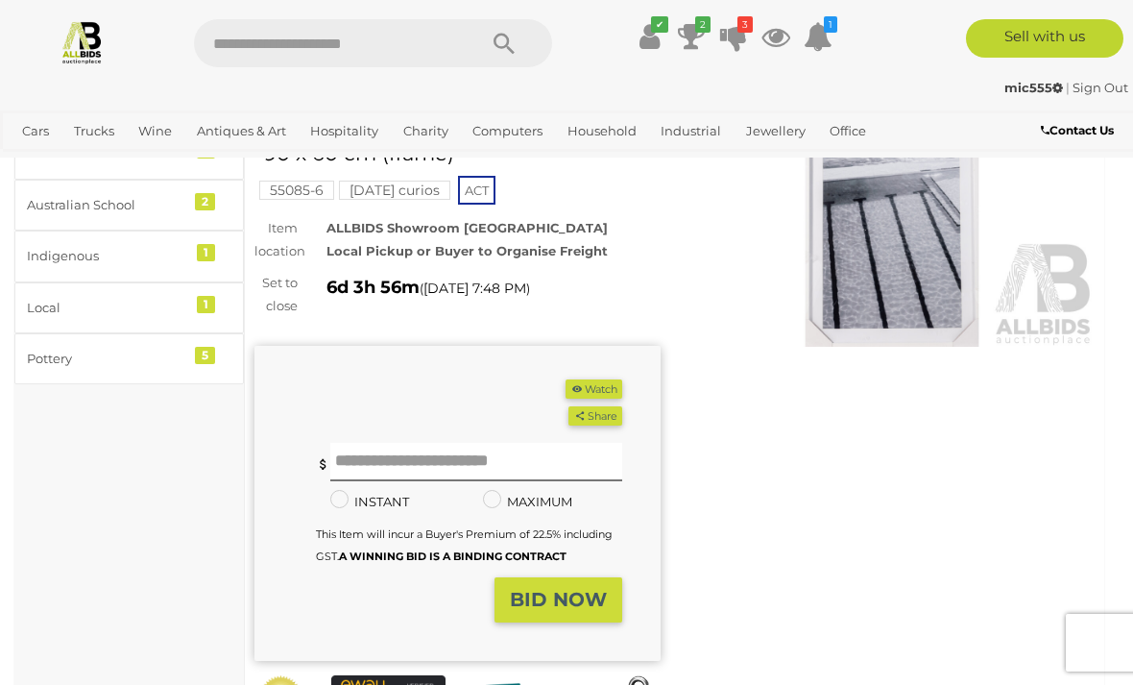
scroll to position [158, 0]
click at [867, 269] on img at bounding box center [893, 215] width 406 height 261
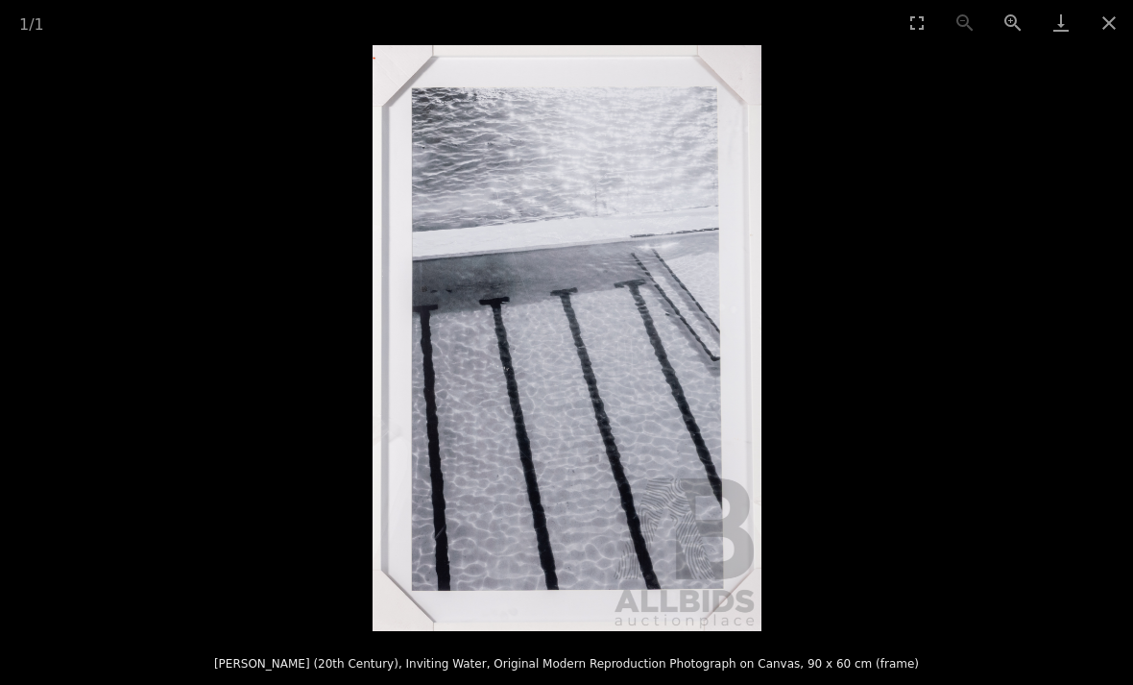
click at [1097, 29] on button "Close gallery" at bounding box center [1109, 22] width 48 height 45
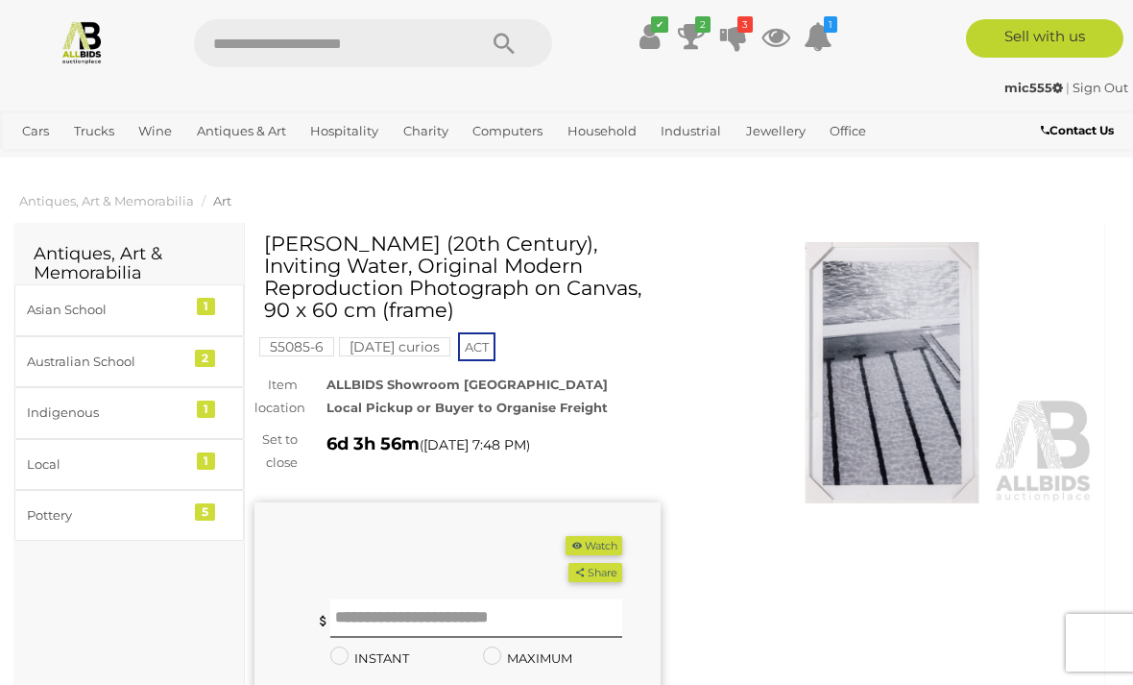
click at [785, 419] on img at bounding box center [893, 372] width 406 height 261
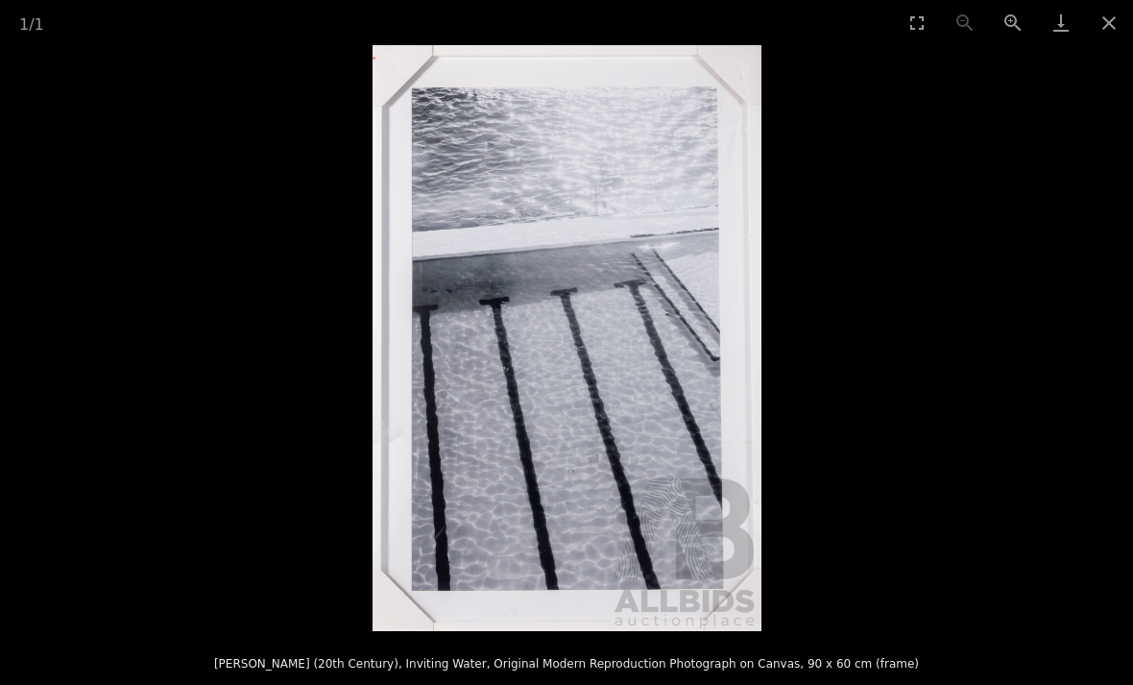
click at [1121, 41] on button "Close gallery" at bounding box center [1109, 22] width 48 height 45
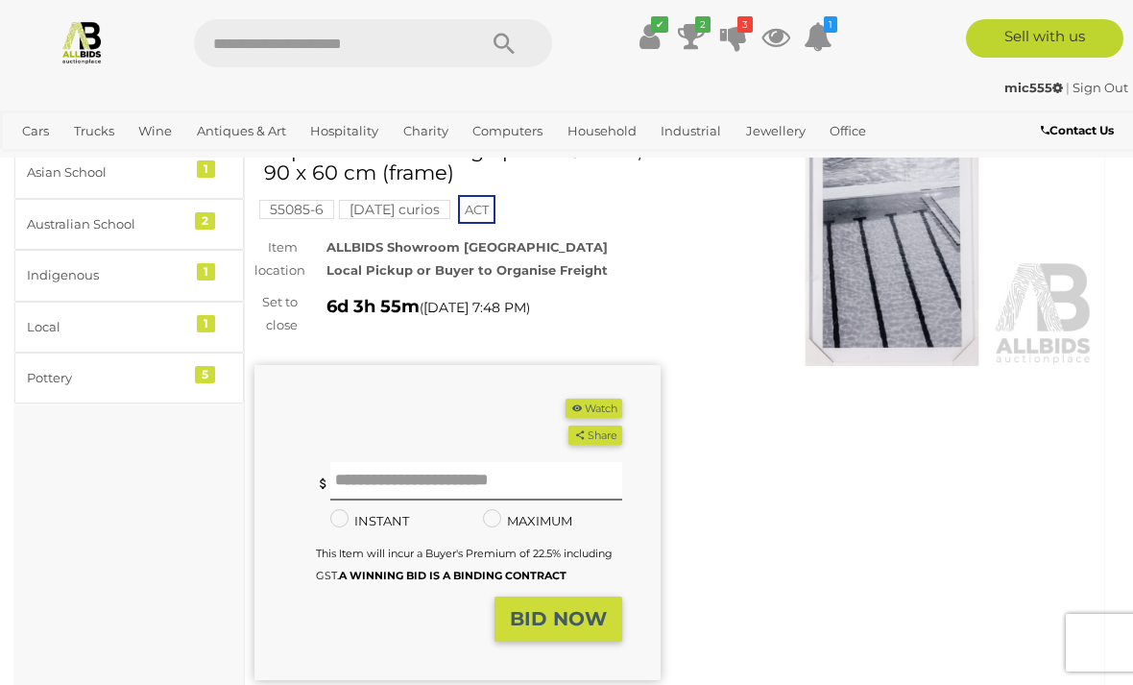
scroll to position [138, 0]
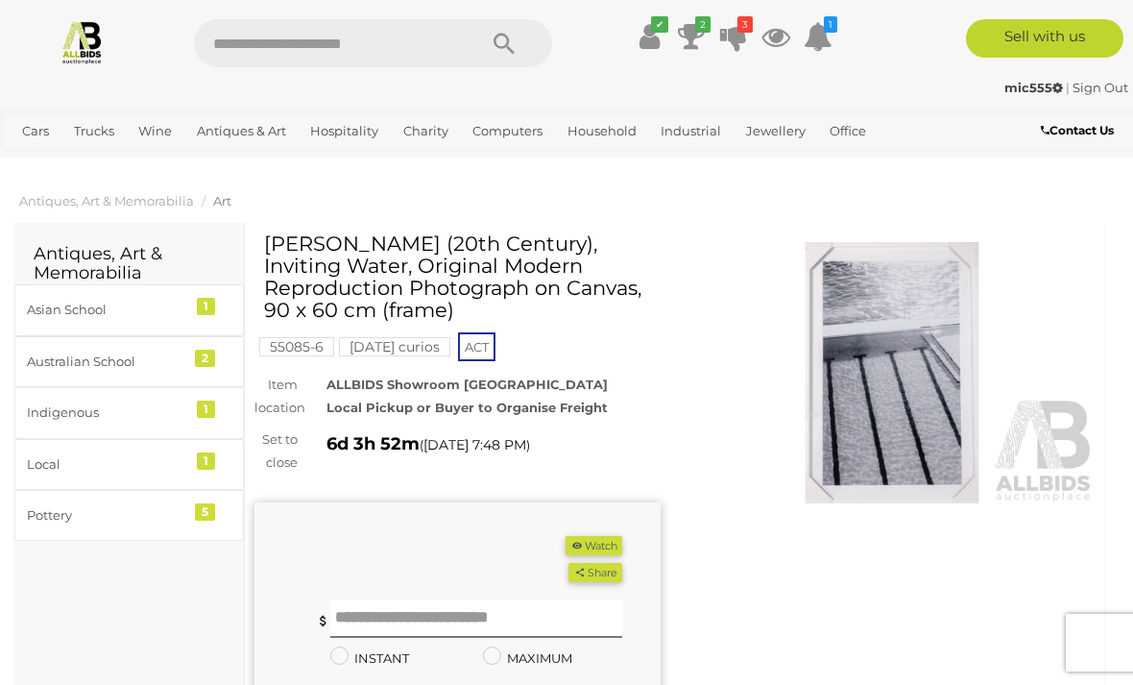
click at [869, 373] on img at bounding box center [893, 372] width 406 height 261
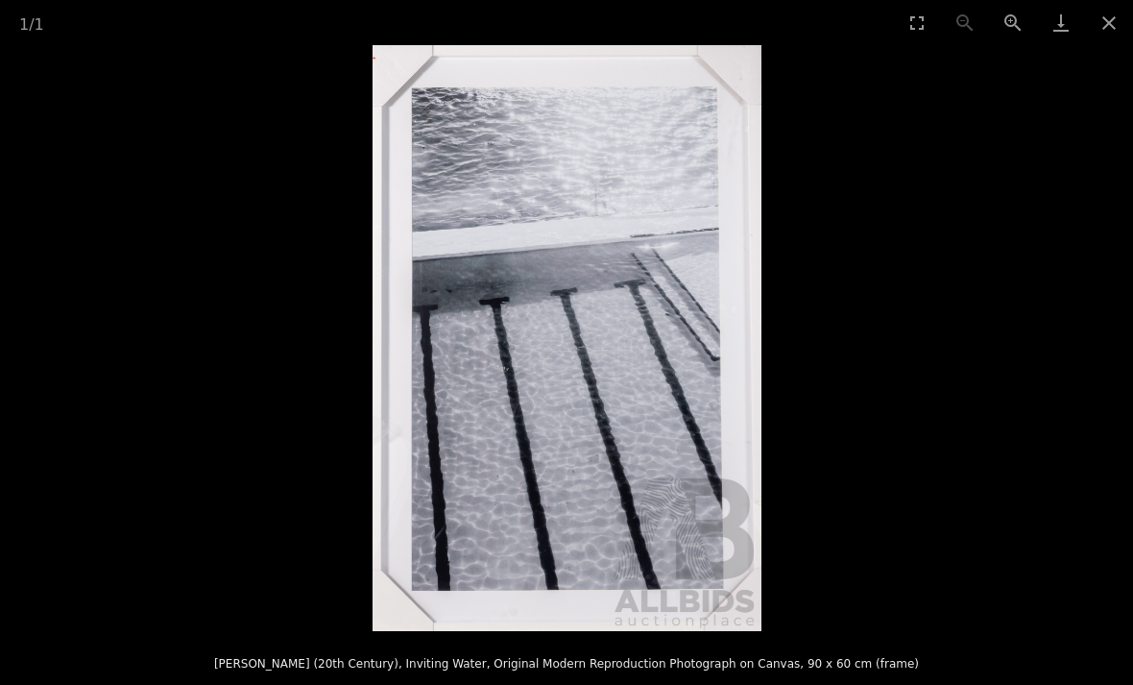
click at [1112, 20] on button "Close gallery" at bounding box center [1109, 22] width 48 height 45
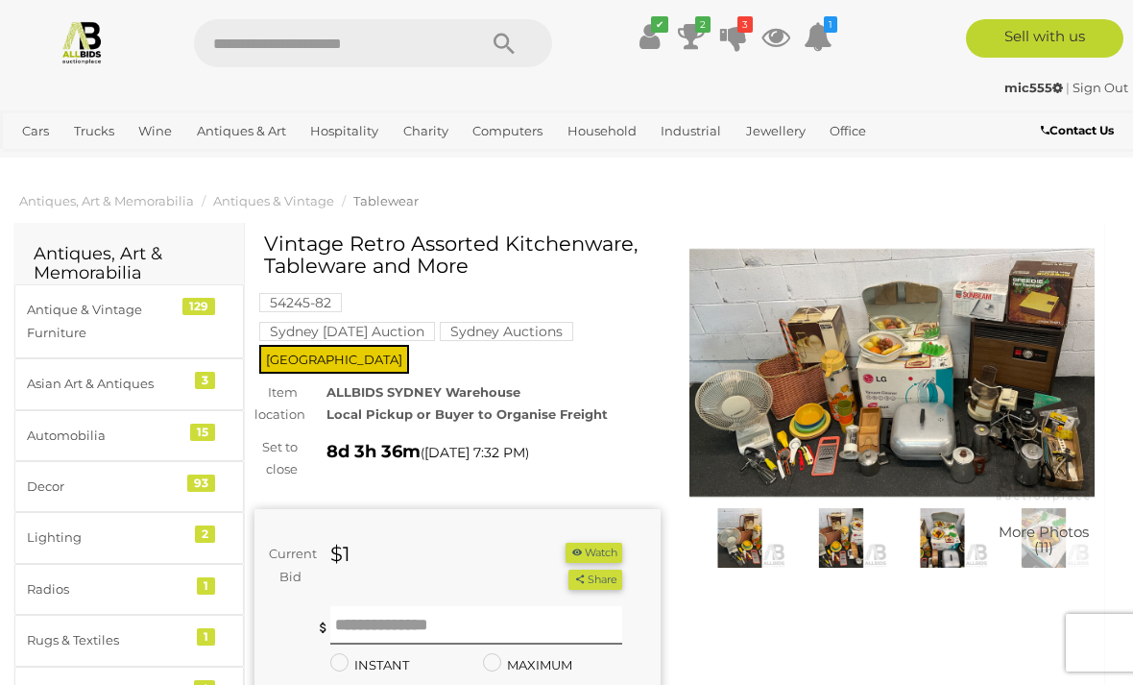
click at [811, 422] on img at bounding box center [893, 372] width 406 height 261
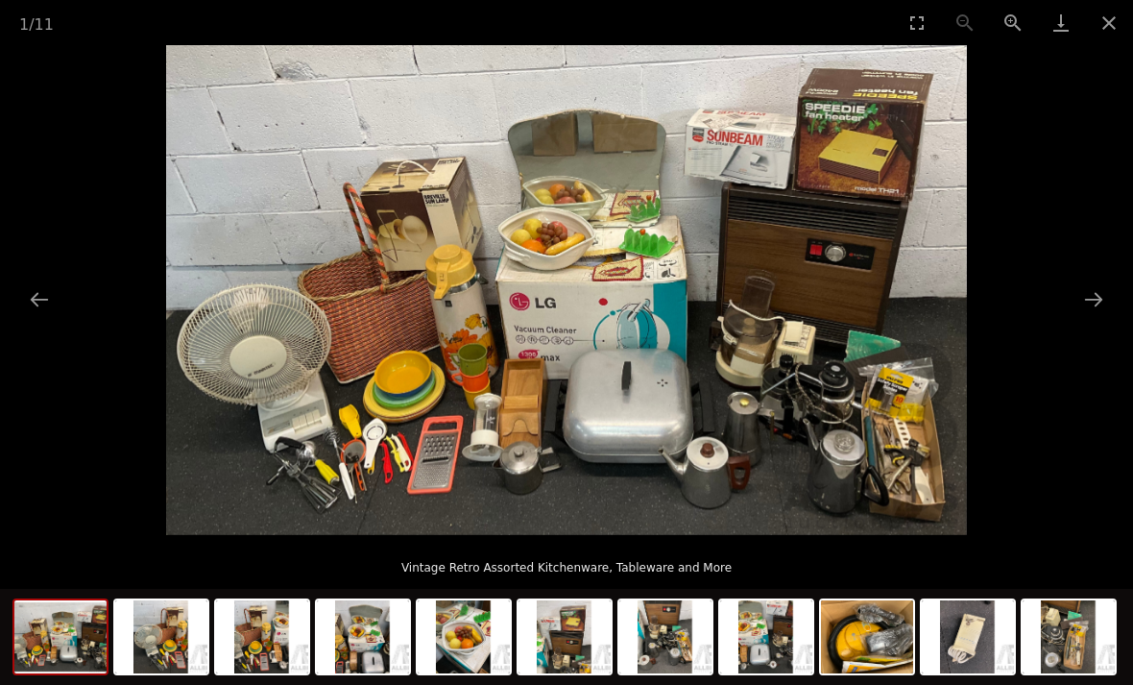
click at [1084, 302] on button "Next slide" at bounding box center [1094, 298] width 40 height 37
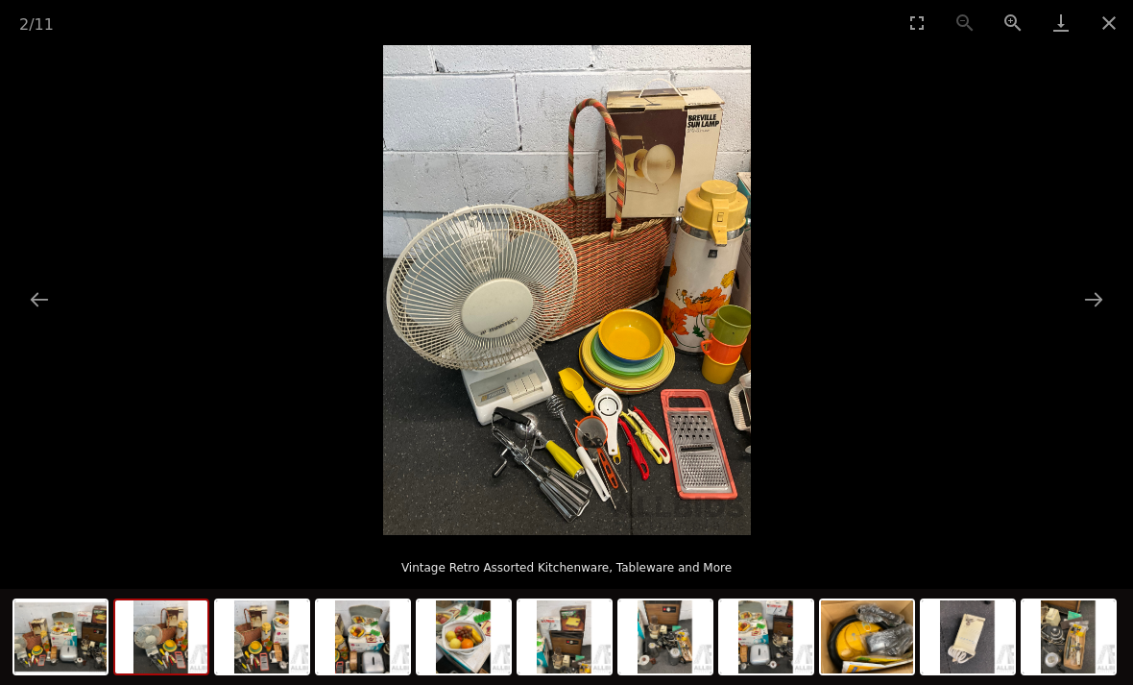
click at [1079, 299] on button "Next slide" at bounding box center [1094, 298] width 40 height 37
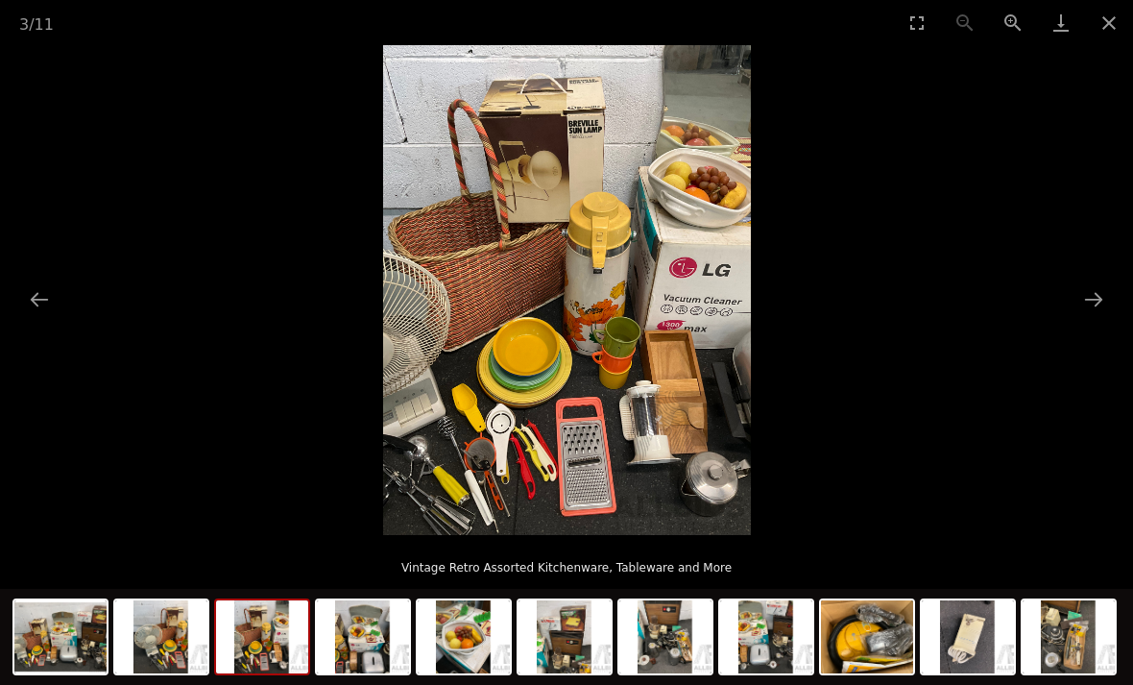
click at [1103, 295] on button "Next slide" at bounding box center [1094, 298] width 40 height 37
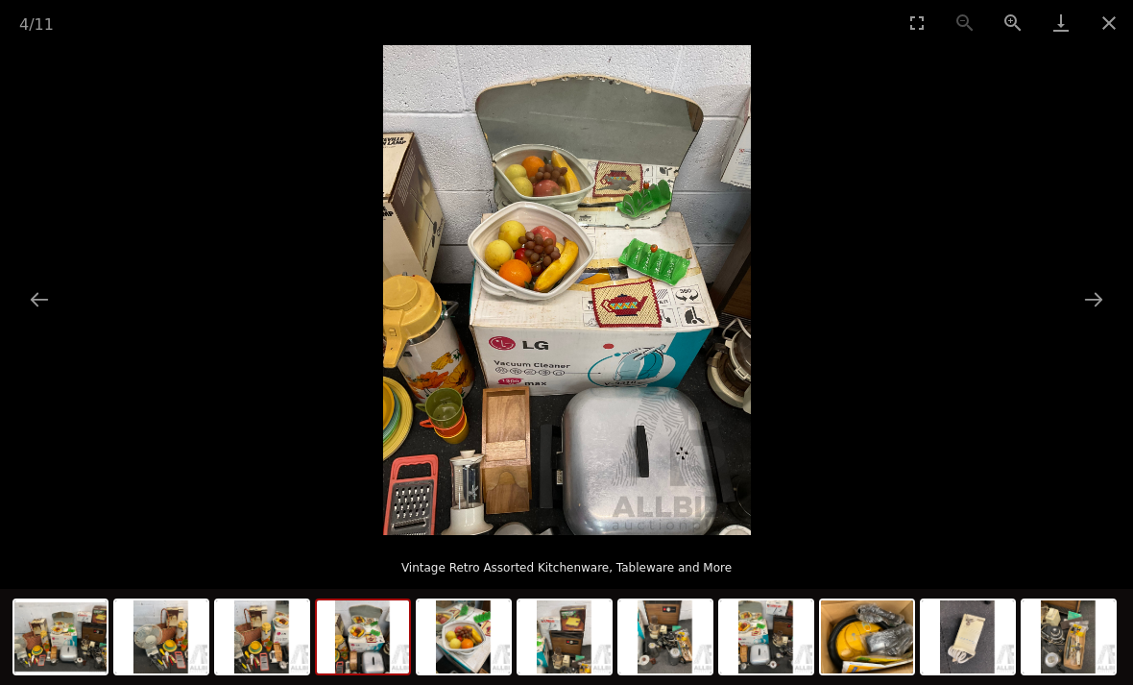
click at [1108, 287] on button "Next slide" at bounding box center [1094, 298] width 40 height 37
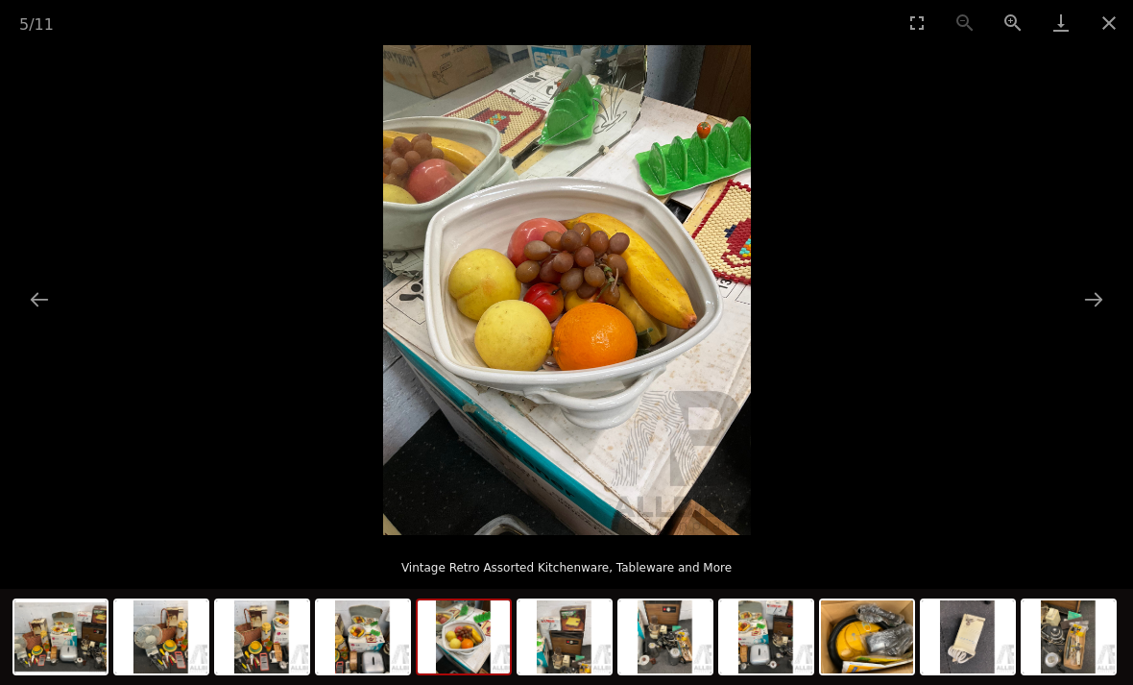
click at [1102, 280] on button "Next slide" at bounding box center [1094, 298] width 40 height 37
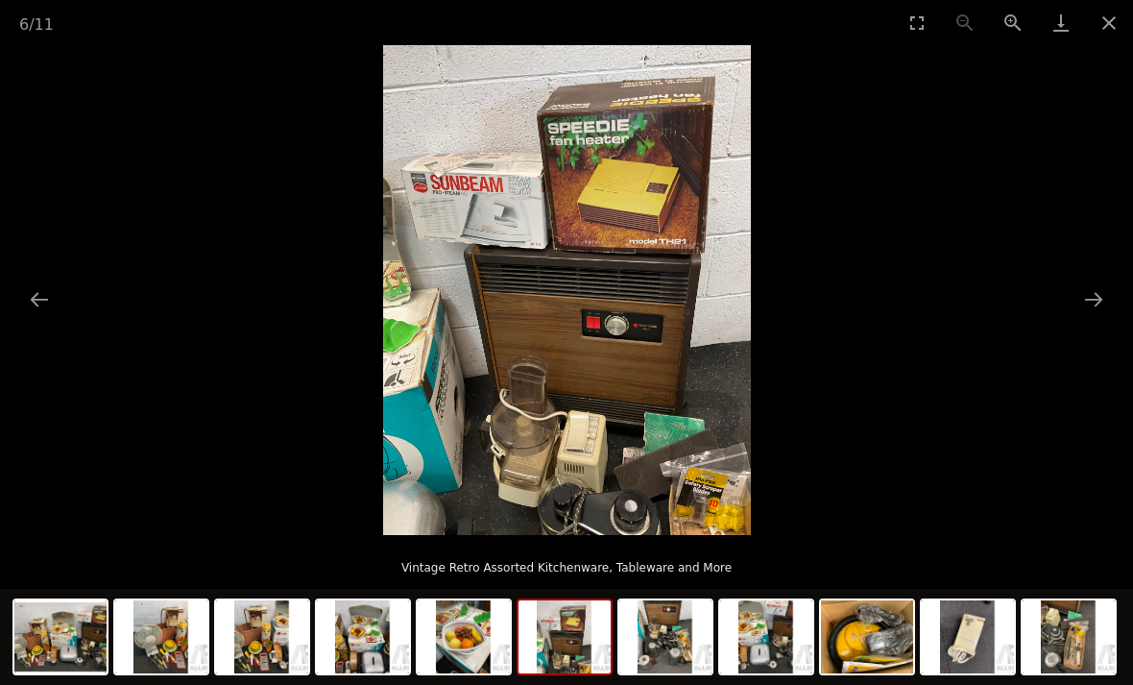
click at [1108, 290] on button "Next slide" at bounding box center [1094, 298] width 40 height 37
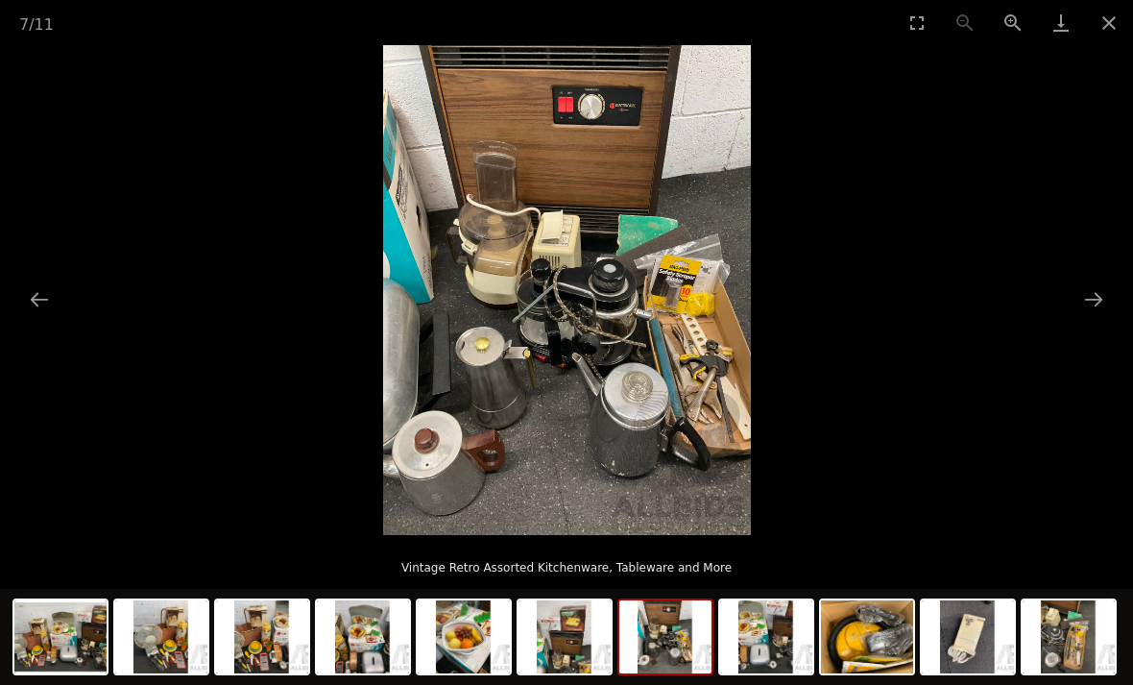
click at [1101, 24] on button "Close gallery" at bounding box center [1109, 22] width 48 height 45
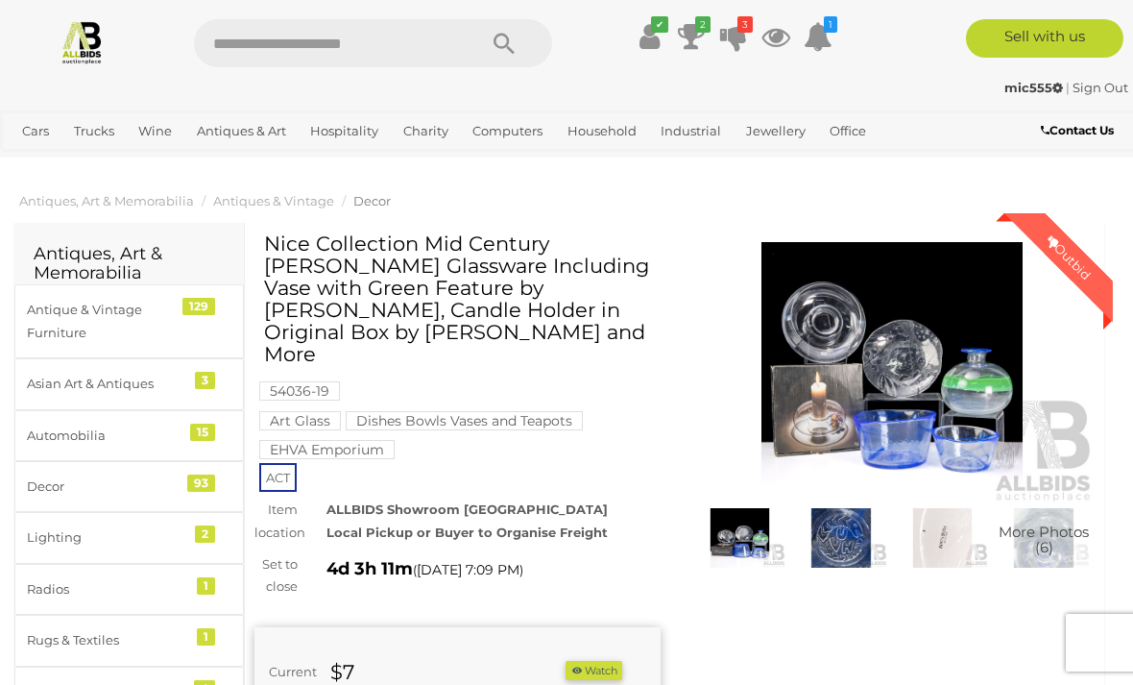
click at [891, 361] on img at bounding box center [893, 372] width 406 height 261
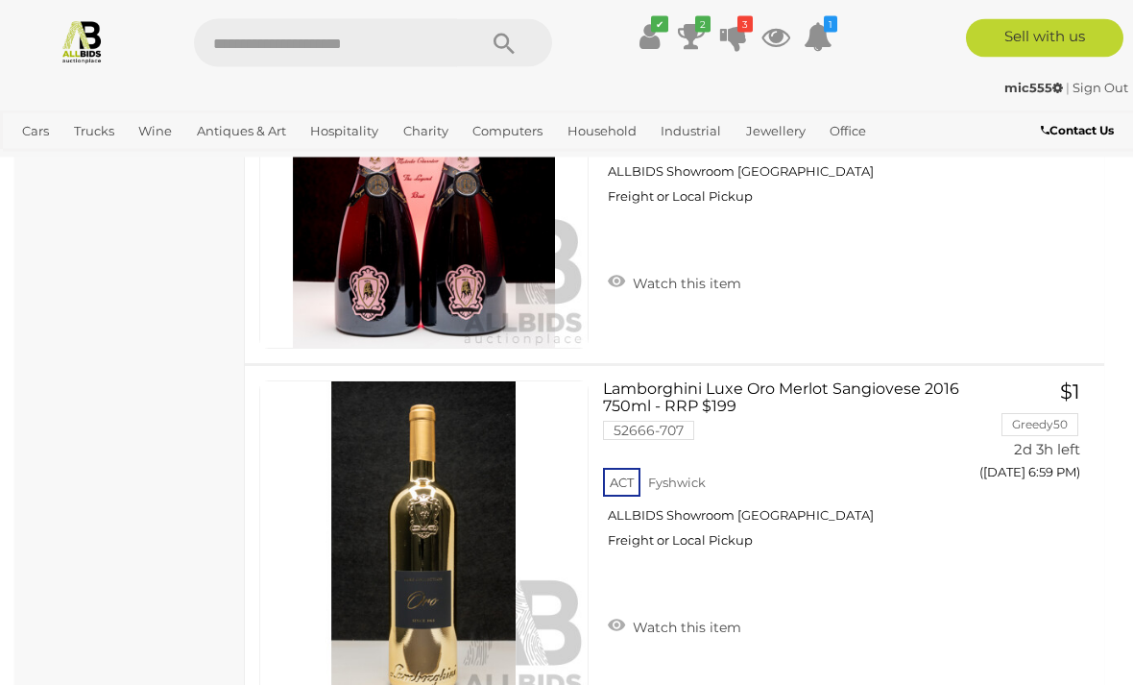
scroll to position [11029, 0]
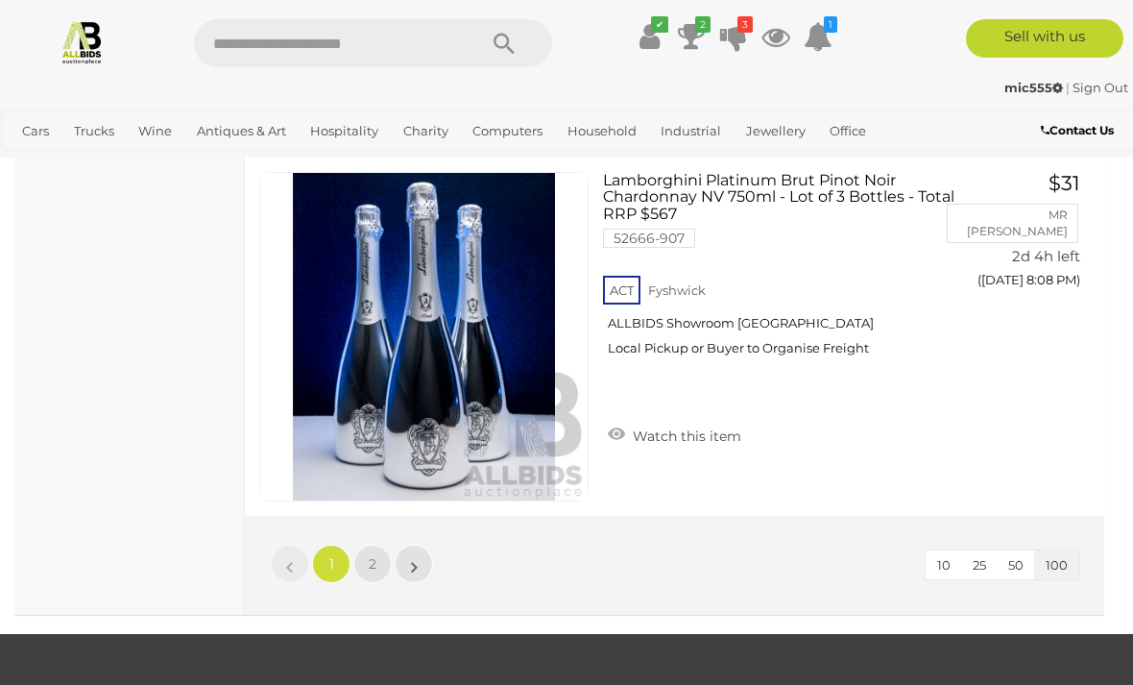
click at [357, 559] on link "2" at bounding box center [372, 564] width 38 height 38
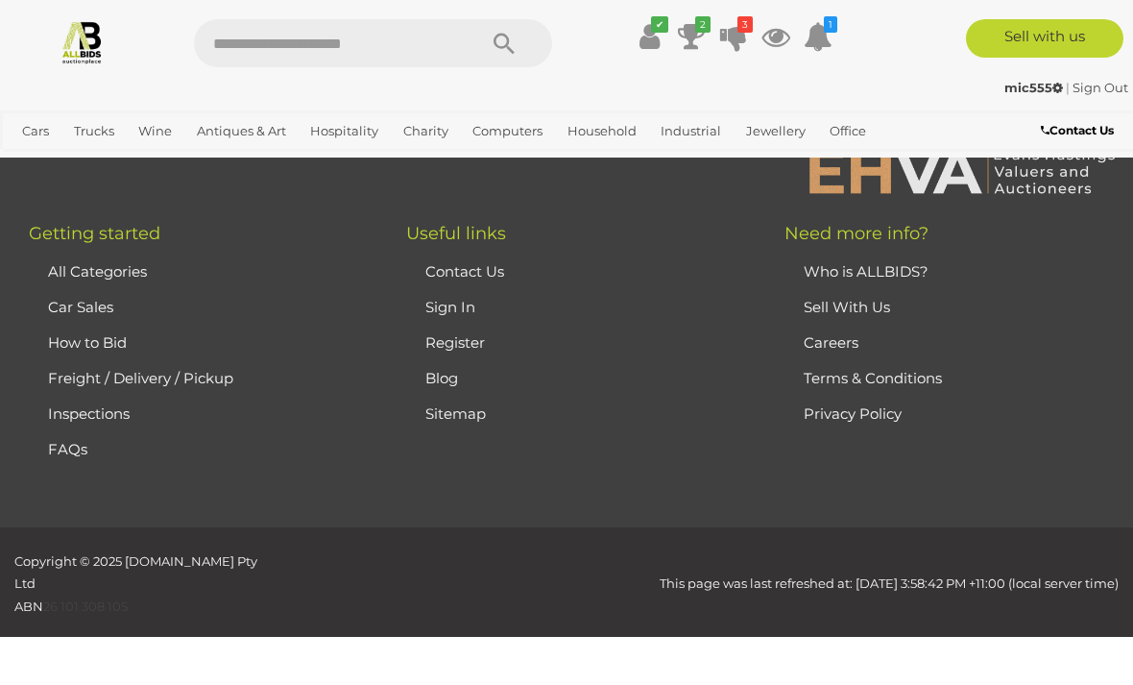
scroll to position [366, 0]
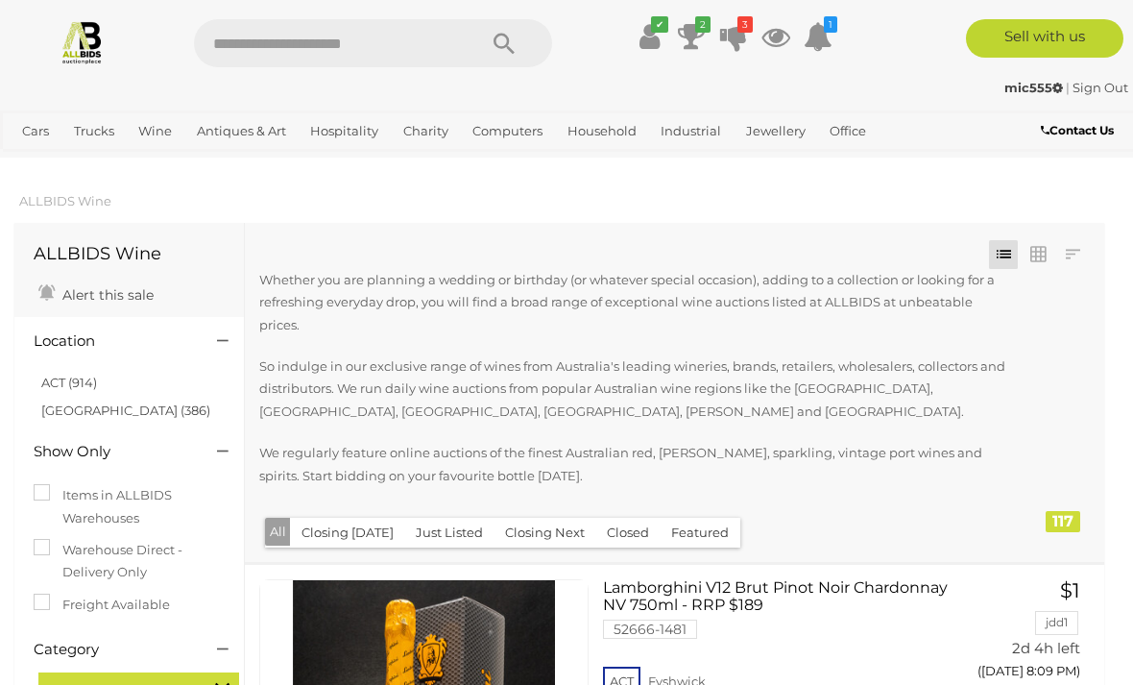
click at [0, 0] on span "Closing [DATE] and [DATE]" at bounding box center [0, 0] width 0 height 0
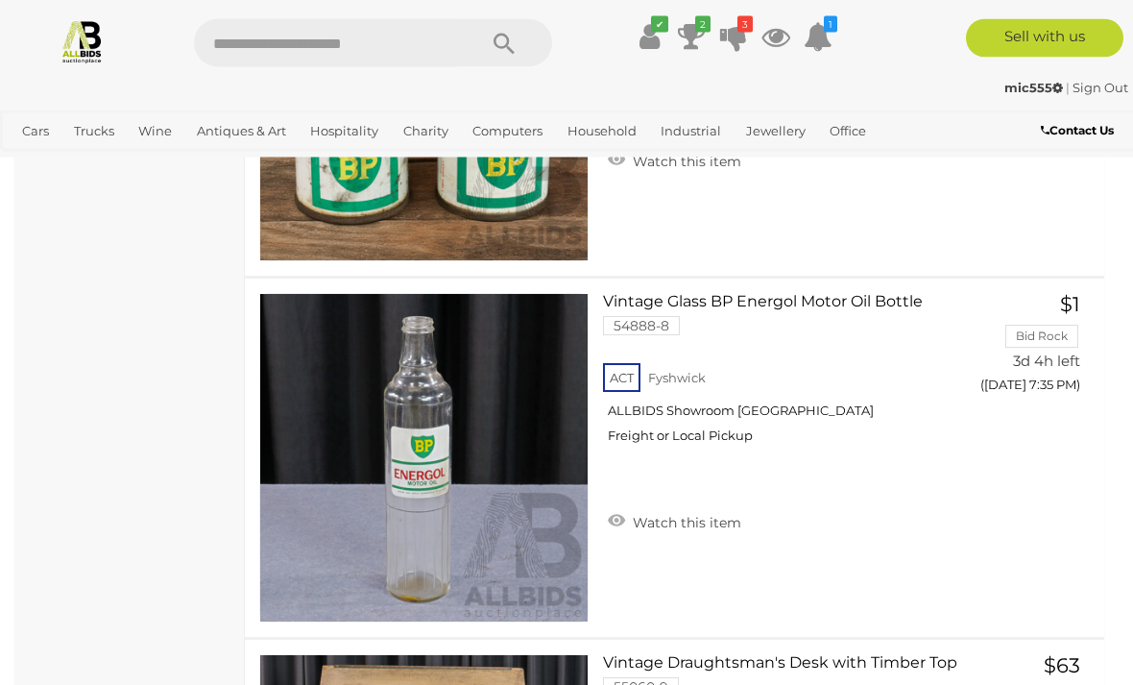
scroll to position [32884, 0]
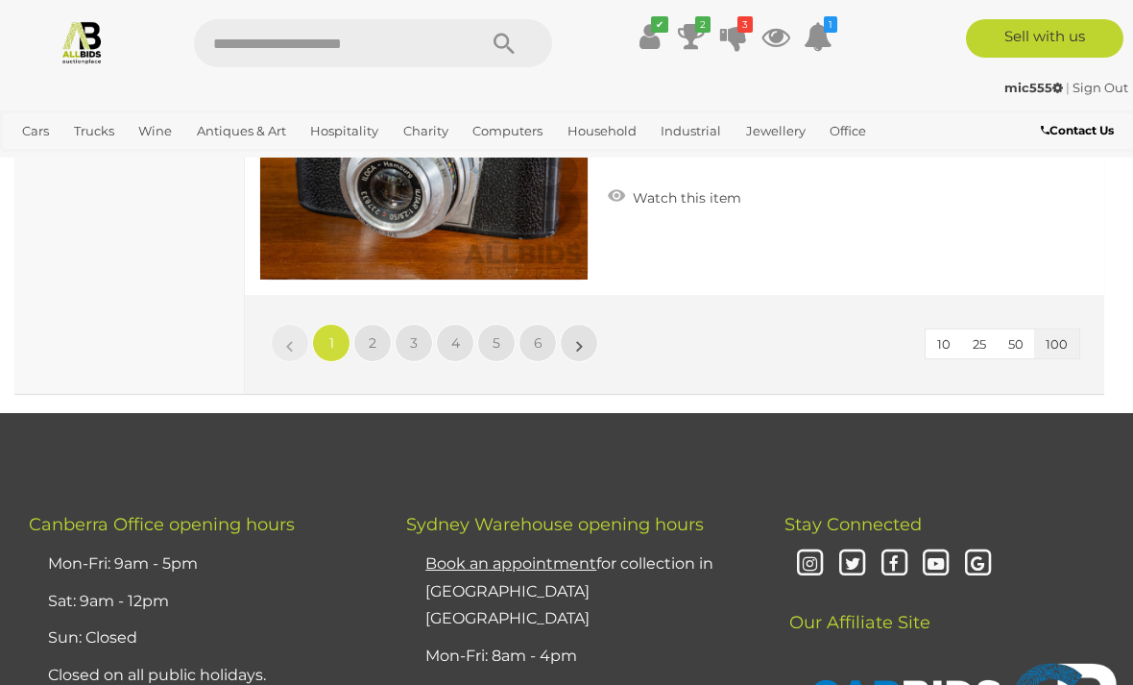
click at [376, 333] on link "2" at bounding box center [372, 343] width 38 height 38
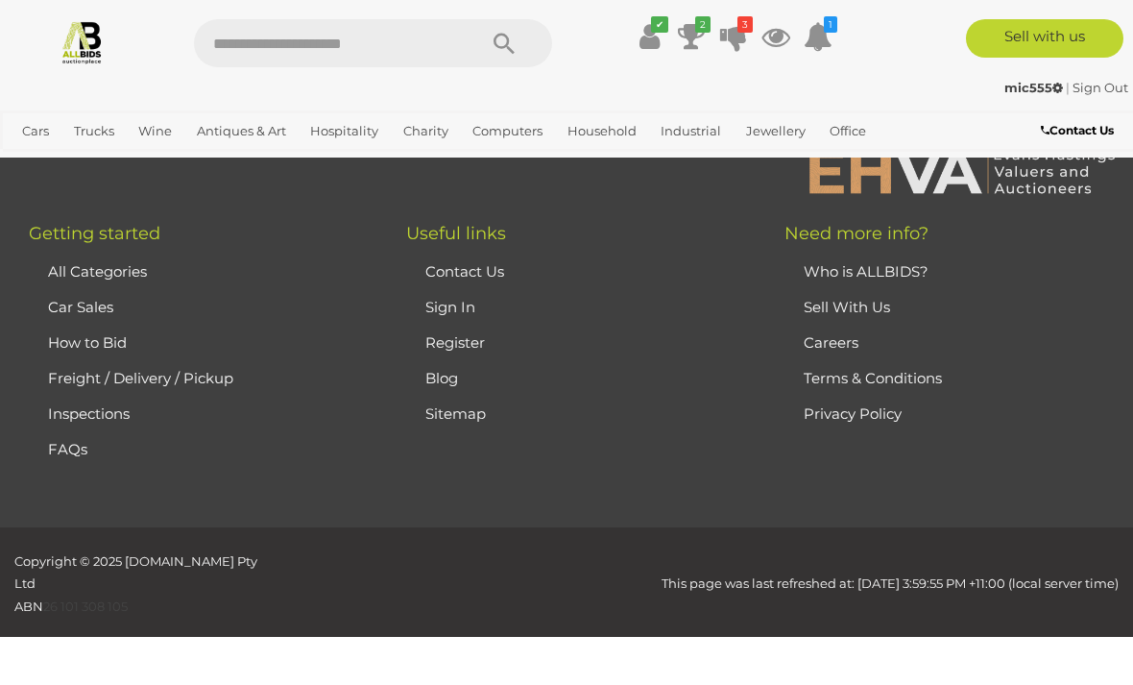
scroll to position [471, 0]
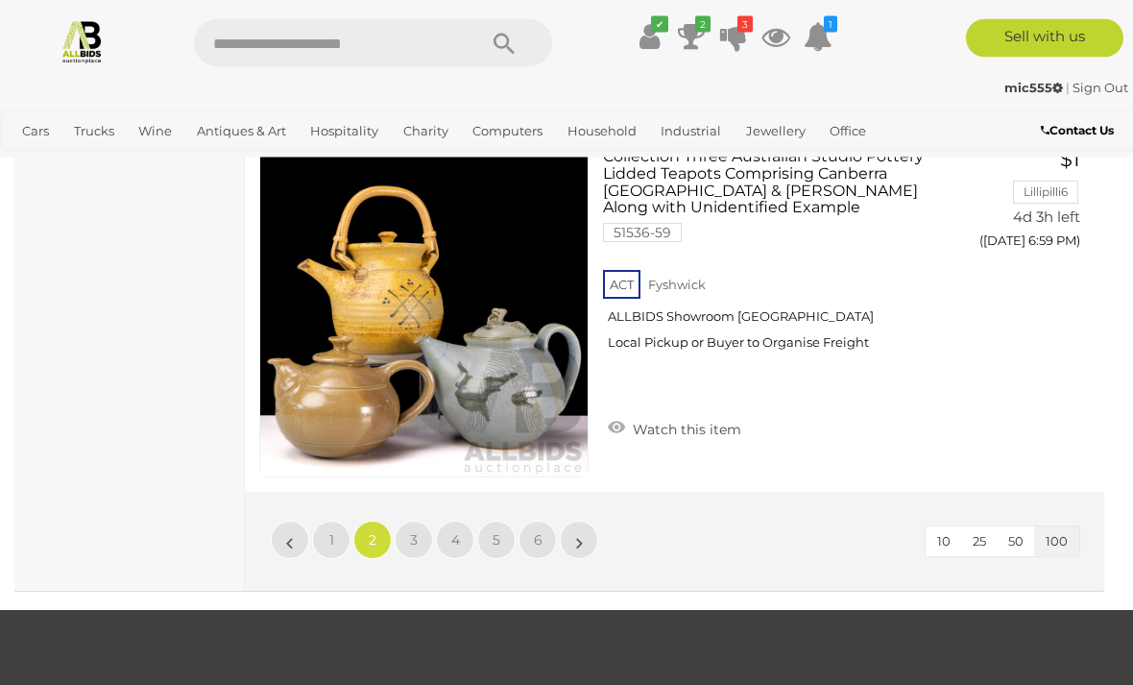
scroll to position [36293, 0]
click at [423, 521] on link "3" at bounding box center [414, 540] width 38 height 38
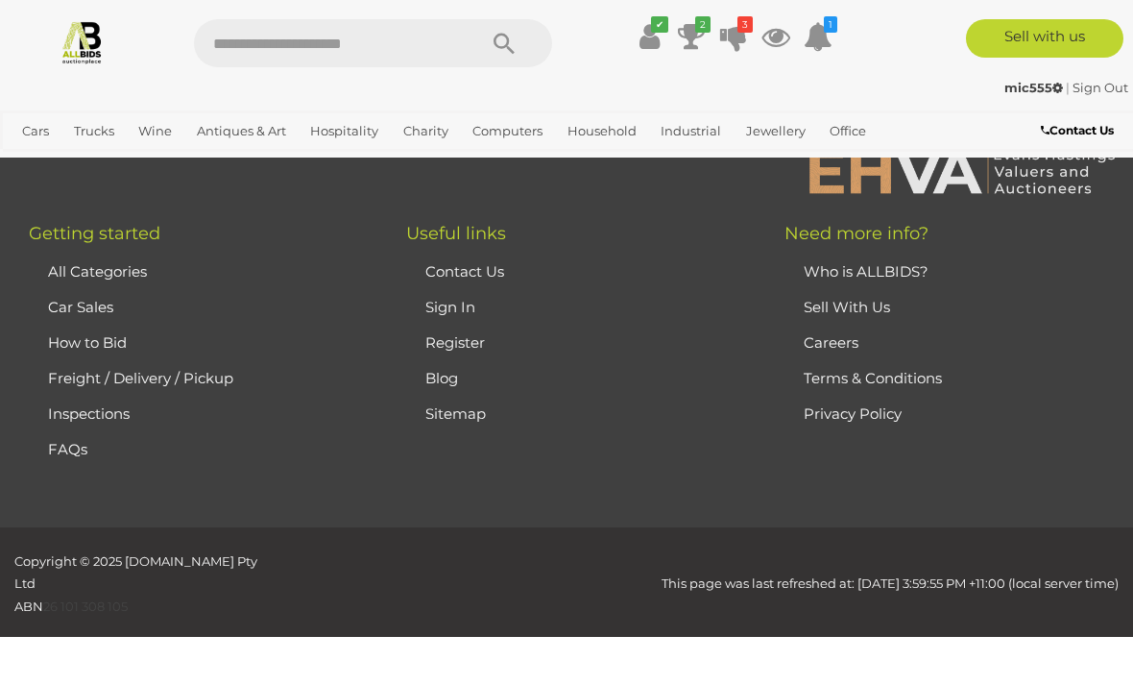
scroll to position [471, 0]
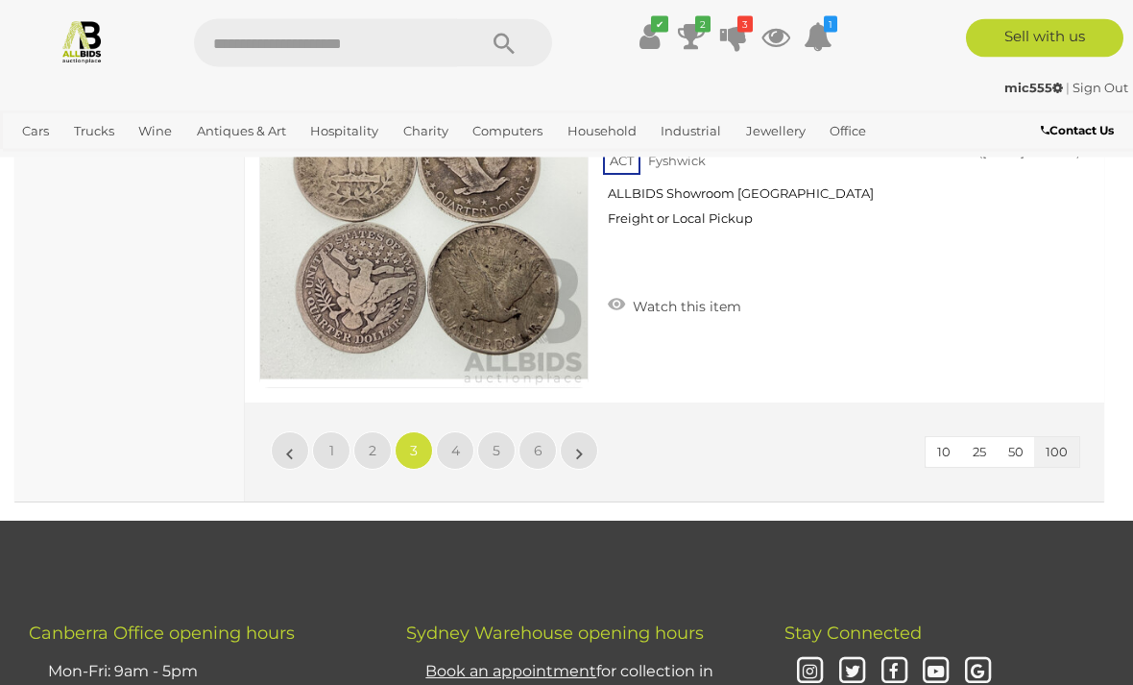
scroll to position [36543, 0]
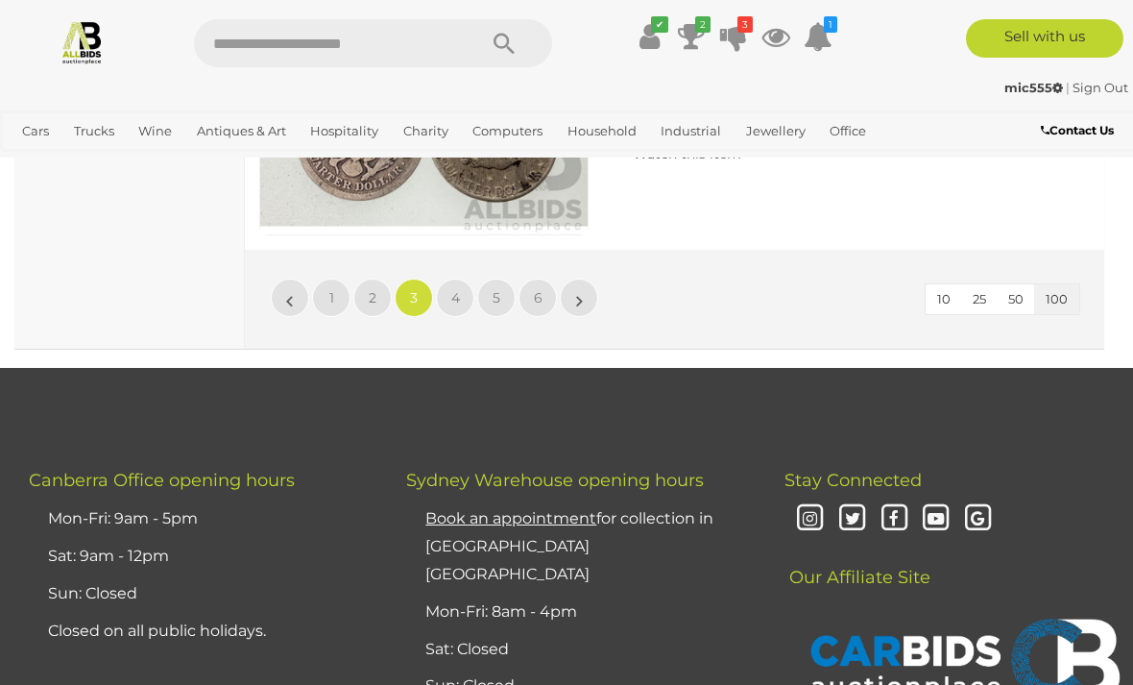
click at [462, 281] on link "4" at bounding box center [455, 298] width 38 height 38
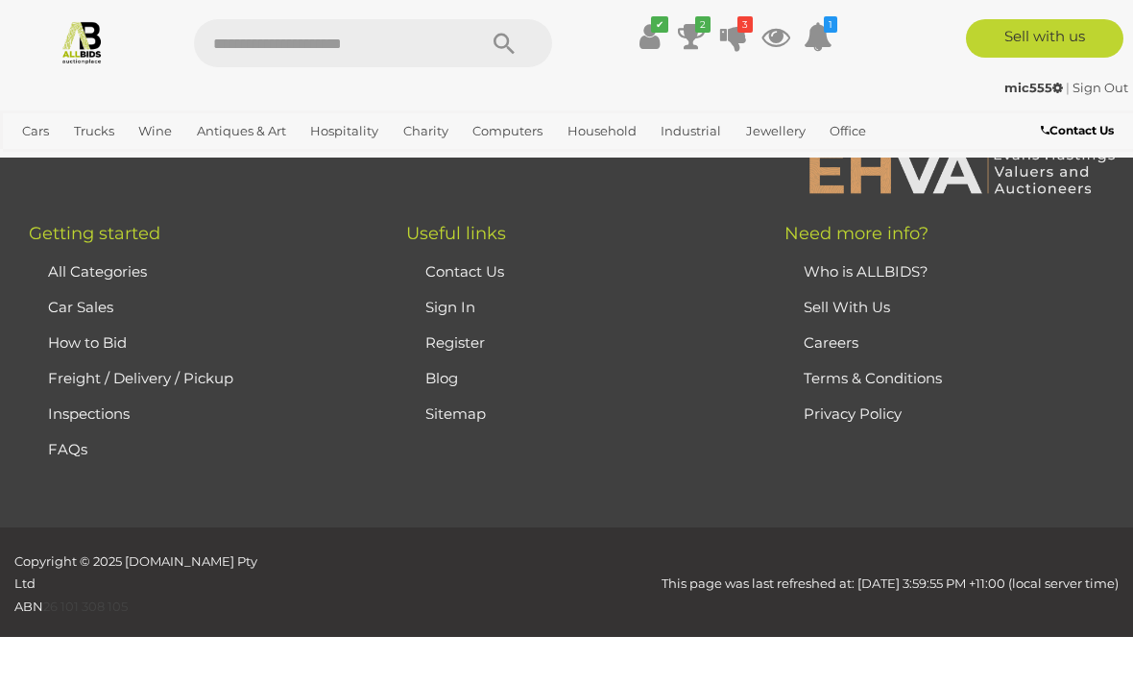
scroll to position [471, 0]
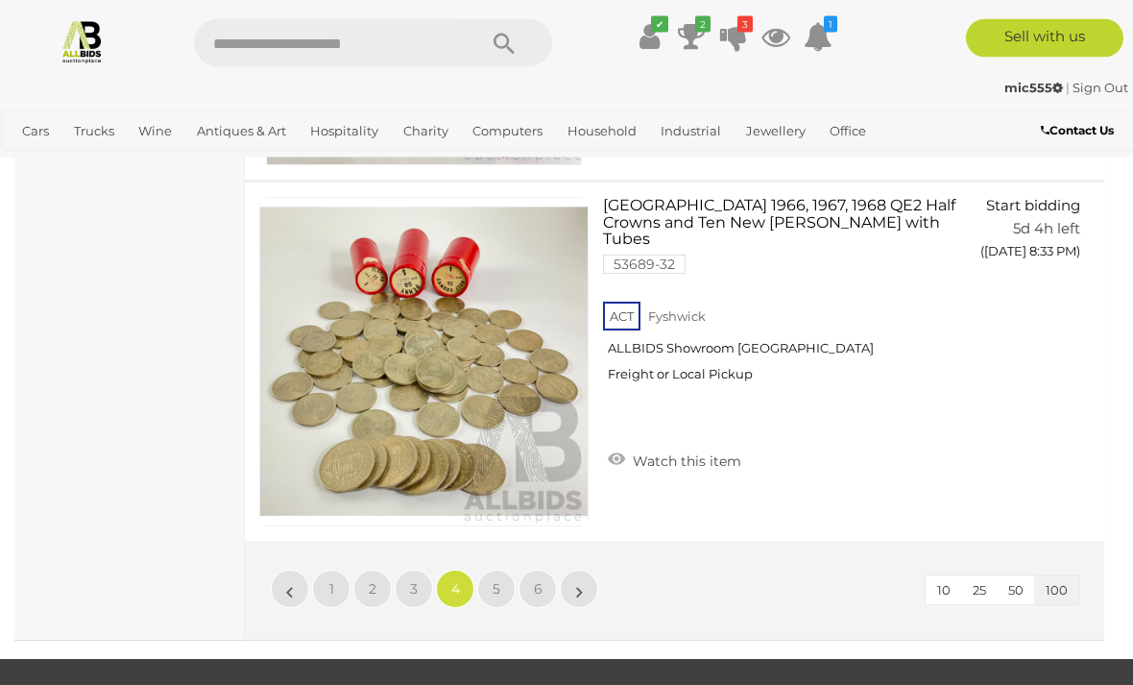
scroll to position [36261, 0]
click at [486, 570] on link "5" at bounding box center [496, 589] width 38 height 38
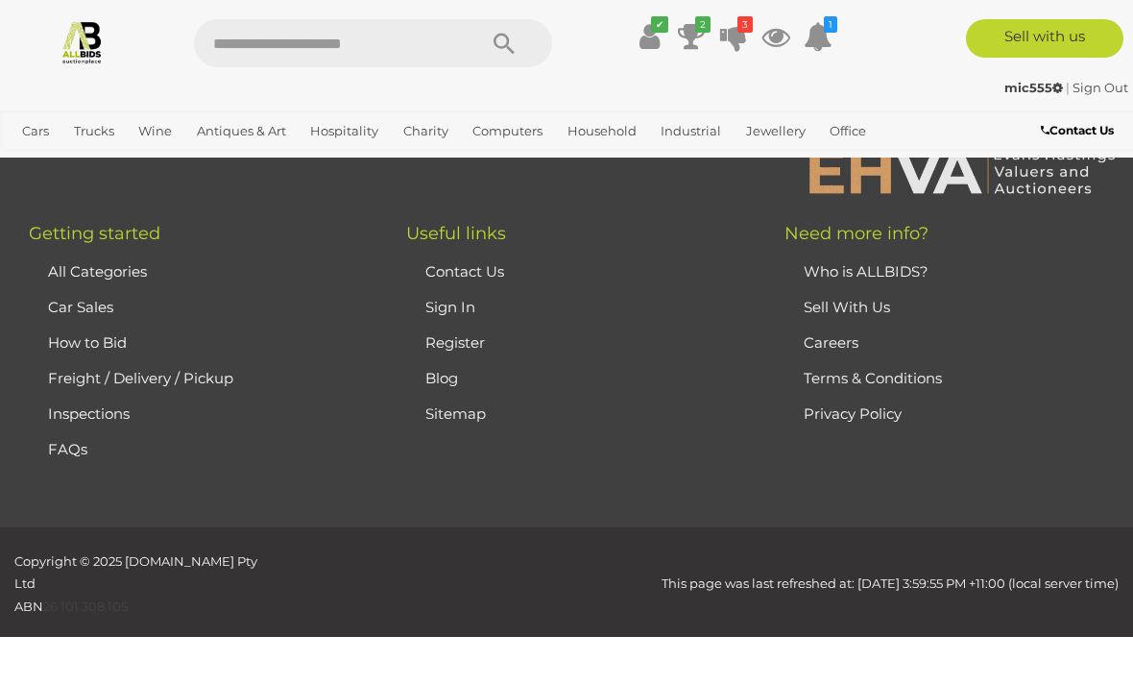
scroll to position [471, 0]
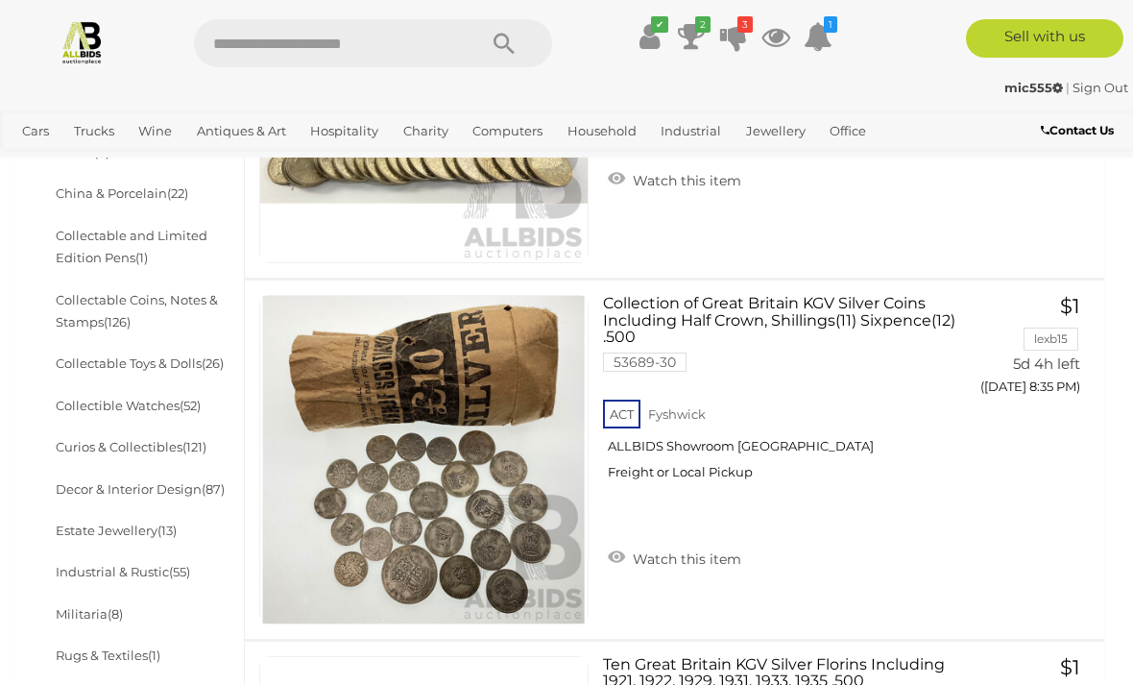
scroll to position [759, 0]
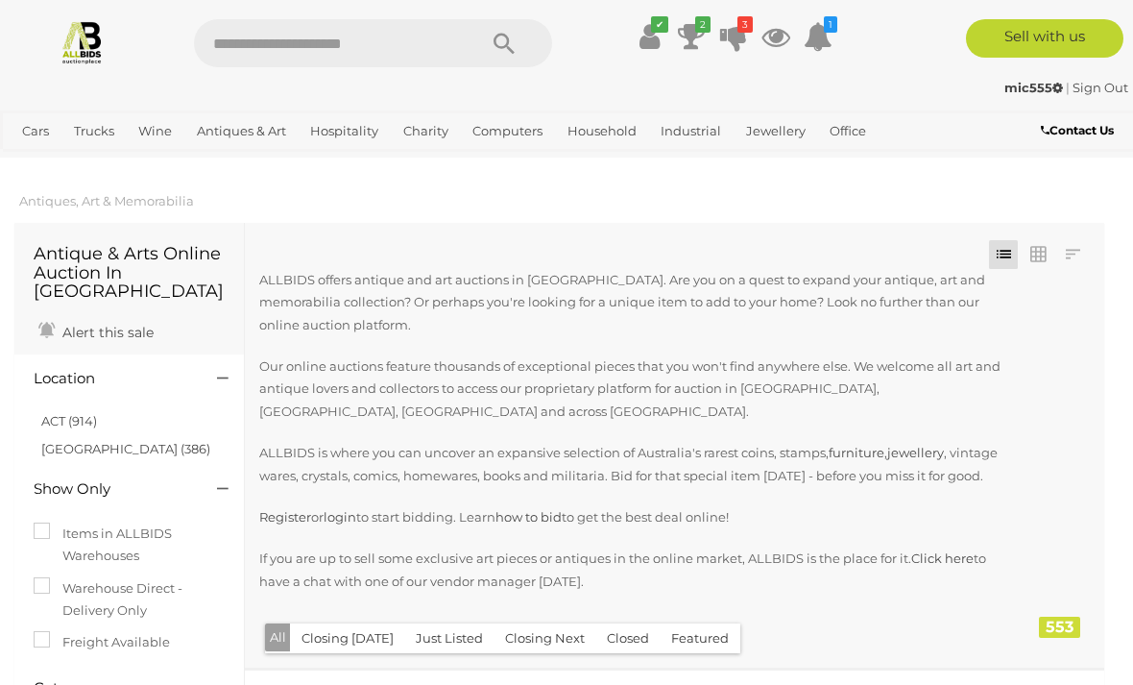
scroll to position [759, 0]
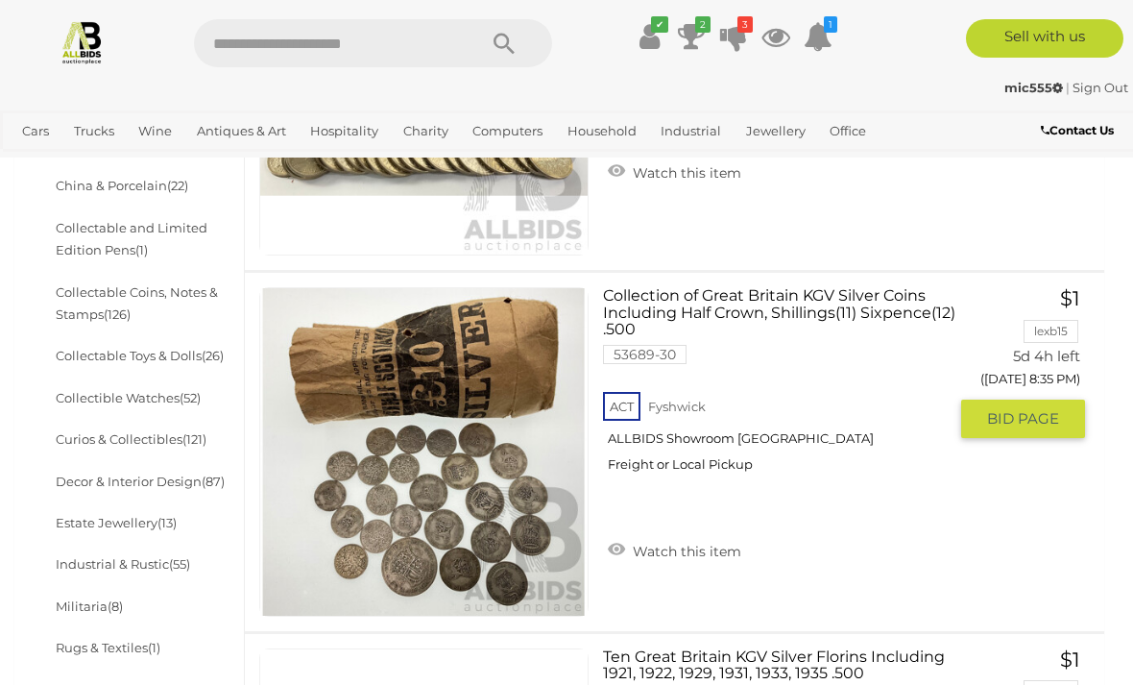
click at [655, 290] on link "Collection of Great Britain KGV Silver Coins Including Half Crown, Shillings(11…" at bounding box center [782, 387] width 329 height 200
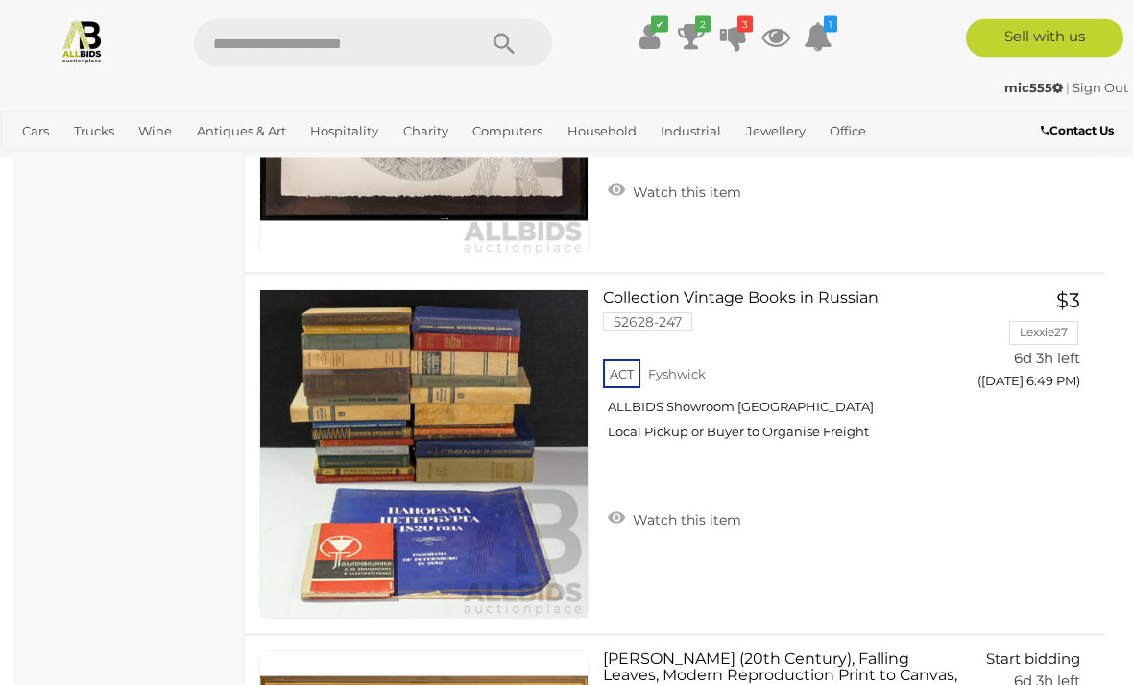
scroll to position [10571, 0]
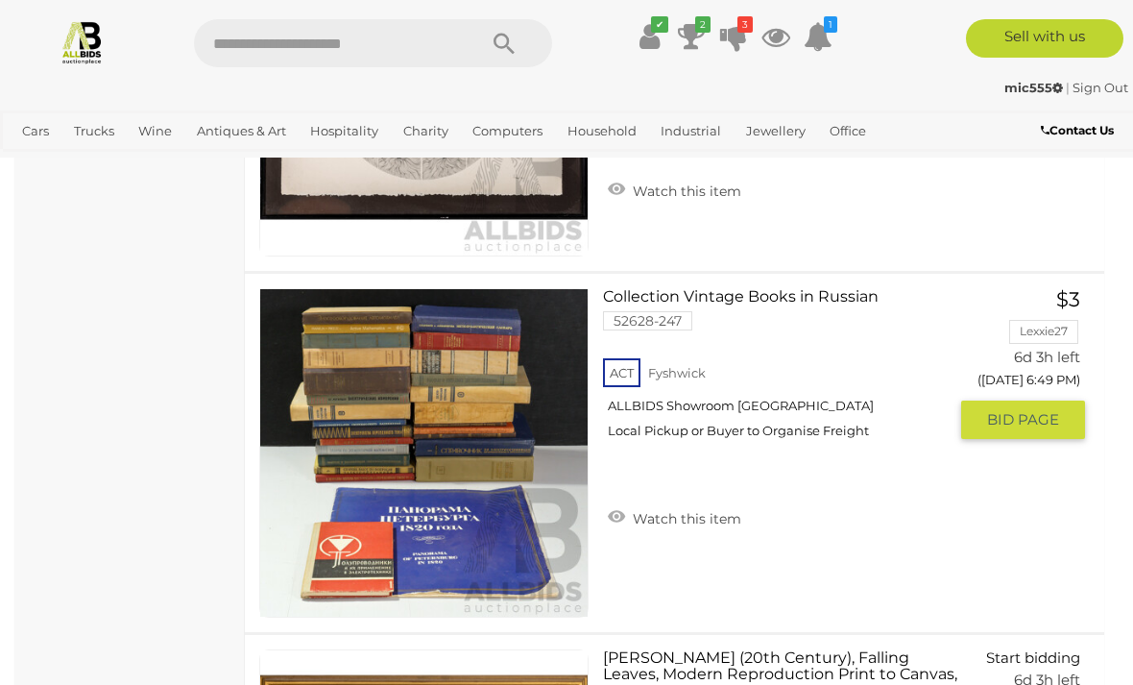
click at [434, 323] on link at bounding box center [423, 452] width 329 height 329
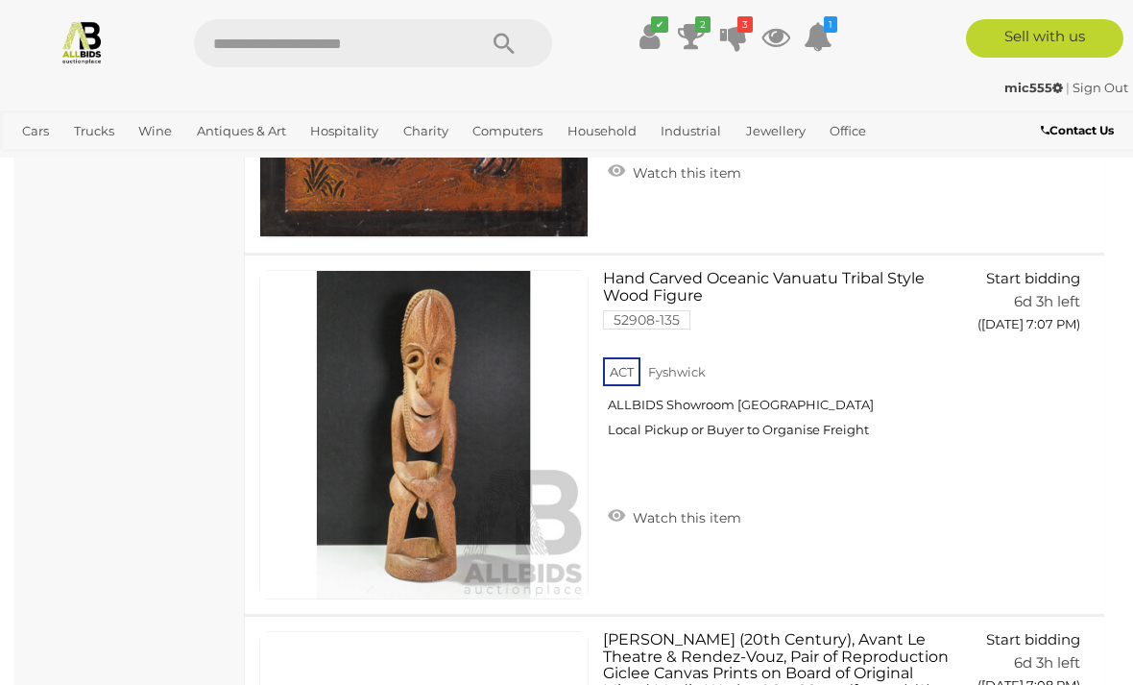
scroll to position [17086, 0]
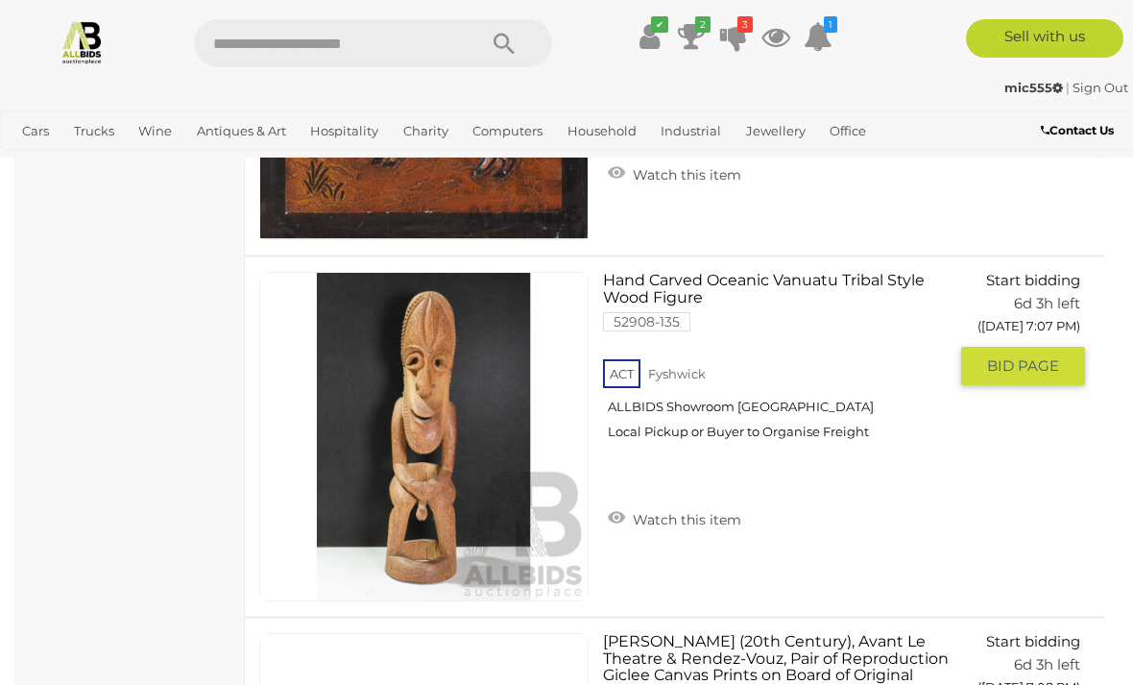
click at [491, 375] on img at bounding box center [423, 436] width 327 height 327
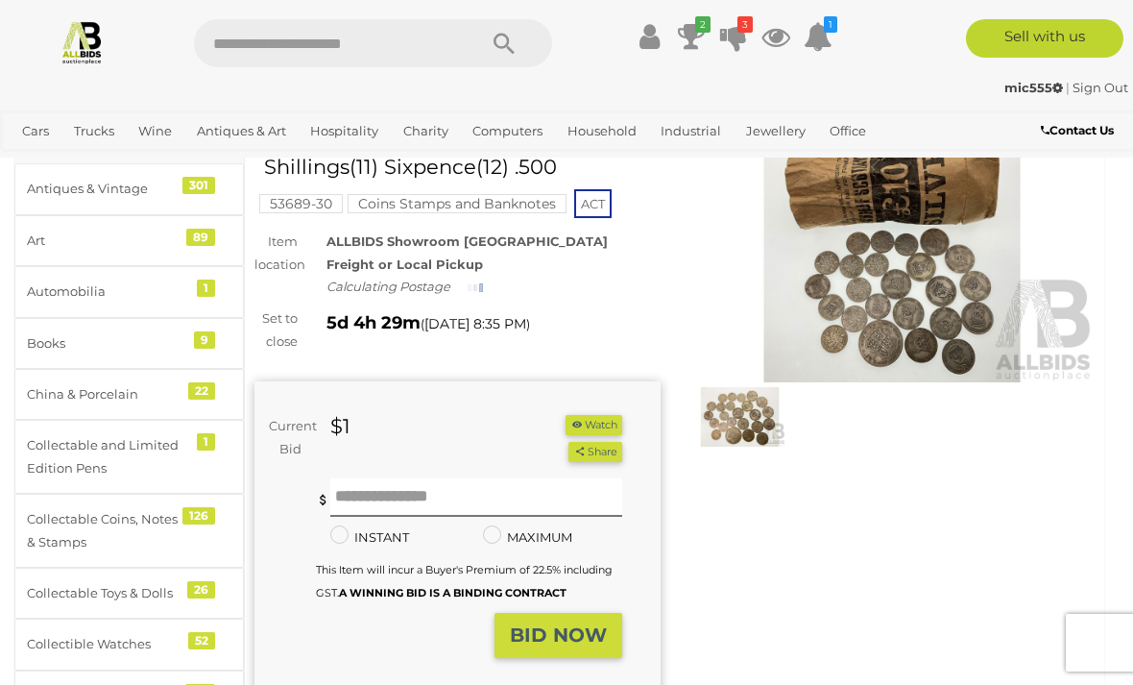
scroll to position [123, 0]
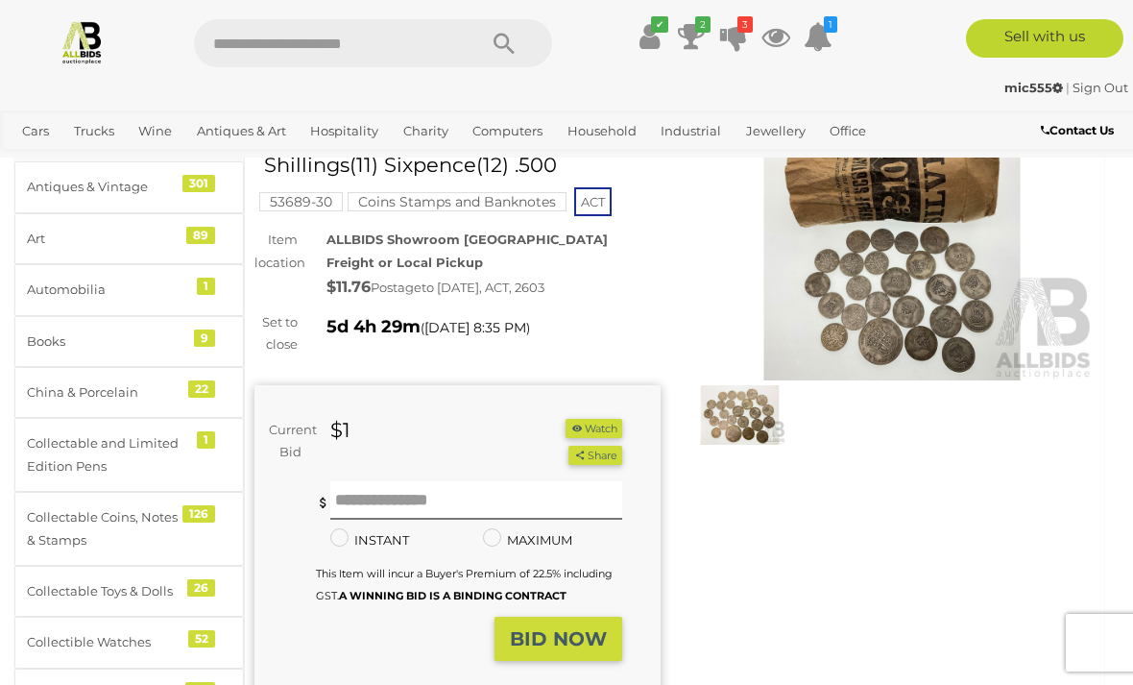
click at [720, 392] on img at bounding box center [740, 415] width 92 height 60
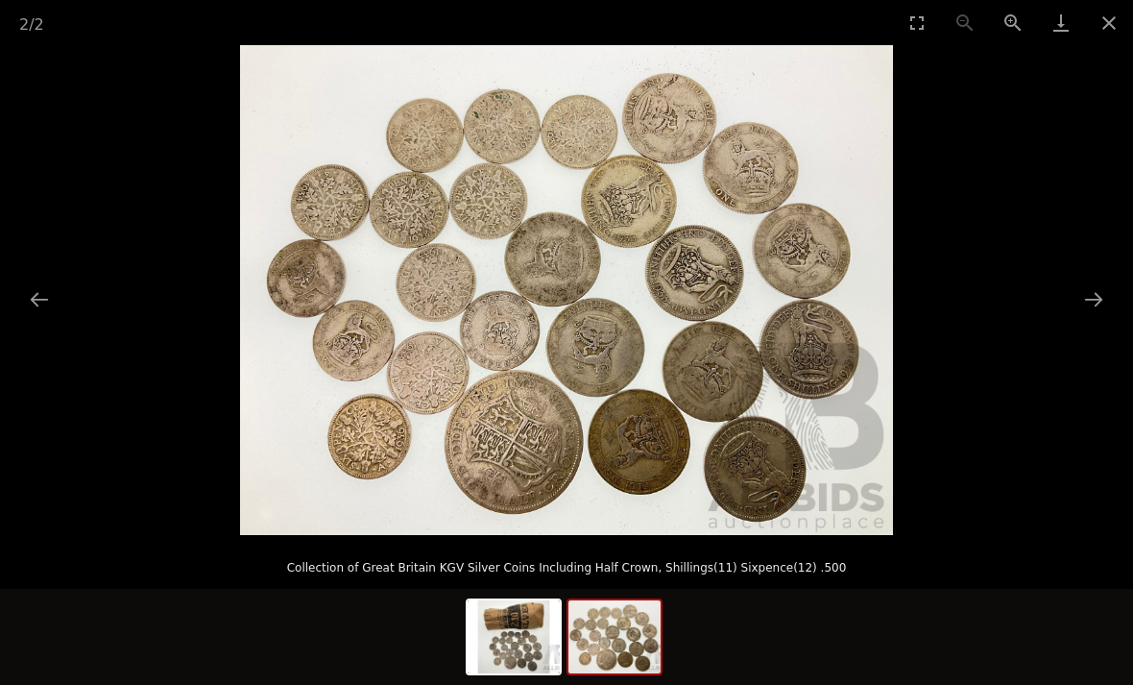
click at [1105, 24] on button "Close gallery" at bounding box center [1109, 22] width 48 height 45
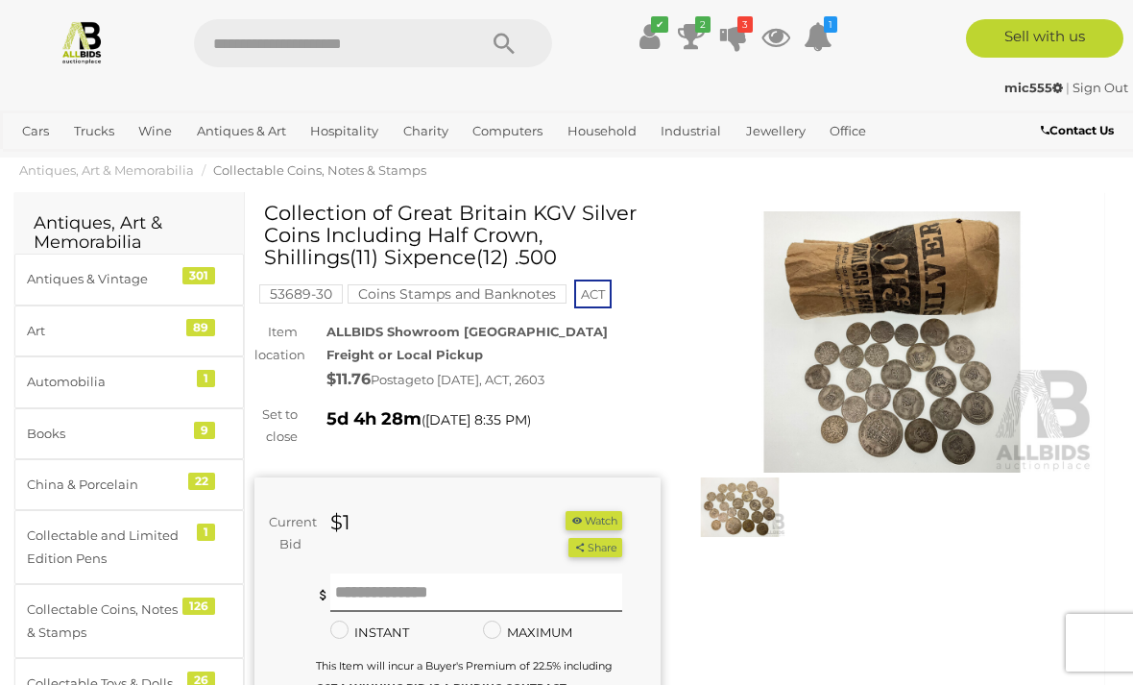
scroll to position [30, 0]
click at [873, 289] on img at bounding box center [893, 342] width 406 height 261
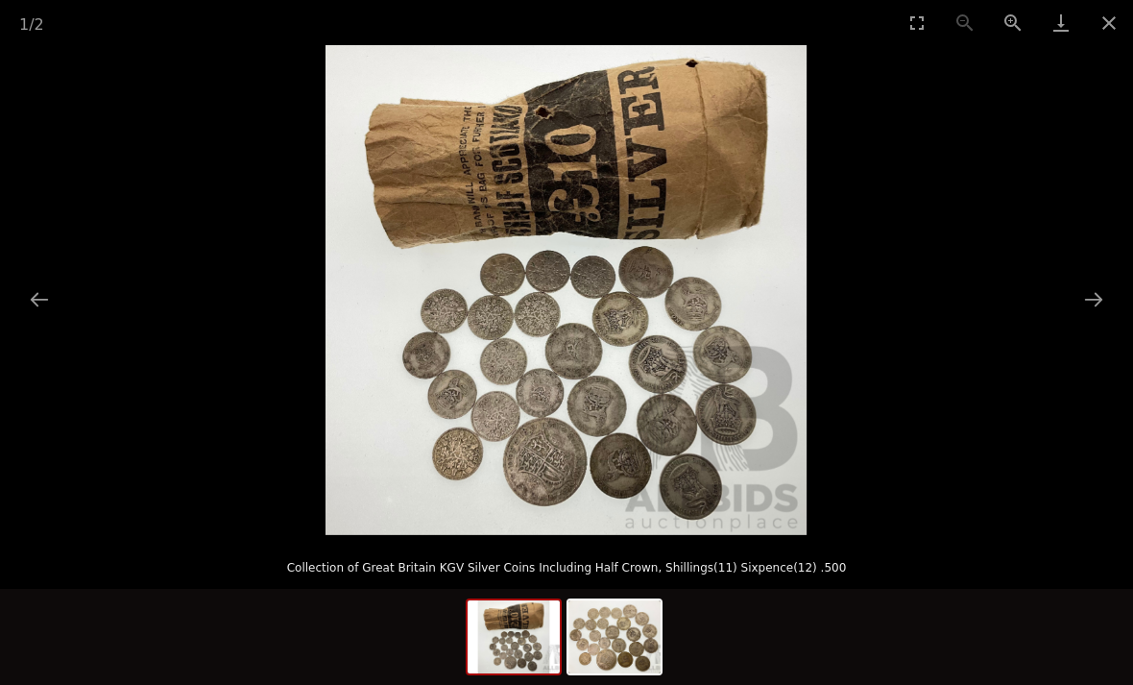
click at [1095, 13] on button "Close gallery" at bounding box center [1109, 22] width 48 height 45
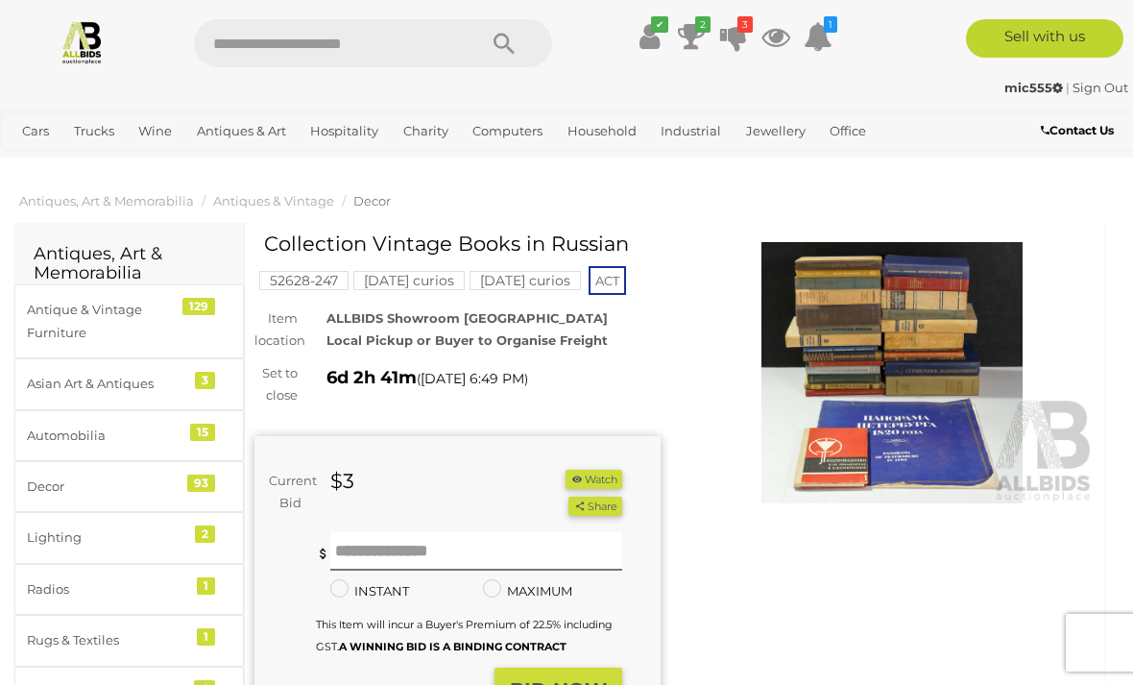
click at [829, 364] on img at bounding box center [893, 372] width 406 height 261
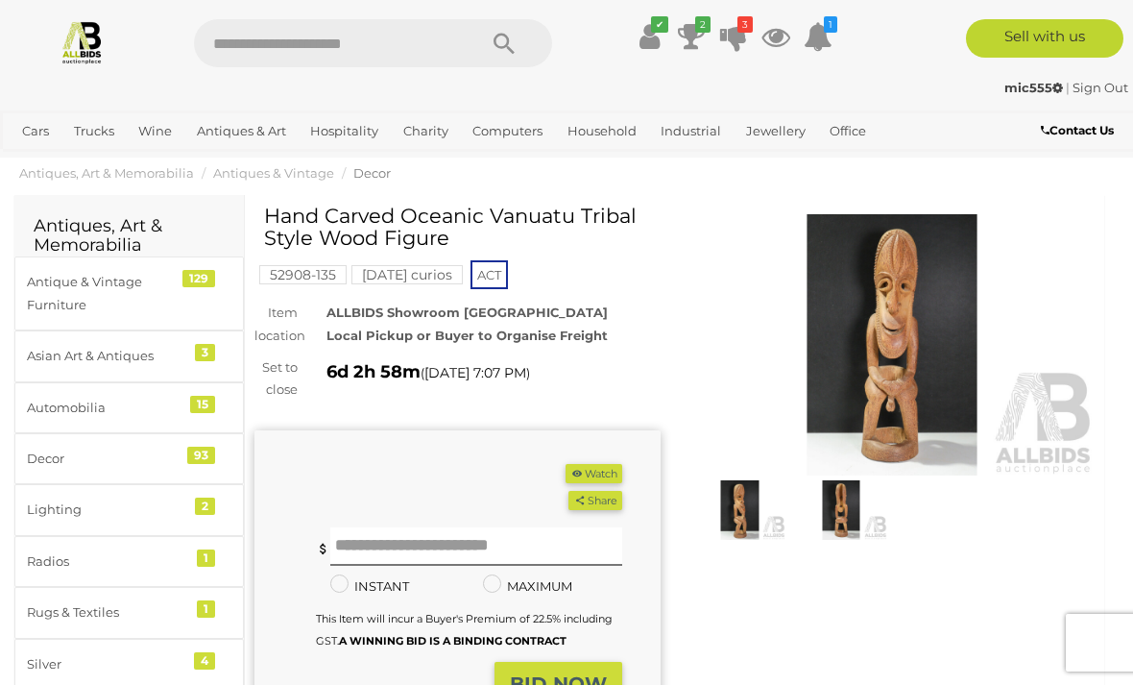
scroll to position [29, 0]
click at [880, 314] on img at bounding box center [893, 343] width 406 height 261
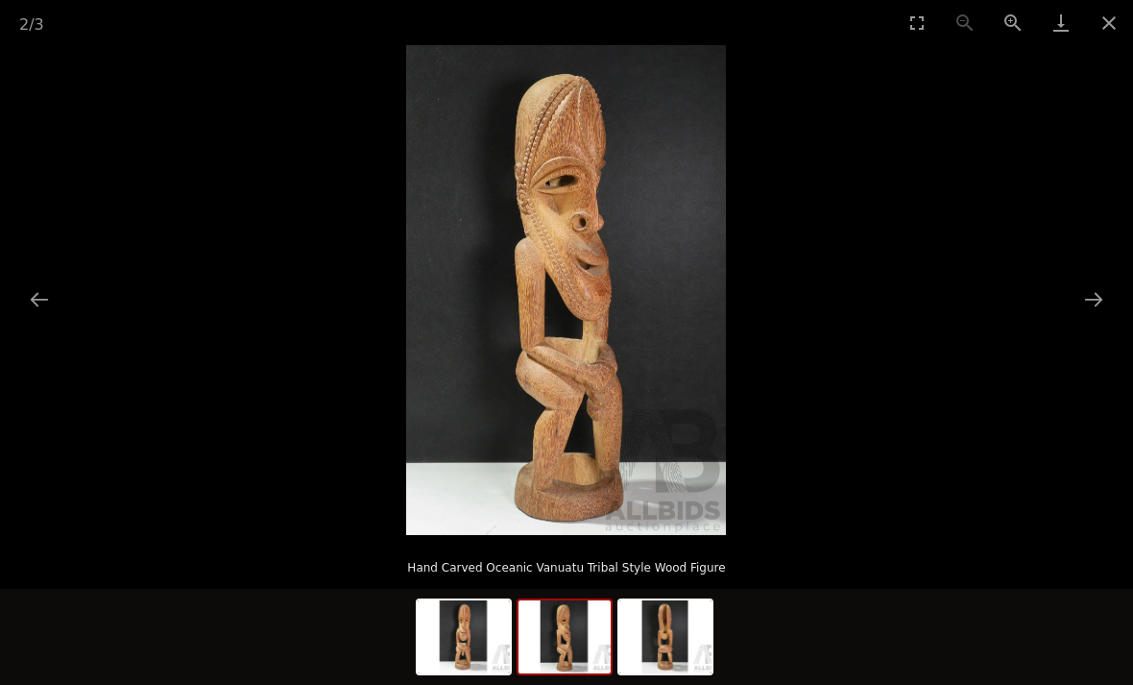
click at [1103, 17] on button "Close gallery" at bounding box center [1109, 22] width 48 height 45
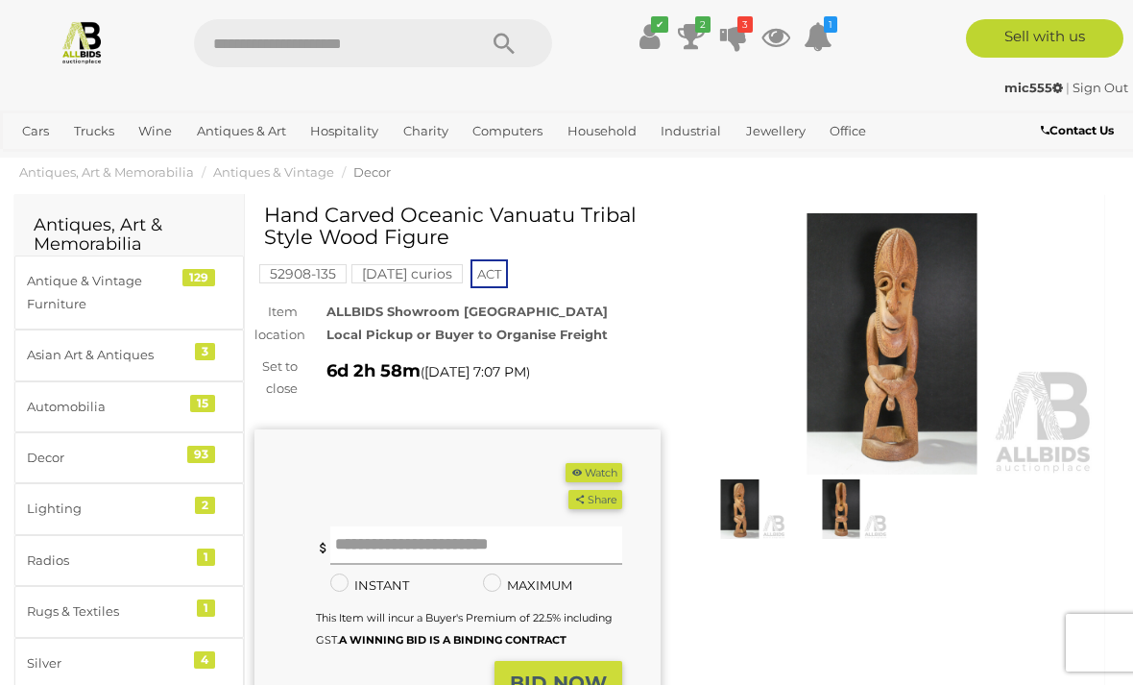
click at [429, 534] on input "text" at bounding box center [476, 545] width 292 height 38
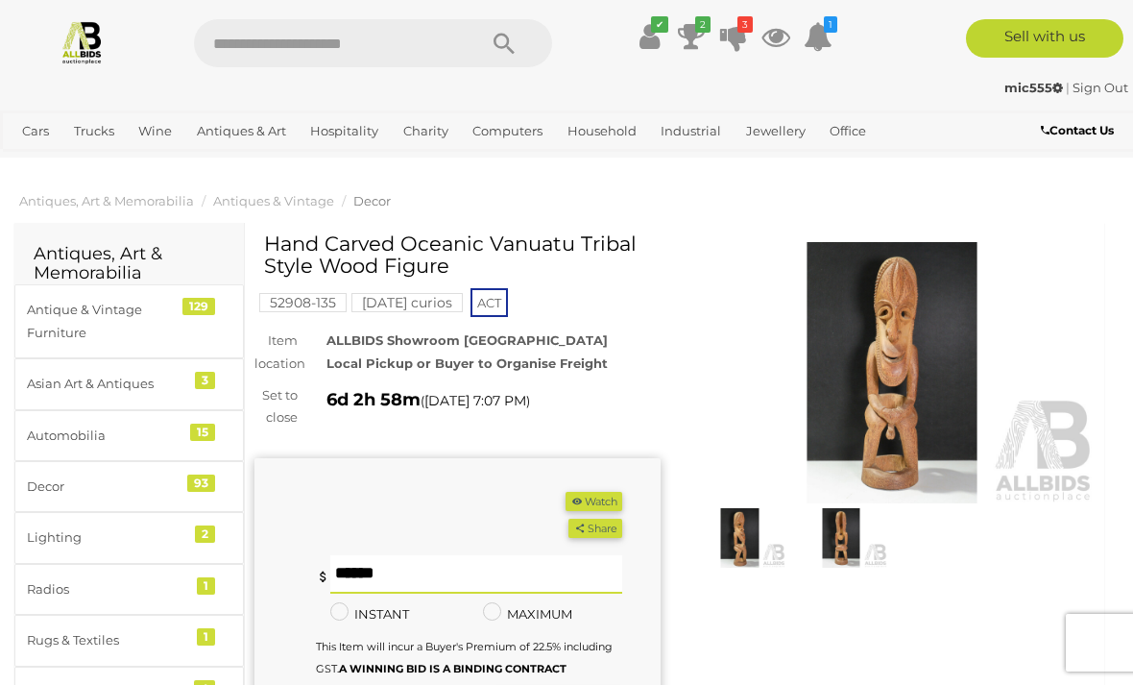
click at [872, 363] on img at bounding box center [893, 372] width 406 height 261
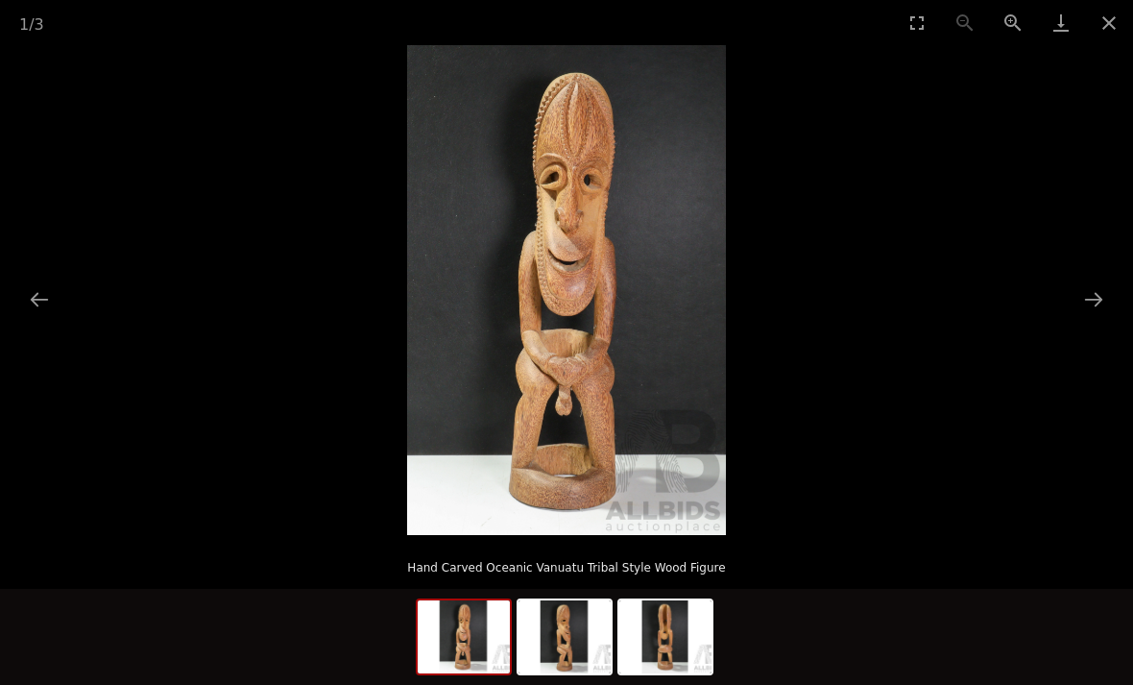
click at [1108, 12] on button "Close gallery" at bounding box center [1109, 22] width 48 height 45
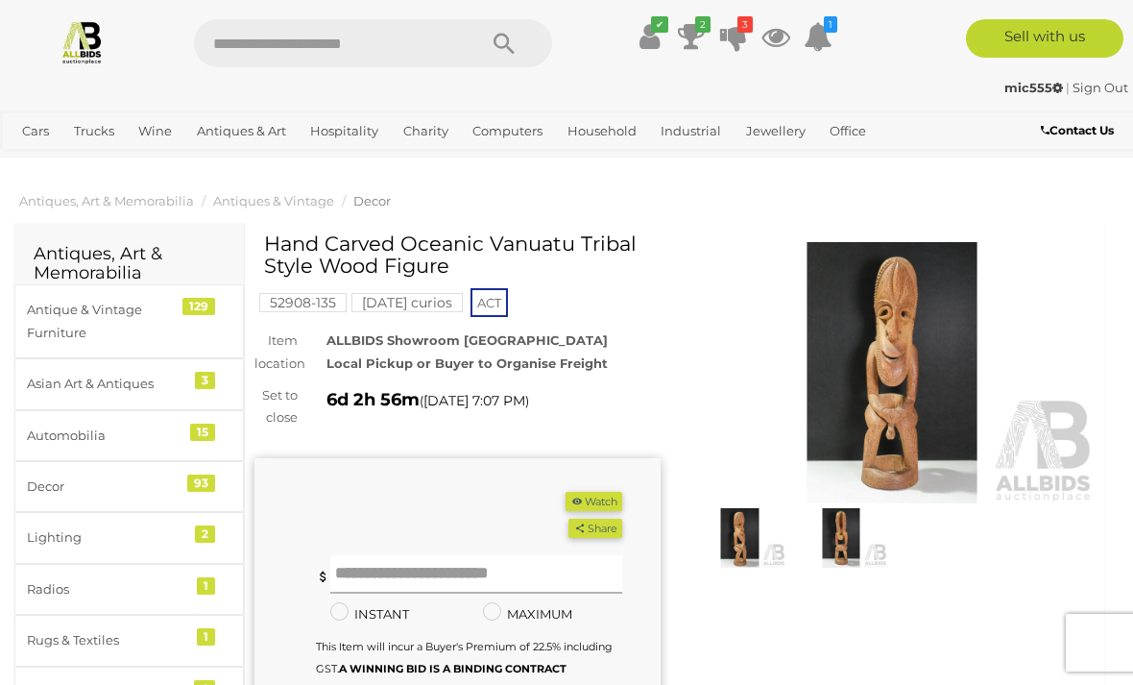
click at [381, 569] on input "text" at bounding box center [476, 574] width 292 height 38
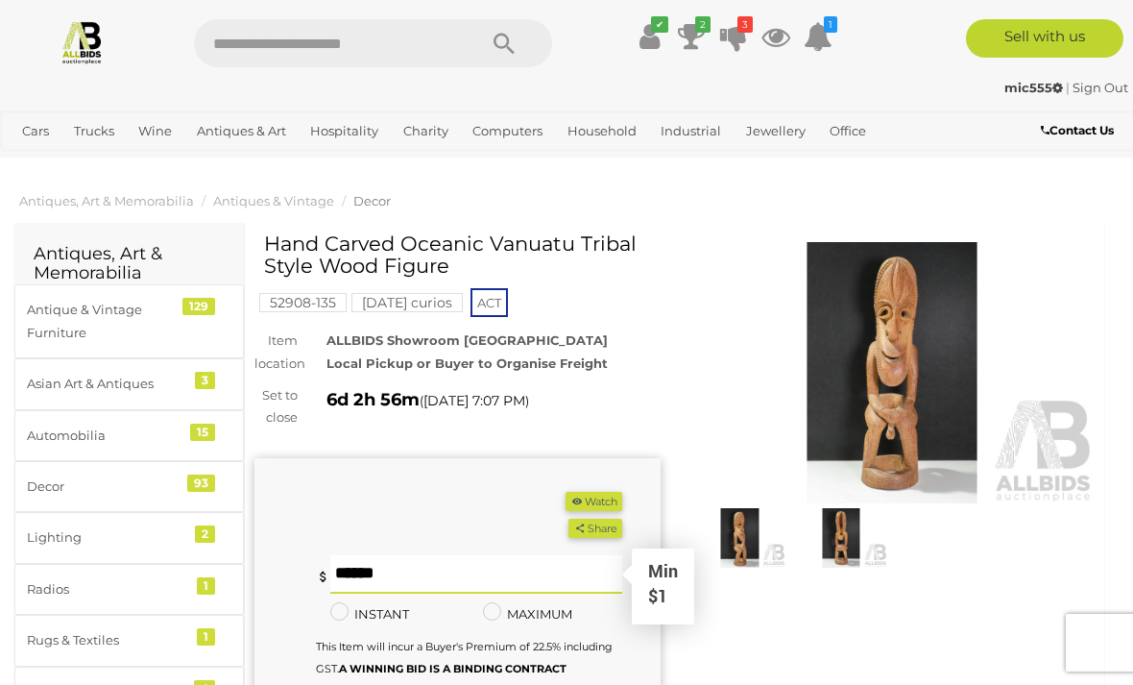
scroll to position [24, 0]
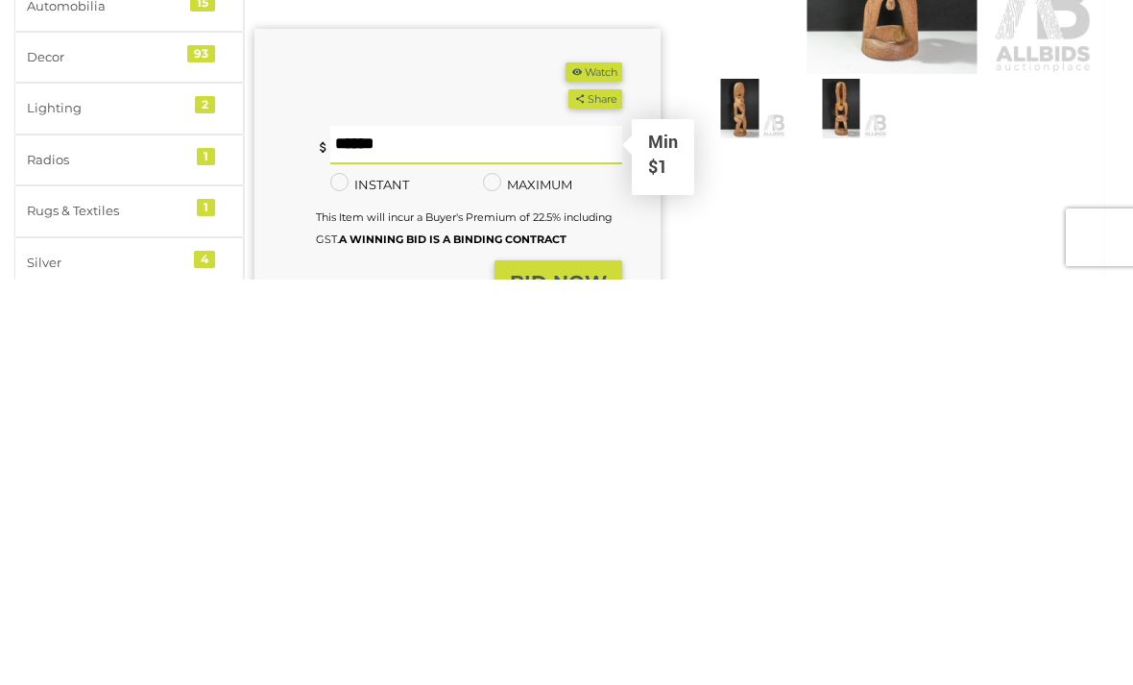
type input "*"
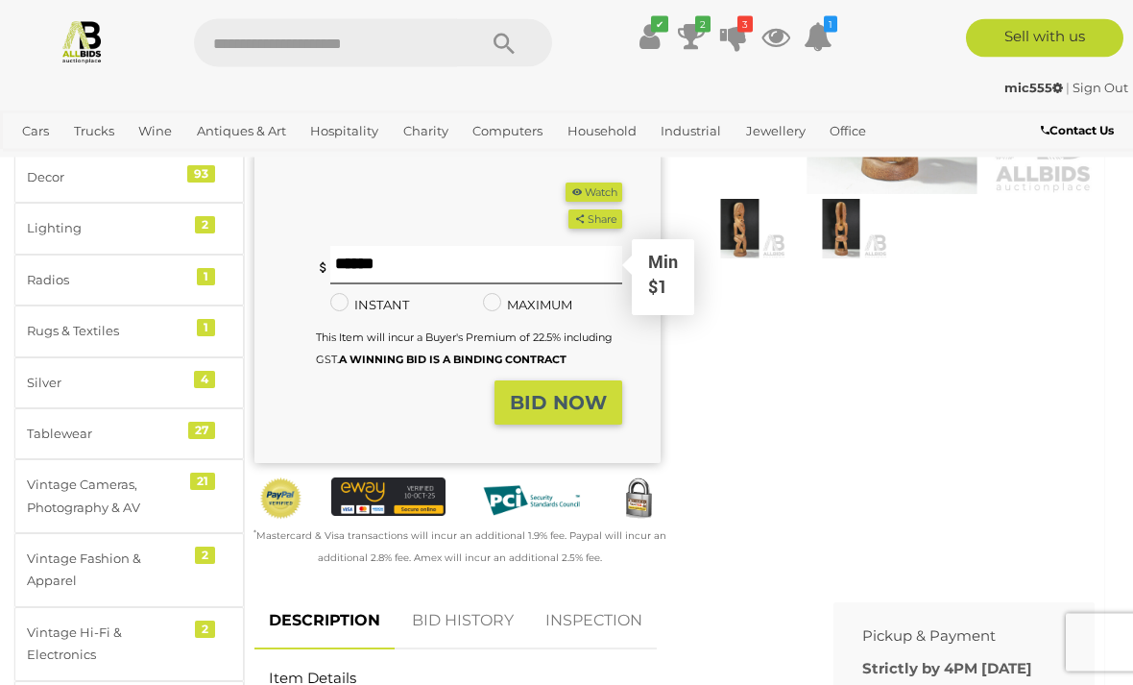
scroll to position [303, 0]
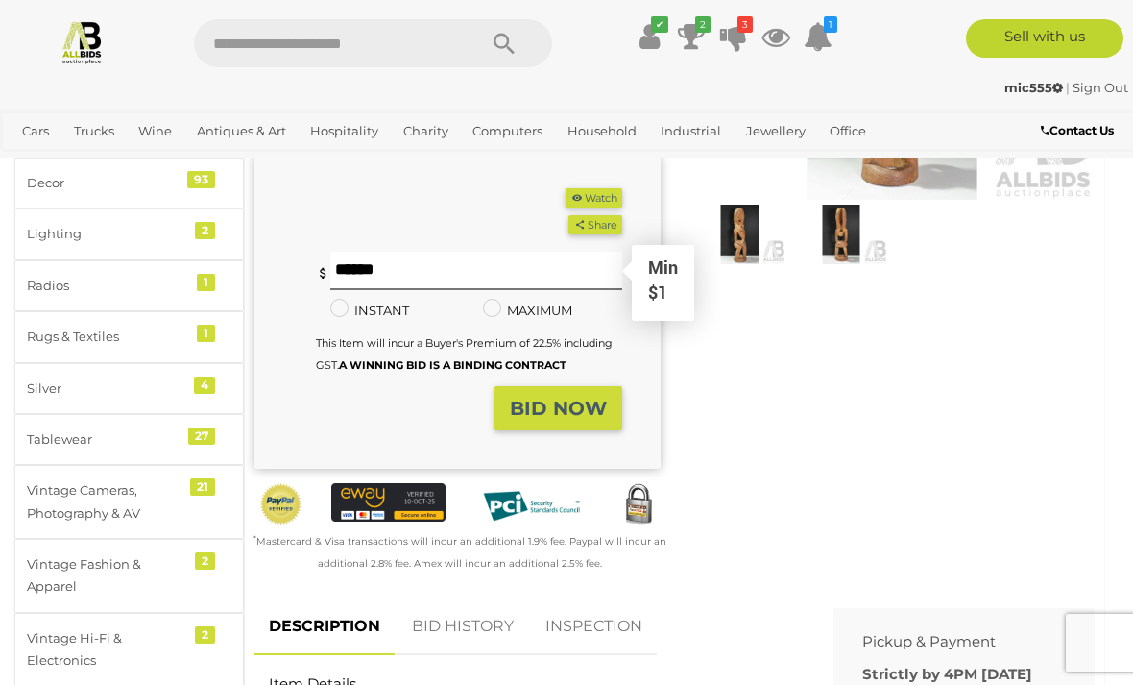
click at [532, 404] on strong "BID NOW" at bounding box center [558, 408] width 97 height 23
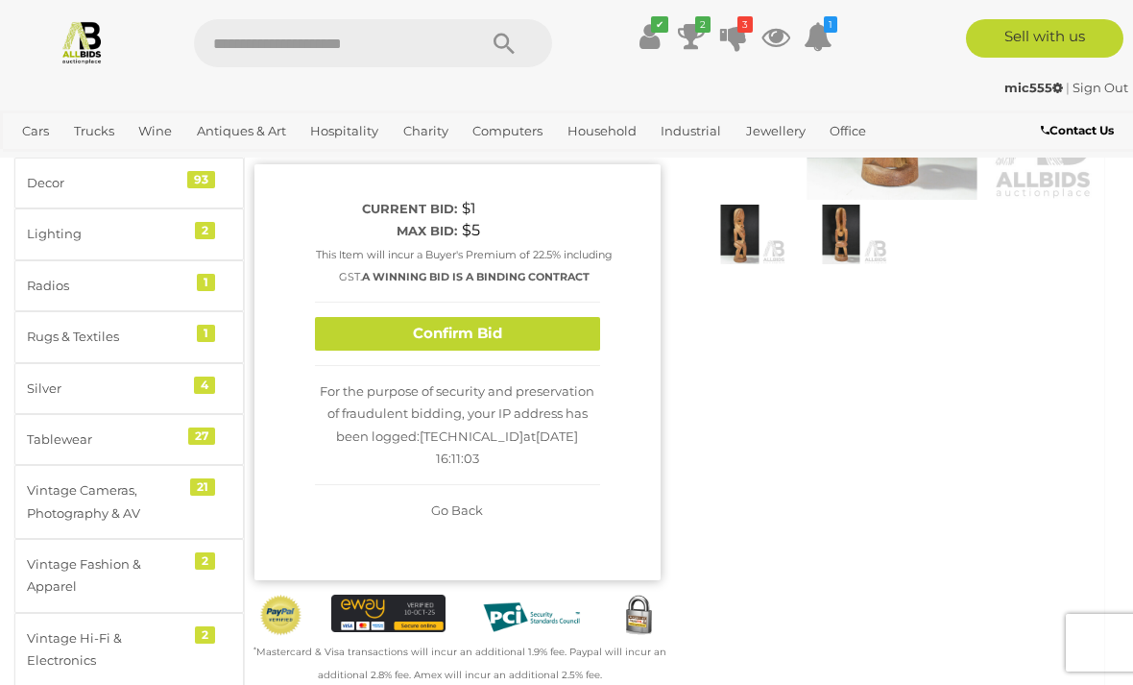
click at [445, 351] on button "Confirm Bid" at bounding box center [457, 334] width 285 height 34
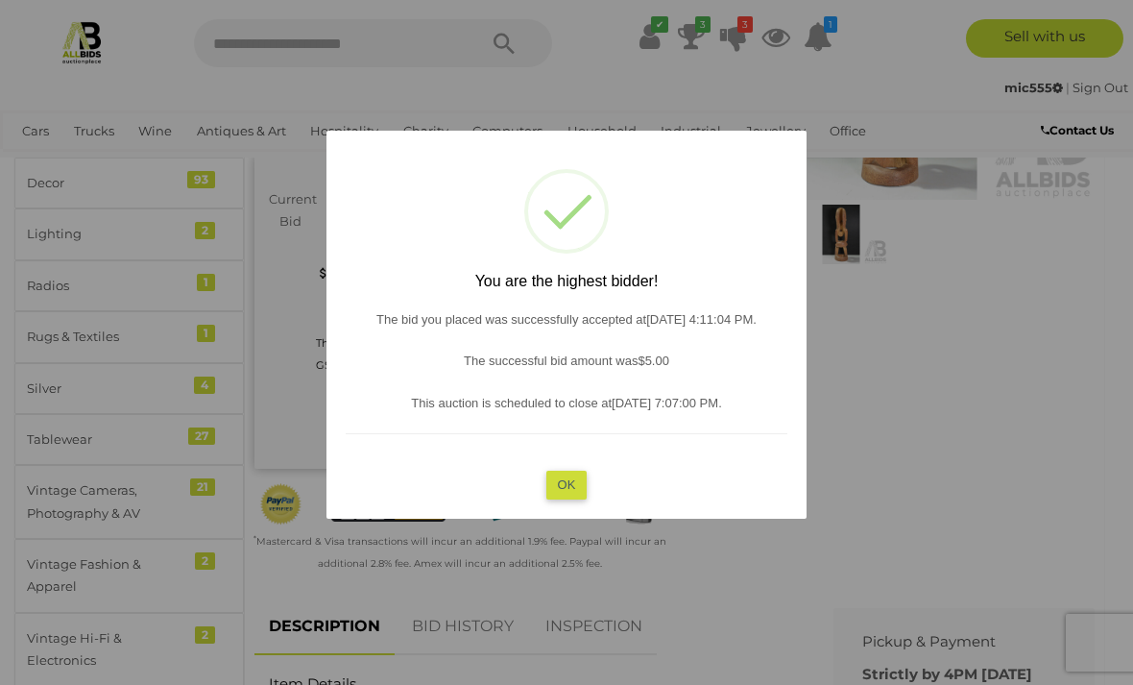
click at [556, 490] on button "OK" at bounding box center [566, 485] width 41 height 28
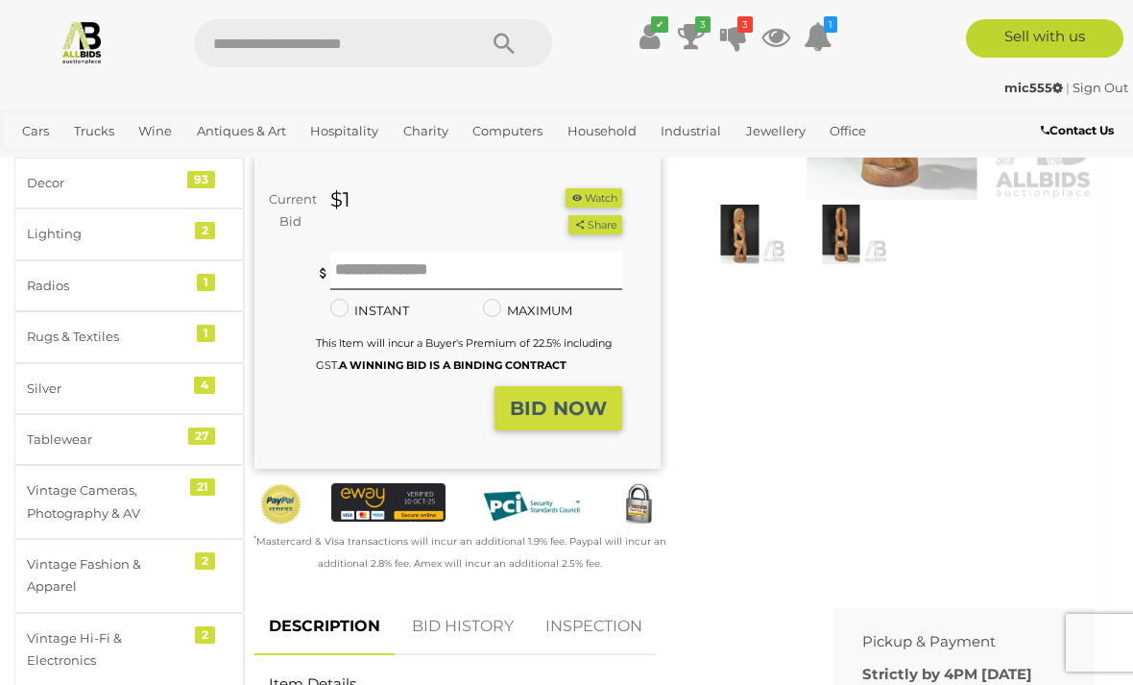
click at [689, 35] on icon at bounding box center [691, 36] width 27 height 35
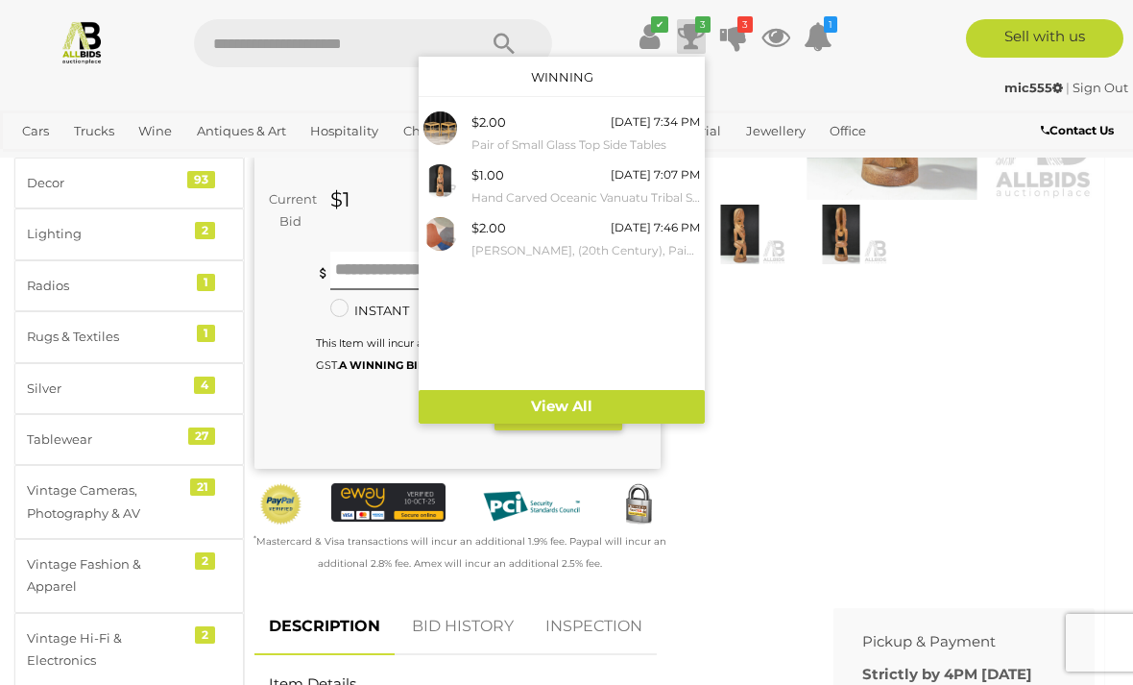
click at [786, 412] on div at bounding box center [566, 342] width 1133 height 685
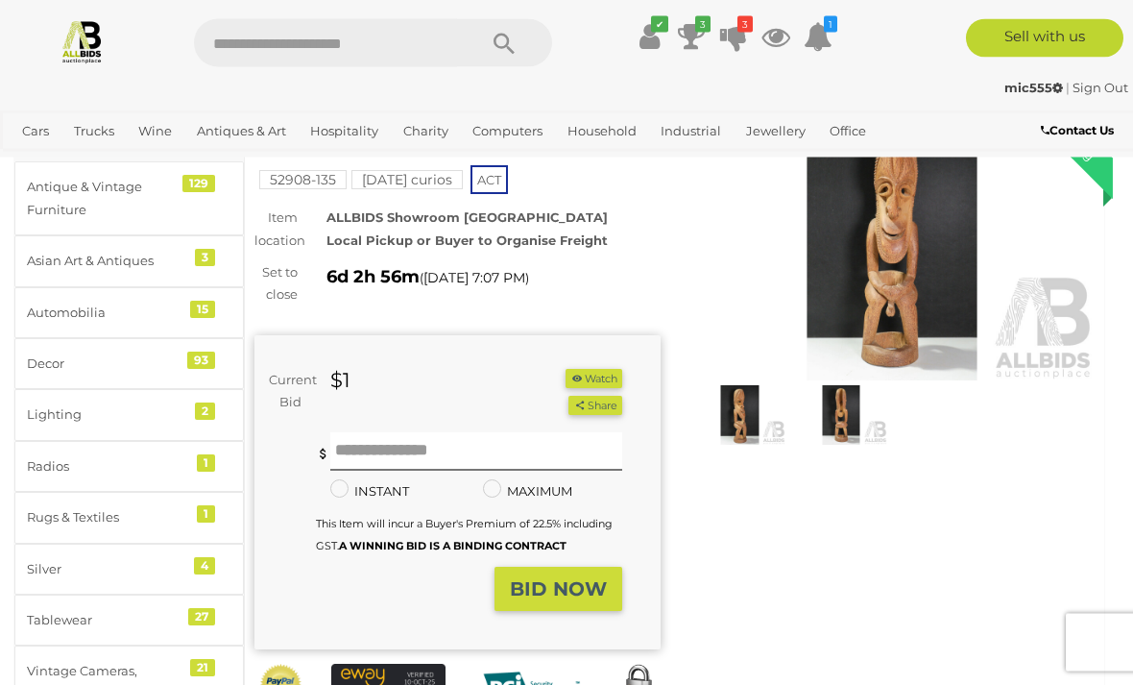
scroll to position [0, 0]
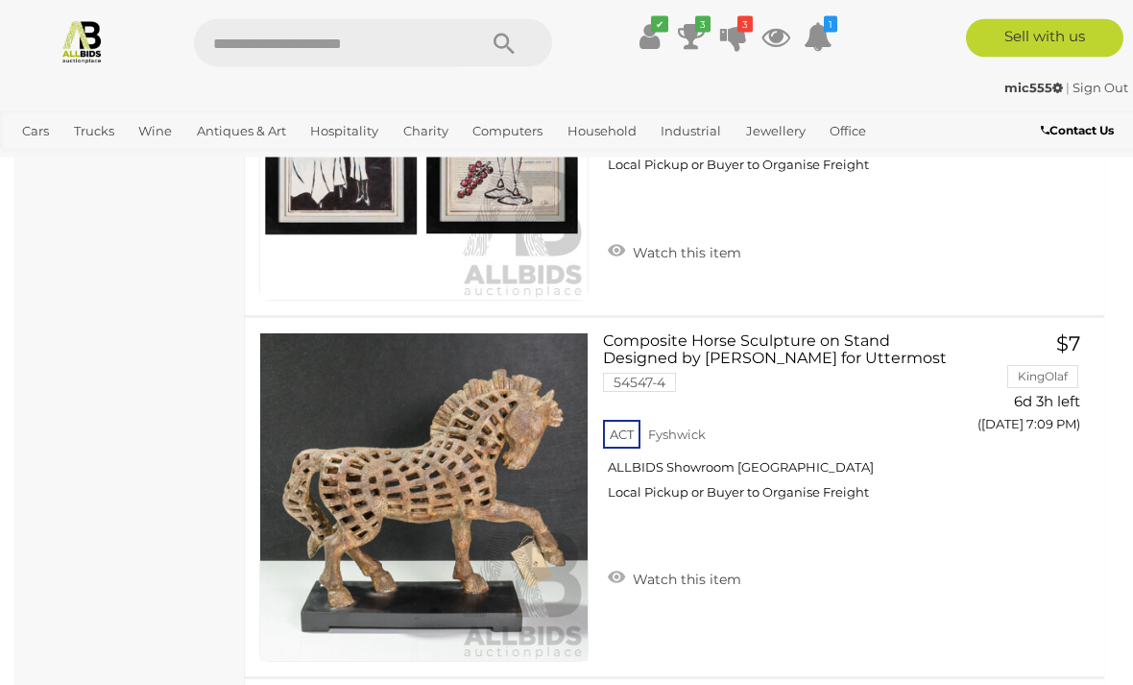
scroll to position [17170, 0]
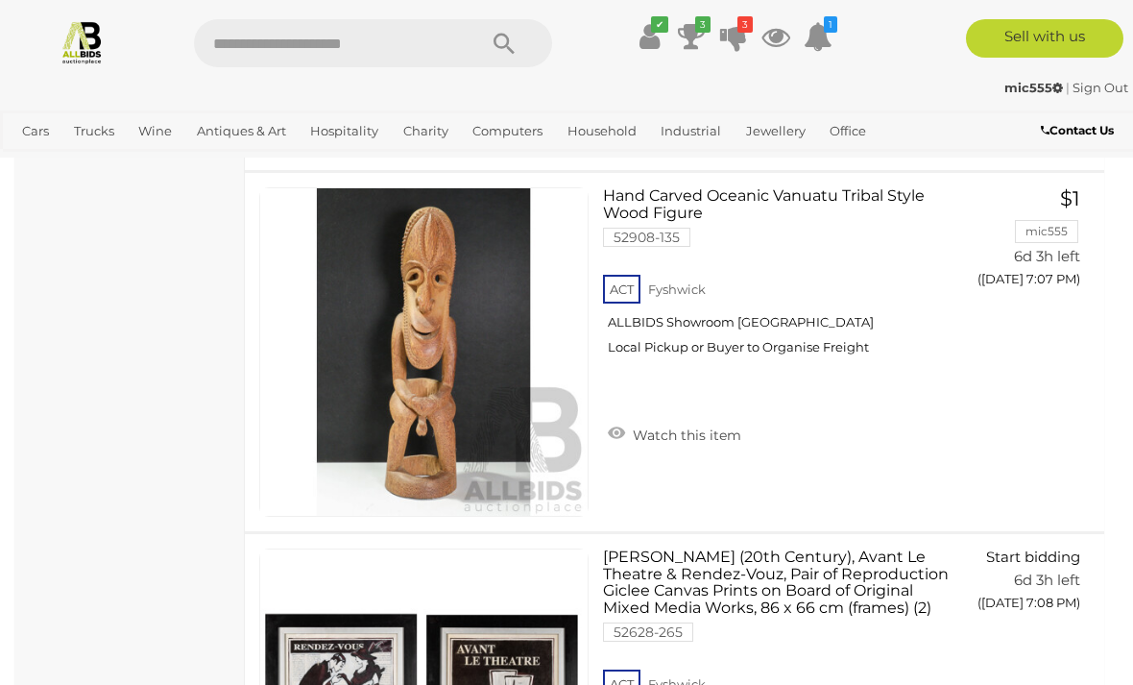
click at [745, 32] on icon "3" at bounding box center [745, 24] width 15 height 16
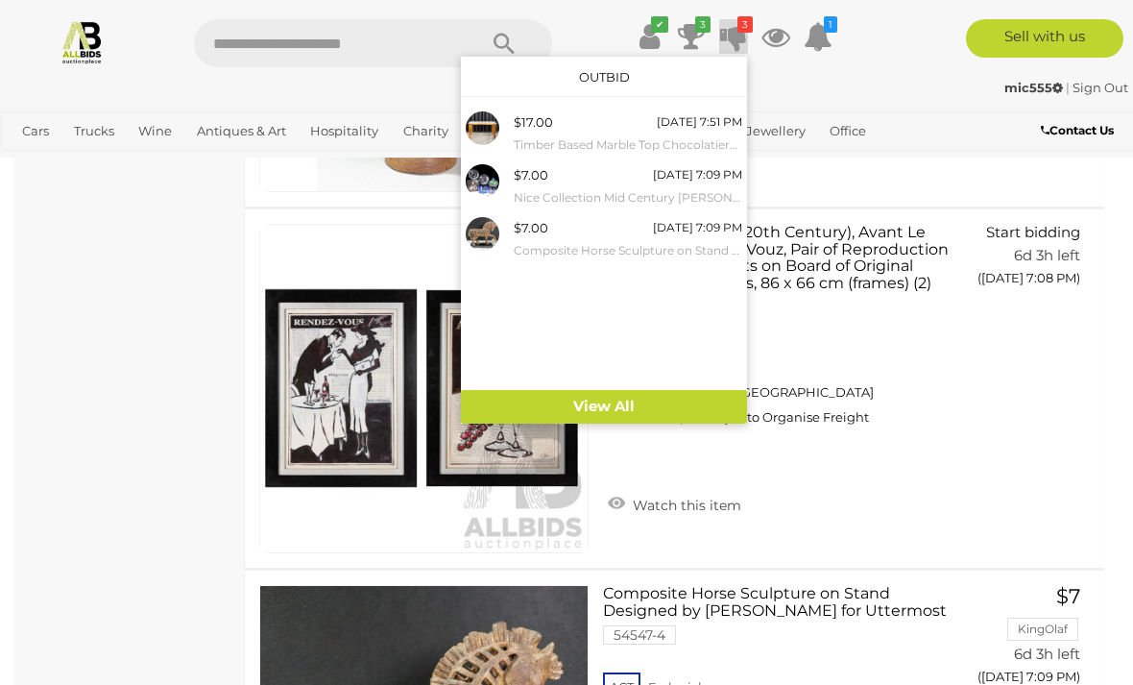
click at [190, 578] on div at bounding box center [566, 342] width 1133 height 685
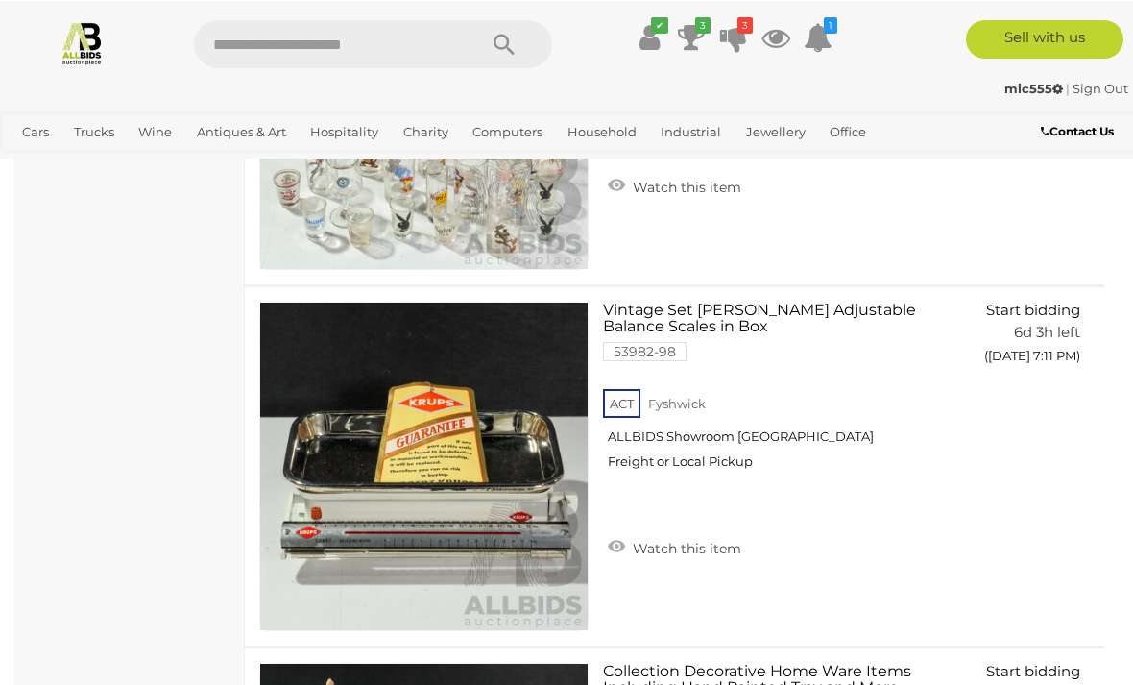
scroll to position [18500, 0]
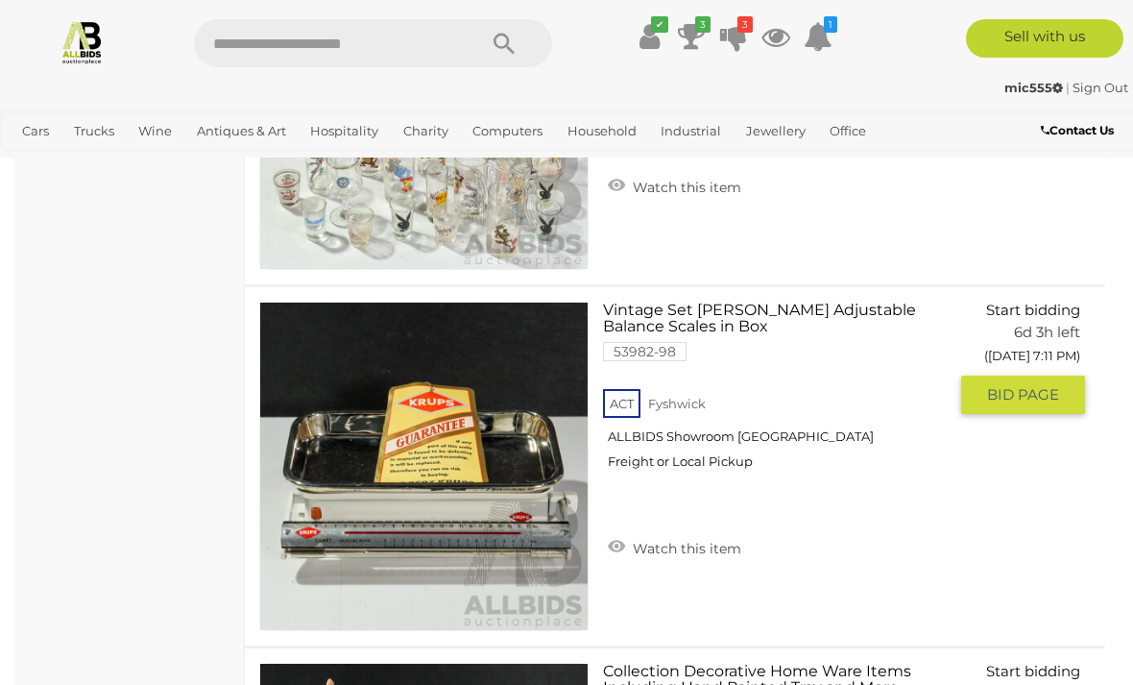
click at [357, 370] on link at bounding box center [423, 466] width 329 height 329
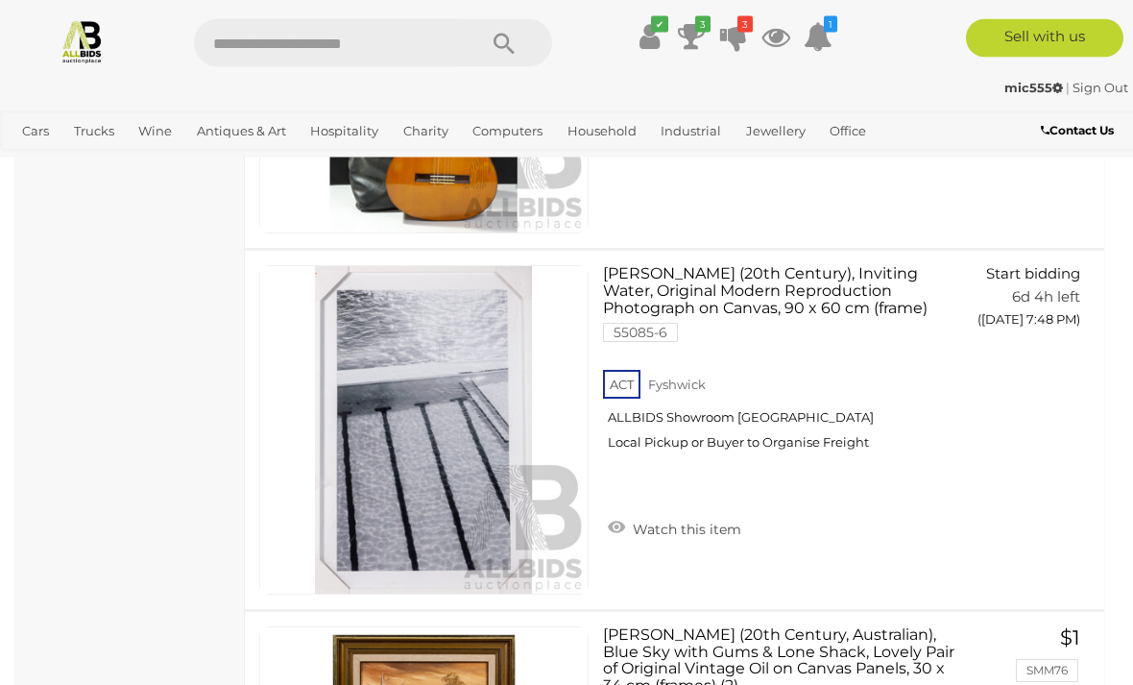
scroll to position [31894, 0]
click at [493, 420] on img at bounding box center [423, 429] width 327 height 327
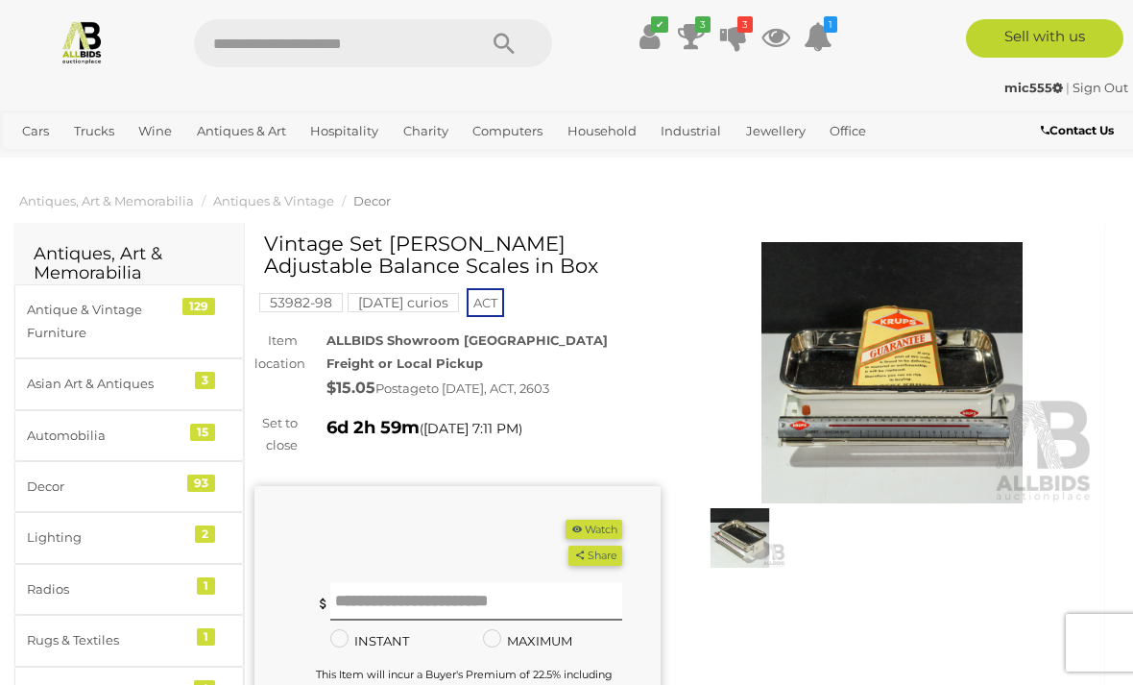
click at [859, 415] on img at bounding box center [893, 372] width 406 height 261
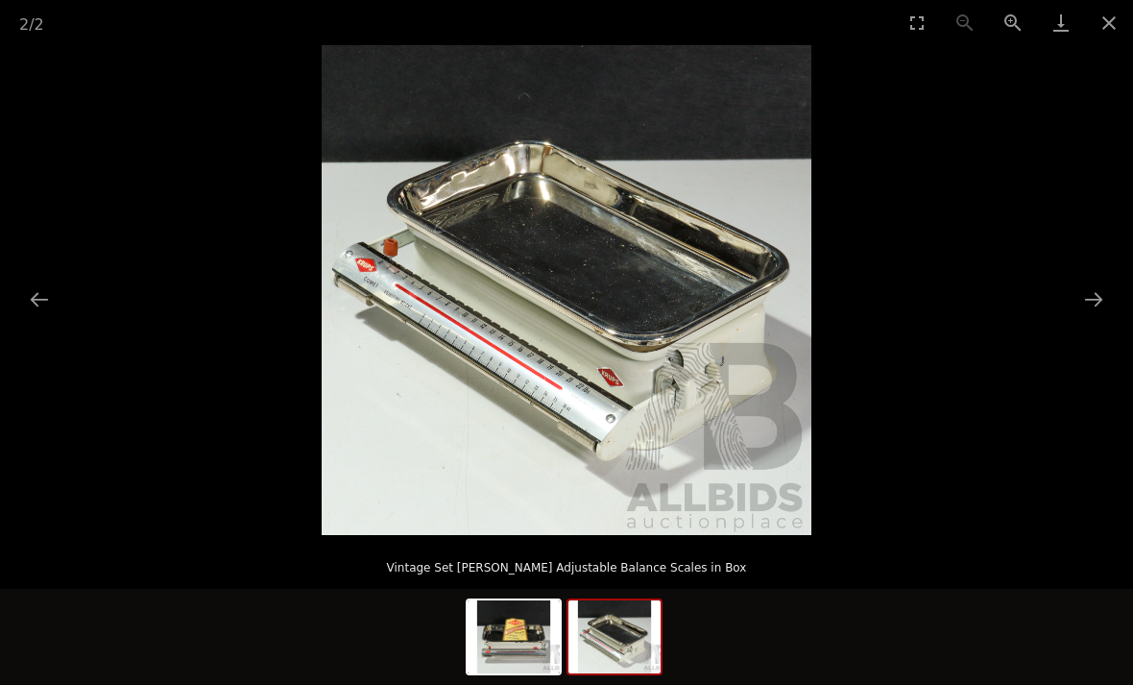
click at [1089, 19] on button "Close gallery" at bounding box center [1109, 22] width 48 height 45
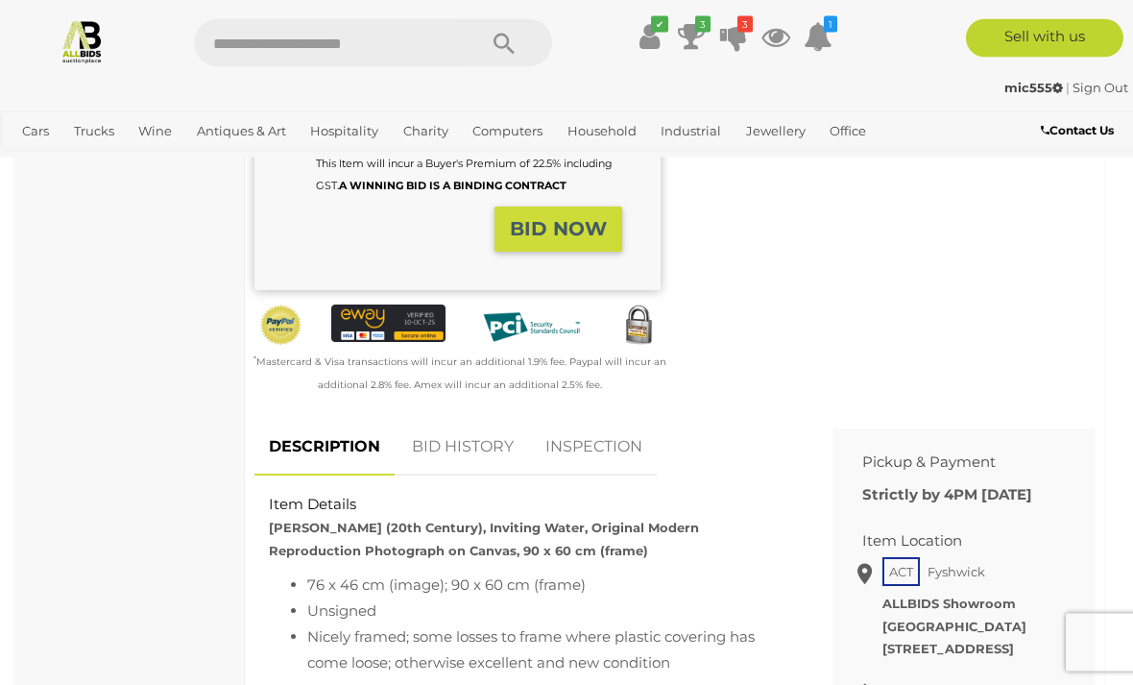
scroll to position [527, 0]
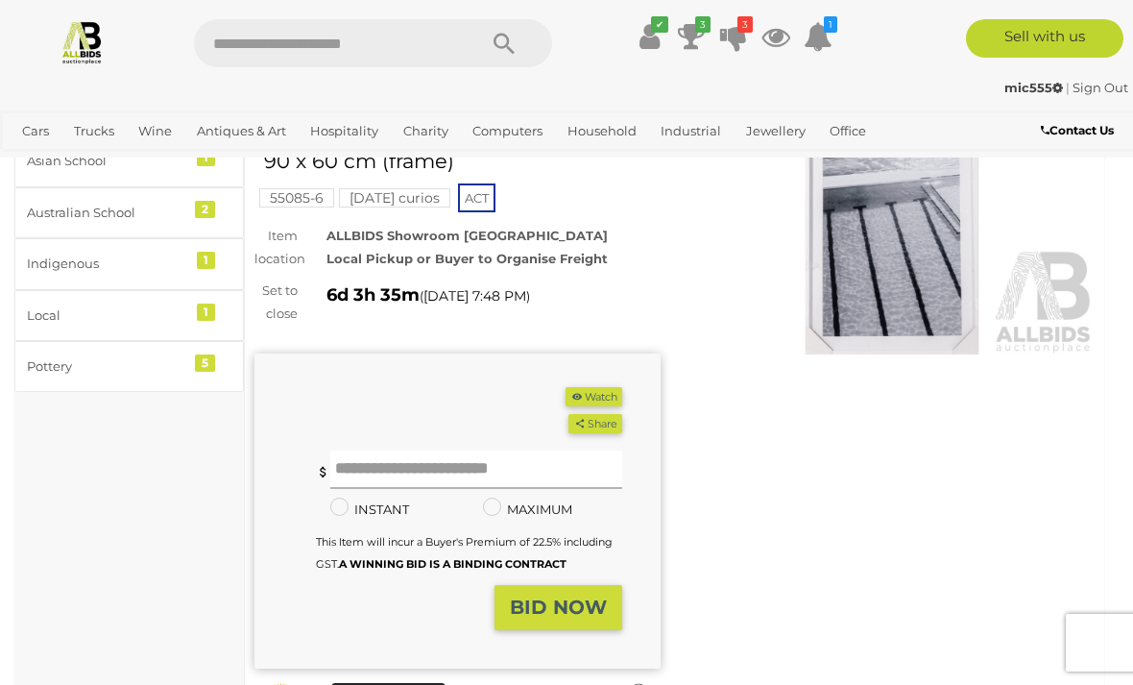
click at [383, 464] on input "text" at bounding box center [476, 469] width 292 height 38
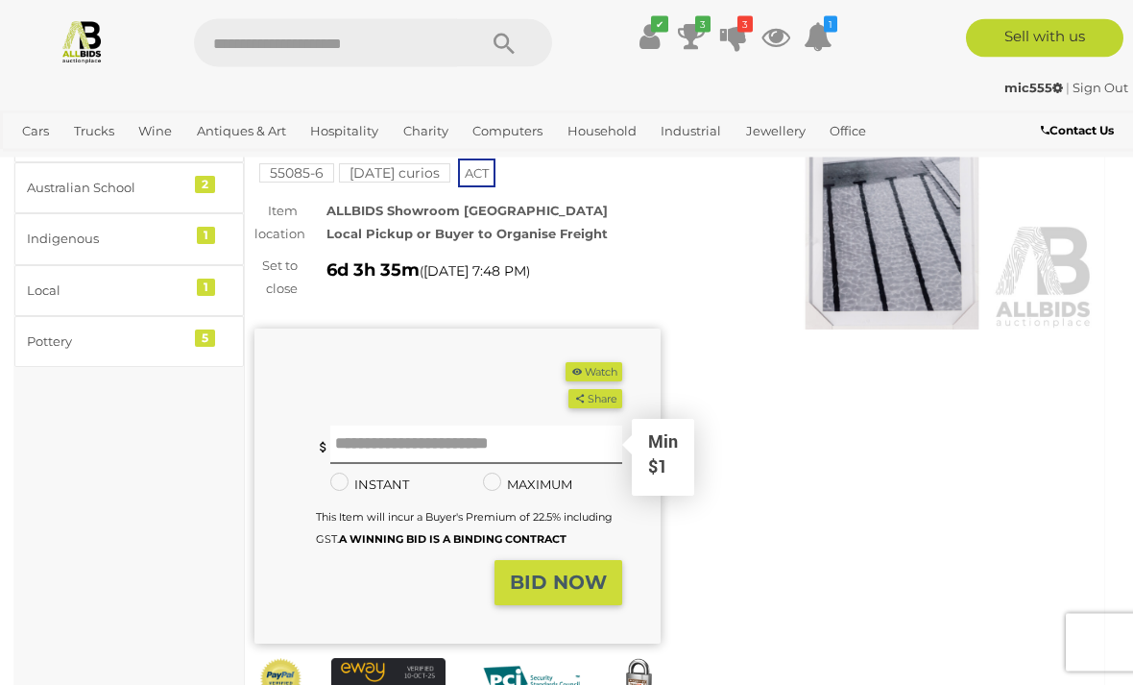
scroll to position [173, 0]
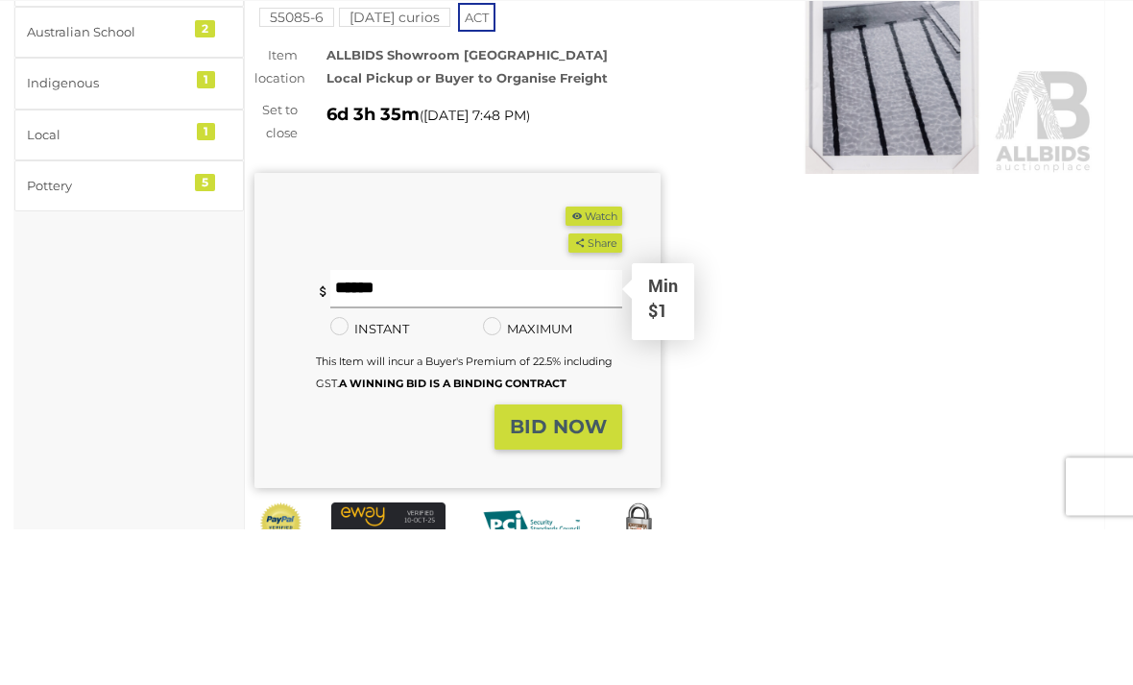
click at [376, 438] on input "text" at bounding box center [476, 445] width 292 height 38
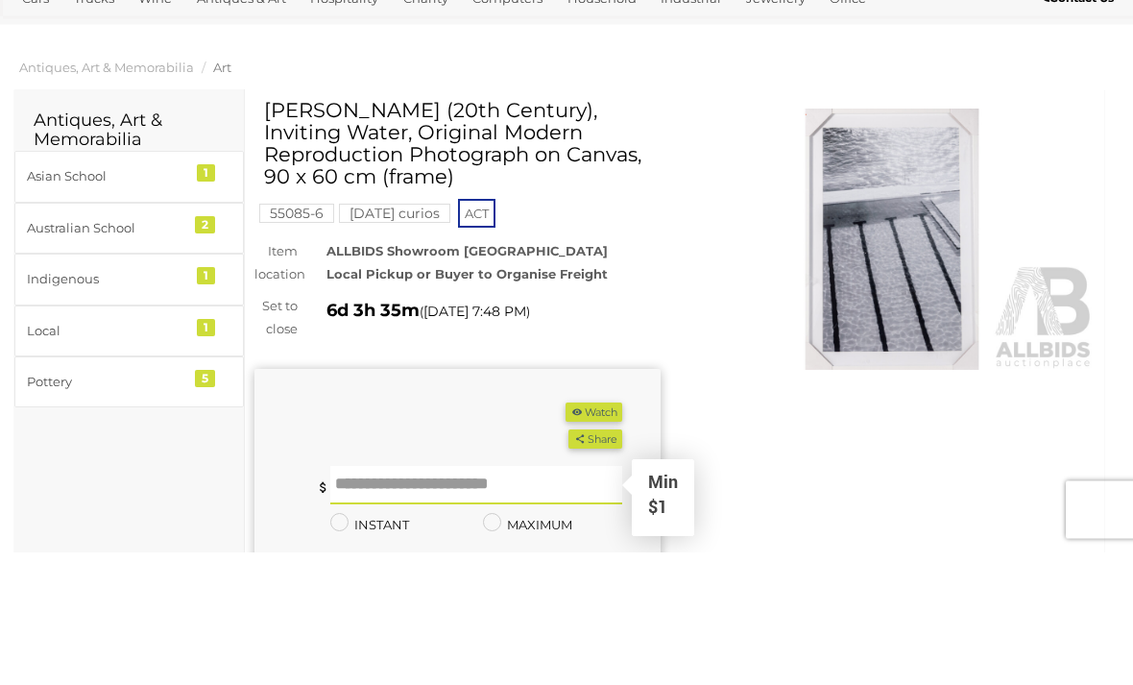
scroll to position [133, 0]
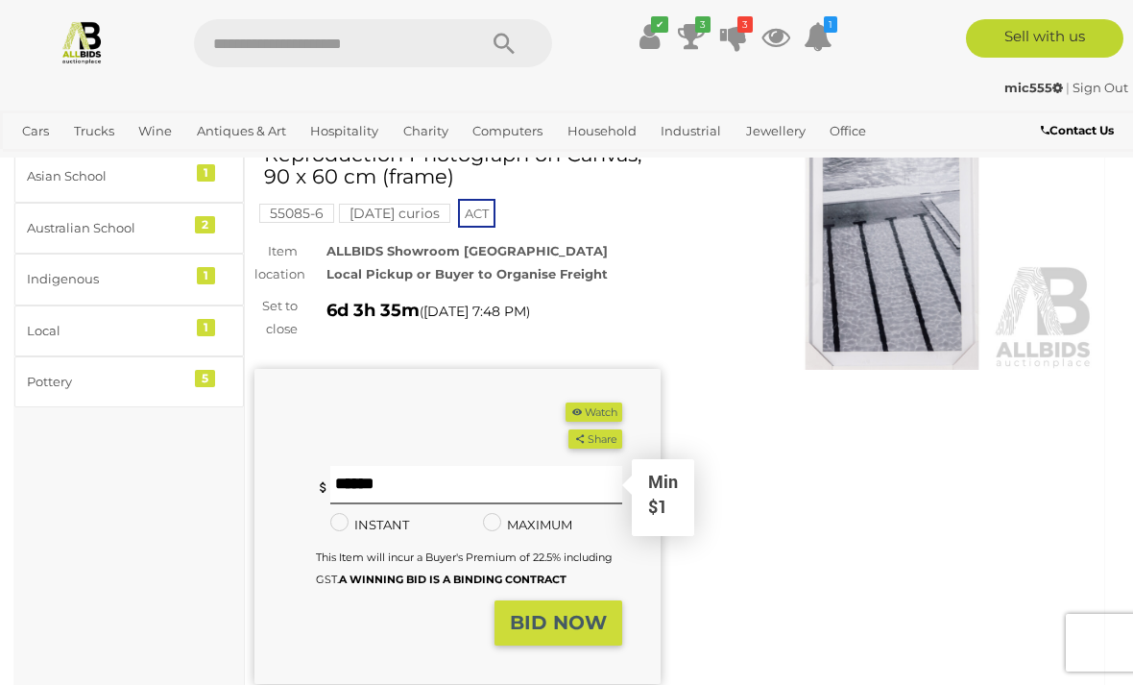
click at [788, 534] on div "Winning Outbid Warranty Charity" at bounding box center [674, 456] width 869 height 714
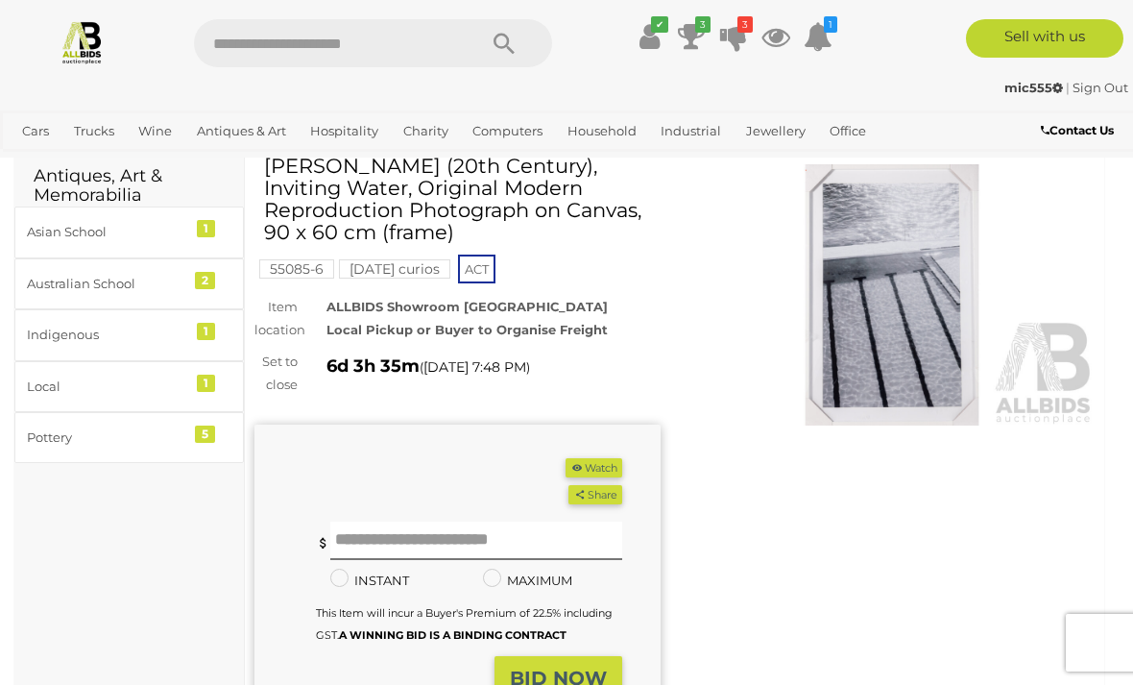
scroll to position [0, 0]
